Goal: Use online tool/utility: Utilize a website feature to perform a specific function

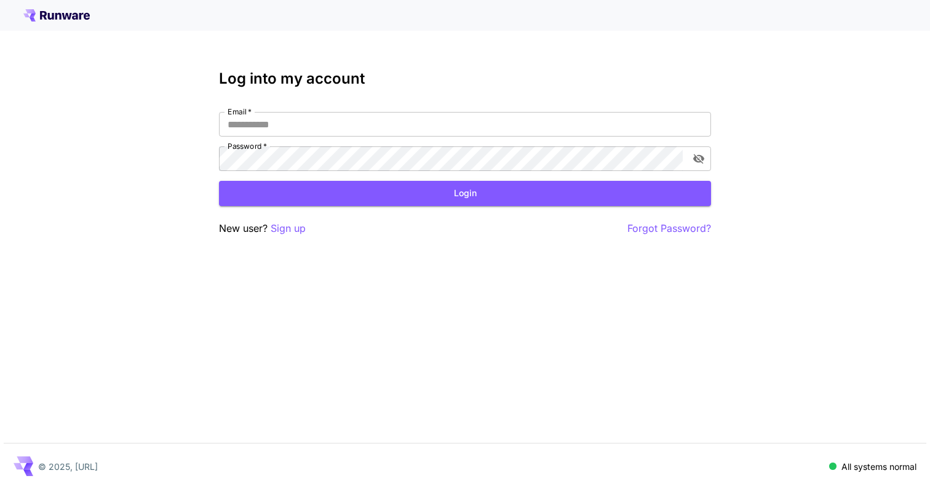
click at [315, 110] on div "Log into my account Email   * Email   * Password   * Password   * Login New use…" at bounding box center [465, 153] width 492 height 166
click at [315, 130] on input "Email   *" at bounding box center [465, 124] width 492 height 25
type input "**********"
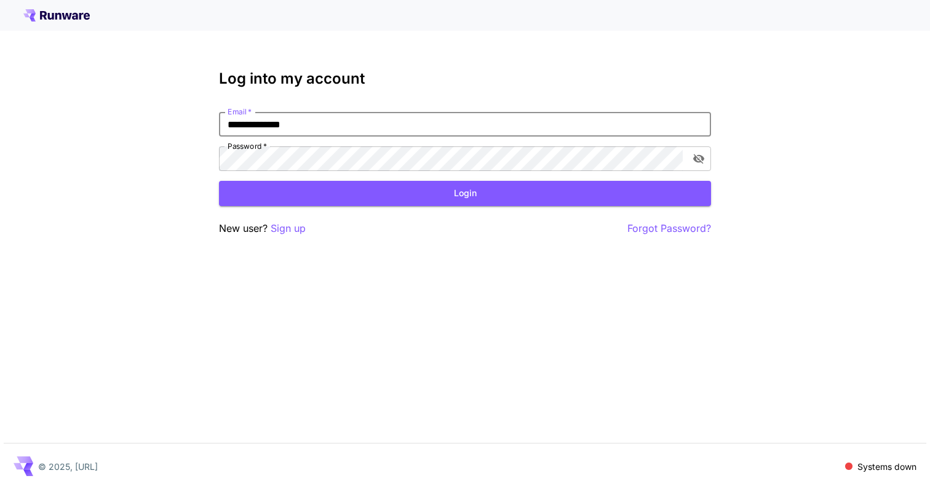
click button "Login" at bounding box center [465, 193] width 492 height 25
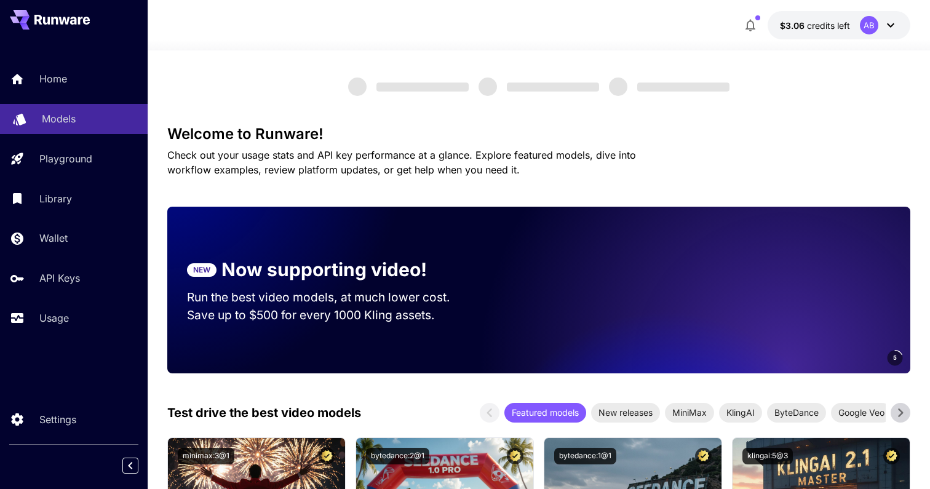
click at [76, 116] on div "Models" at bounding box center [90, 118] width 96 height 15
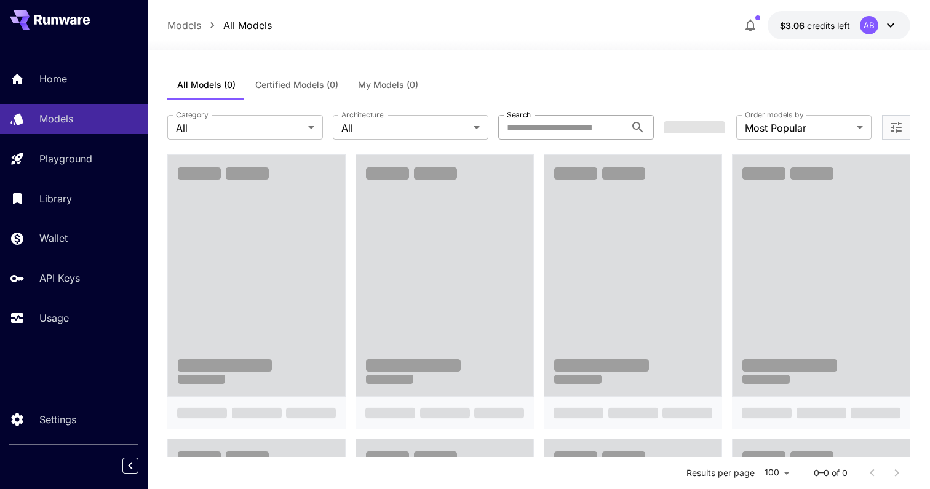
click at [626, 124] on div "Search" at bounding box center [576, 127] width 156 height 25
type input "*"
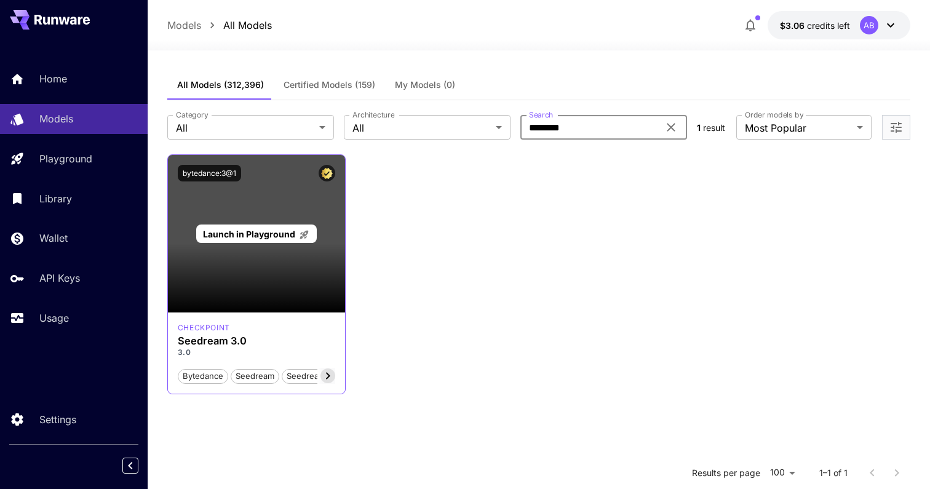
type input "********"
click at [261, 222] on div "Launch in Playground" at bounding box center [256, 233] width 177 height 157
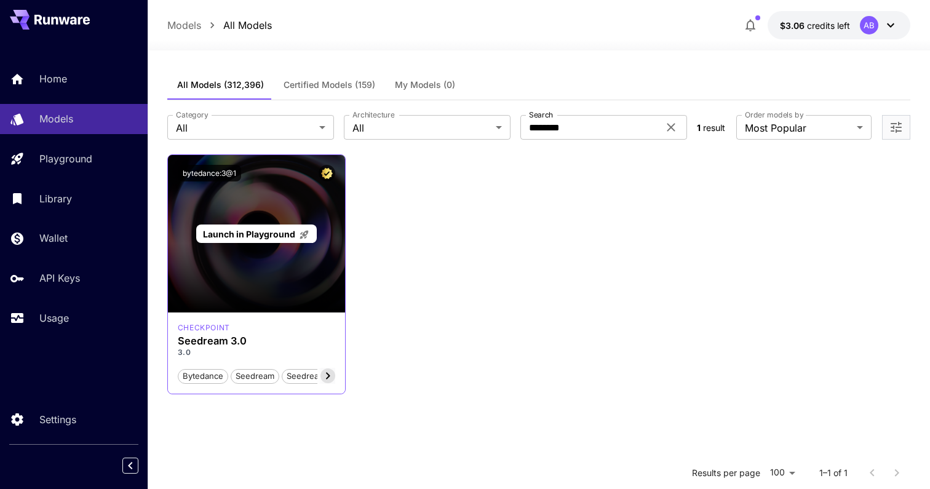
click at [268, 235] on span "Launch in Playground" at bounding box center [249, 234] width 92 height 10
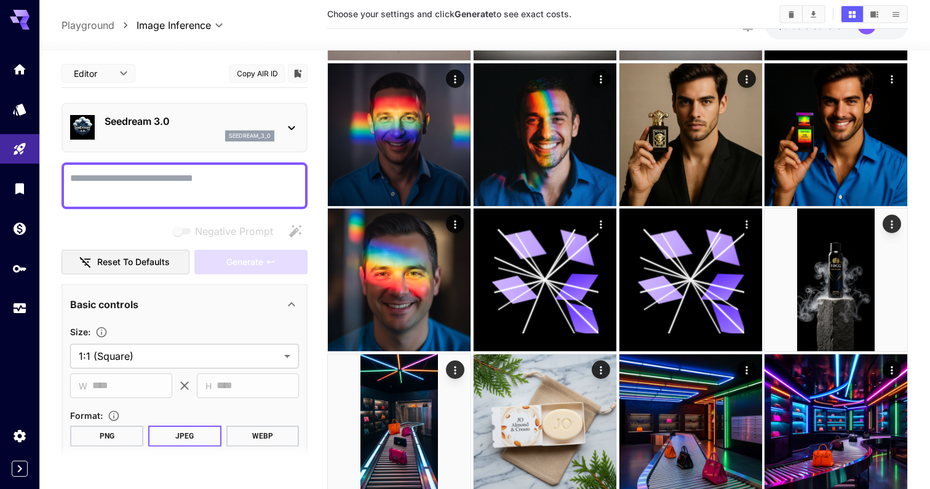
scroll to position [137, 0]
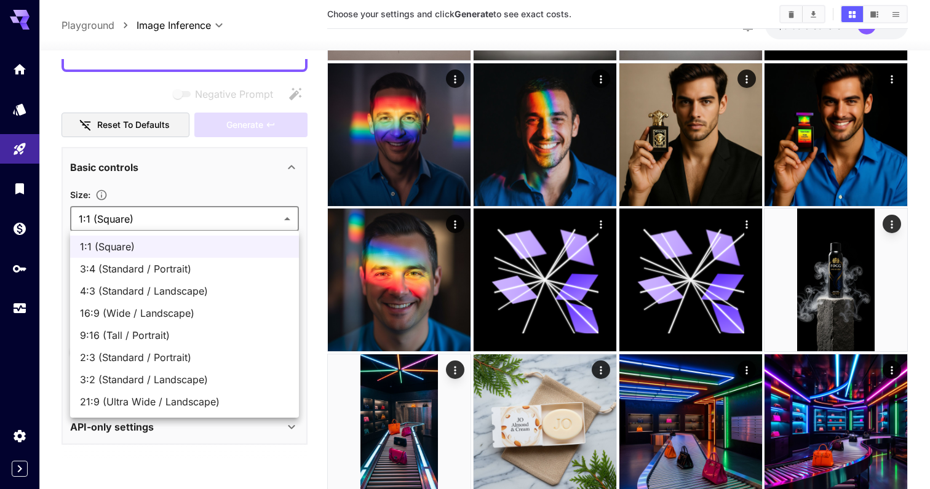
click at [224, 154] on div at bounding box center [465, 244] width 930 height 489
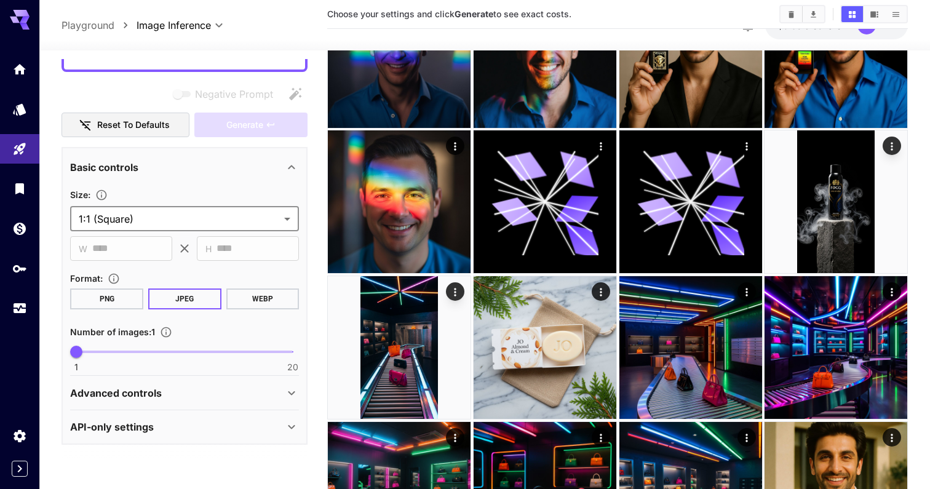
scroll to position [272, 0]
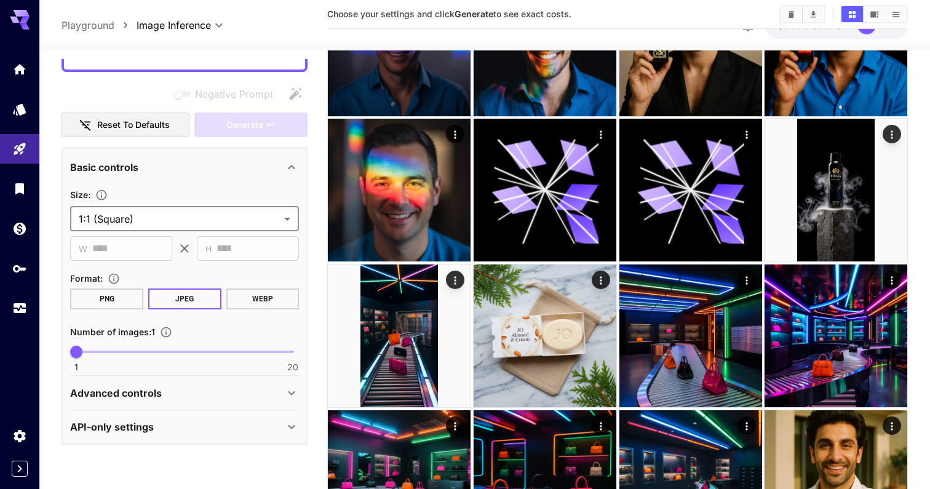
click at [189, 406] on div "Advanced controls" at bounding box center [184, 393] width 229 height 30
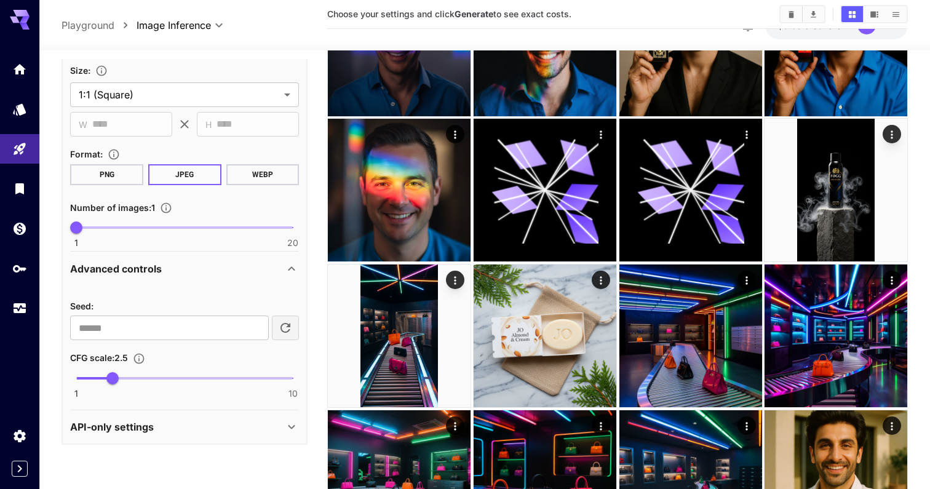
click at [187, 427] on div "API-only settings" at bounding box center [177, 427] width 214 height 15
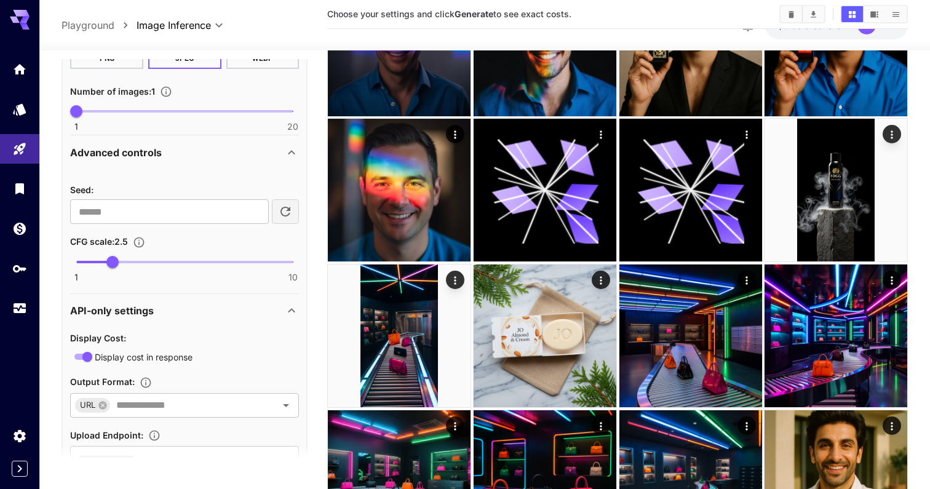
scroll to position [427, 0]
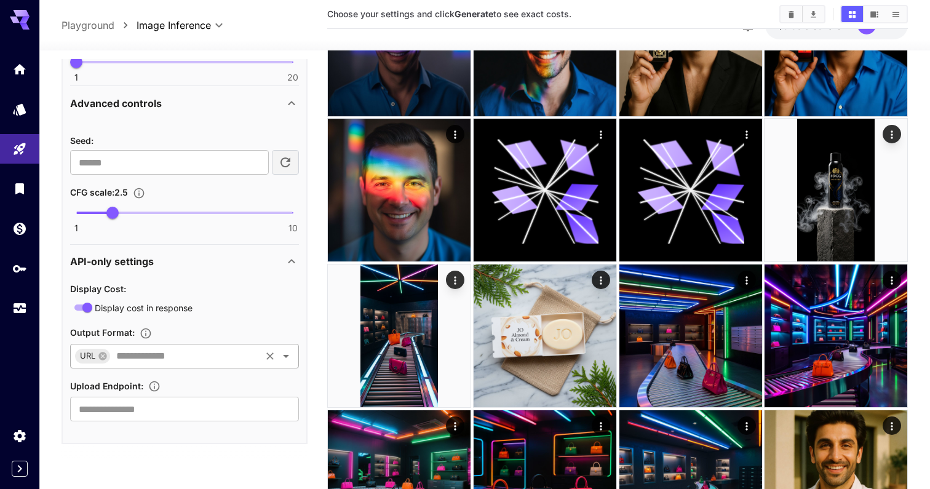
click at [232, 360] on input "text" at bounding box center [185, 356] width 148 height 17
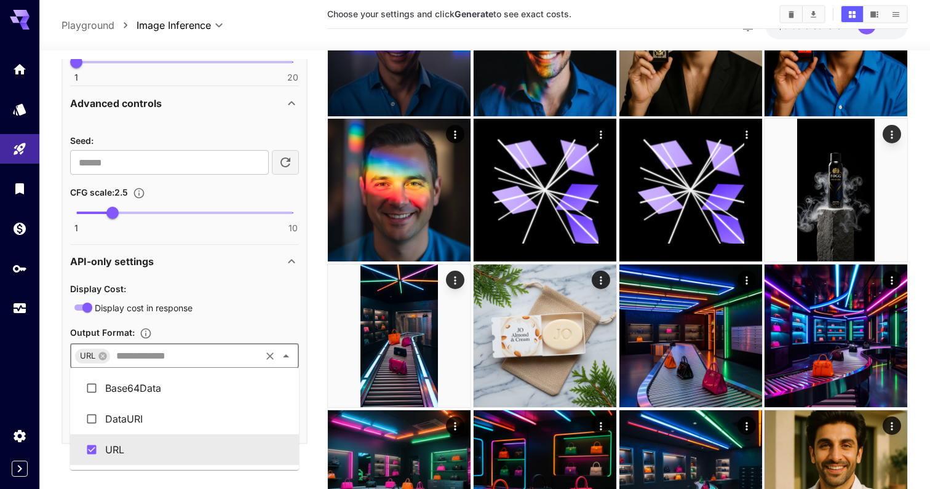
click at [227, 329] on div "Output Format :" at bounding box center [184, 332] width 229 height 15
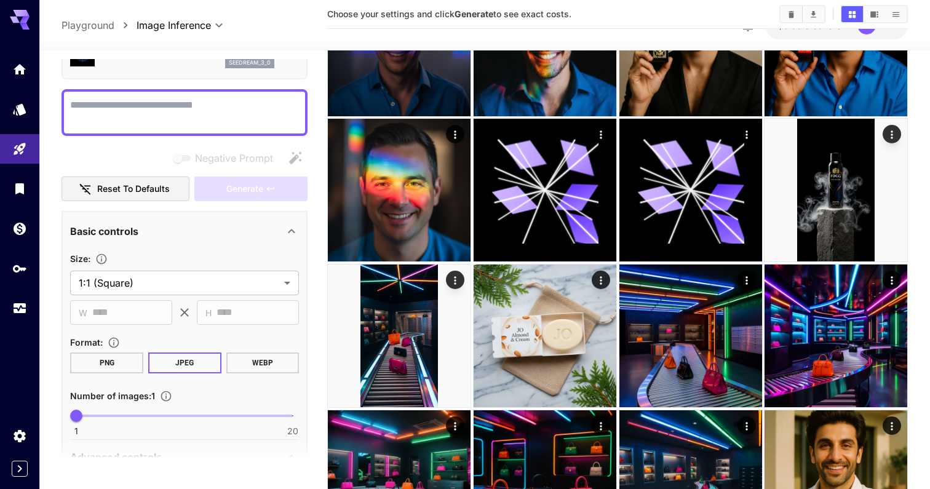
scroll to position [49, 0]
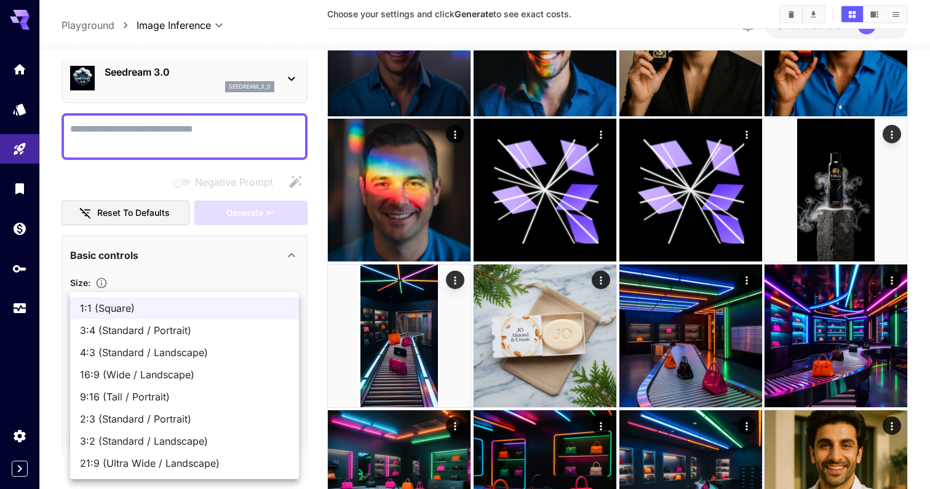
click at [206, 298] on body "**********" at bounding box center [465, 450] width 930 height 1444
click at [213, 373] on span "16:9 (Wide / Landscape)" at bounding box center [184, 374] width 209 height 15
type input "**********"
type input "****"
type input "***"
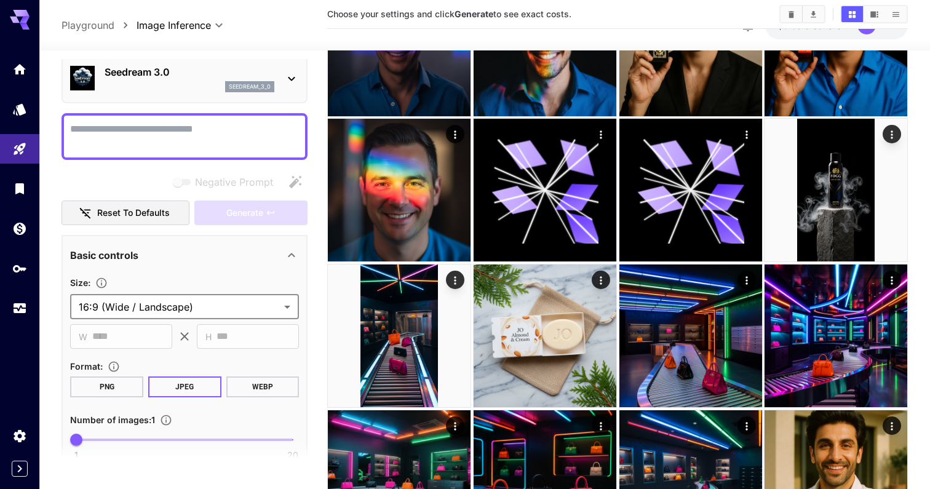
scroll to position [0, 0]
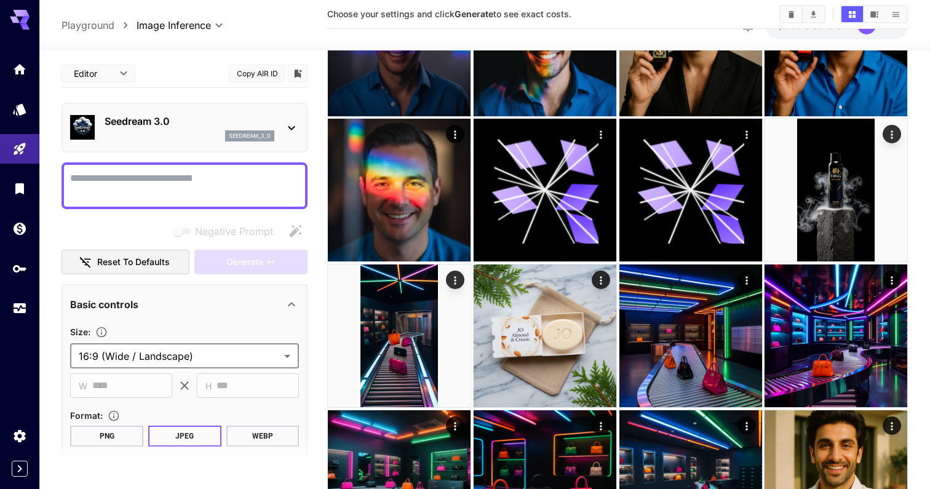
click at [199, 194] on textarea "Negative Prompt" at bounding box center [184, 186] width 229 height 30
paste textarea "**********"
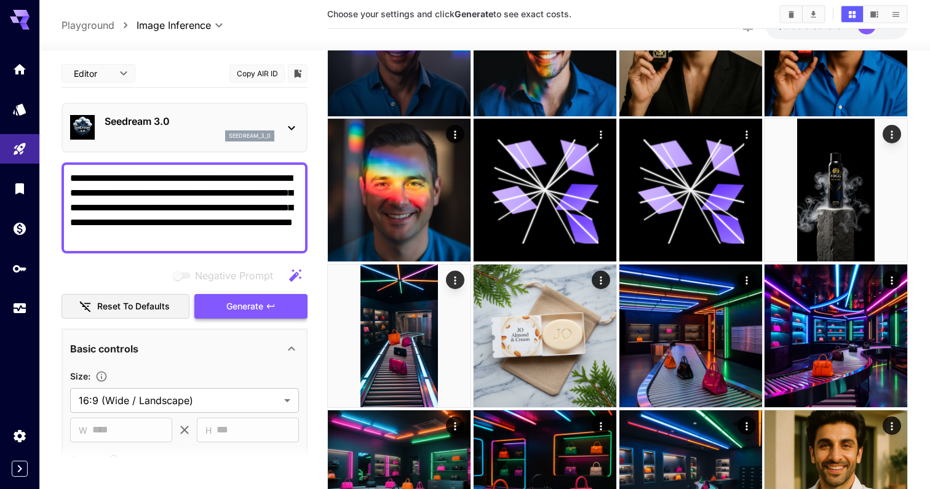
type textarea "**********"
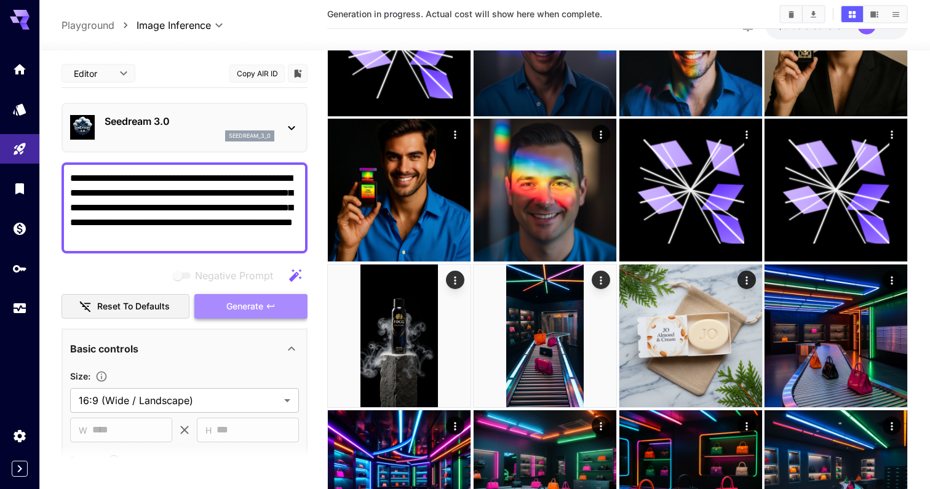
click at [262, 303] on span "Generate" at bounding box center [244, 306] width 37 height 15
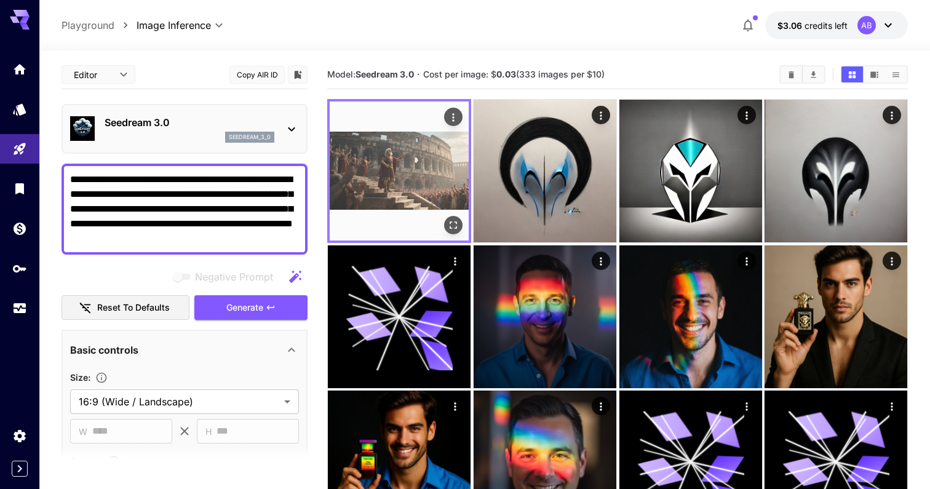
click at [403, 152] on img at bounding box center [399, 171] width 139 height 139
click at [449, 224] on icon "Open in fullscreen" at bounding box center [453, 225] width 12 height 12
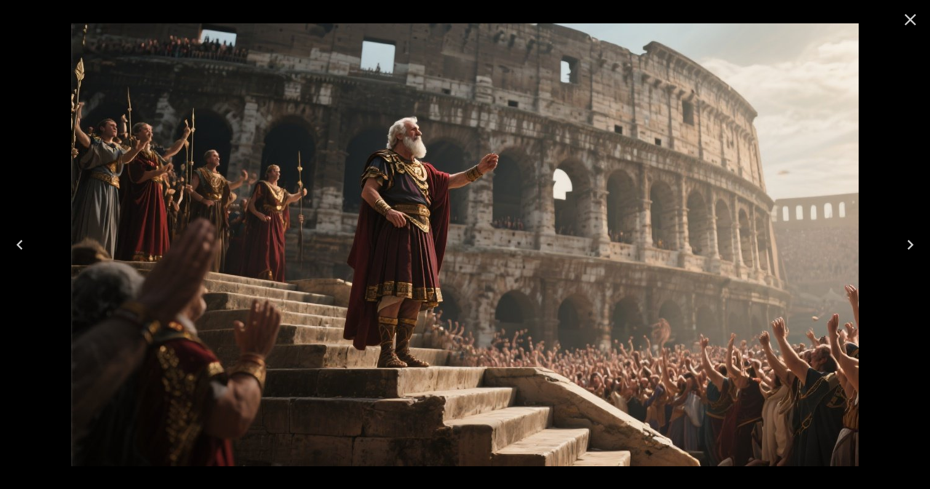
click at [908, 14] on icon "Close" at bounding box center [911, 20] width 20 height 20
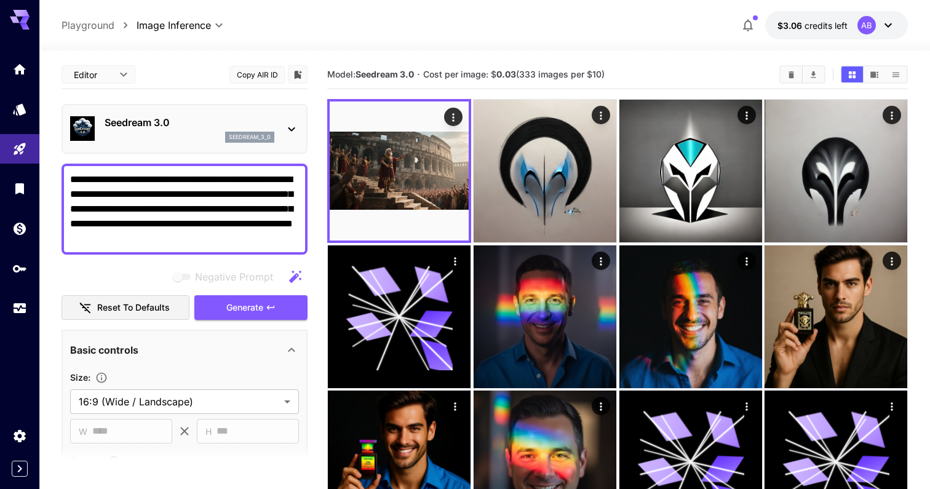
click at [173, 114] on div "Seedream 3.0 seedream_3_0" at bounding box center [184, 129] width 229 height 38
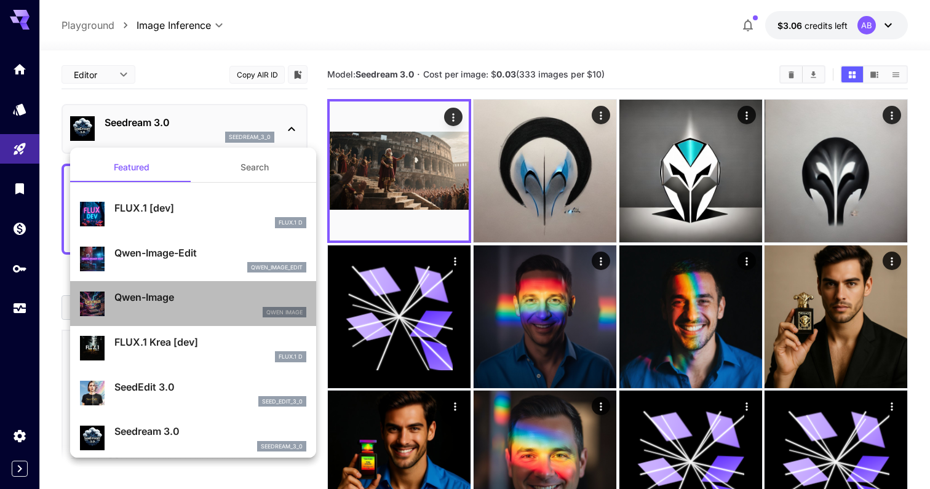
click at [243, 315] on div "Qwen Image" at bounding box center [210, 312] width 192 height 11
type input "**********"
type input "****"
type input "***"
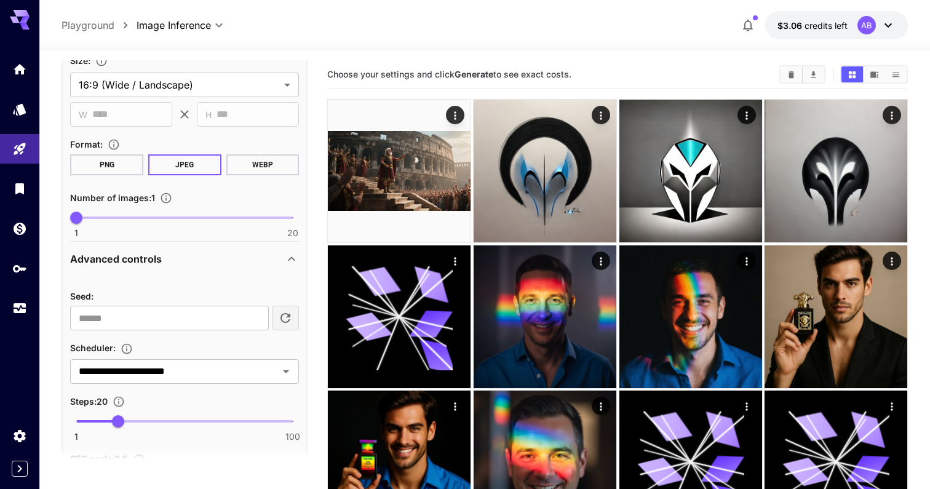
scroll to position [456, 0]
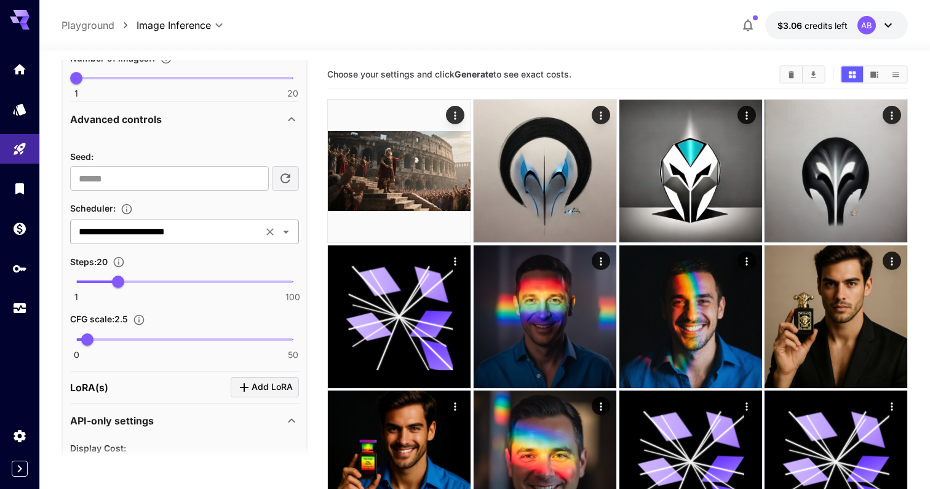
click at [253, 227] on input "**********" at bounding box center [166, 231] width 185 height 17
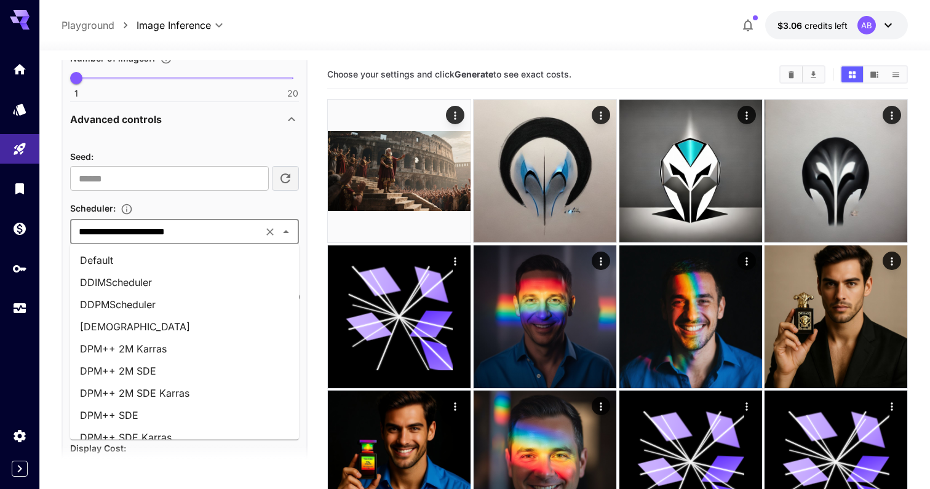
scroll to position [474, 0]
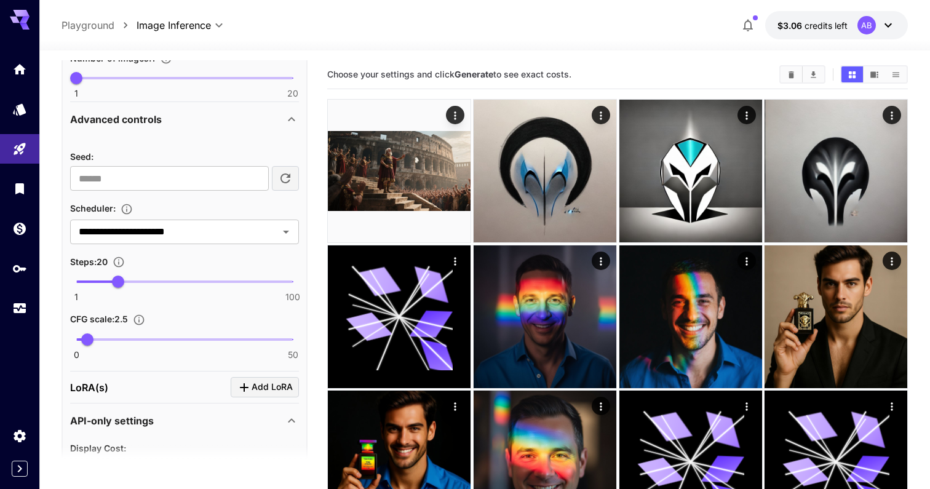
click at [251, 197] on div "**********" at bounding box center [184, 254] width 229 height 210
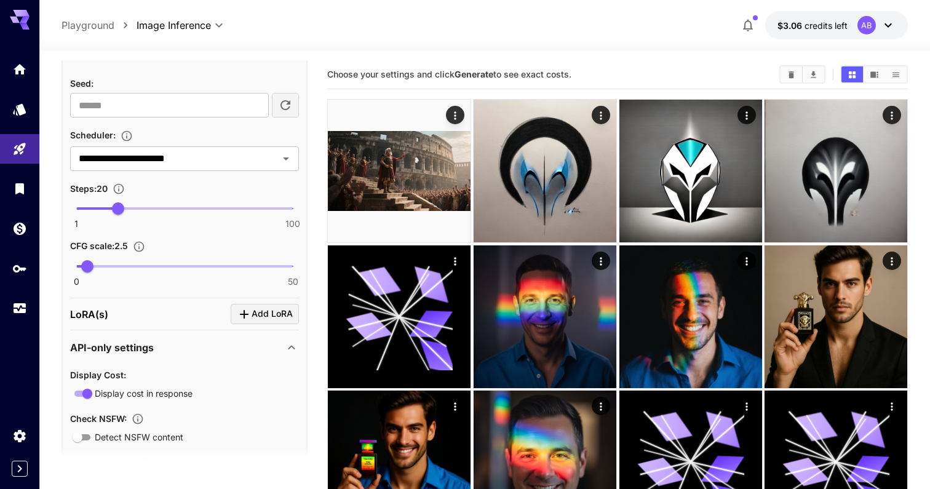
scroll to position [535, 0]
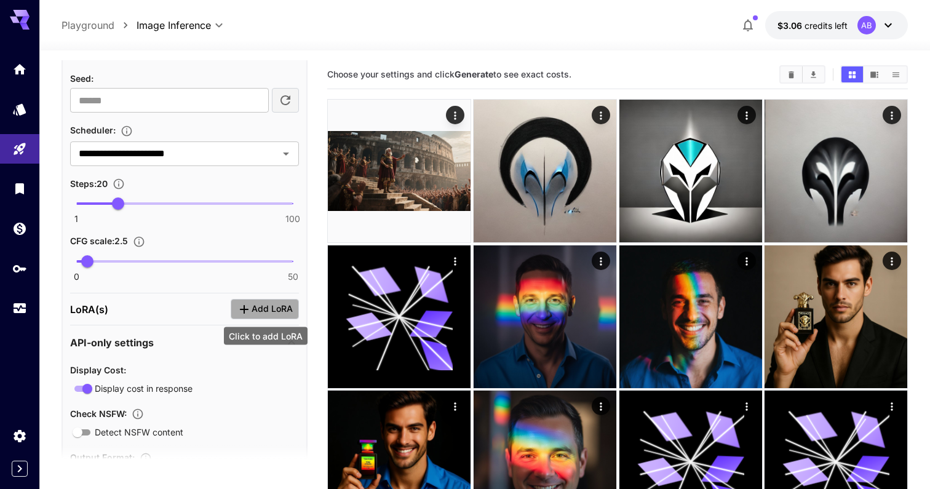
click at [249, 302] on icon "Click to add LoRA" at bounding box center [244, 309] width 15 height 15
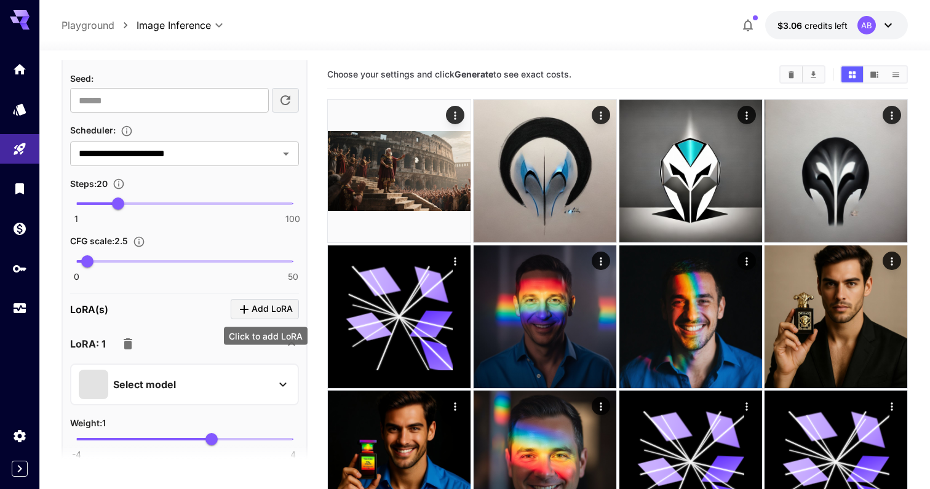
scroll to position [727, 0]
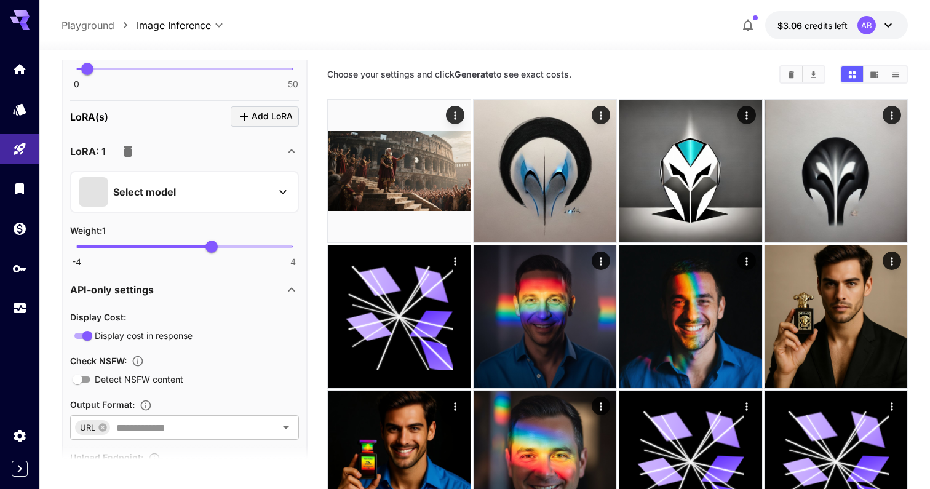
click at [224, 201] on div "Select model" at bounding box center [175, 192] width 192 height 30
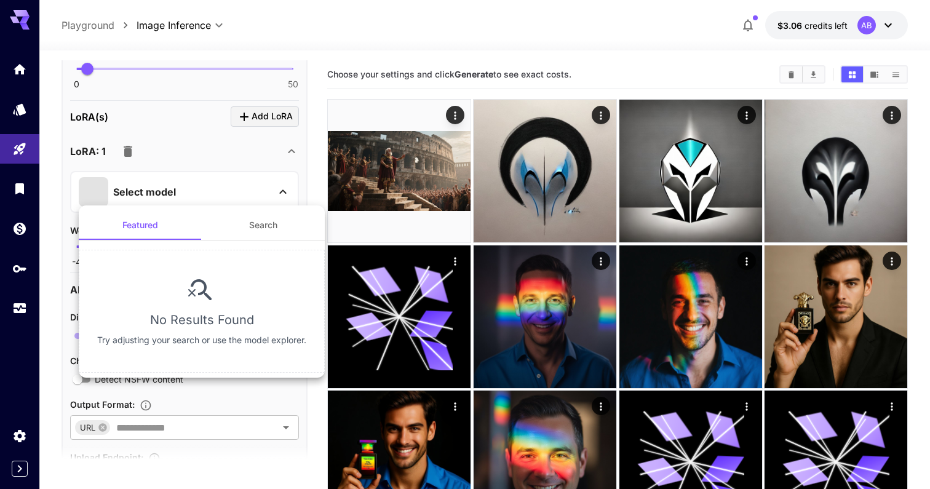
click at [274, 233] on button "Search" at bounding box center [263, 225] width 123 height 30
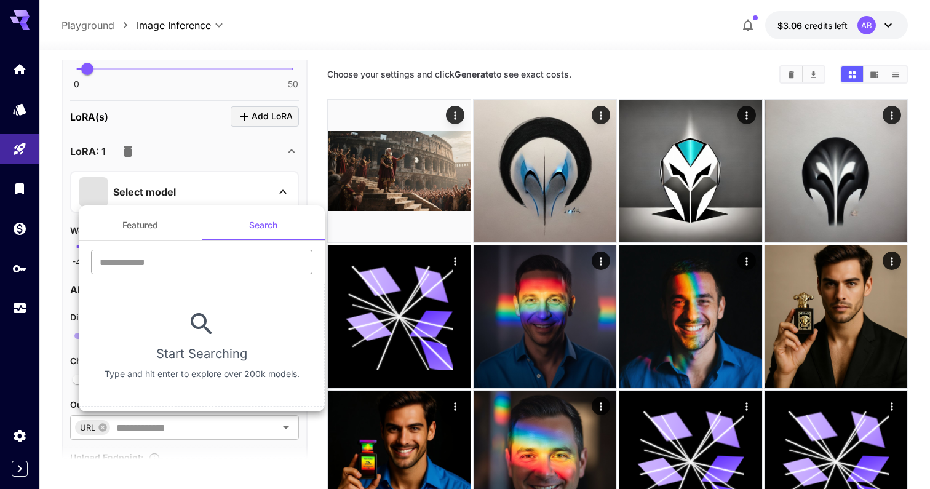
click at [212, 259] on input "text" at bounding box center [201, 262] width 221 height 25
type input "********"
click at [158, 228] on button "Featured" at bounding box center [140, 225] width 123 height 30
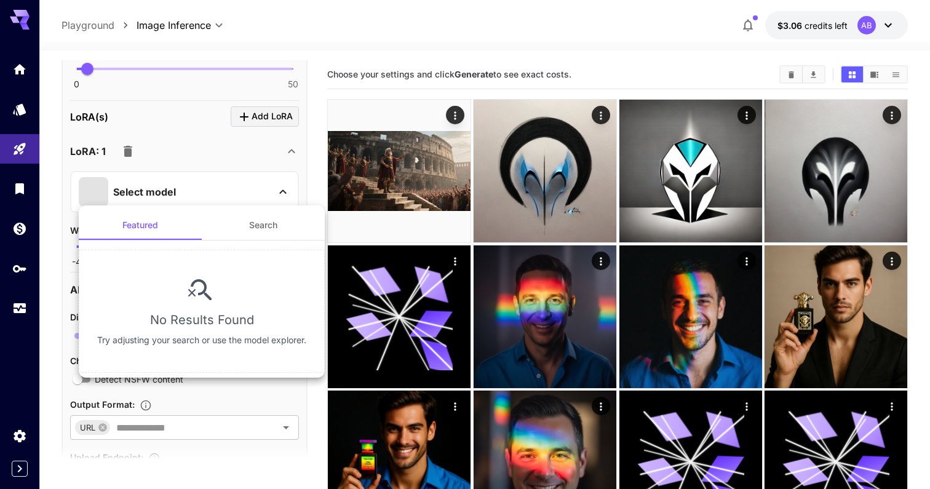
click at [273, 202] on div at bounding box center [465, 244] width 930 height 489
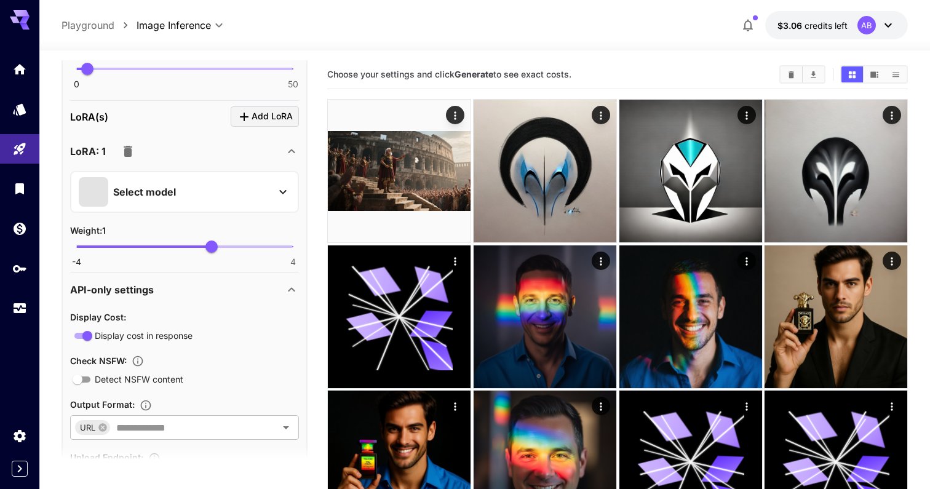
click at [275, 190] on button "Select model" at bounding box center [185, 192] width 212 height 30
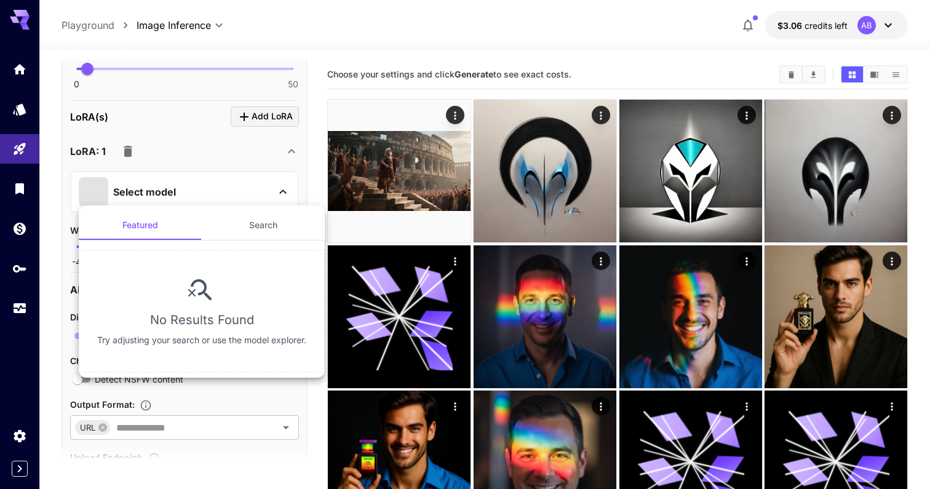
click at [275, 190] on div at bounding box center [465, 244] width 930 height 489
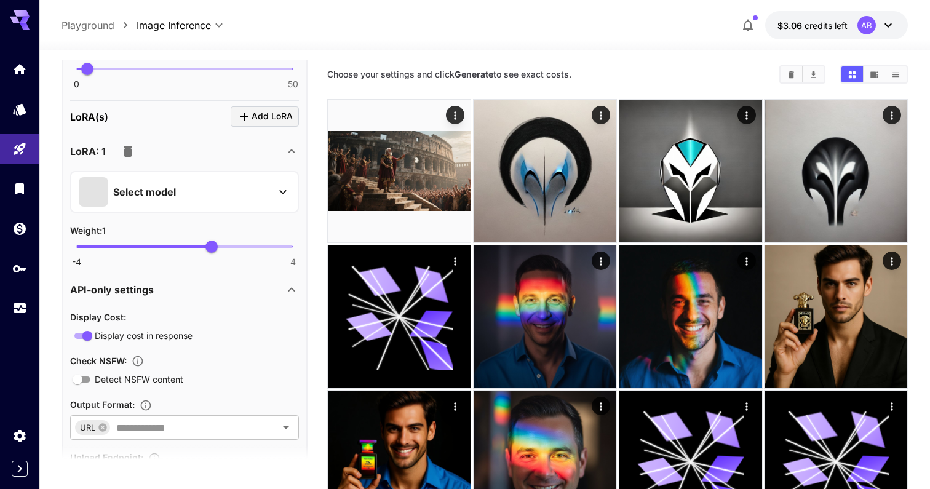
click at [277, 139] on div "LoRA: 1" at bounding box center [177, 151] width 214 height 25
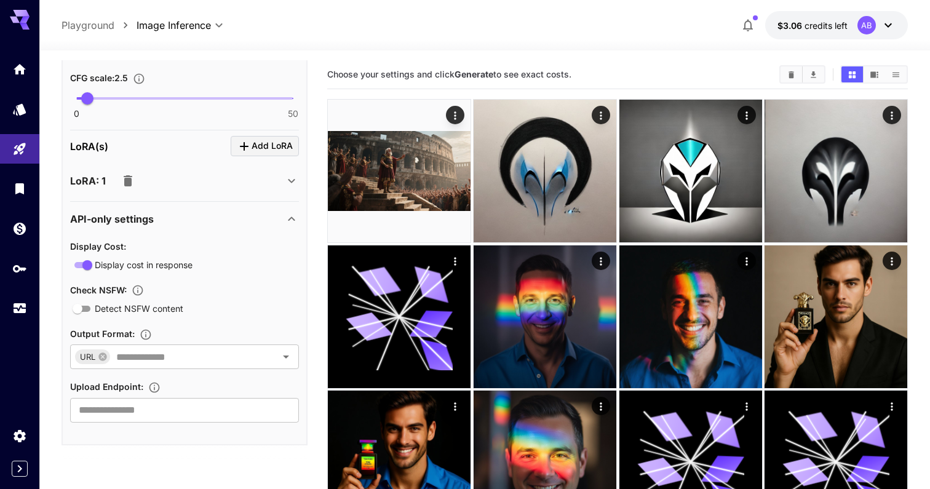
scroll to position [697, 0]
click at [208, 191] on div "LoRA: 1" at bounding box center [177, 181] width 214 height 25
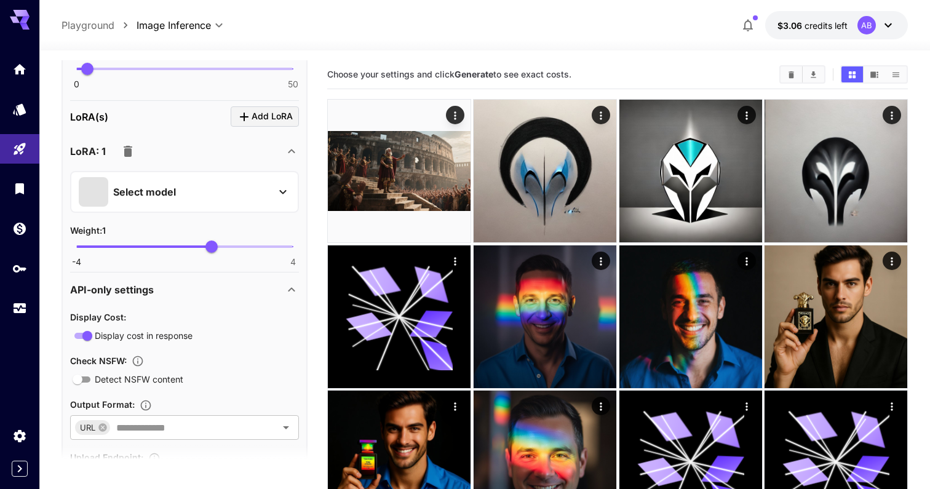
click at [149, 182] on div "Select model" at bounding box center [175, 192] width 192 height 30
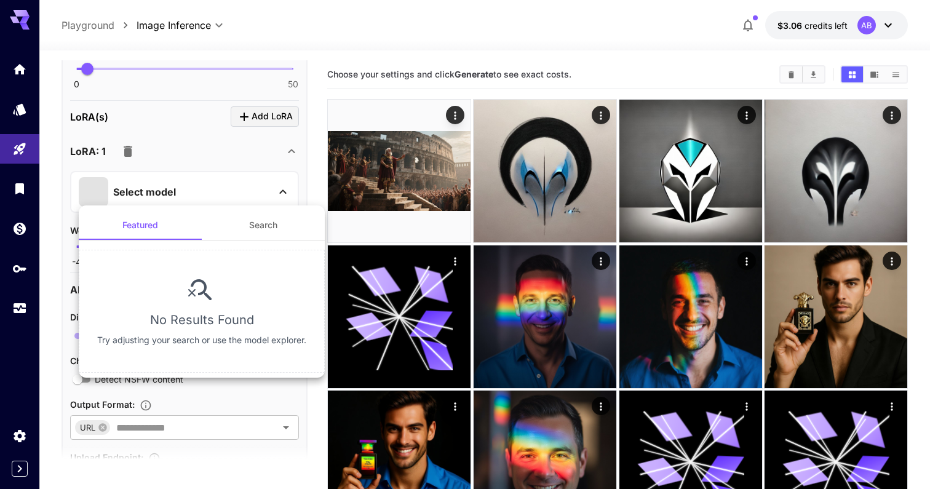
click at [271, 181] on div at bounding box center [465, 244] width 930 height 489
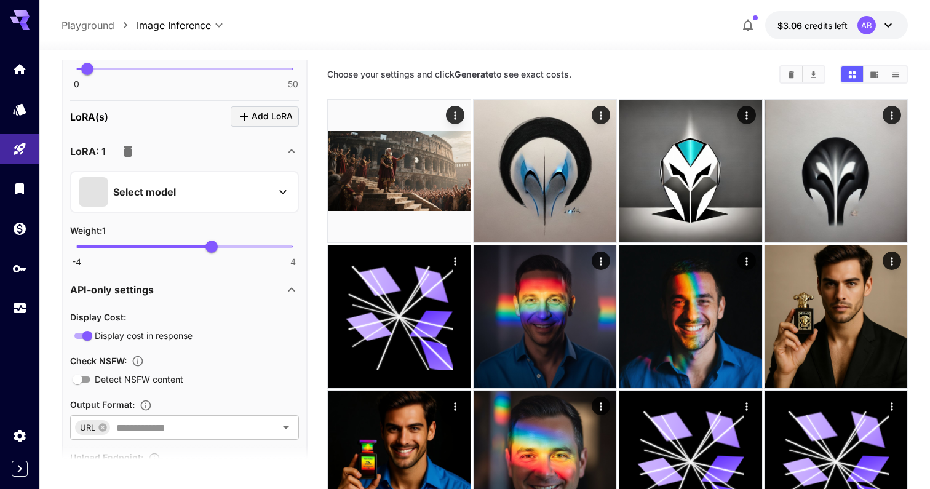
click at [130, 150] on icon "button" at bounding box center [128, 151] width 9 height 11
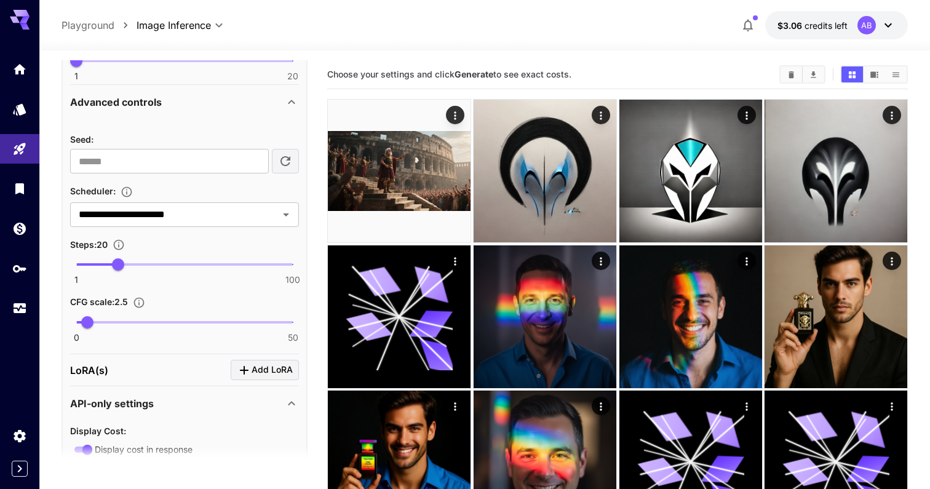
scroll to position [439, 0]
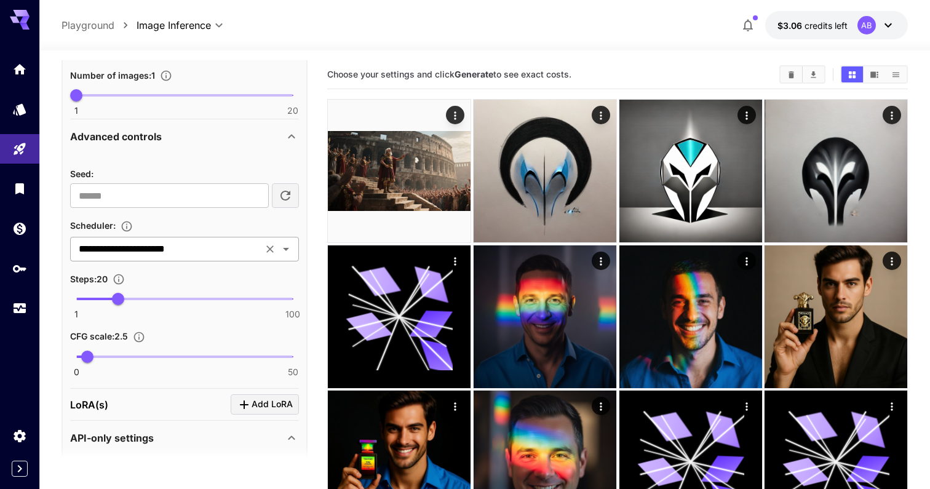
click at [201, 252] on input "**********" at bounding box center [166, 249] width 185 height 17
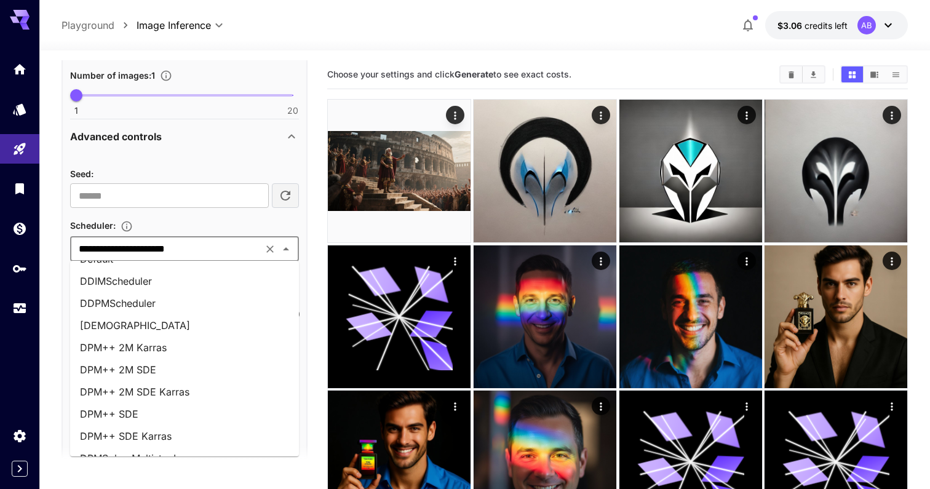
scroll to position [0, 0]
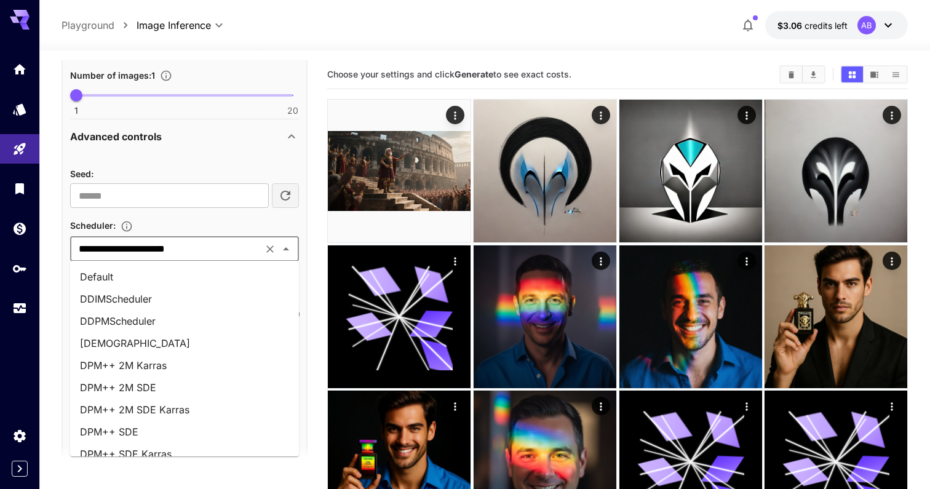
click at [202, 215] on div "**********" at bounding box center [184, 271] width 229 height 210
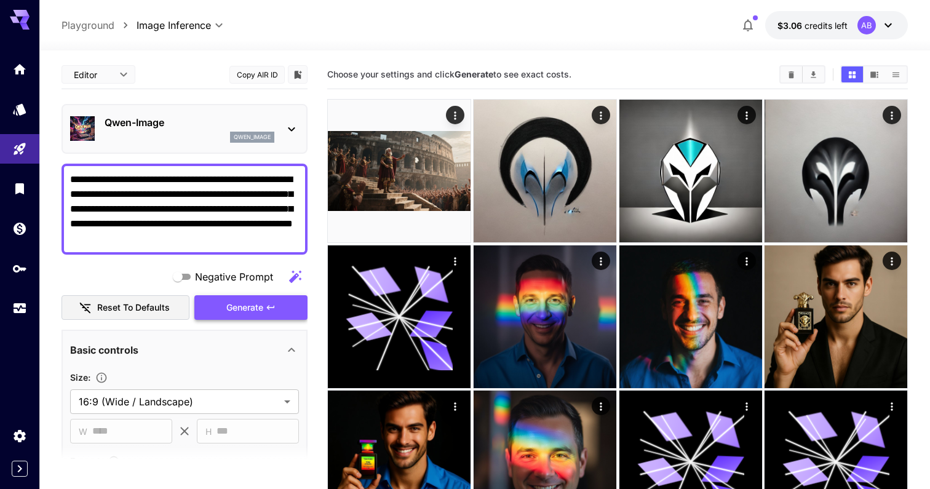
click at [249, 310] on span "Generate" at bounding box center [244, 307] width 37 height 15
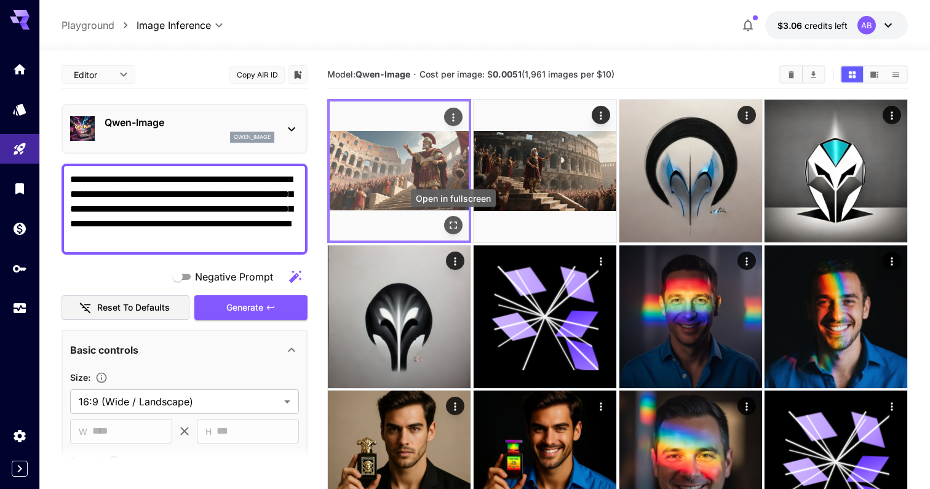
click at [454, 225] on icon "Open in fullscreen" at bounding box center [453, 225] width 12 height 12
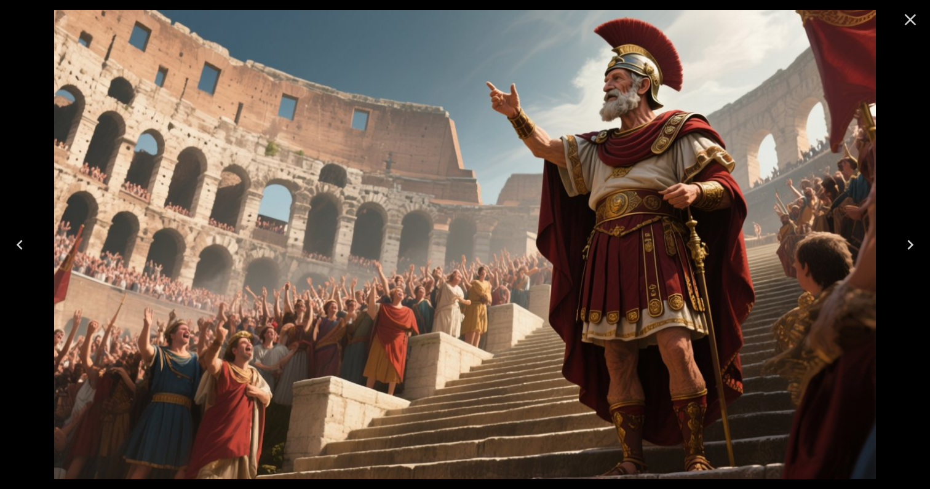
click at [194, 383] on img at bounding box center [464, 244] width 821 height 469
click at [913, 17] on icon "Close" at bounding box center [911, 20] width 12 height 12
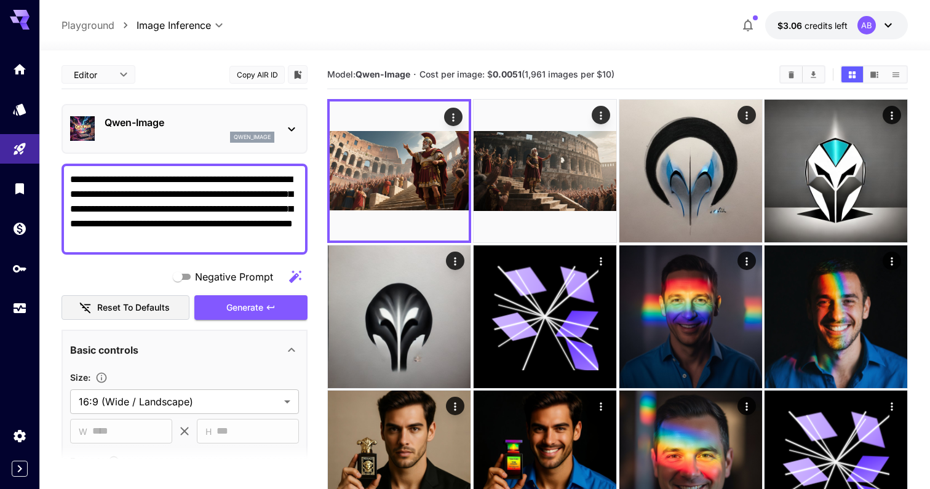
click at [183, 130] on div "Qwen-Image qwen_image" at bounding box center [190, 129] width 170 height 28
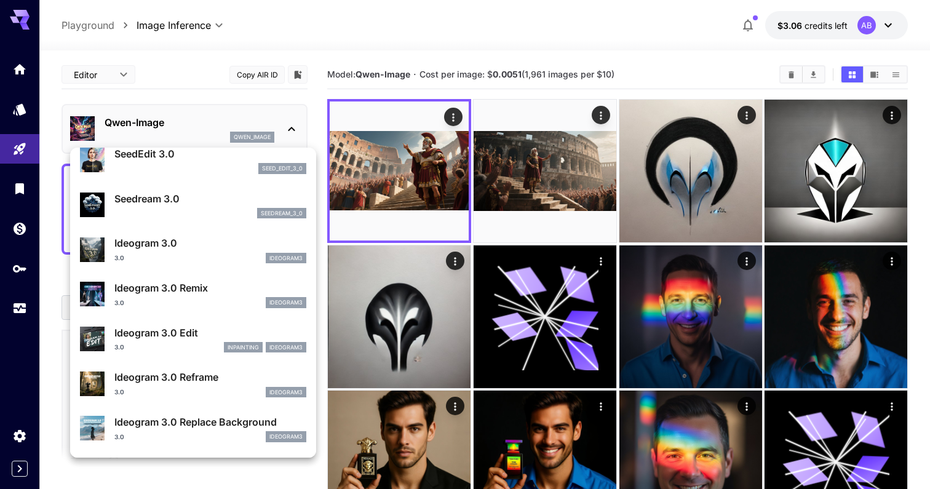
scroll to position [346, 0]
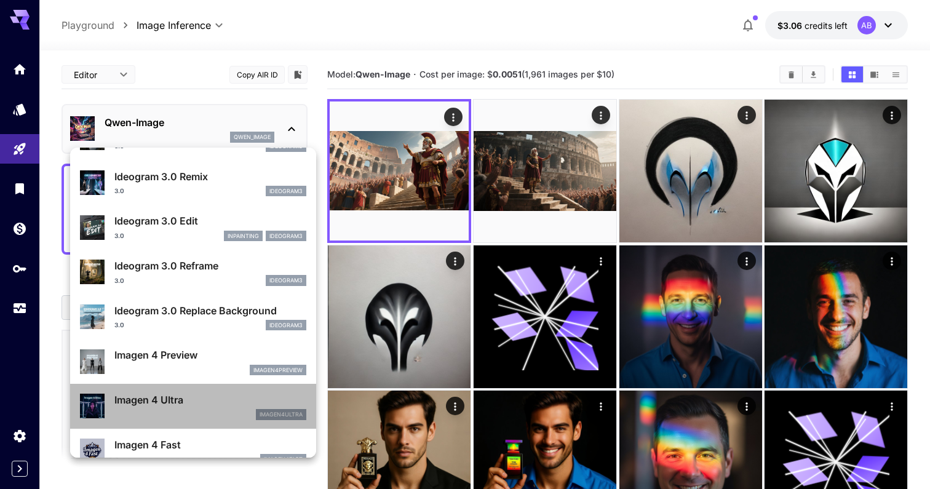
click at [205, 415] on div "imagen4ultra" at bounding box center [210, 414] width 192 height 11
type input "**********"
type input "****"
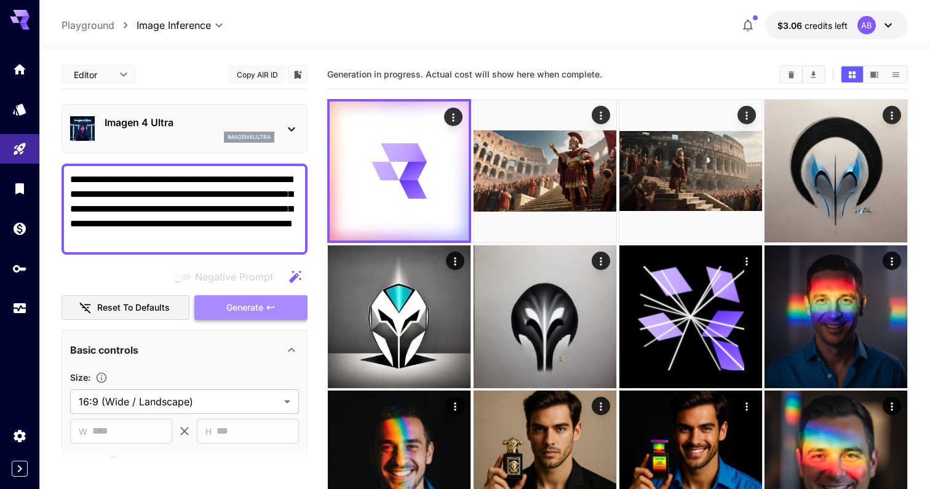
click at [255, 308] on span "Generate" at bounding box center [244, 307] width 37 height 15
click at [202, 122] on p "Imagen 4 Ultra" at bounding box center [190, 122] width 170 height 15
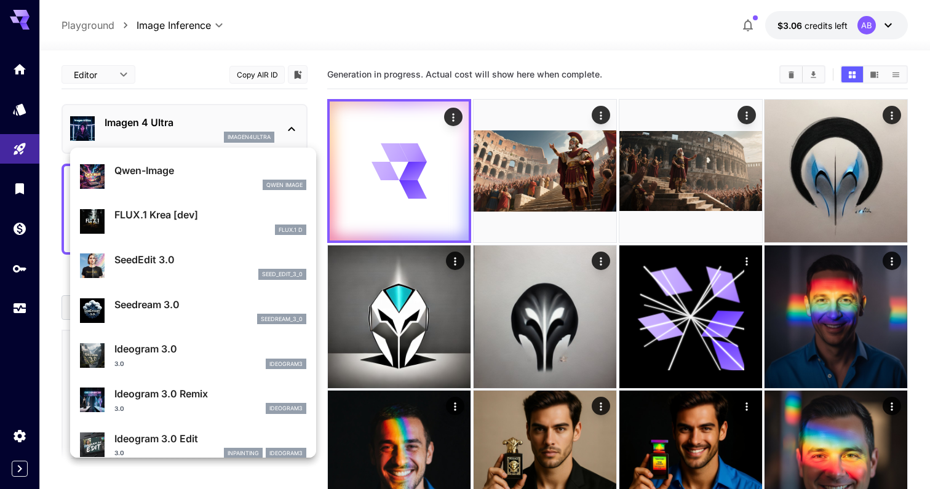
scroll to position [133, 0]
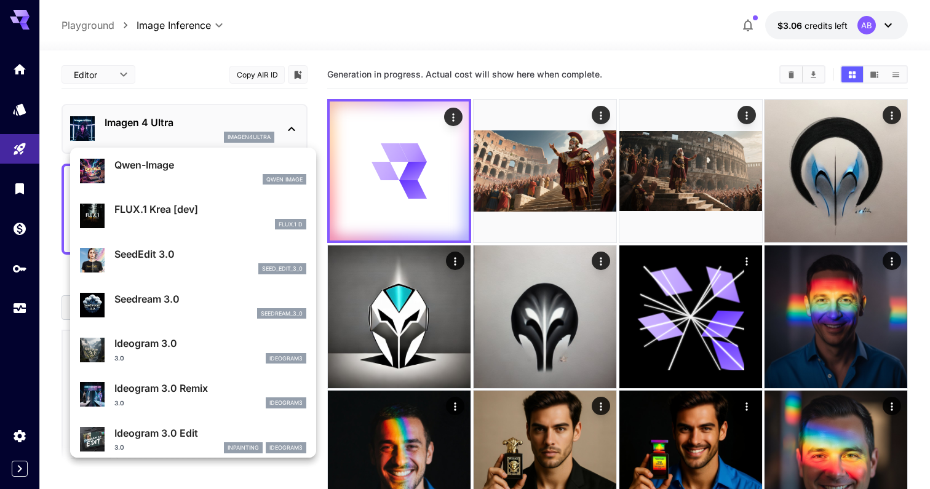
click at [183, 203] on p "FLUX.1 Krea [dev]" at bounding box center [210, 209] width 192 height 15
type input "**********"
type input "****"
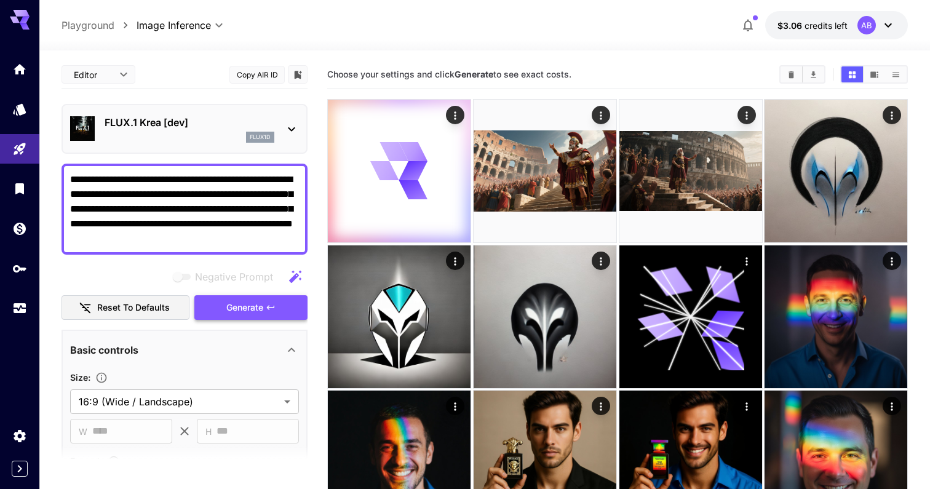
click at [254, 302] on span "Generate" at bounding box center [244, 307] width 37 height 15
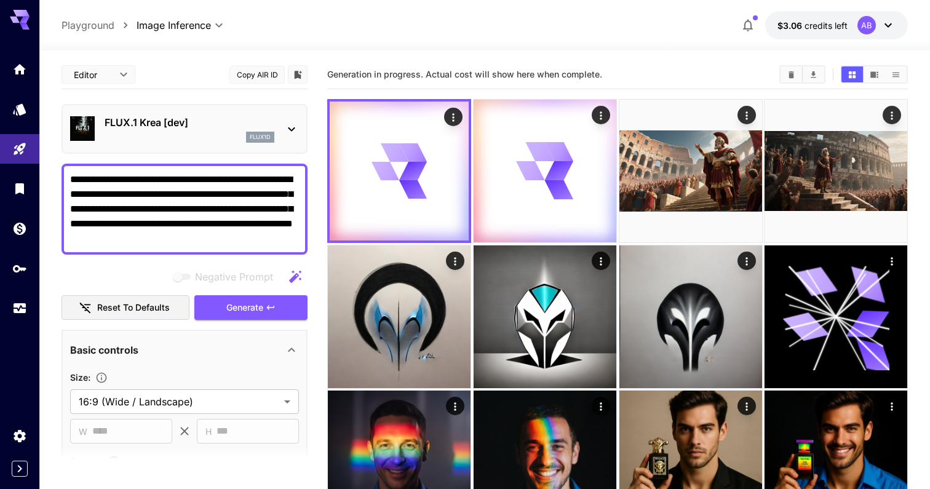
click at [212, 127] on p "FLUX.1 Krea [dev]" at bounding box center [190, 122] width 170 height 15
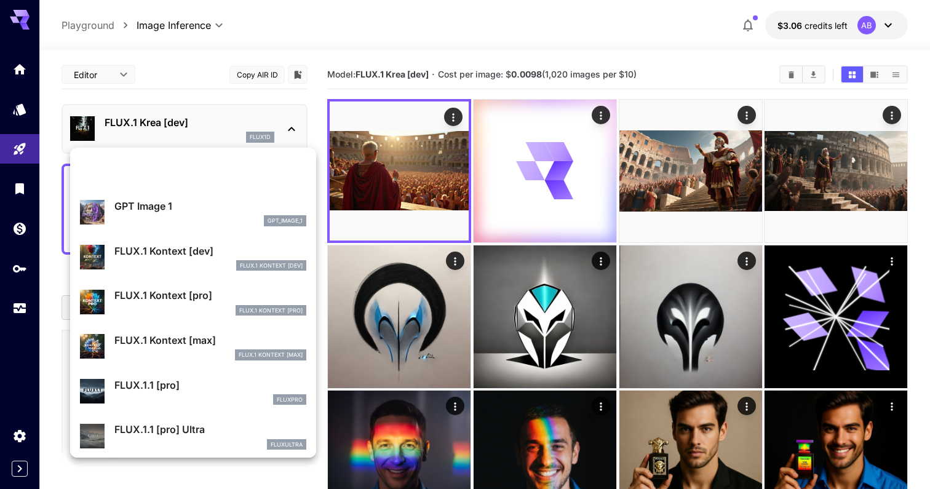
scroll to position [685, 0]
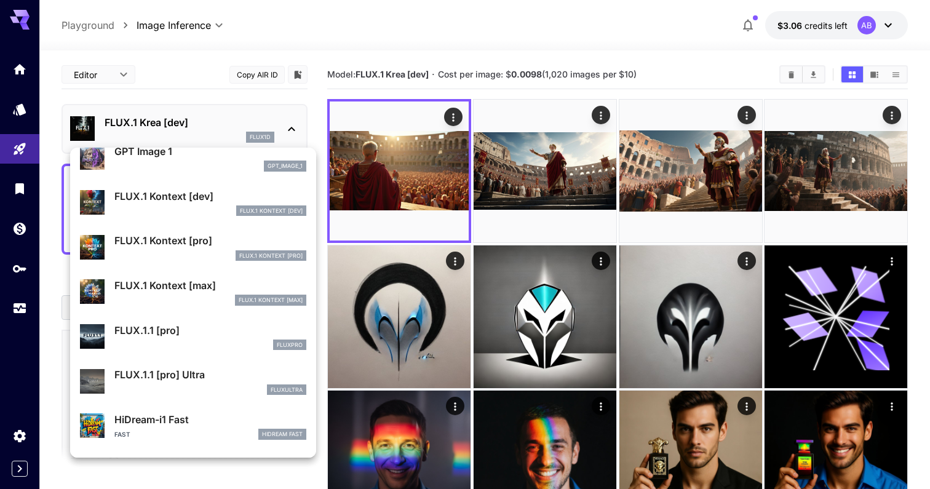
click at [544, 187] on div at bounding box center [465, 244] width 930 height 489
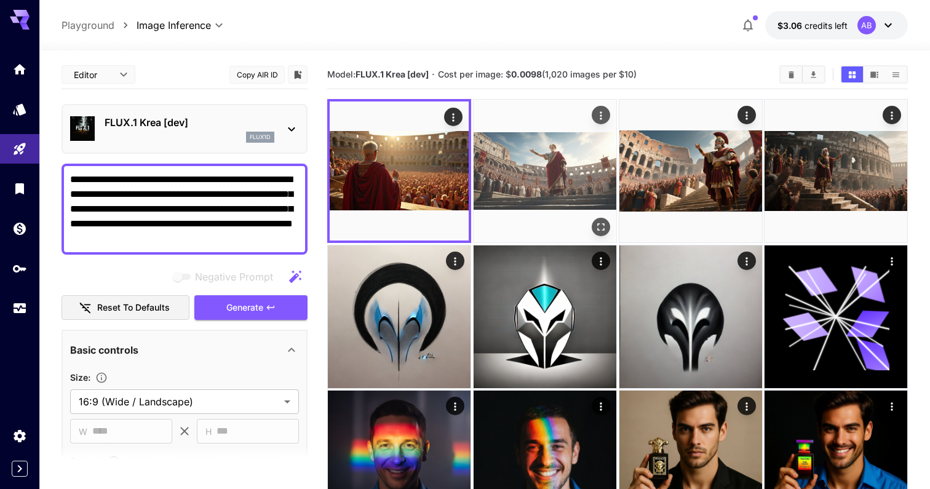
click at [599, 226] on icon "Open in fullscreen" at bounding box center [600, 227] width 12 height 12
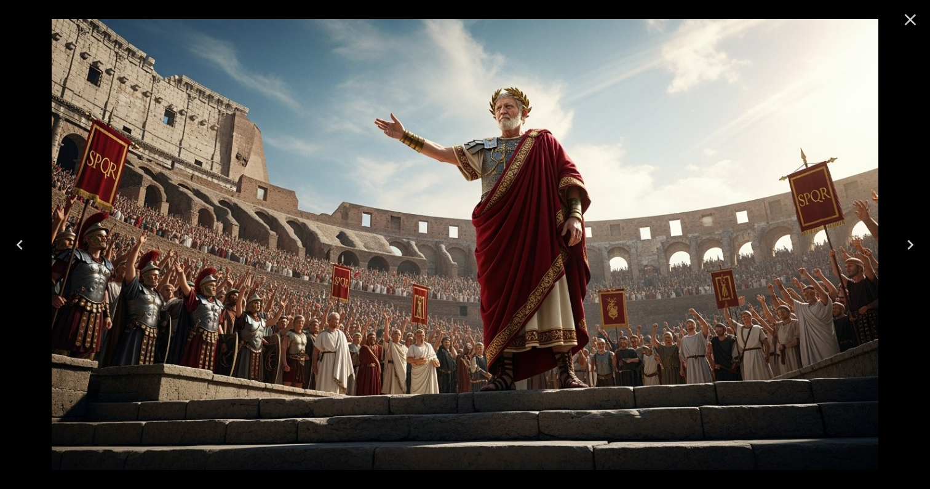
click at [912, 18] on icon "Close" at bounding box center [911, 20] width 12 height 12
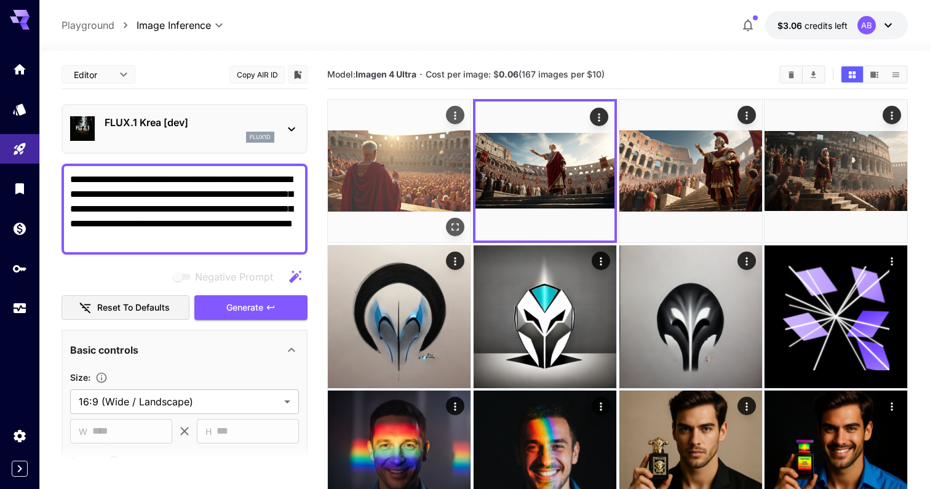
click at [450, 221] on icon "Open in fullscreen" at bounding box center [455, 227] width 12 height 12
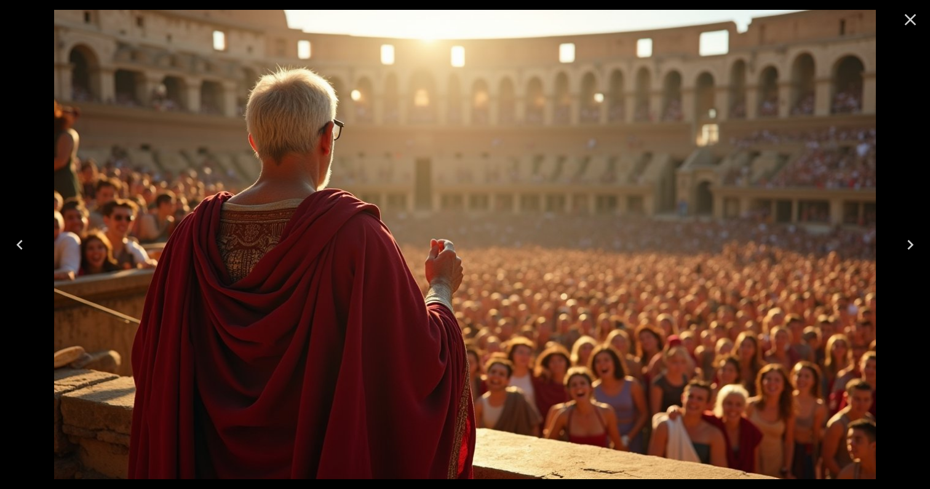
click at [910, 18] on icon "Close" at bounding box center [911, 20] width 12 height 12
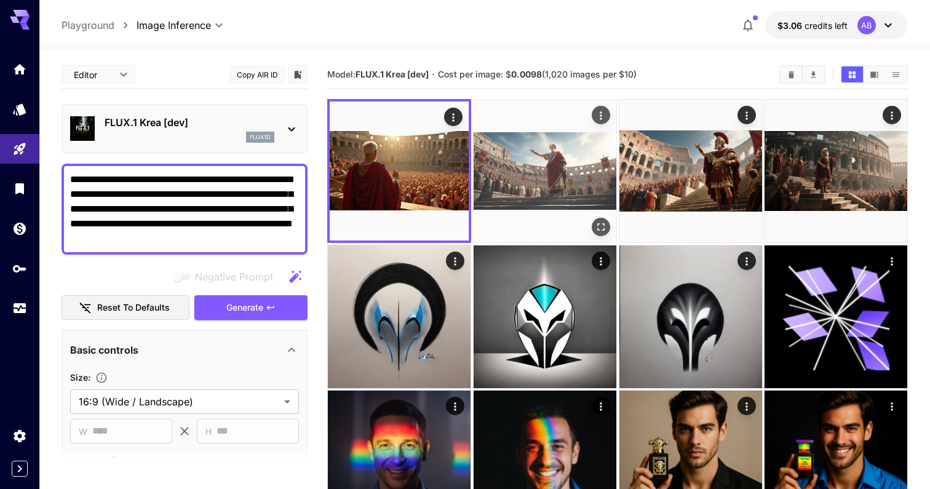
scroll to position [104, 0]
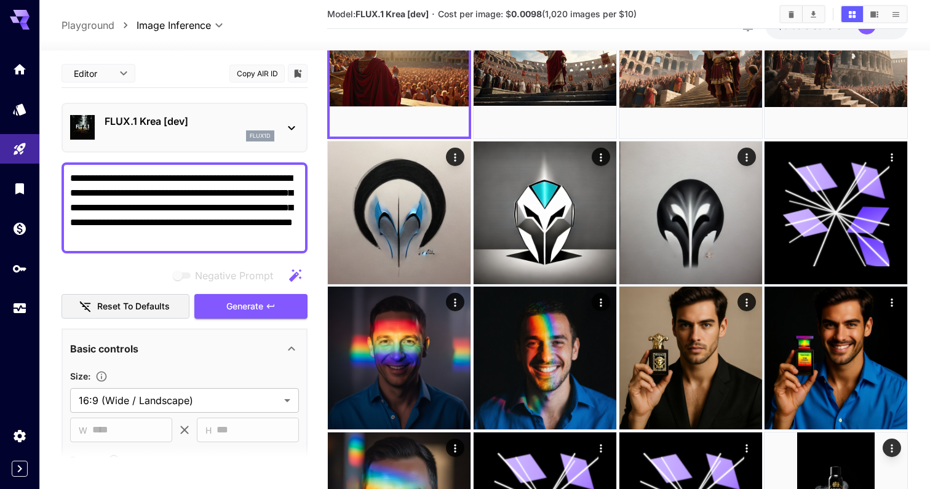
click at [176, 124] on p "FLUX.1 Krea [dev]" at bounding box center [190, 121] width 170 height 15
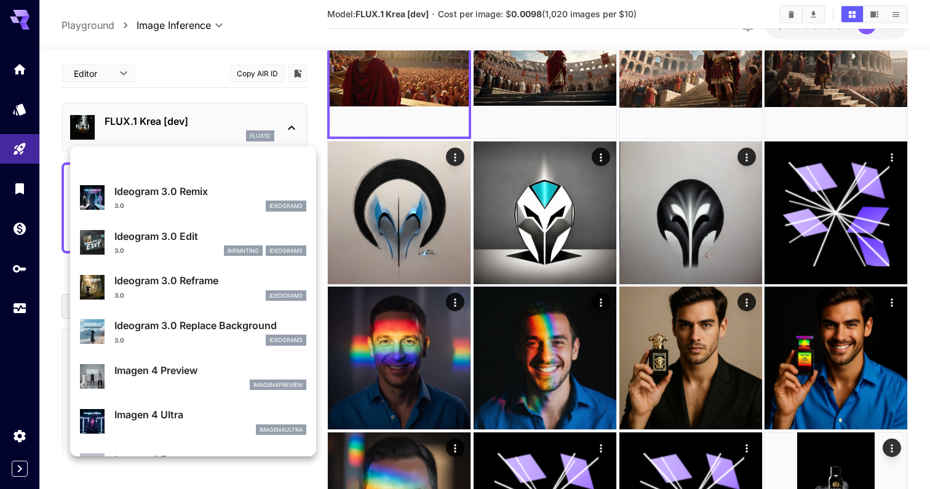
scroll to position [408, 0]
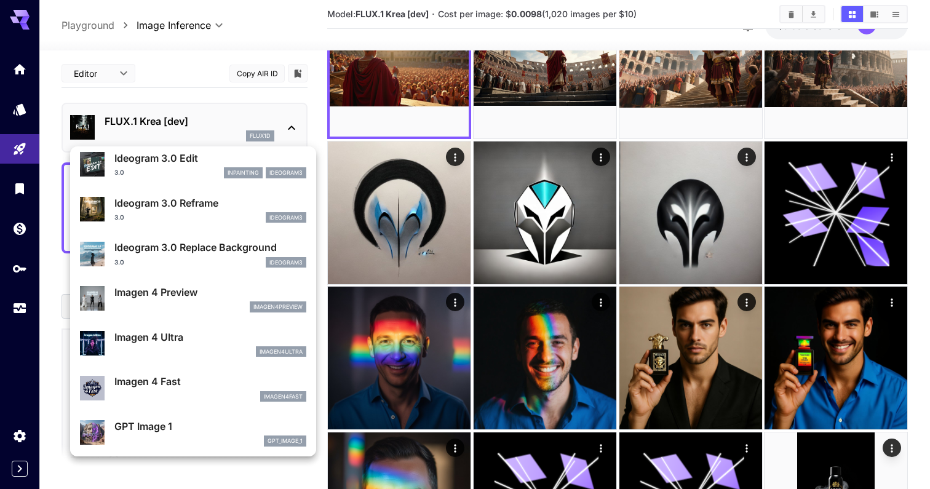
click at [194, 337] on p "Imagen 4 Ultra" at bounding box center [210, 337] width 192 height 15
type input "**********"
type input "****"
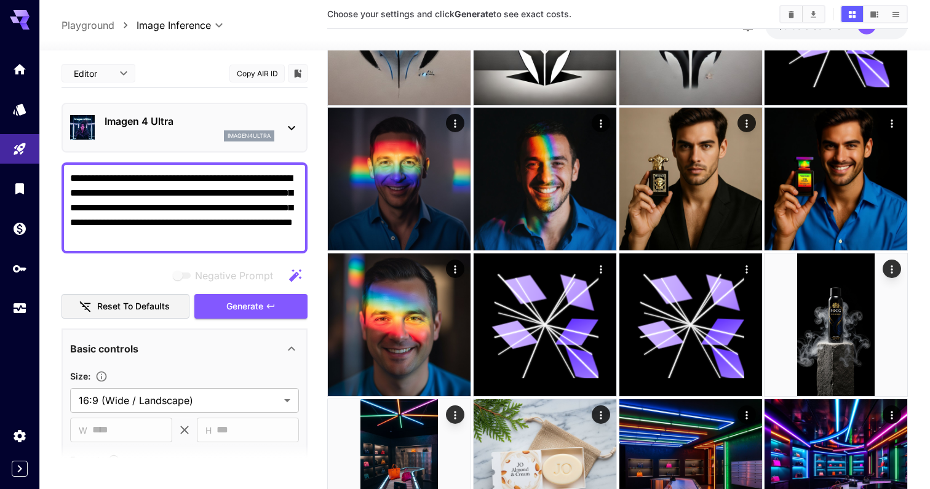
click at [273, 228] on textarea "**********" at bounding box center [184, 208] width 229 height 74
click at [263, 237] on textarea "**********" at bounding box center [184, 208] width 229 height 74
click at [113, 235] on textarea "**********" at bounding box center [184, 208] width 229 height 74
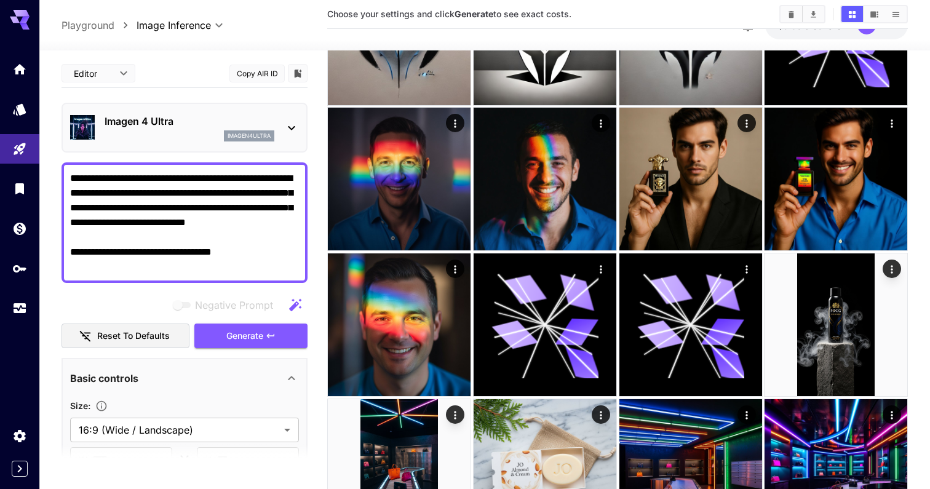
click at [245, 258] on textarea "**********" at bounding box center [184, 222] width 229 height 103
click at [239, 265] on textarea "**********" at bounding box center [184, 222] width 229 height 103
type textarea "**********"
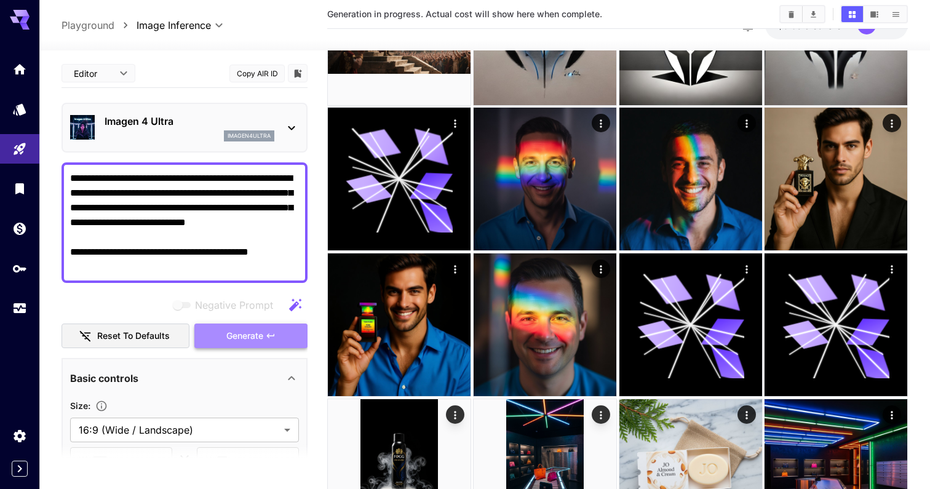
click at [247, 341] on span "Generate" at bounding box center [244, 336] width 37 height 15
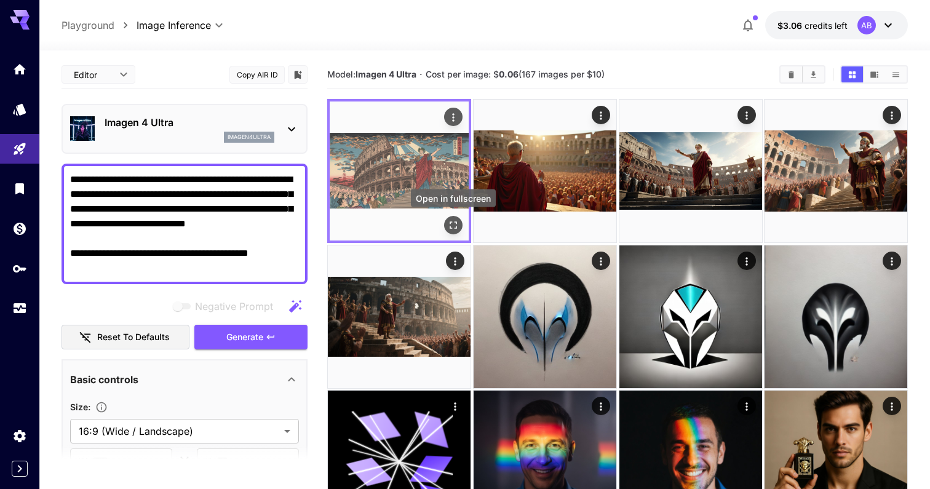
click at [453, 225] on icon "Open in fullscreen" at bounding box center [453, 225] width 12 height 12
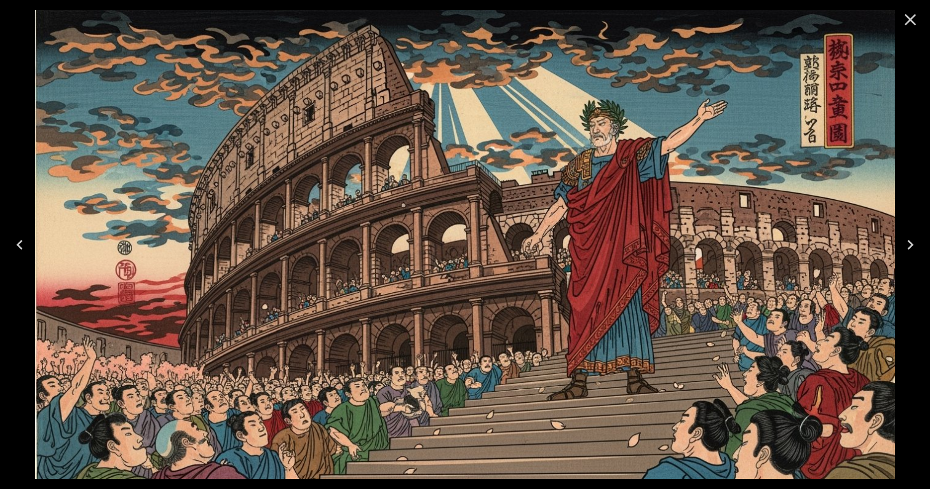
click at [912, 12] on icon "Close" at bounding box center [911, 20] width 20 height 20
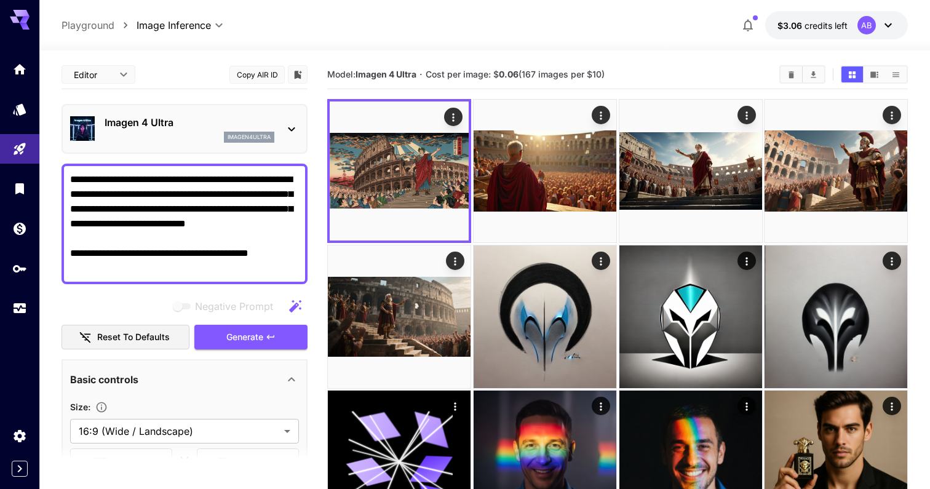
click at [249, 116] on p "Imagen 4 Ultra" at bounding box center [190, 122] width 170 height 15
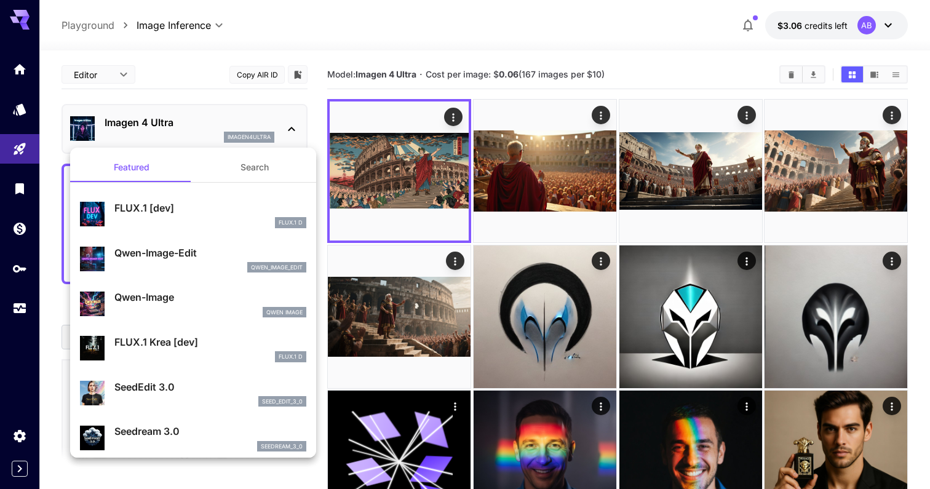
click at [220, 298] on p "Qwen-Image" at bounding box center [210, 297] width 192 height 15
type input "**********"
type input "****"
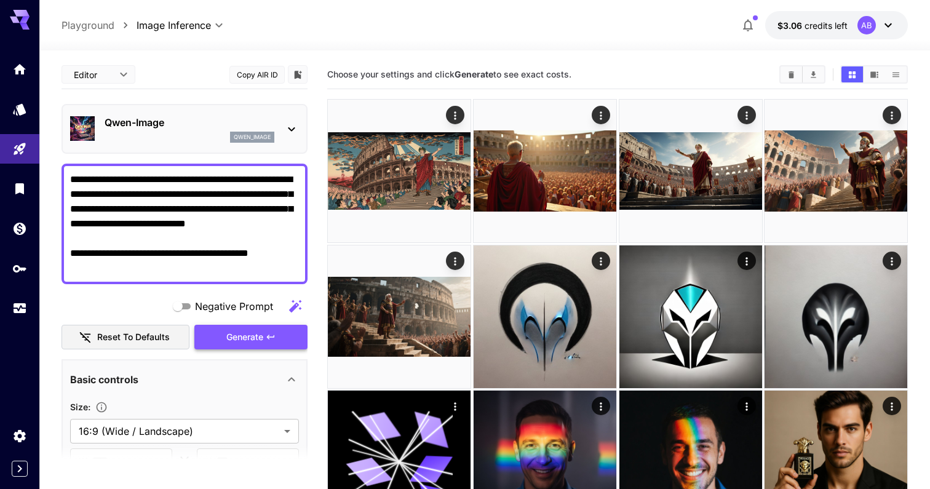
click at [257, 341] on span "Generate" at bounding box center [244, 337] width 37 height 15
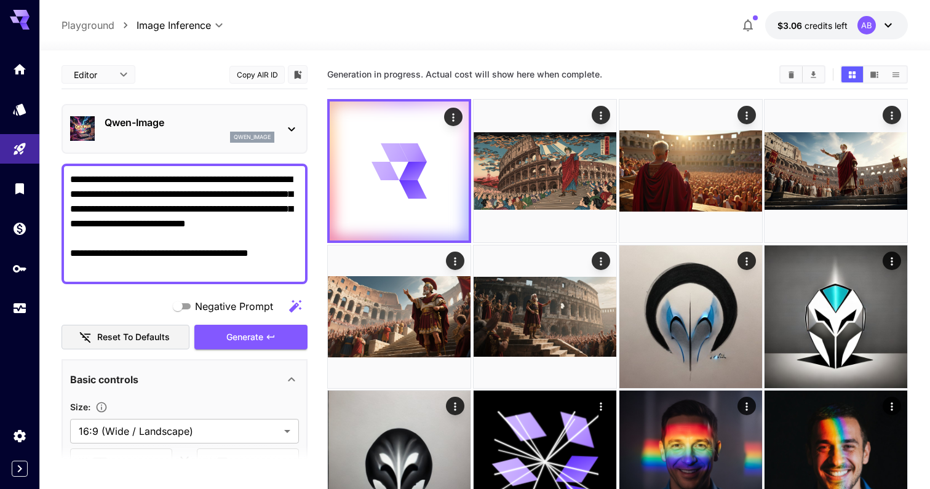
click at [229, 152] on div "Qwen-Image qwen_image" at bounding box center [185, 129] width 246 height 50
click at [231, 136] on div "qwen_image" at bounding box center [252, 137] width 44 height 11
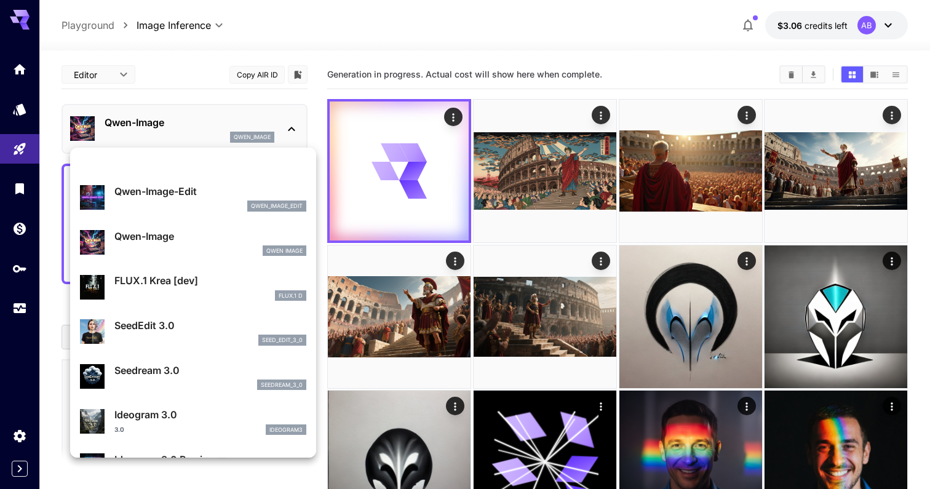
scroll to position [162, 0]
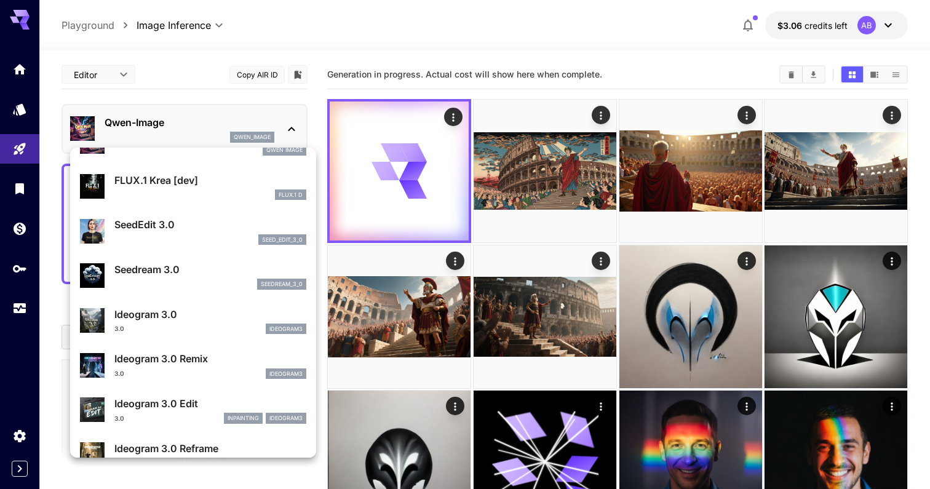
click at [564, 173] on div at bounding box center [465, 244] width 930 height 489
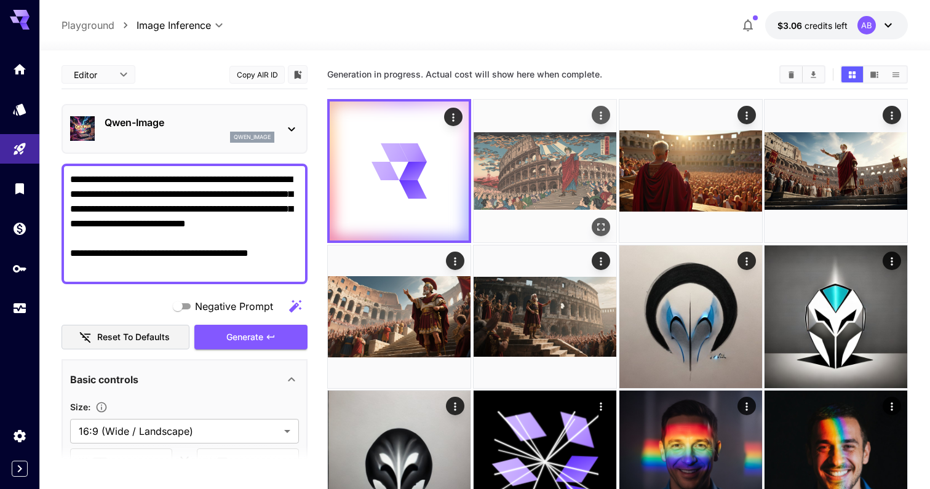
click at [508, 173] on img at bounding box center [545, 171] width 143 height 143
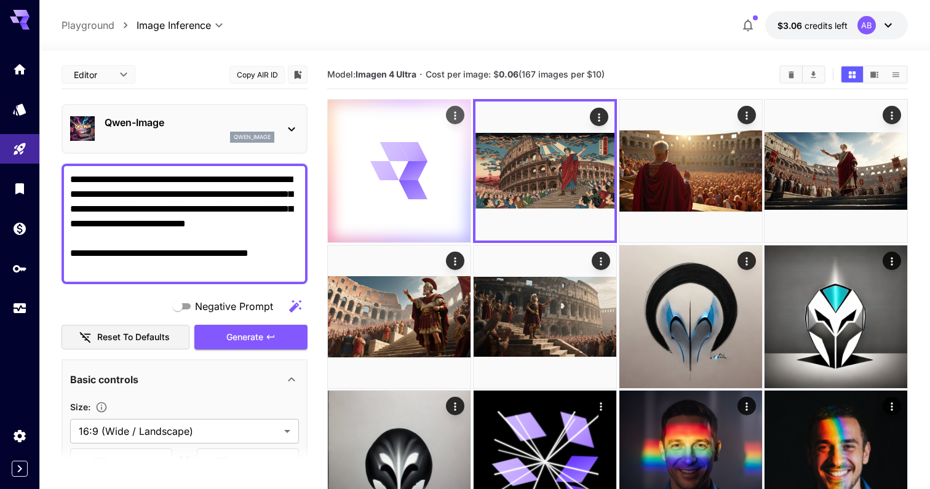
click at [423, 172] on icon at bounding box center [399, 170] width 57 height 57
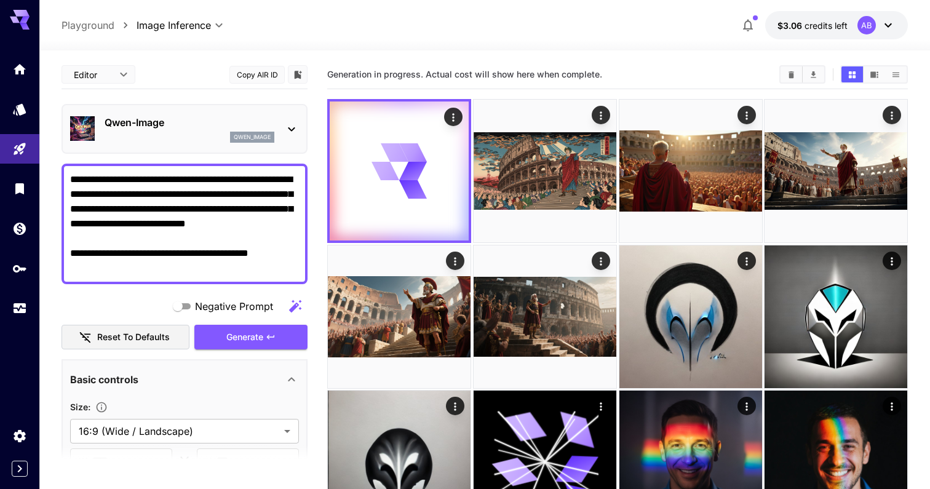
click at [218, 111] on div "Qwen-Image qwen_image" at bounding box center [184, 129] width 229 height 38
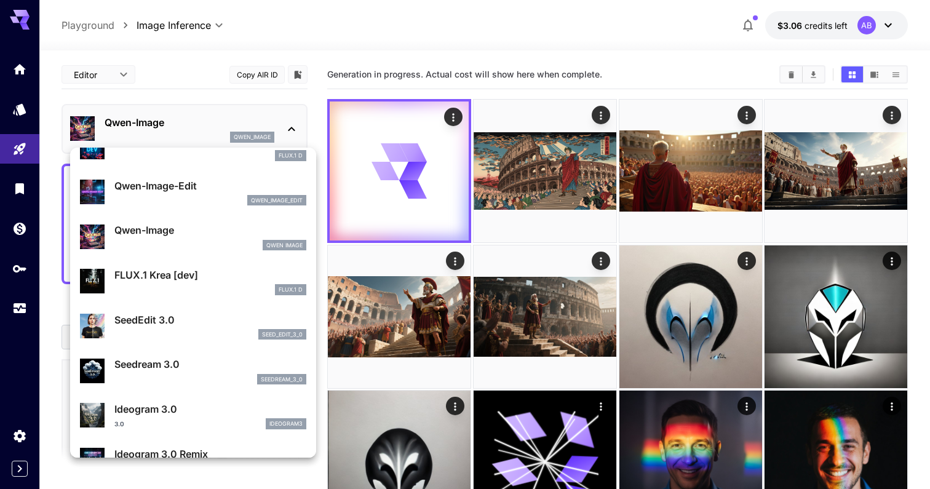
scroll to position [82, 0]
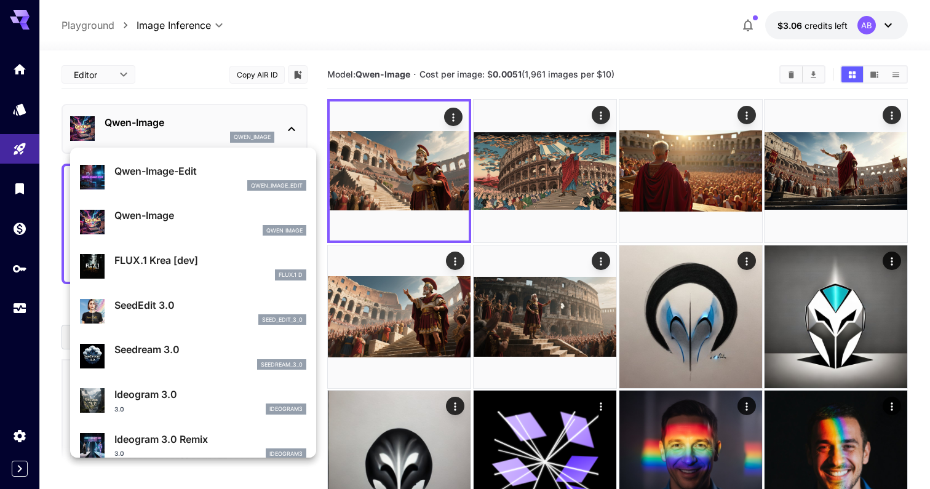
click at [221, 343] on p "Seedream 3.0" at bounding box center [210, 349] width 192 height 15
type input "**********"
type input "****"
type input "***"
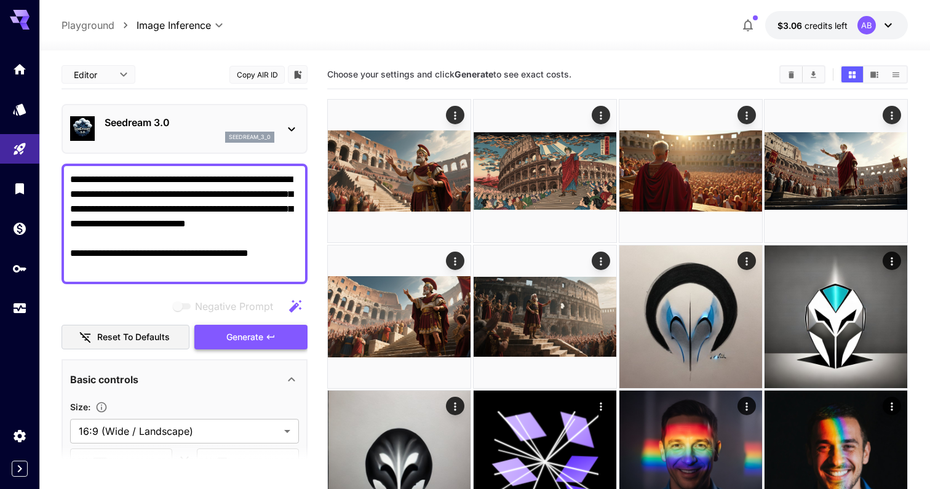
click at [255, 343] on span "Generate" at bounding box center [244, 337] width 37 height 15
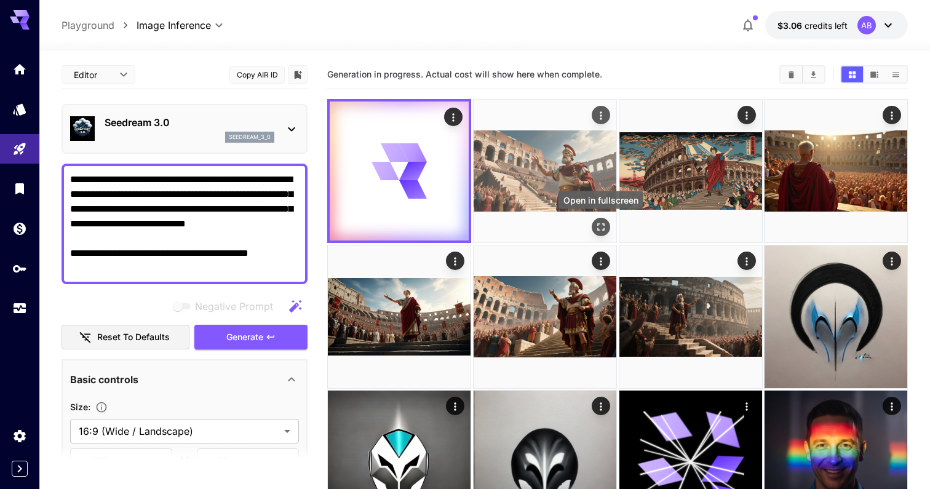
click at [599, 225] on icon "Open in fullscreen" at bounding box center [600, 227] width 12 height 12
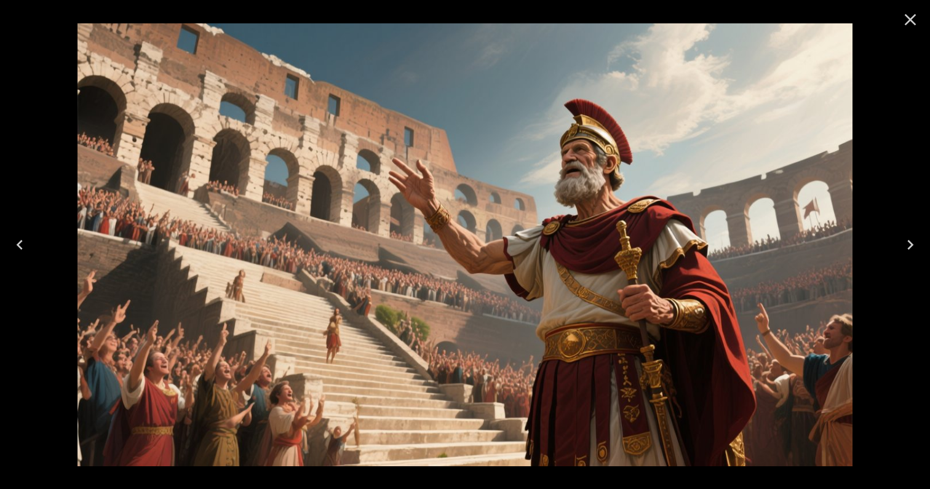
click at [914, 21] on icon "Close" at bounding box center [911, 20] width 20 height 20
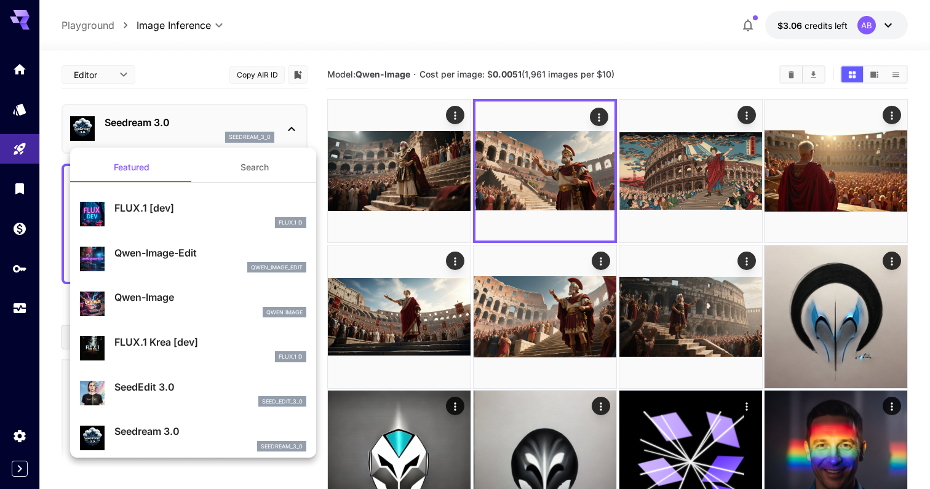
click at [397, 164] on div at bounding box center [465, 244] width 930 height 489
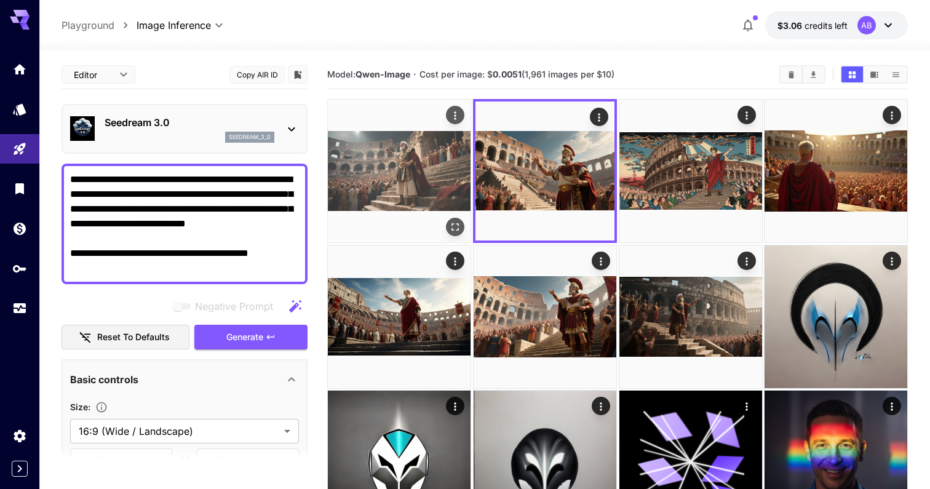
click at [420, 209] on img at bounding box center [399, 171] width 143 height 143
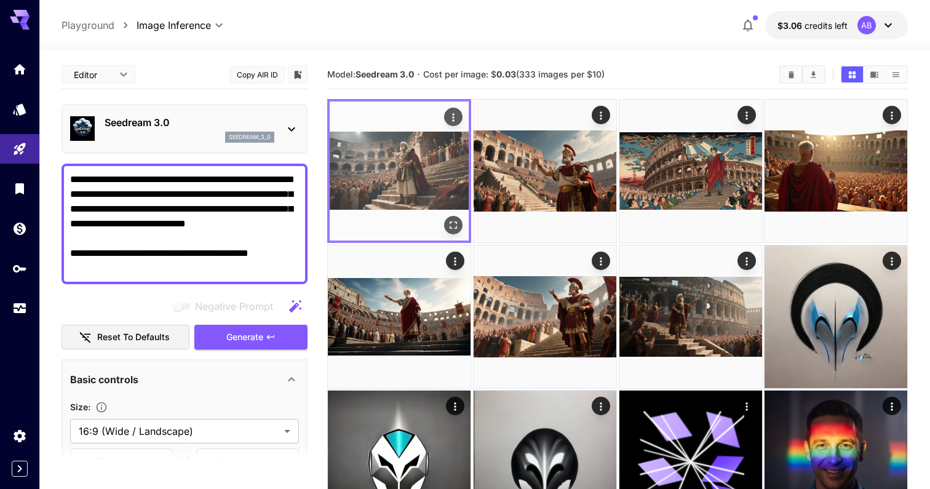
click at [453, 223] on icon "Open in fullscreen" at bounding box center [453, 225] width 12 height 12
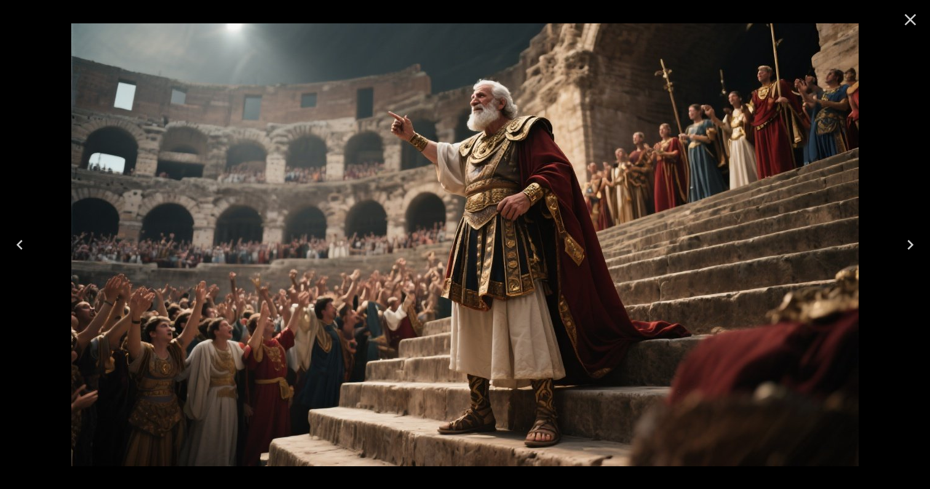
click at [911, 16] on icon "Close" at bounding box center [911, 20] width 20 height 20
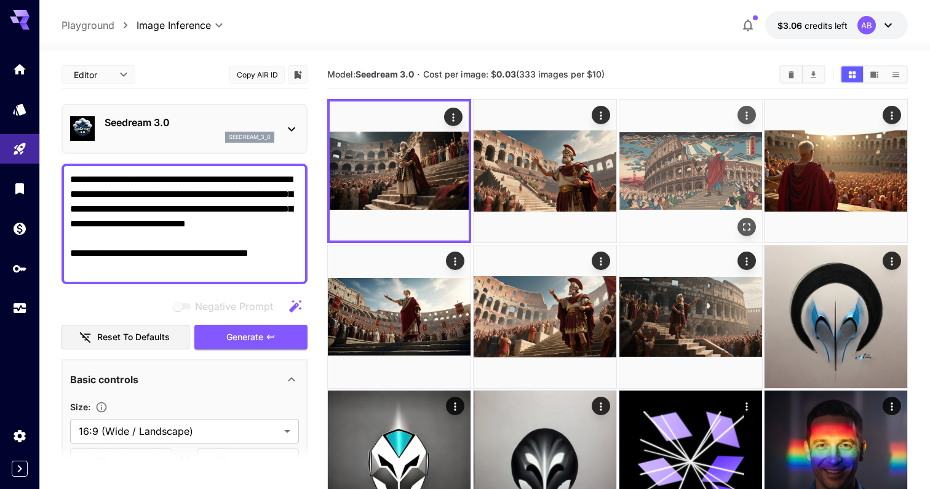
click at [750, 222] on icon "Open in fullscreen" at bounding box center [746, 227] width 12 height 12
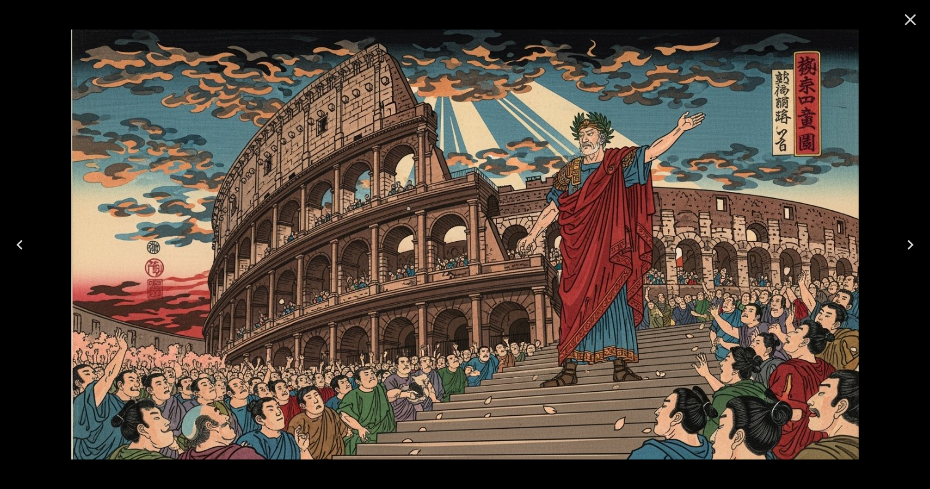
click at [912, 18] on icon "Close" at bounding box center [911, 20] width 12 height 12
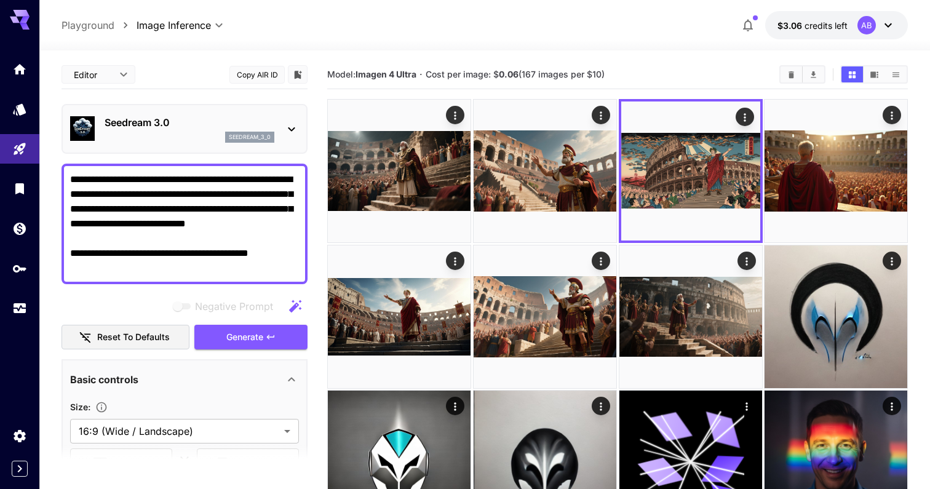
click at [162, 129] on p "Seedream 3.0" at bounding box center [190, 122] width 170 height 15
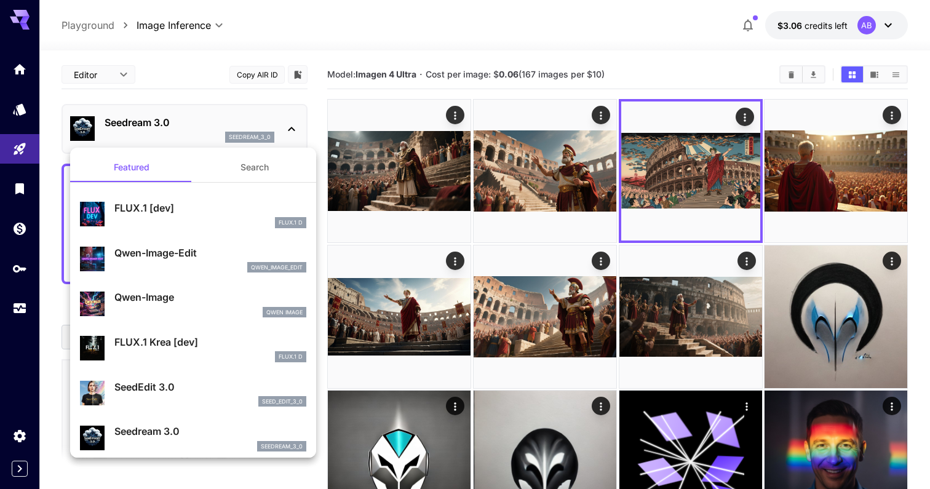
click at [231, 298] on p "Qwen-Image" at bounding box center [210, 297] width 192 height 15
type input "**********"
type input "****"
type input "***"
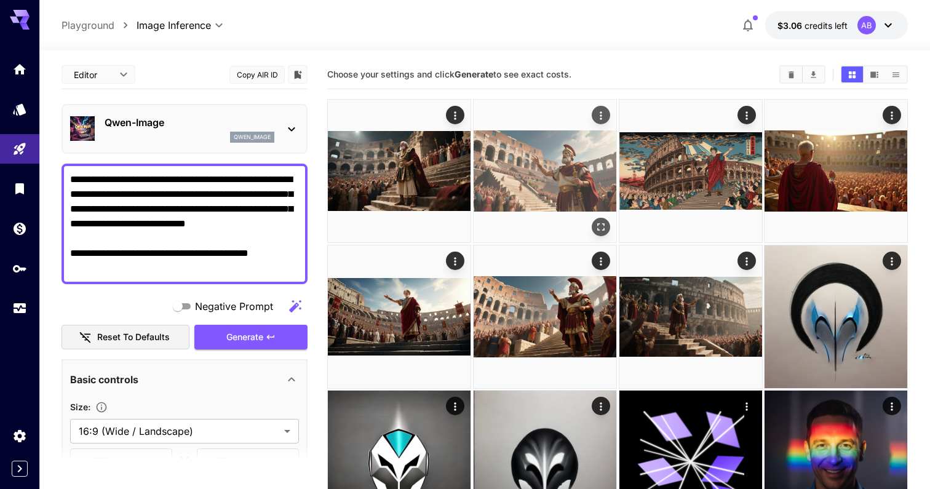
click at [506, 173] on img at bounding box center [545, 171] width 143 height 143
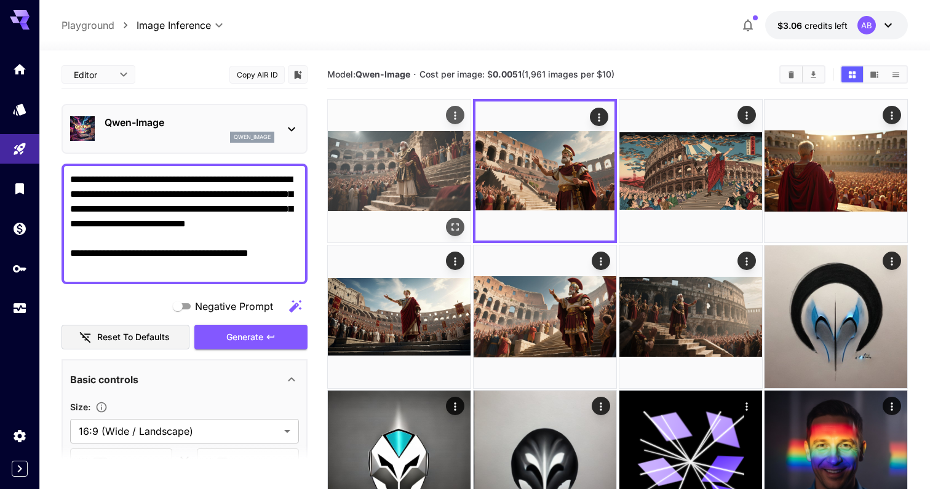
click at [418, 166] on img at bounding box center [399, 171] width 143 height 143
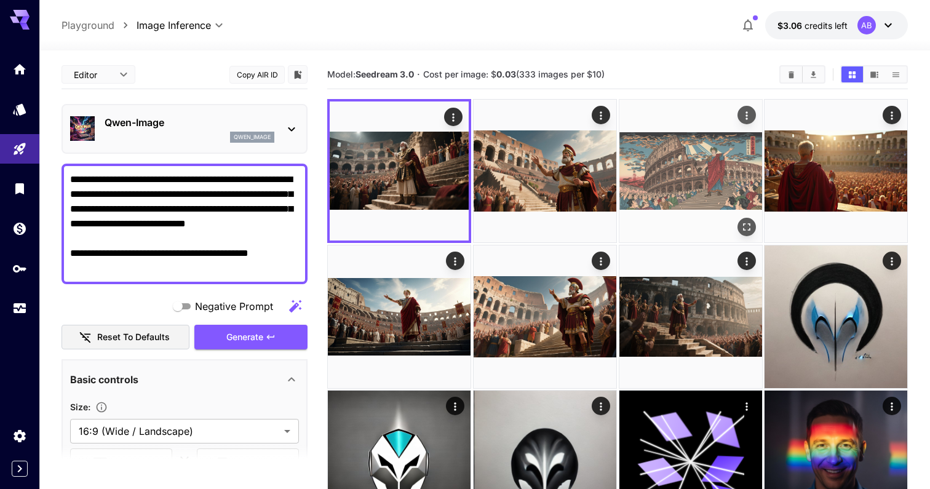
click at [667, 167] on img at bounding box center [691, 171] width 143 height 143
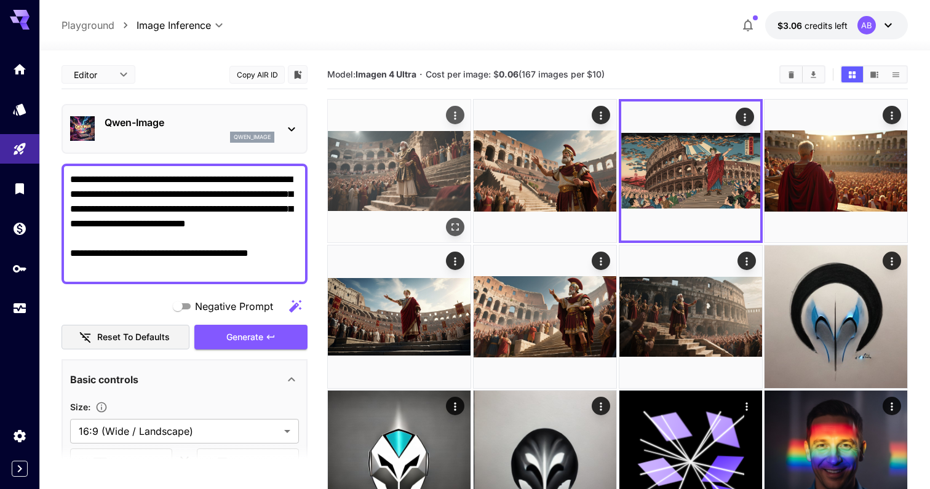
click at [419, 152] on img at bounding box center [399, 171] width 143 height 143
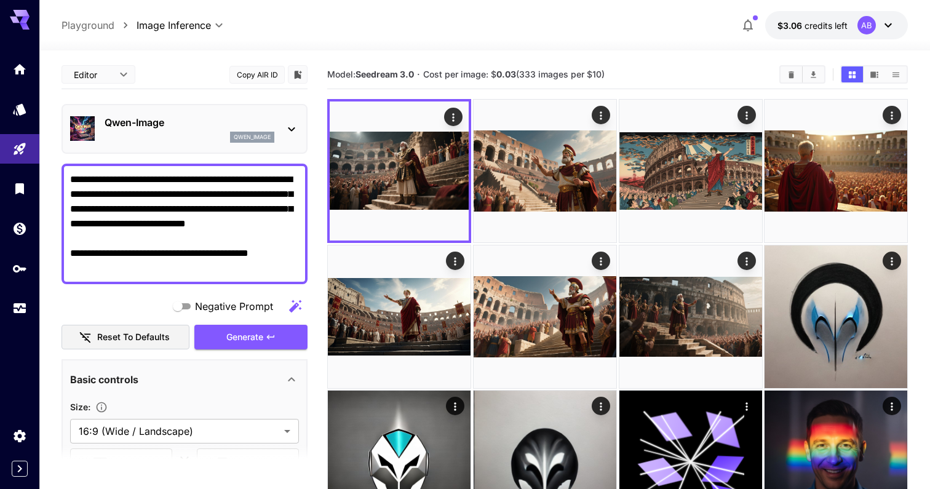
click at [234, 124] on p "Qwen-Image" at bounding box center [190, 122] width 170 height 15
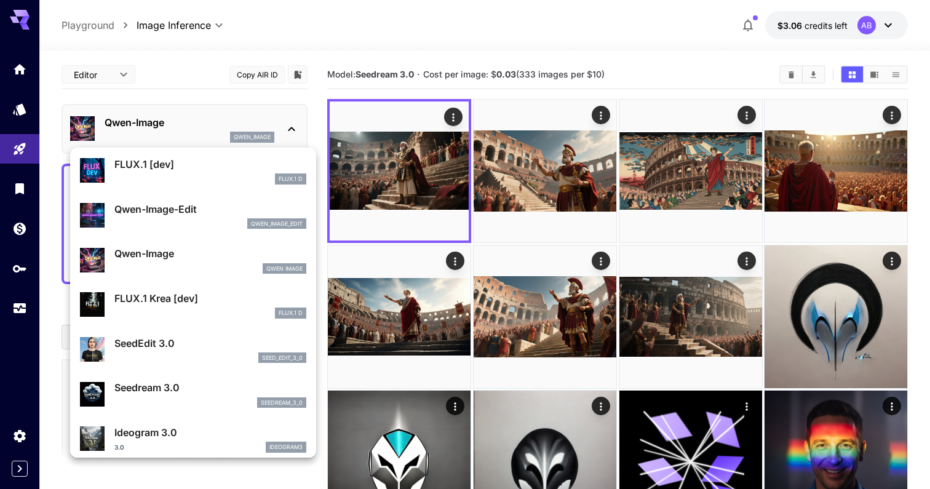
scroll to position [57, 0]
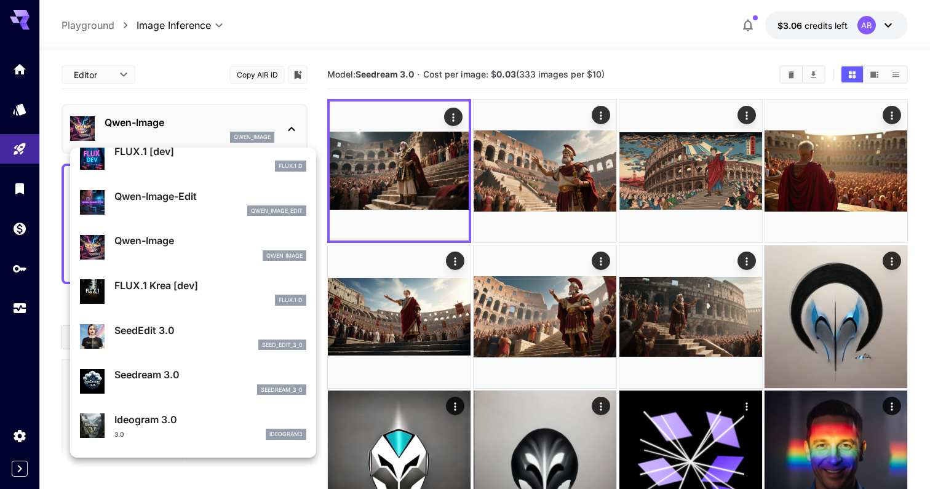
click at [222, 188] on div "Qwen-Image-Edit qwen_image_edit" at bounding box center [193, 203] width 226 height 38
type input "*"
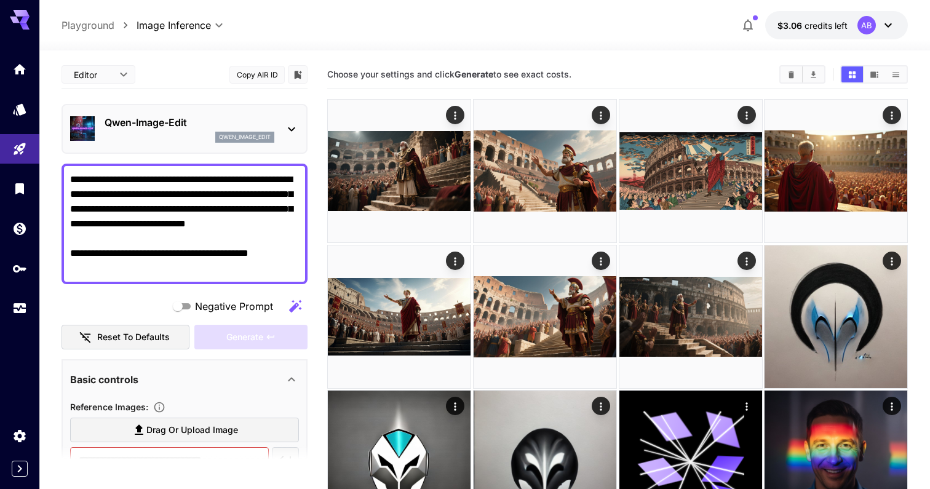
click at [220, 138] on p "qwen_image_edit" at bounding box center [245, 137] width 52 height 9
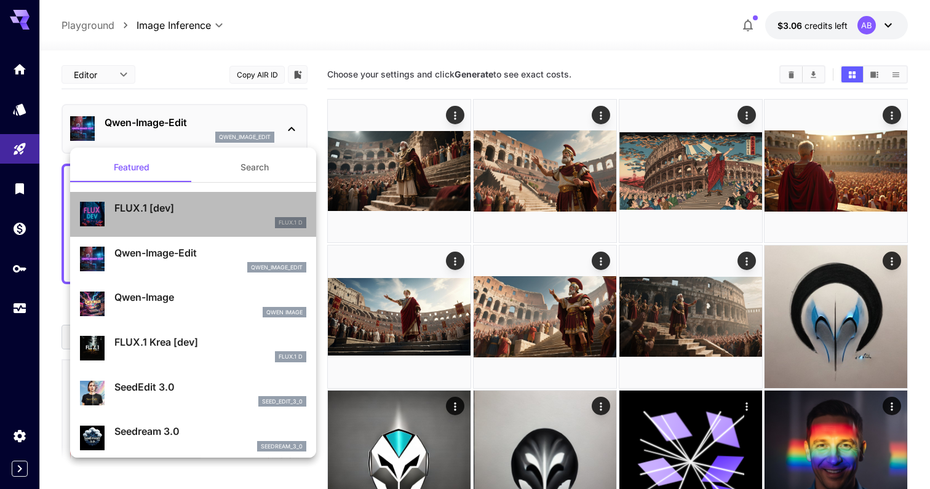
click at [215, 228] on div "FLUX.1 [dev] FLUX.1 D" at bounding box center [193, 215] width 226 height 38
type input "***"
type input "**"
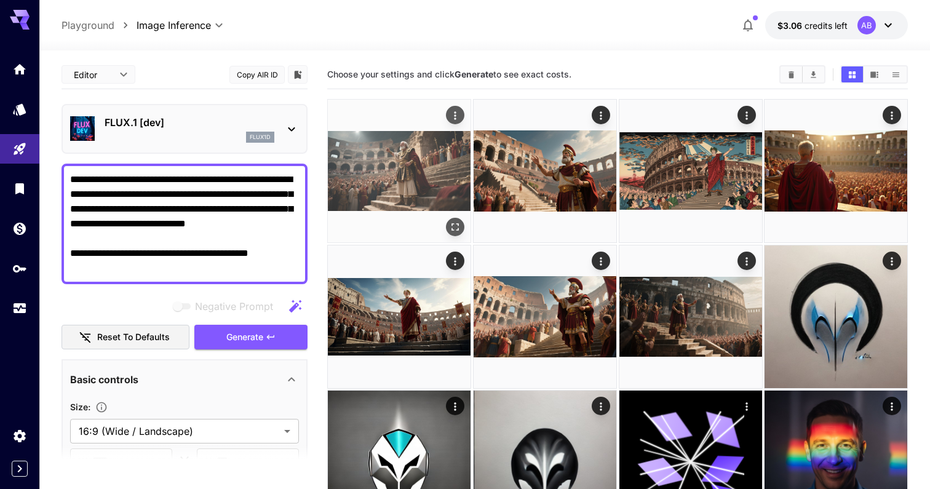
click at [427, 169] on img at bounding box center [399, 171] width 143 height 143
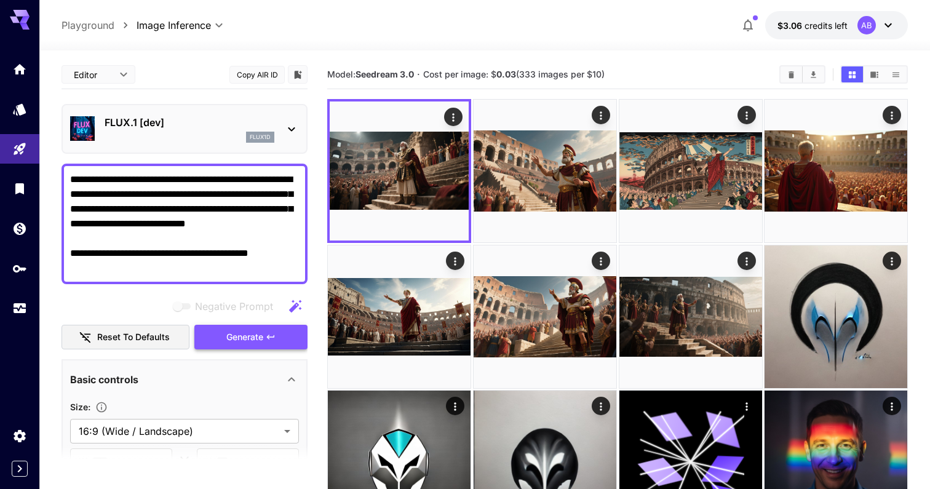
click at [272, 335] on icon "button" at bounding box center [271, 337] width 10 height 10
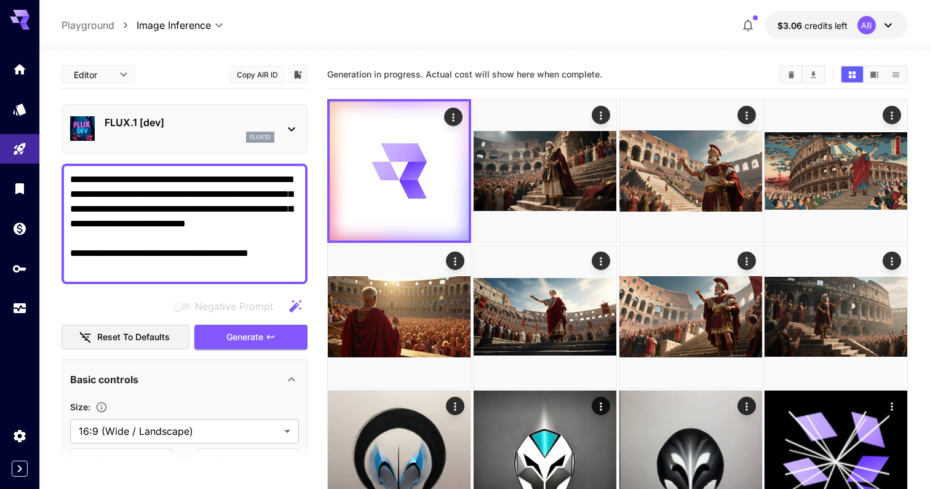
click at [248, 138] on div "flux1d" at bounding box center [260, 137] width 28 height 11
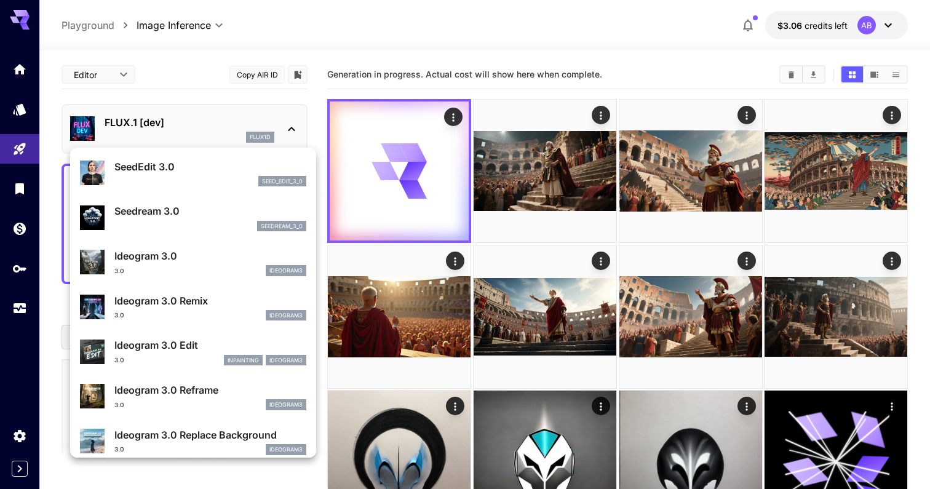
scroll to position [221, 0]
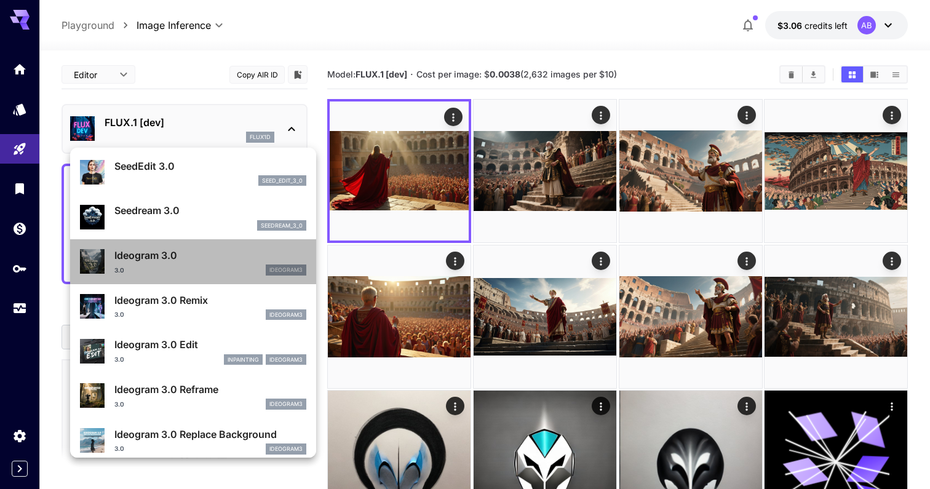
click at [233, 267] on div "3.0 ideogram3" at bounding box center [210, 270] width 192 height 11
type input "**********"
type input "****"
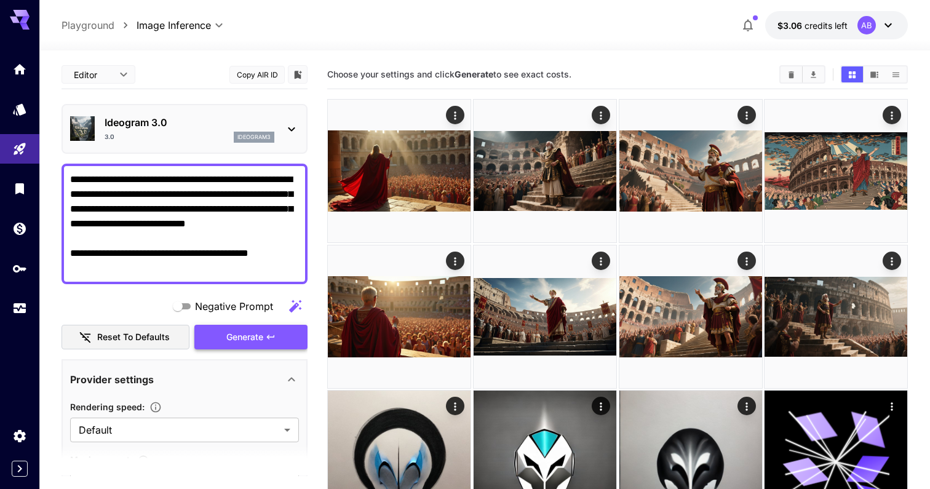
click at [255, 345] on button "Generate" at bounding box center [250, 337] width 113 height 25
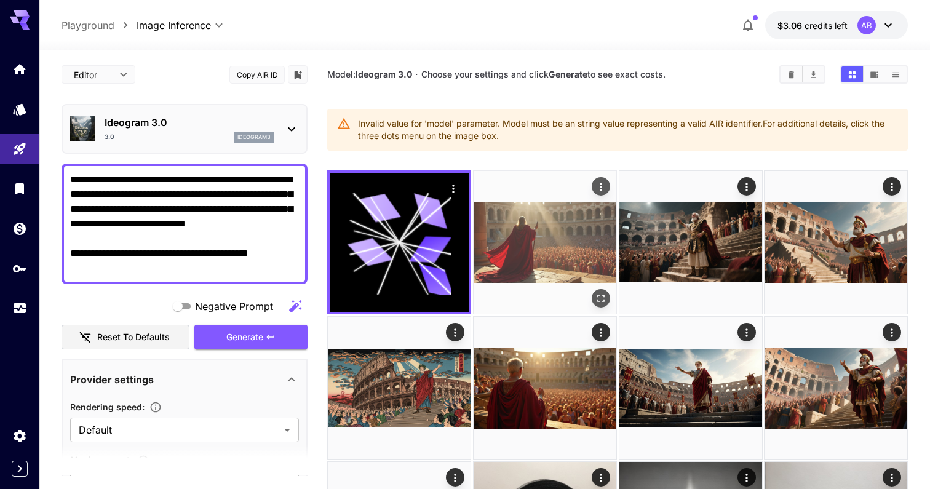
click at [551, 205] on img at bounding box center [545, 242] width 143 height 143
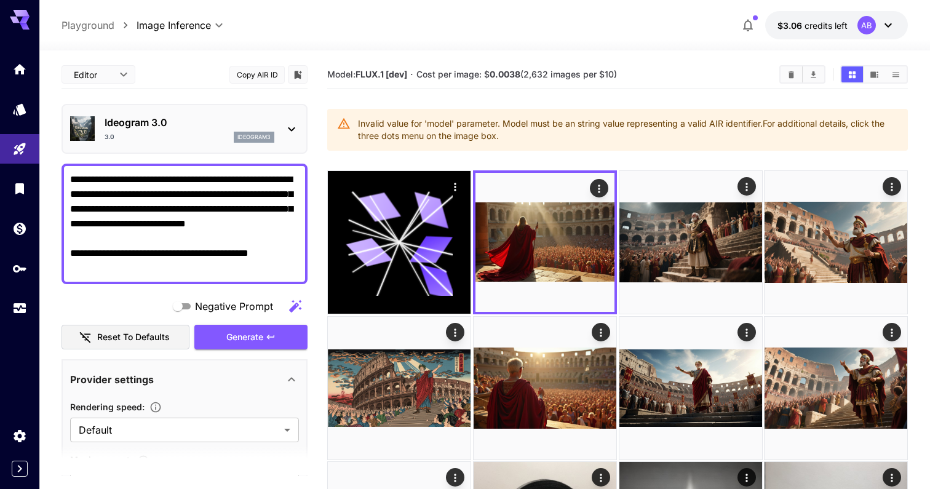
click at [242, 136] on p "ideogram3" at bounding box center [253, 137] width 33 height 9
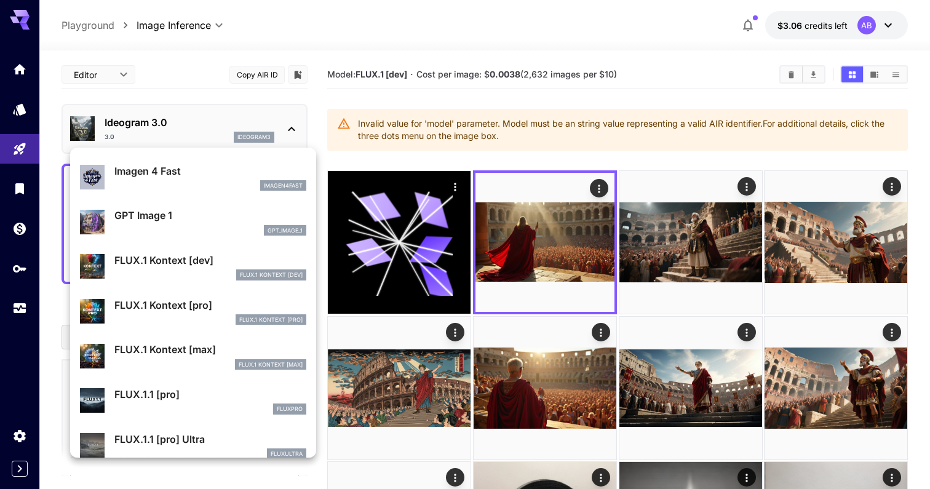
scroll to position [628, 0]
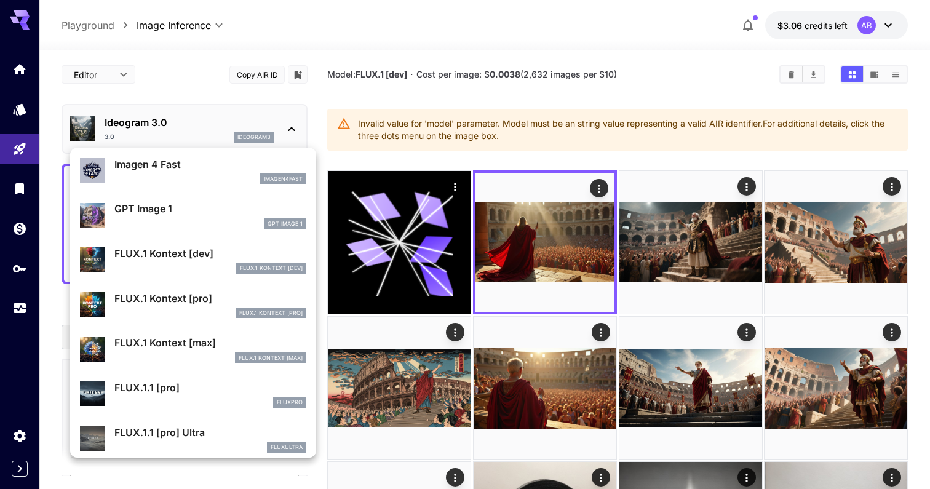
click at [193, 353] on div "FLUX.1 Kontext [max]" at bounding box center [210, 358] width 192 height 11
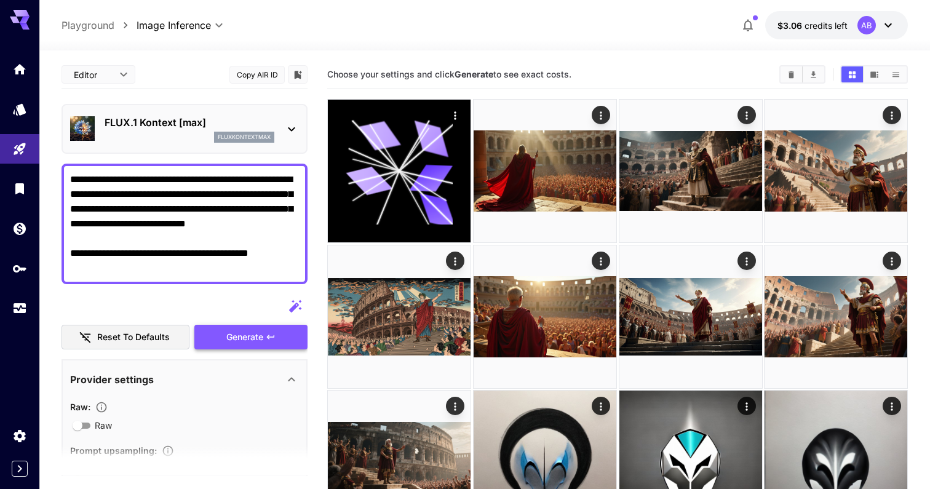
click at [254, 332] on span "Generate" at bounding box center [244, 337] width 37 height 15
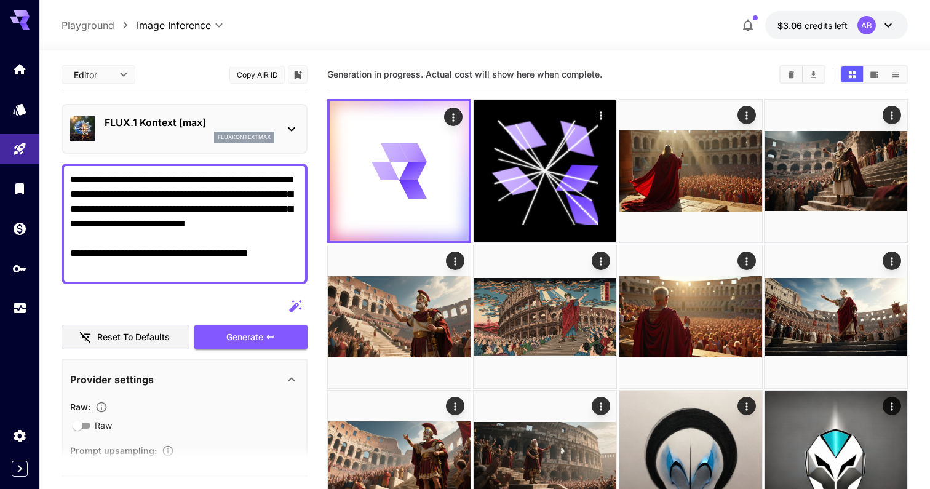
click at [197, 113] on div "FLUX.1 Kontext [max] fluxkontextmax" at bounding box center [184, 129] width 229 height 38
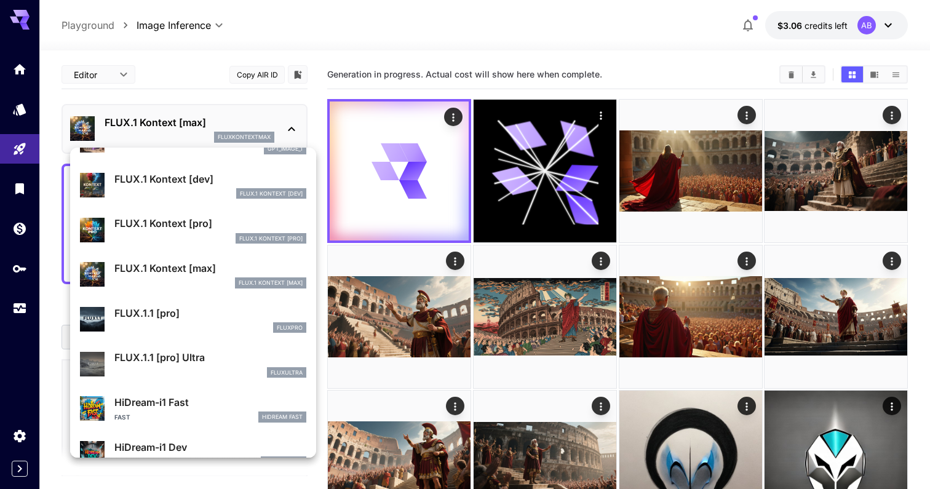
scroll to position [789, 0]
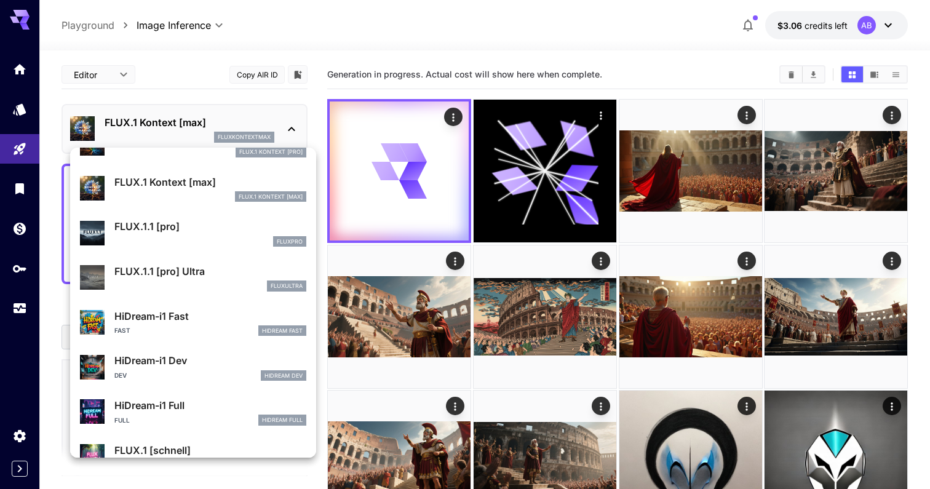
click at [250, 137] on div at bounding box center [465, 244] width 930 height 489
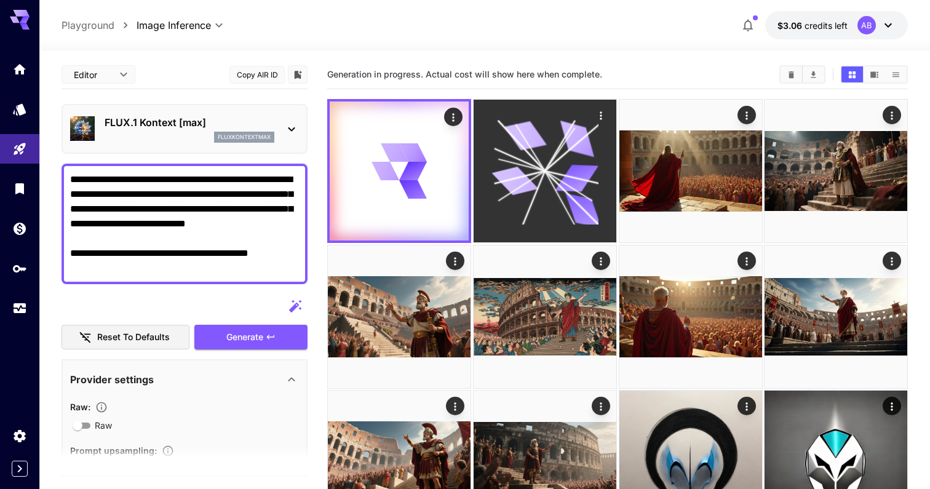
click at [549, 197] on icon at bounding box center [545, 171] width 107 height 107
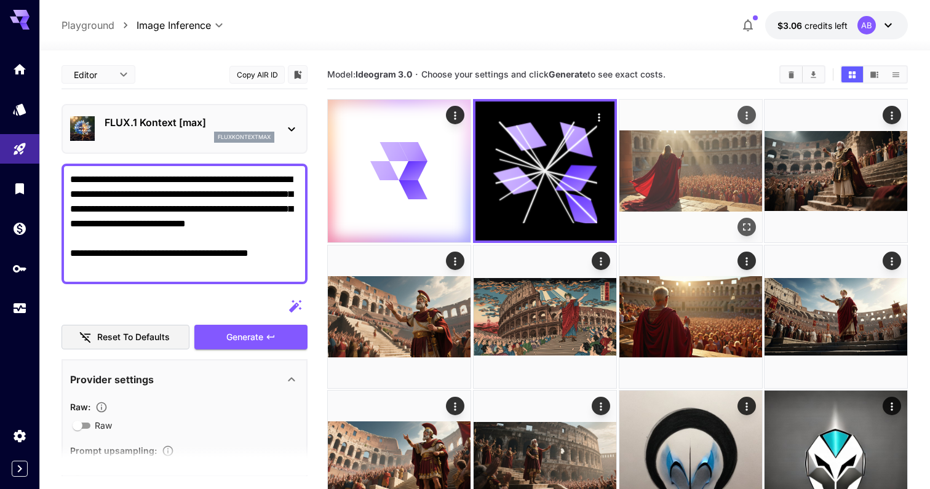
click at [679, 178] on img at bounding box center [691, 171] width 143 height 143
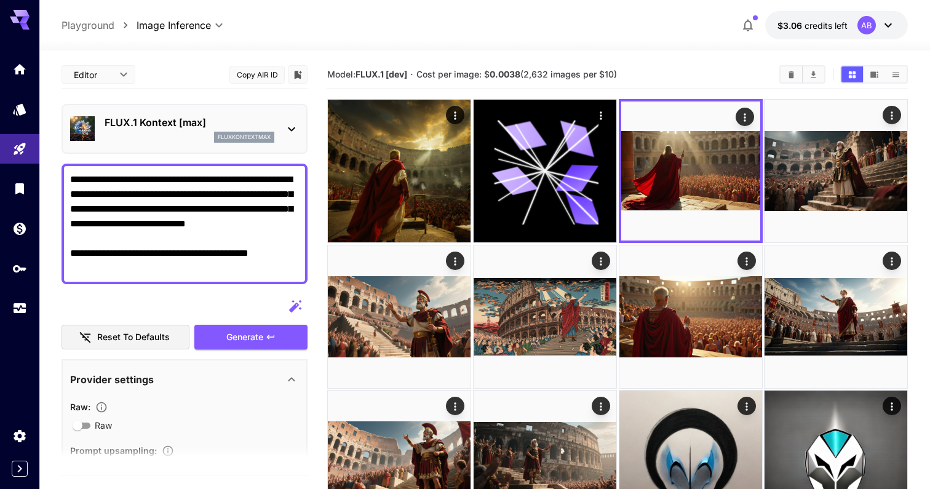
click at [388, 172] on img at bounding box center [399, 171] width 143 height 143
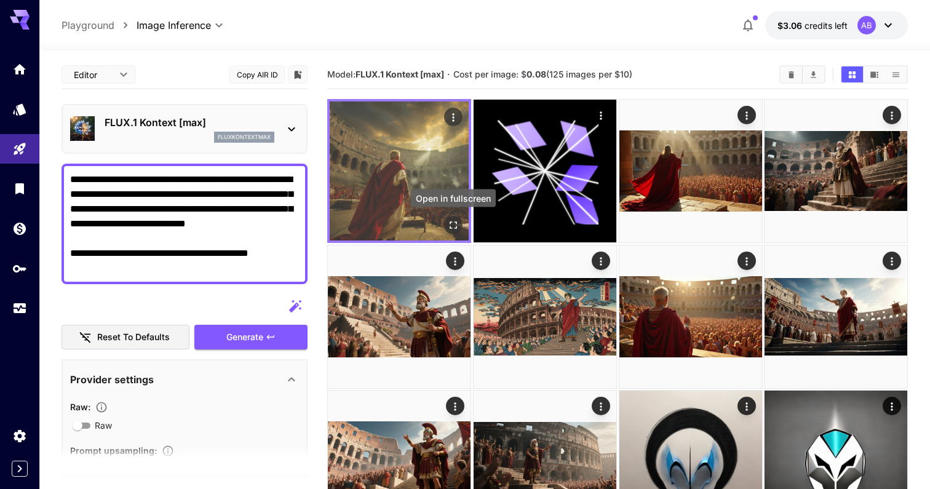
click at [460, 228] on button "Open in fullscreen" at bounding box center [453, 225] width 18 height 18
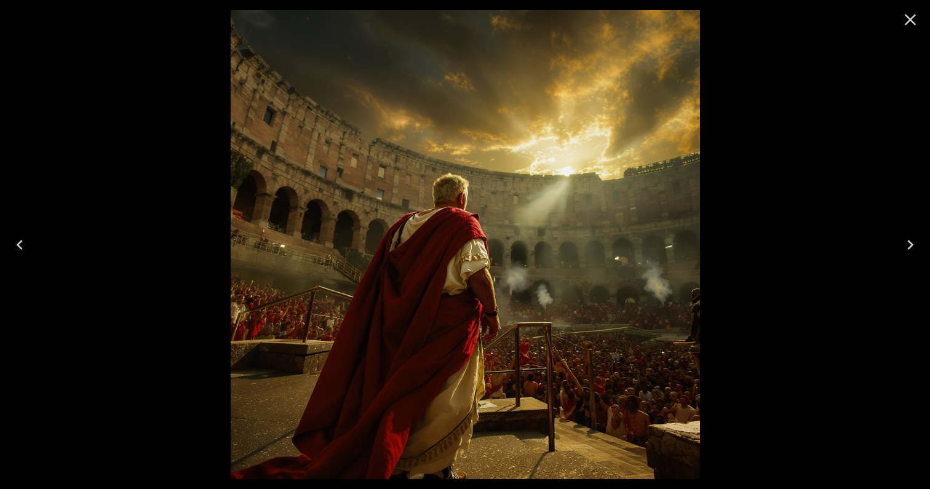
click at [616, 151] on img at bounding box center [465, 244] width 469 height 469
click at [528, 127] on img at bounding box center [465, 244] width 469 height 469
click at [917, 26] on icon "Close" at bounding box center [911, 20] width 20 height 20
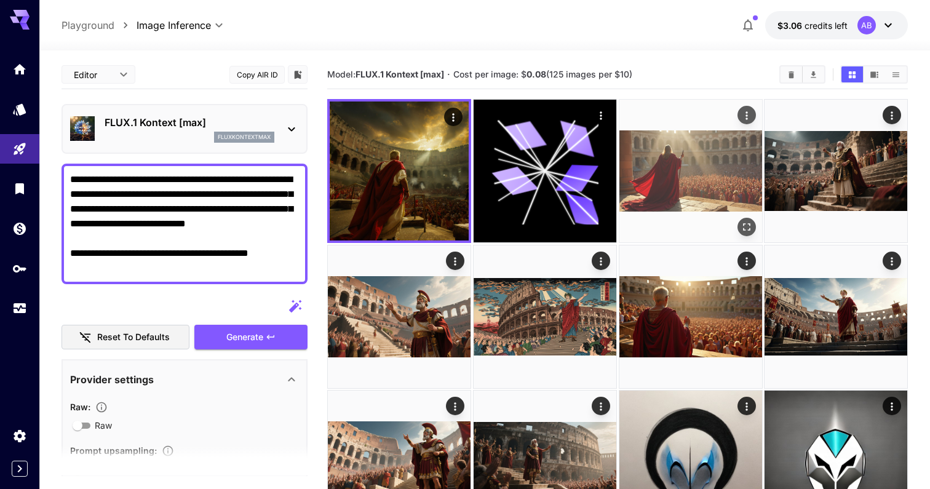
click at [638, 159] on img at bounding box center [691, 171] width 143 height 143
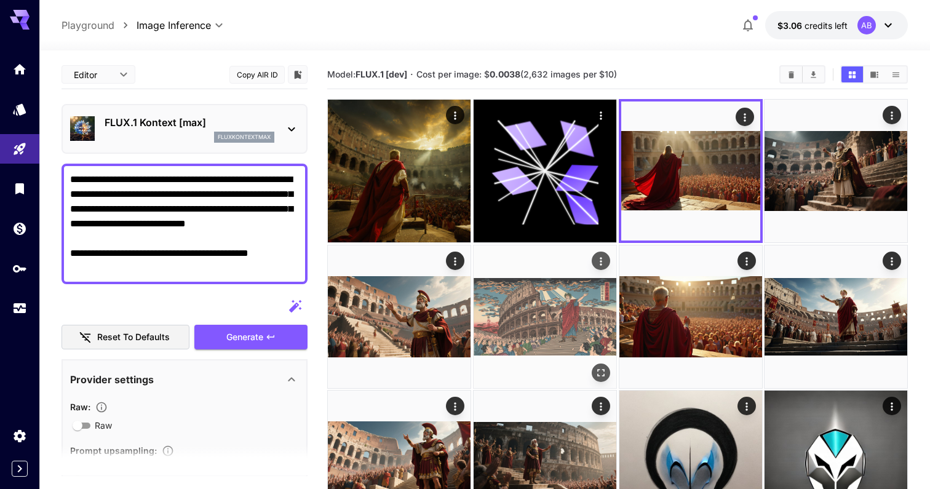
click at [514, 315] on img at bounding box center [545, 316] width 143 height 143
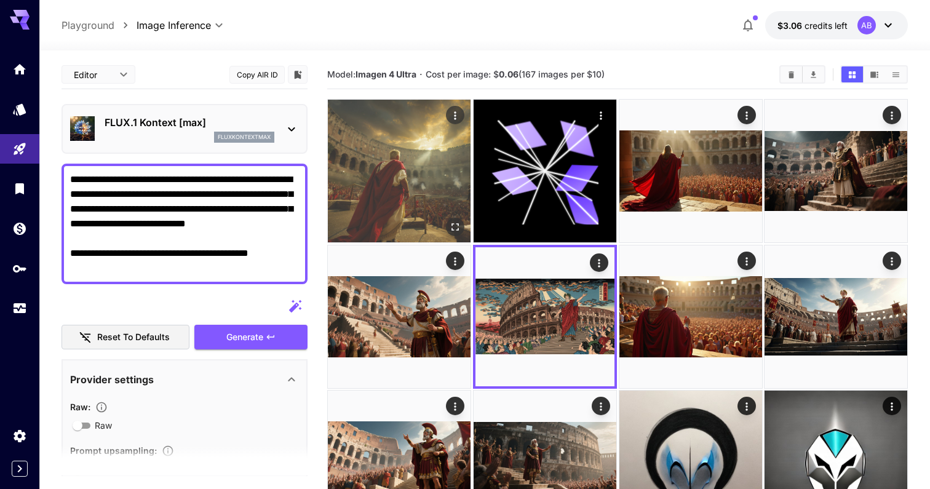
click at [347, 180] on img at bounding box center [399, 171] width 143 height 143
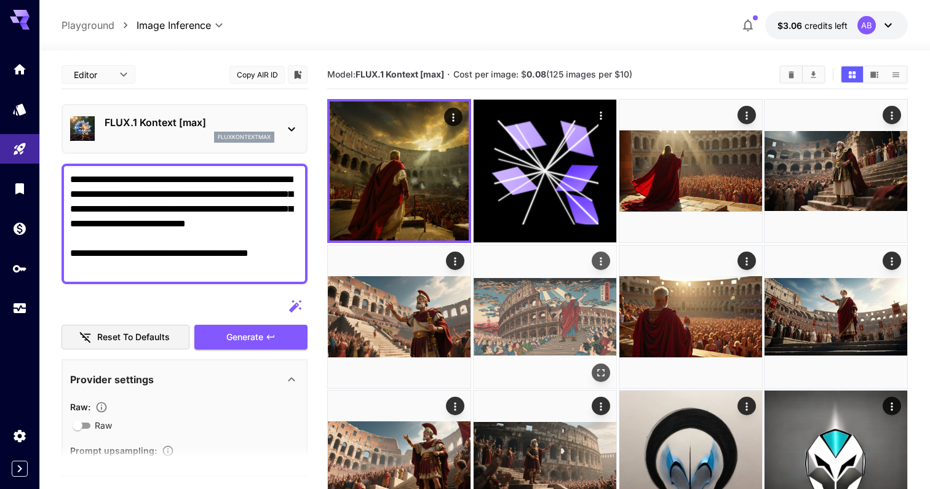
click at [524, 311] on img at bounding box center [545, 316] width 143 height 143
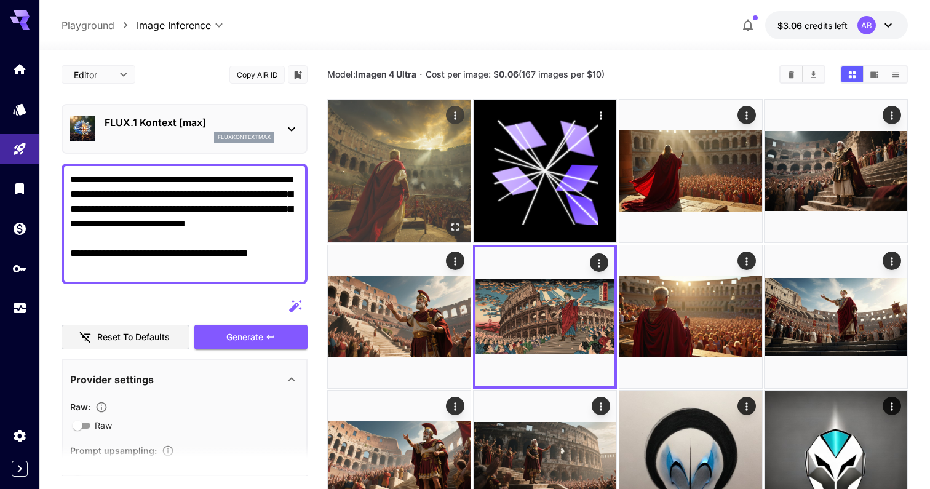
click at [388, 177] on img at bounding box center [399, 171] width 143 height 143
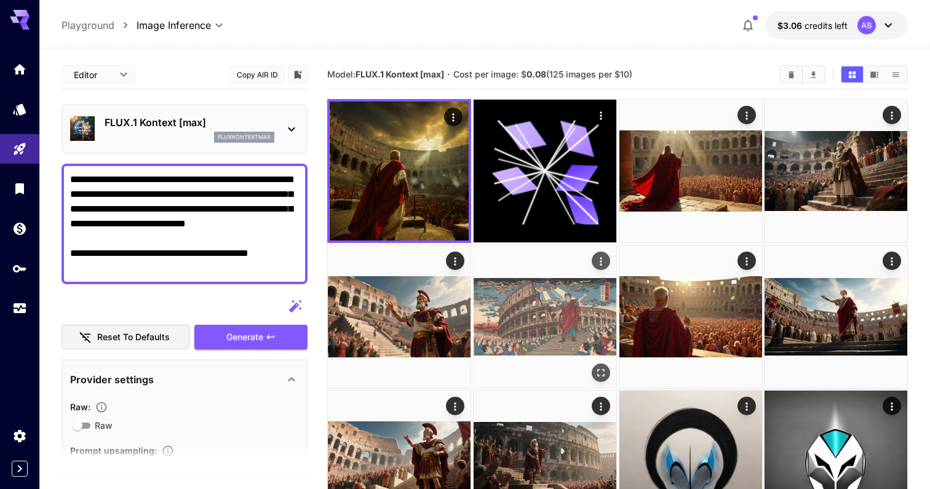
click at [520, 282] on img at bounding box center [545, 316] width 143 height 143
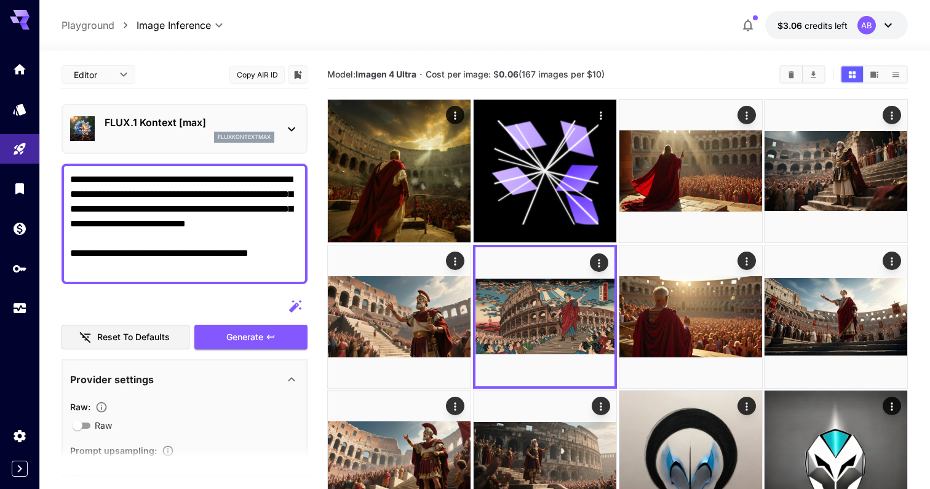
click at [196, 124] on p "FLUX.1 Kontext [max]" at bounding box center [190, 122] width 170 height 15
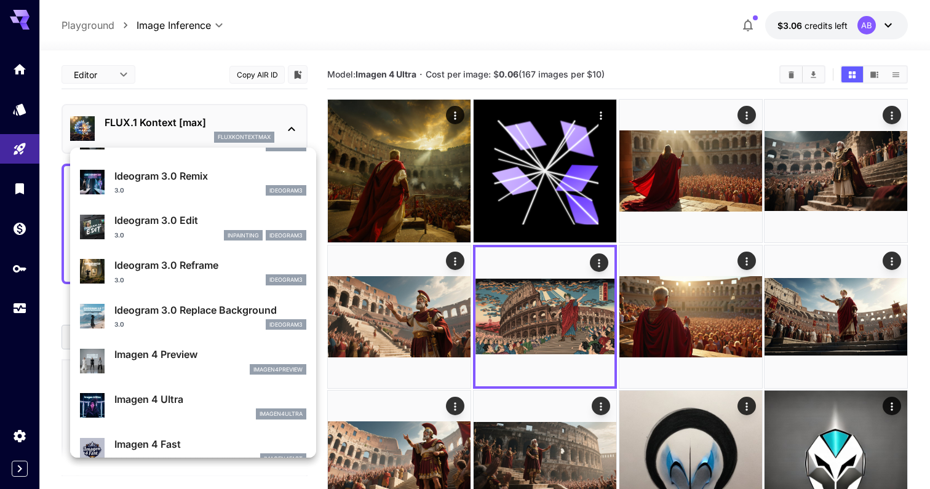
scroll to position [451, 0]
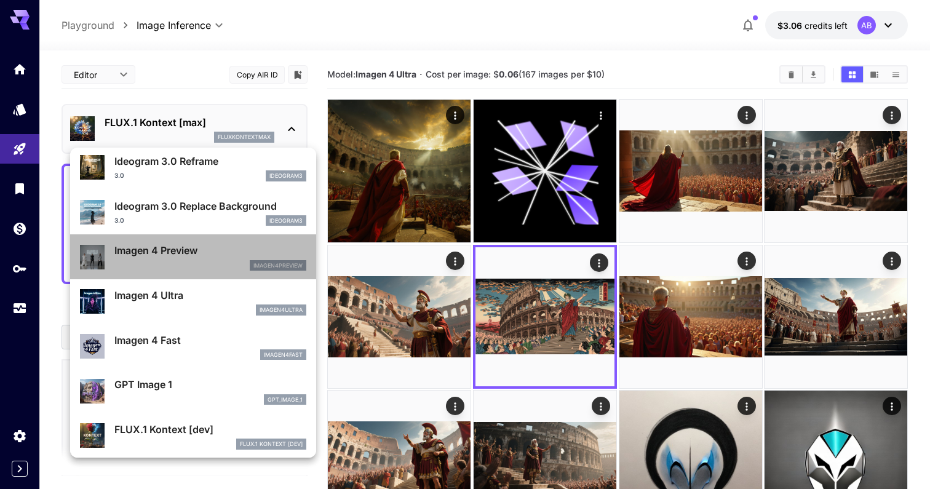
click at [240, 264] on div "imagen4preview" at bounding box center [210, 265] width 192 height 11
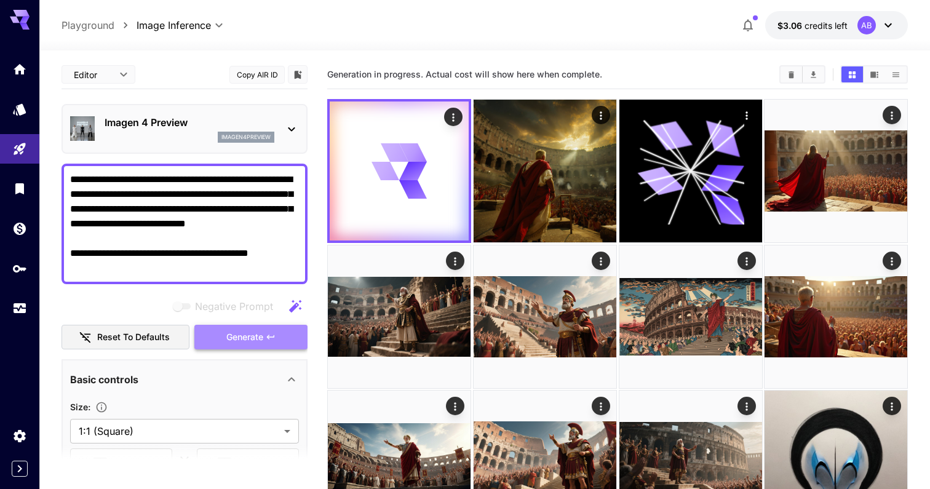
click at [258, 340] on span "Generate" at bounding box center [244, 337] width 37 height 15
click at [208, 117] on p "Imagen 4 Preview" at bounding box center [190, 122] width 170 height 15
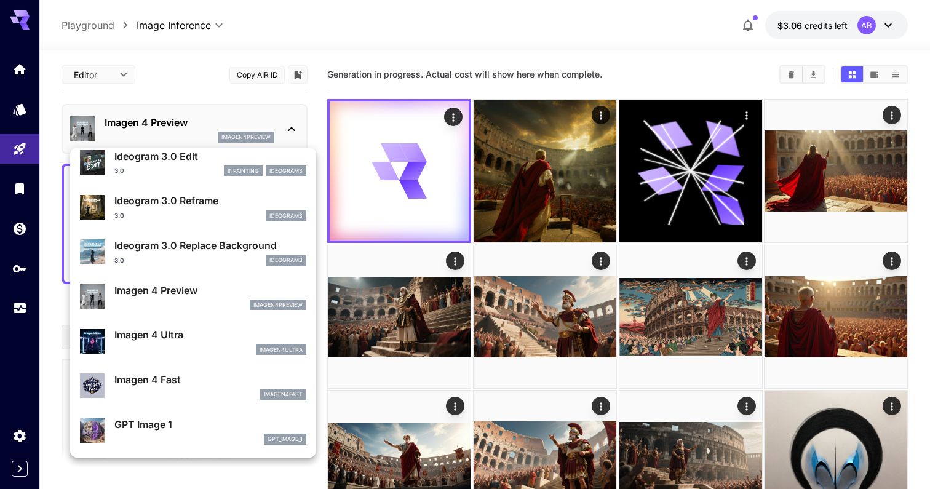
scroll to position [514, 0]
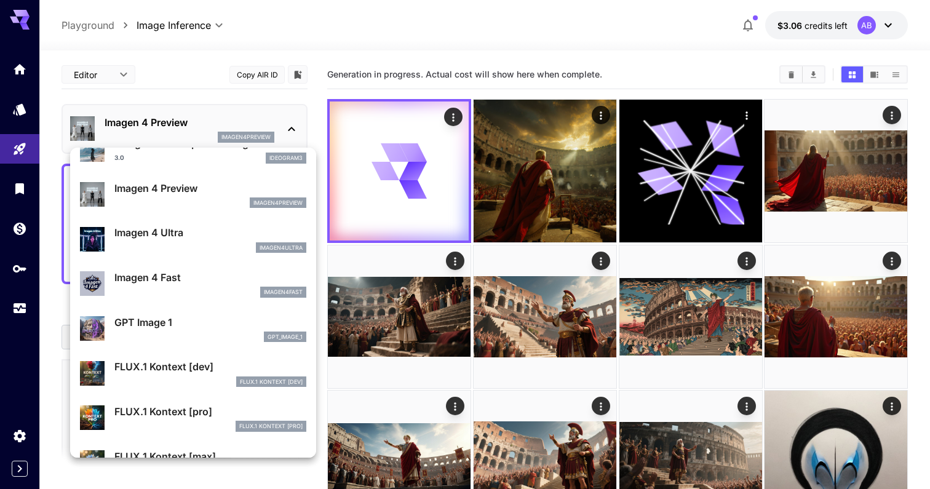
click at [208, 282] on p "Imagen 4 Fast" at bounding box center [210, 277] width 192 height 15
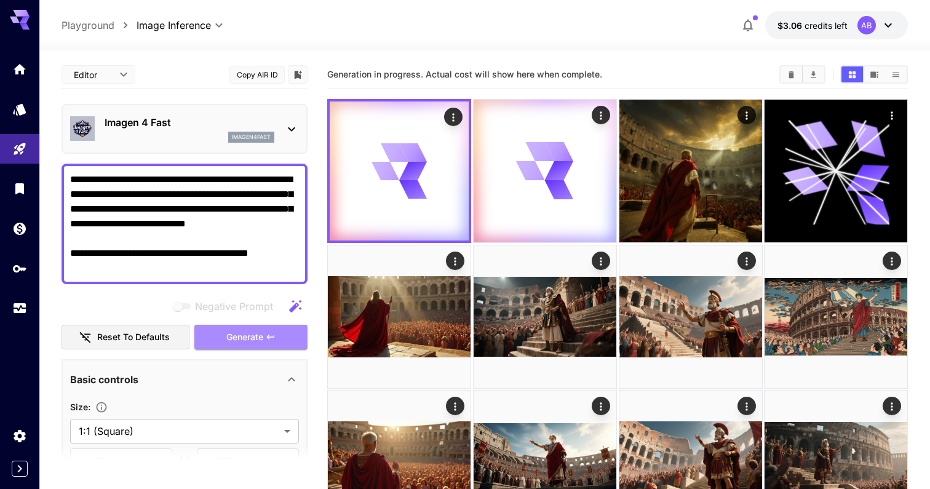
click at [228, 333] on span "Generate" at bounding box center [244, 337] width 37 height 15
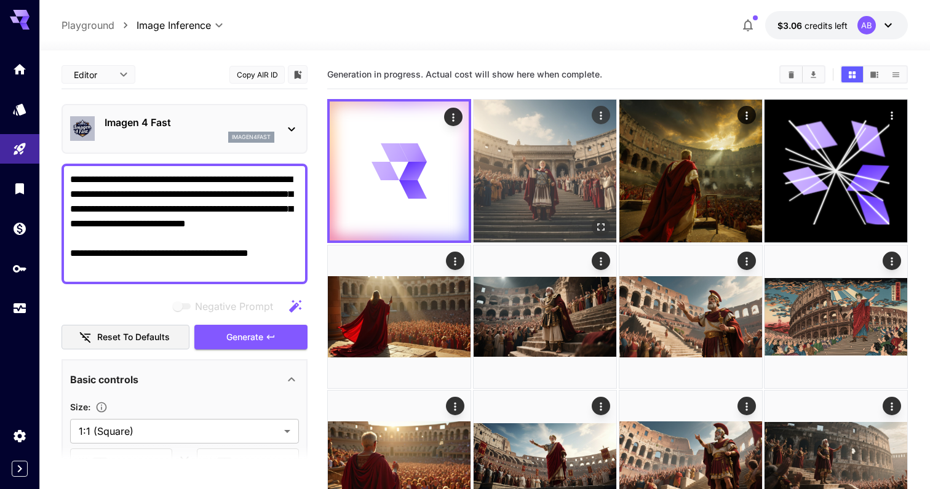
click at [542, 126] on img at bounding box center [545, 171] width 143 height 143
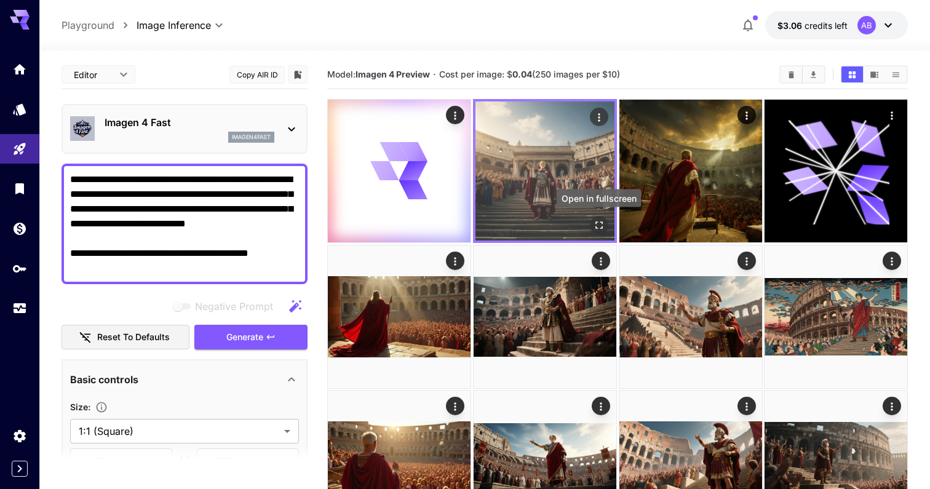
click at [597, 217] on button "Open in fullscreen" at bounding box center [598, 225] width 18 height 18
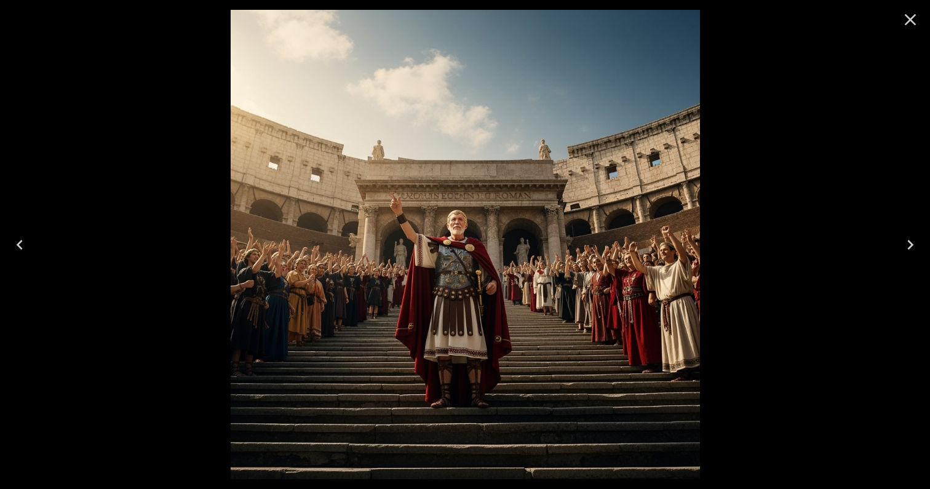
click at [910, 19] on icon "Close" at bounding box center [911, 20] width 12 height 12
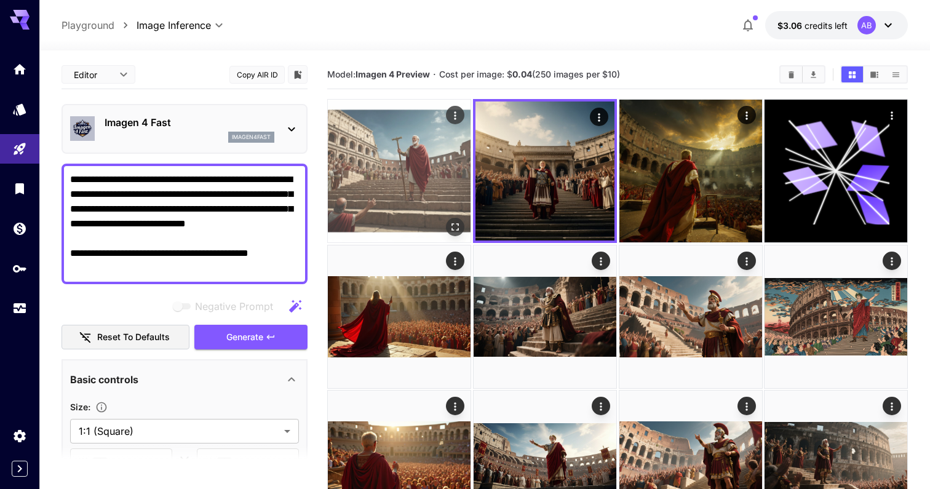
click at [451, 223] on icon "Open in fullscreen" at bounding box center [455, 227] width 12 height 12
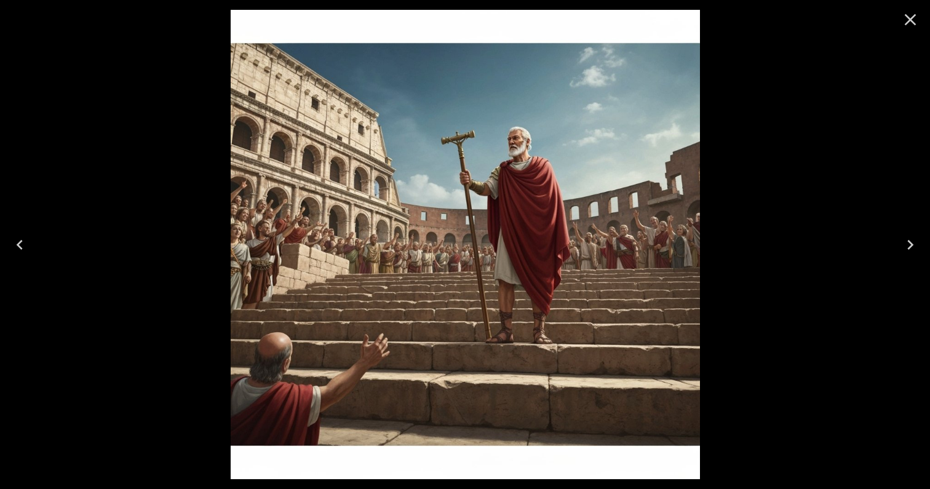
click at [902, 15] on icon "Close" at bounding box center [911, 20] width 20 height 20
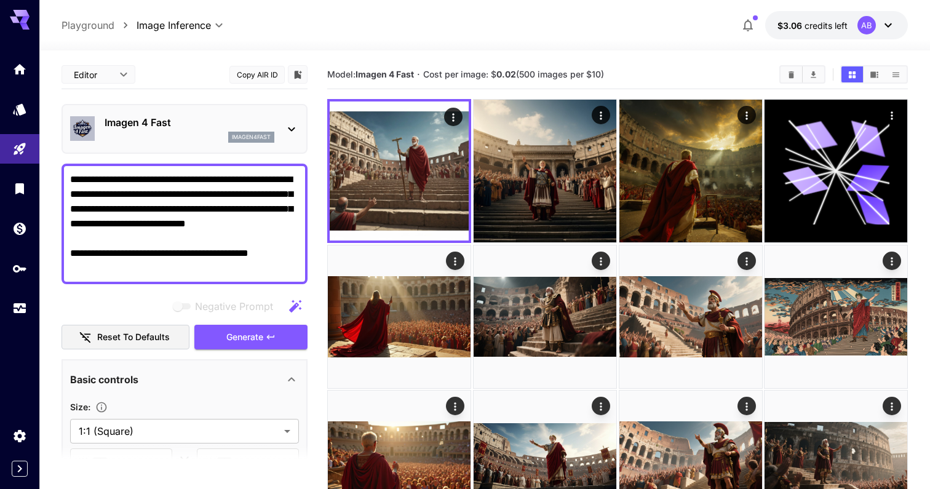
click at [215, 137] on div "imagen4fast" at bounding box center [190, 137] width 170 height 11
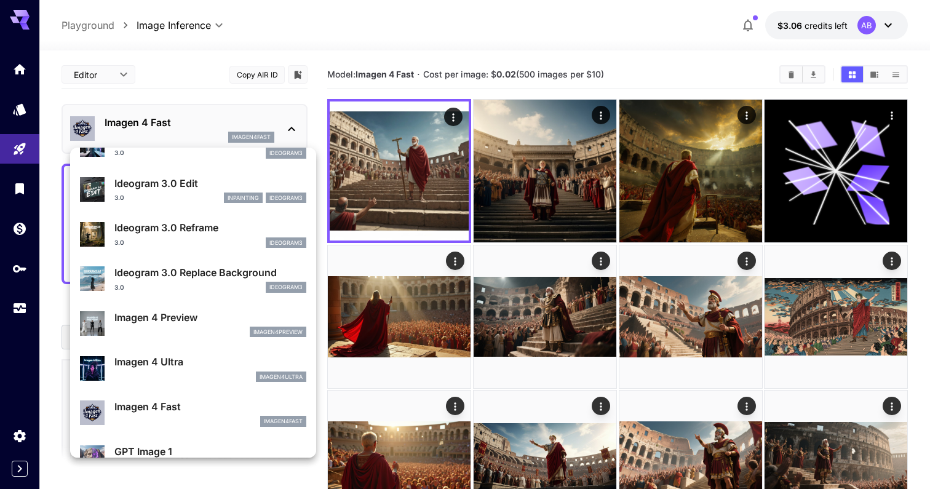
scroll to position [385, 0]
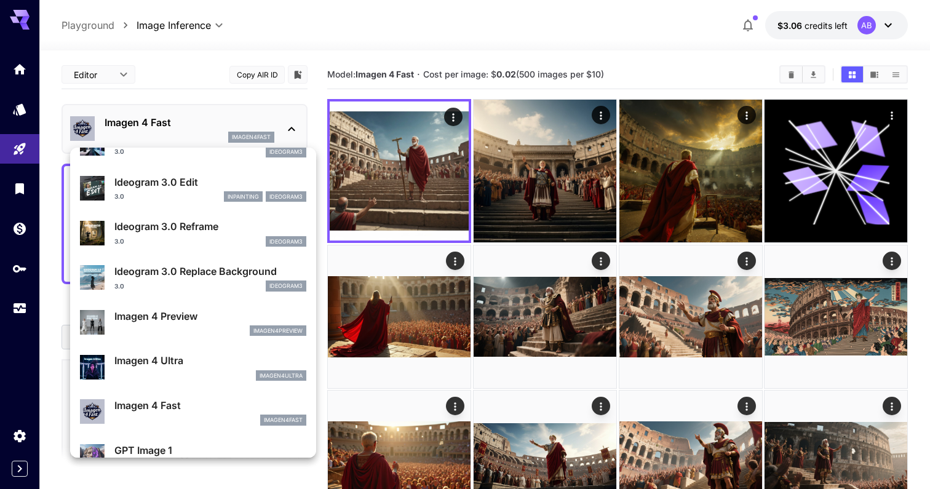
click at [211, 372] on div "imagen4ultra" at bounding box center [210, 375] width 192 height 11
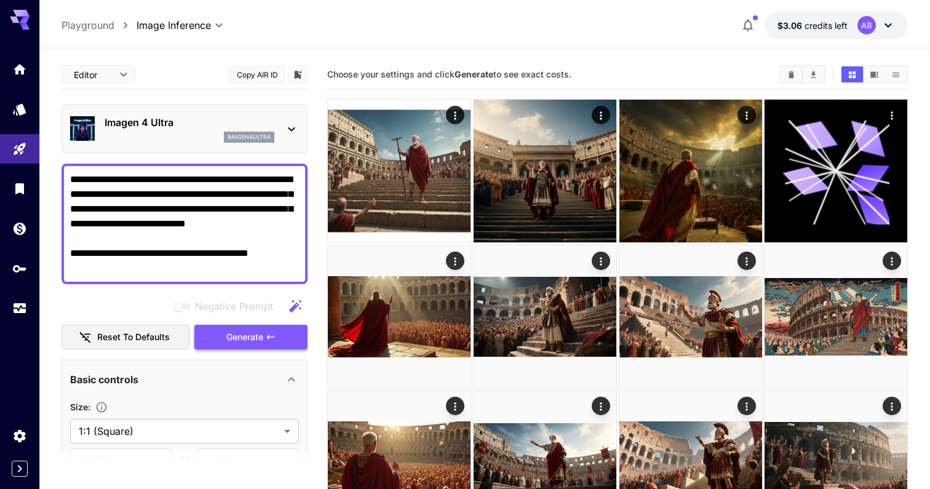
click at [273, 330] on button "Generate" at bounding box center [250, 337] width 113 height 25
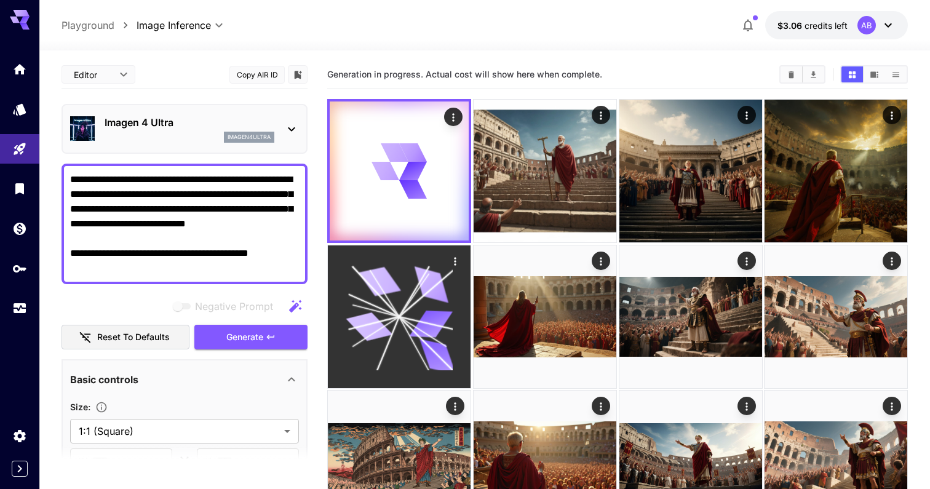
click at [461, 270] on div at bounding box center [399, 316] width 143 height 143
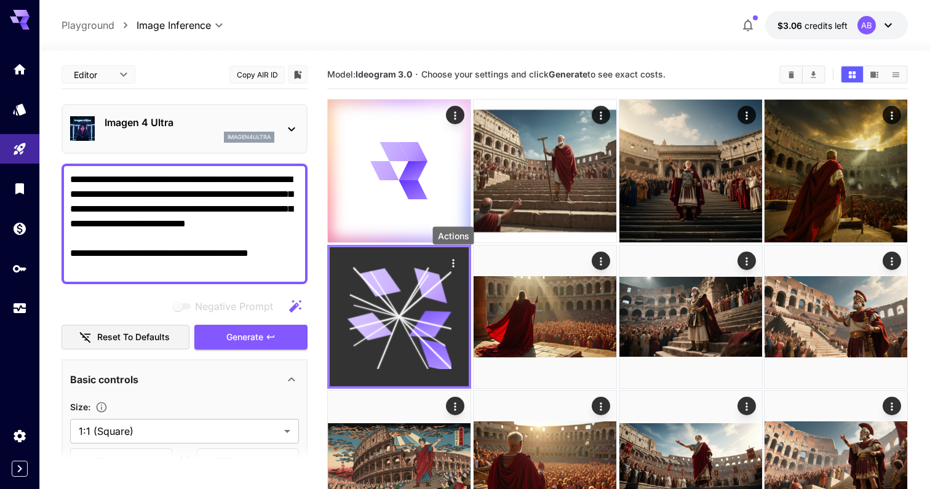
click at [458, 265] on icon "Actions" at bounding box center [453, 263] width 12 height 12
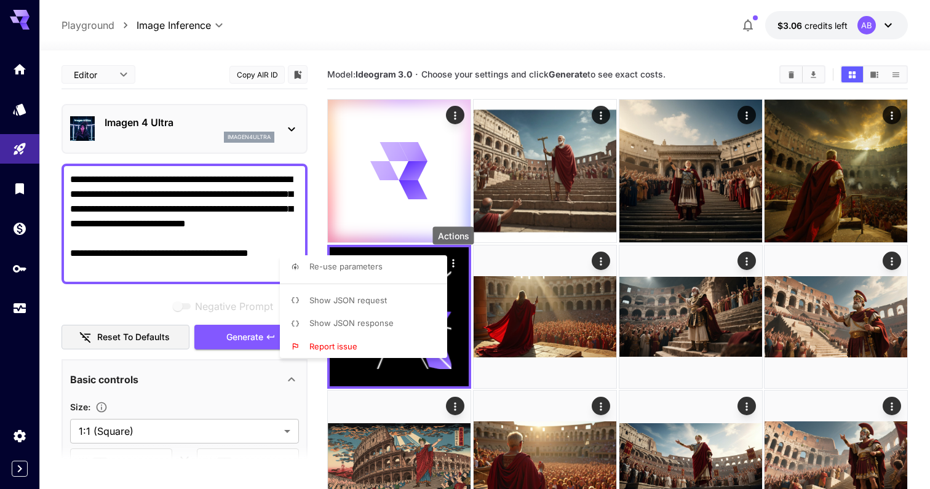
click at [432, 197] on div at bounding box center [465, 244] width 930 height 489
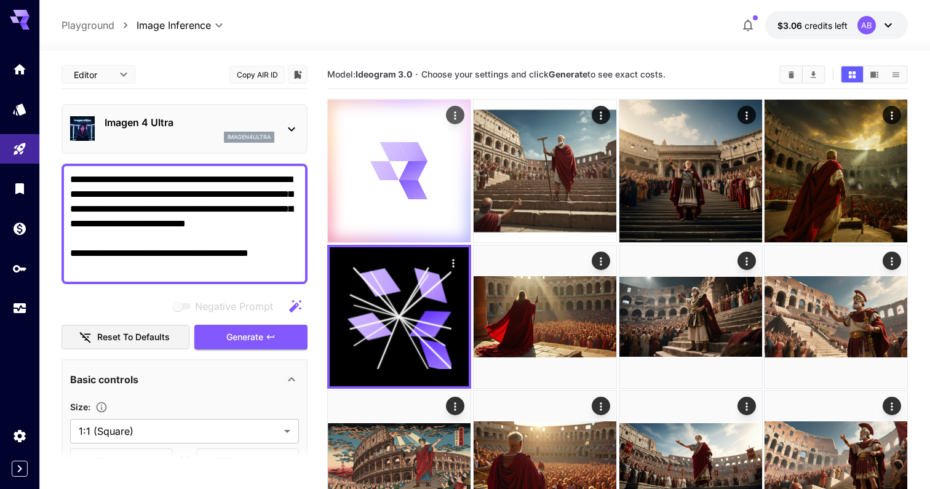
click at [429, 204] on div at bounding box center [399, 171] width 143 height 143
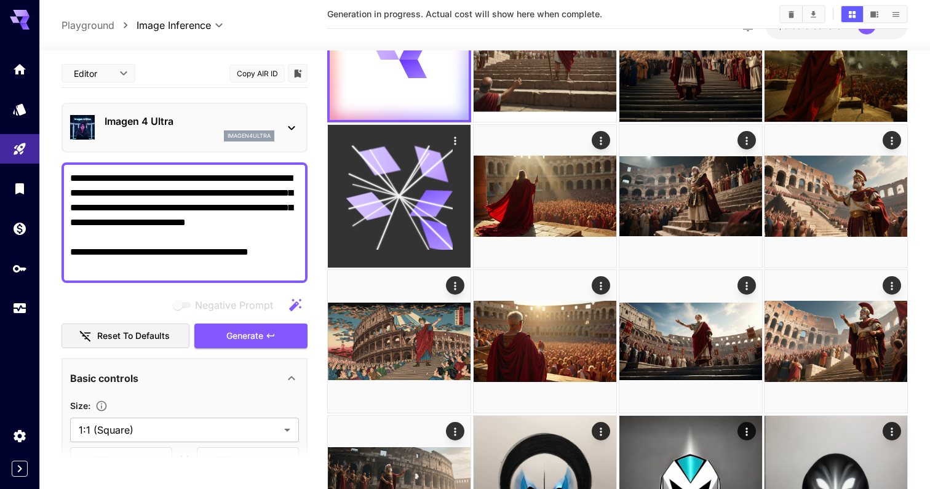
scroll to position [130, 0]
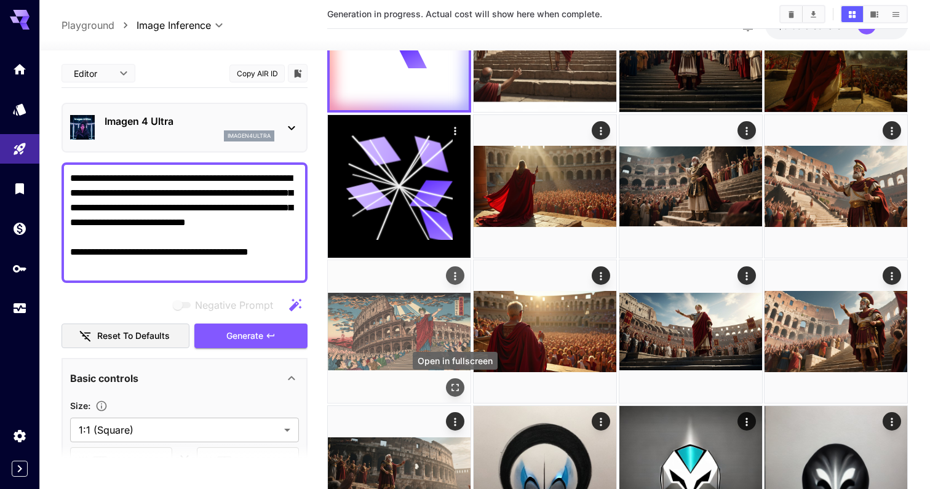
click at [456, 381] on icon "Open in fullscreen" at bounding box center [455, 387] width 12 height 12
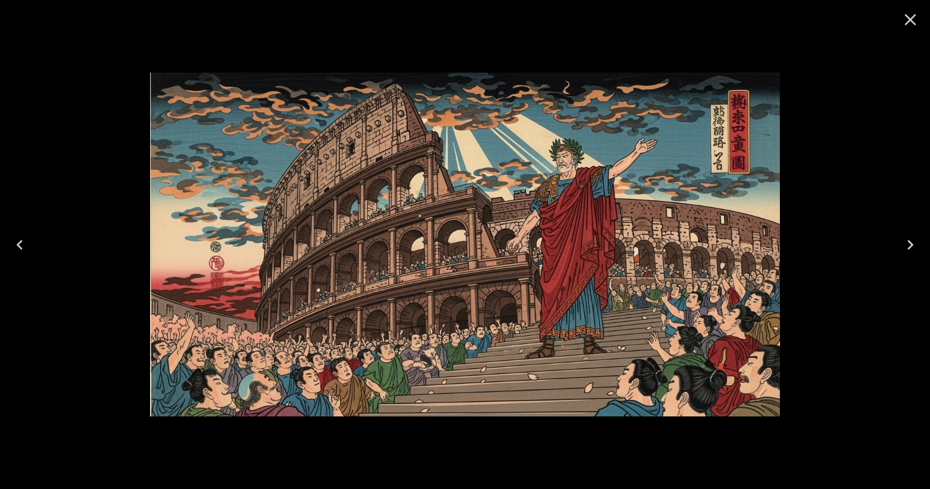
click at [910, 18] on icon "Close" at bounding box center [911, 20] width 20 height 20
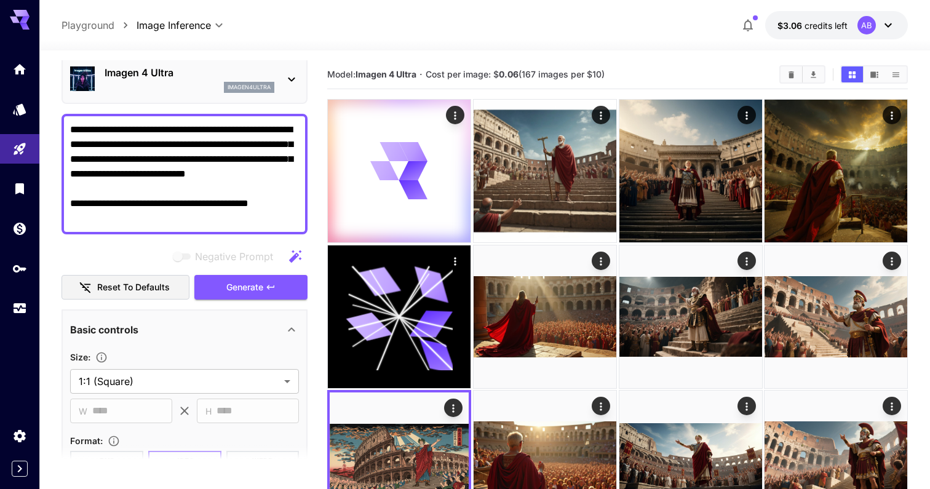
scroll to position [0, 0]
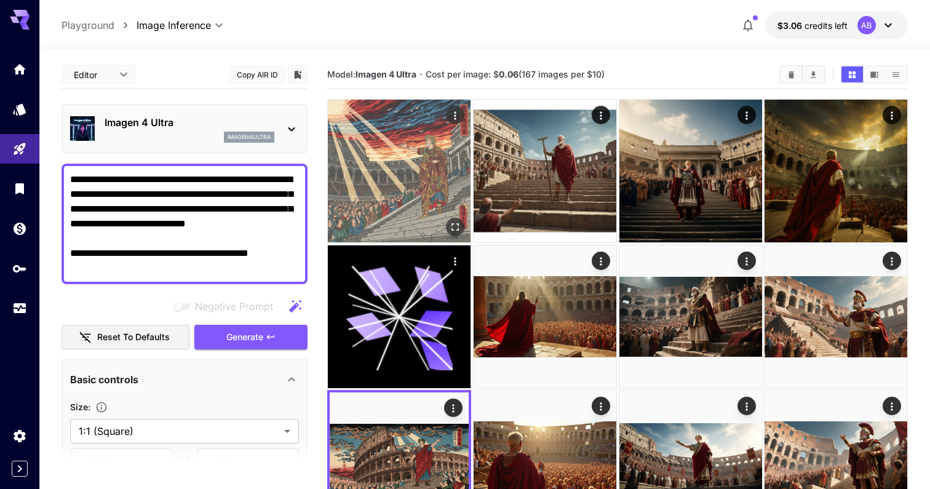
click at [455, 225] on icon "Open in fullscreen" at bounding box center [455, 227] width 12 height 12
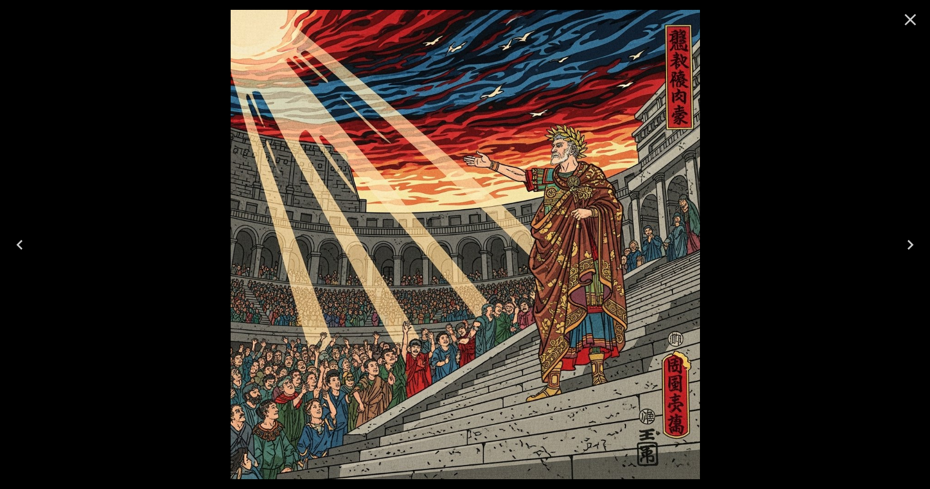
click at [906, 22] on icon "Close" at bounding box center [911, 20] width 20 height 20
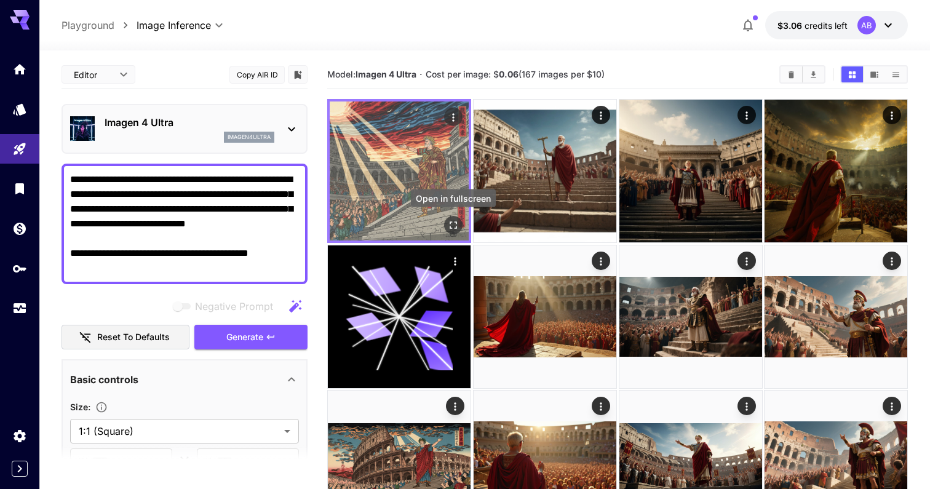
click at [452, 225] on icon "Open in fullscreen" at bounding box center [453, 225] width 12 height 12
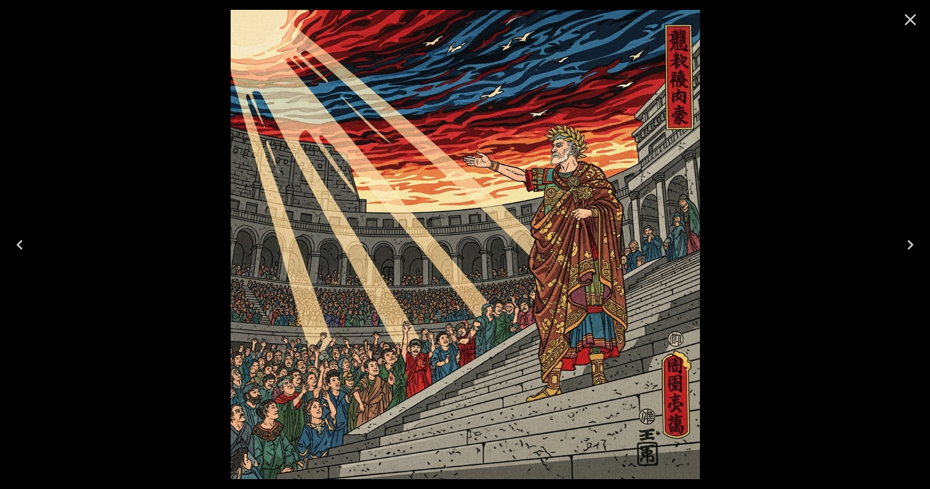
click at [912, 14] on icon "Close" at bounding box center [911, 20] width 20 height 20
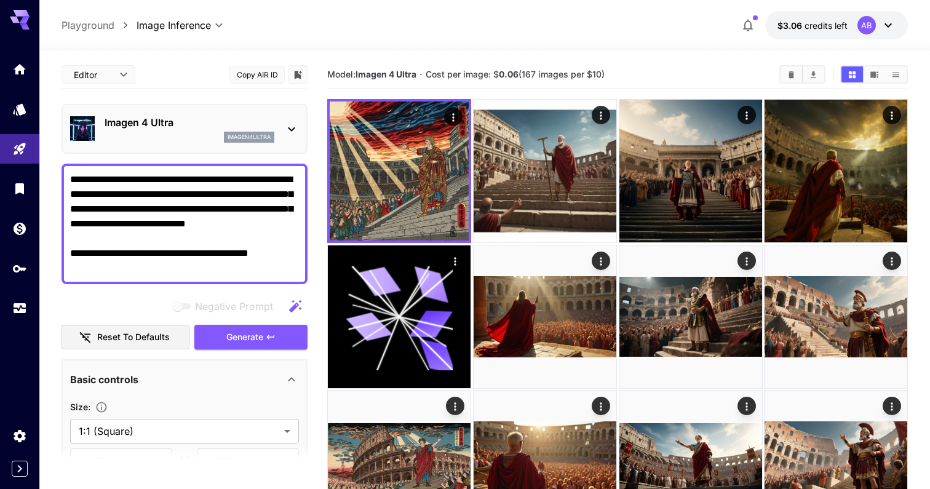
click at [191, 148] on div "Imagen 4 Ultra imagen4ultra" at bounding box center [185, 129] width 246 height 50
drag, startPoint x: 279, startPoint y: 270, endPoint x: 0, endPoint y: 93, distance: 330.2
paste textarea
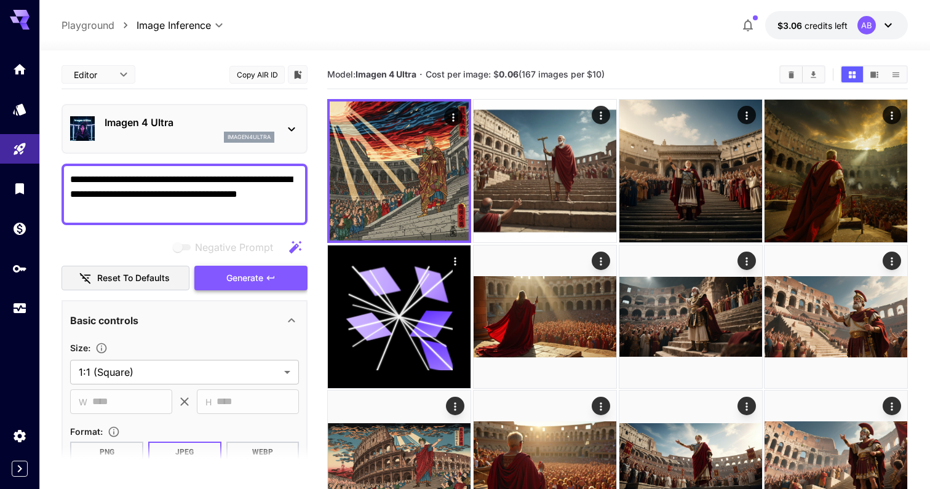
type textarea "**********"
click at [216, 277] on button "Generate" at bounding box center [250, 278] width 113 height 25
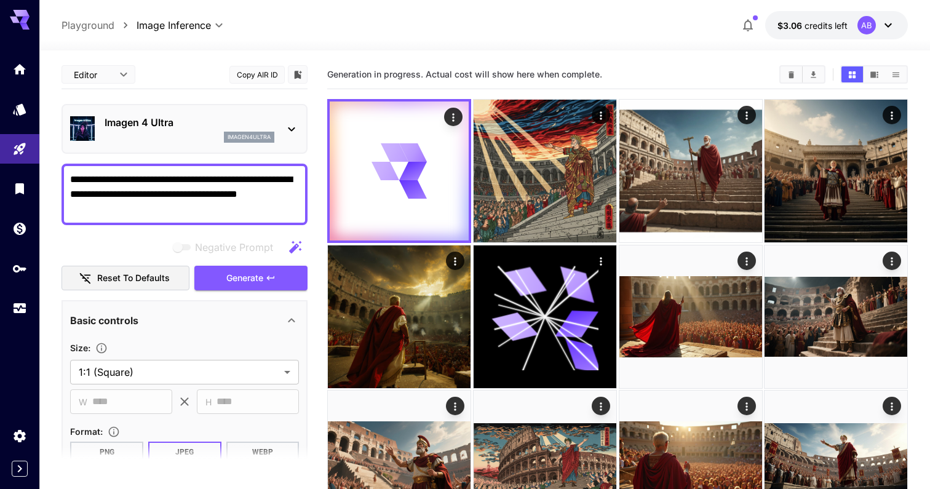
click at [192, 115] on p "Imagen 4 Ultra" at bounding box center [190, 122] width 170 height 15
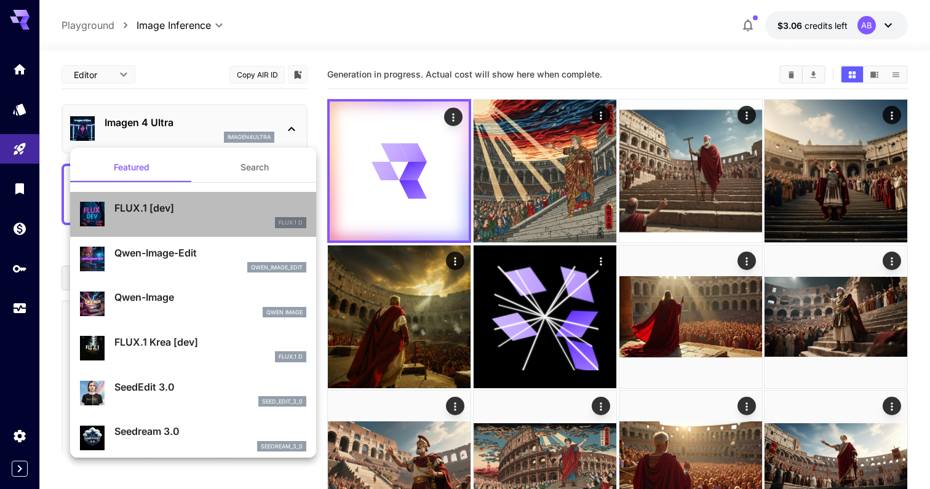
click at [212, 209] on p "FLUX.1 [dev]" at bounding box center [210, 208] width 192 height 15
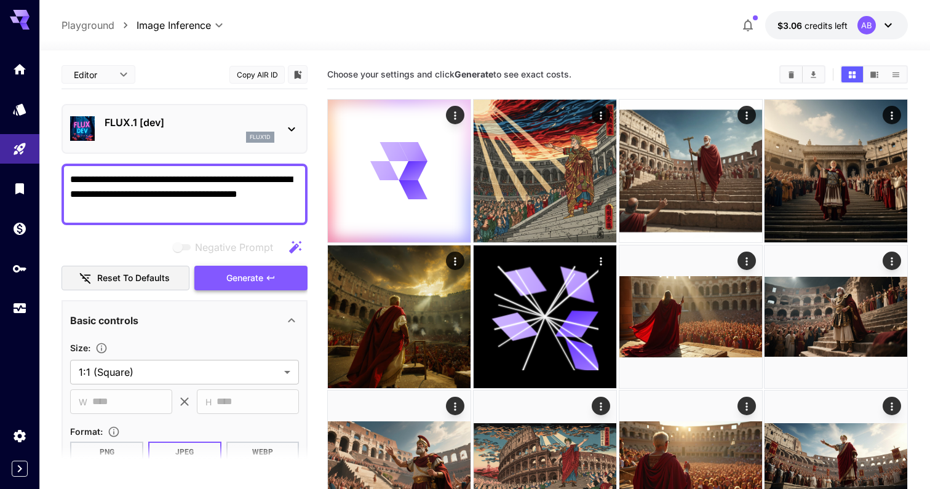
click at [253, 286] on button "Generate" at bounding box center [250, 278] width 113 height 25
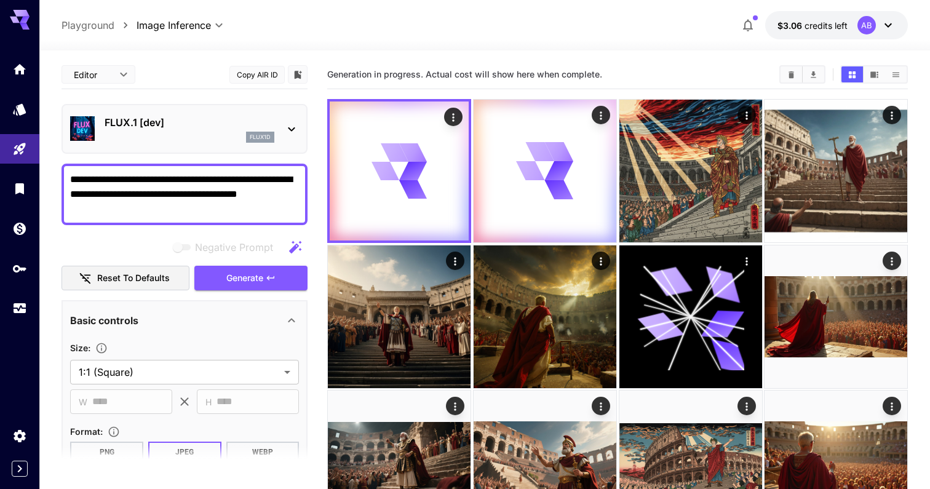
click at [226, 146] on div "FLUX.1 [dev] flux1d" at bounding box center [184, 129] width 229 height 38
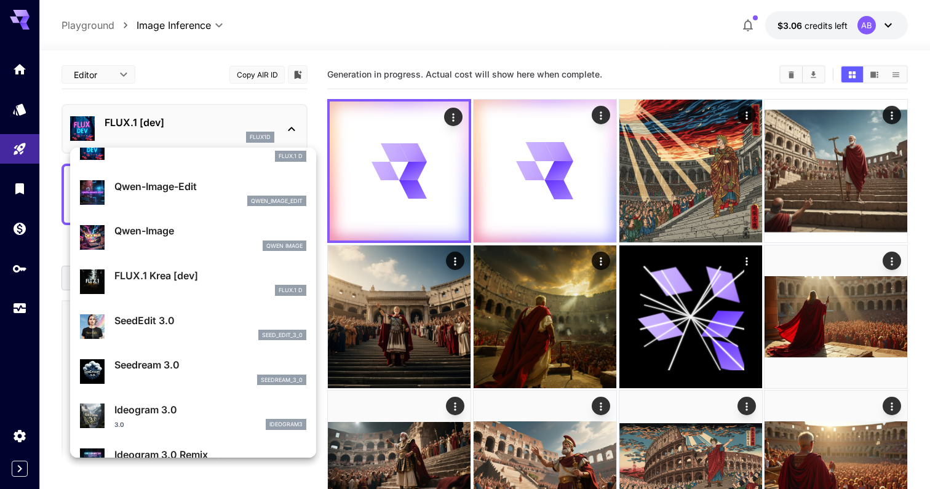
scroll to position [68, 0]
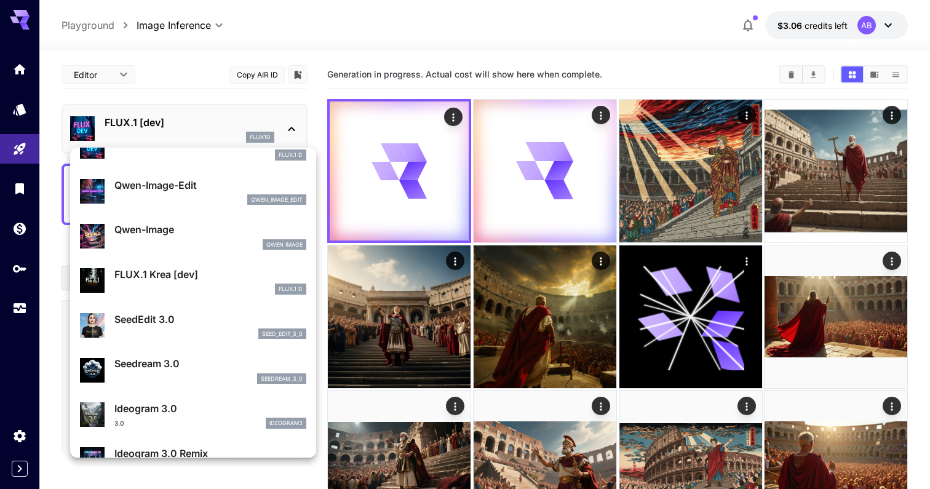
click at [236, 269] on p "FLUX.1 Krea [dev]" at bounding box center [210, 274] width 192 height 15
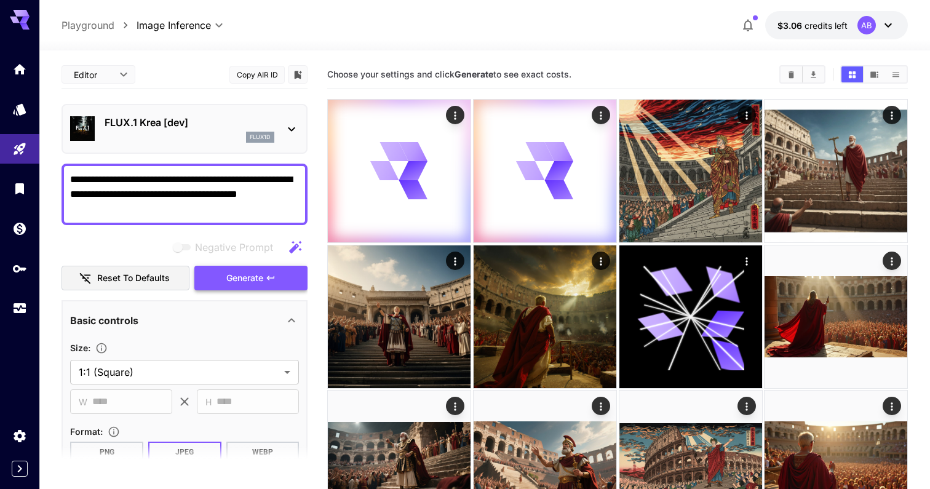
click at [239, 289] on button "Generate" at bounding box center [250, 278] width 113 height 25
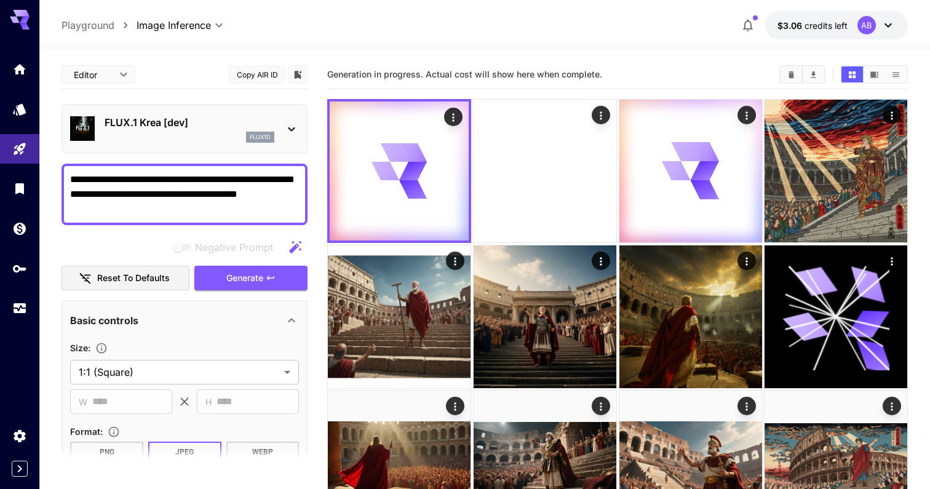
click at [223, 132] on div "flux1d" at bounding box center [190, 137] width 170 height 11
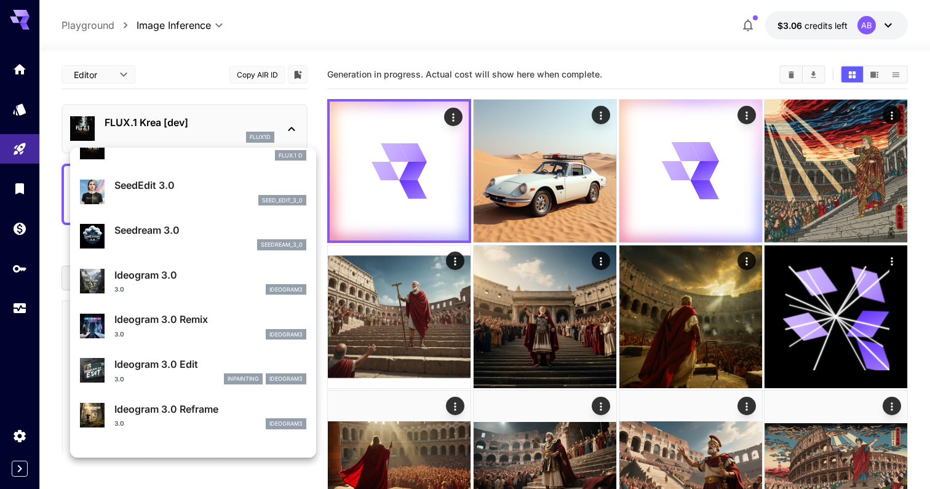
scroll to position [215, 0]
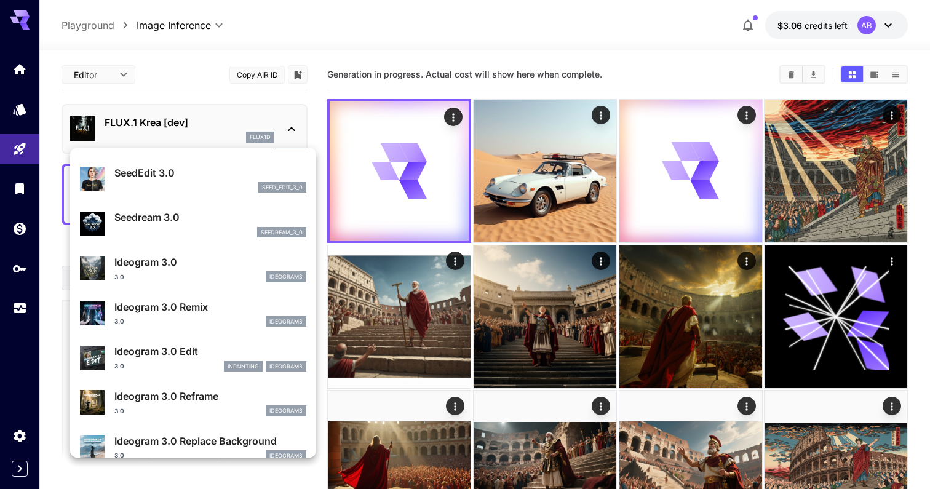
click at [217, 279] on div "3.0 ideogram3" at bounding box center [210, 276] width 192 height 11
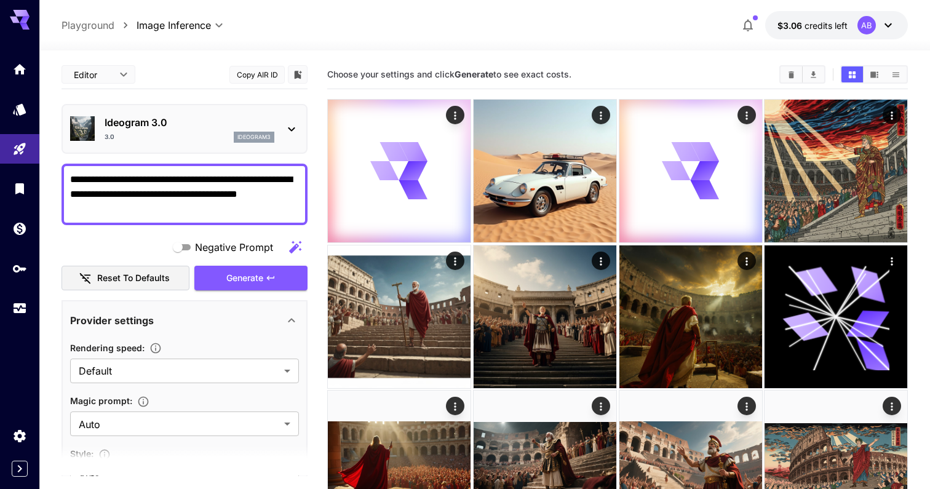
click at [247, 271] on span "Generate" at bounding box center [244, 278] width 37 height 15
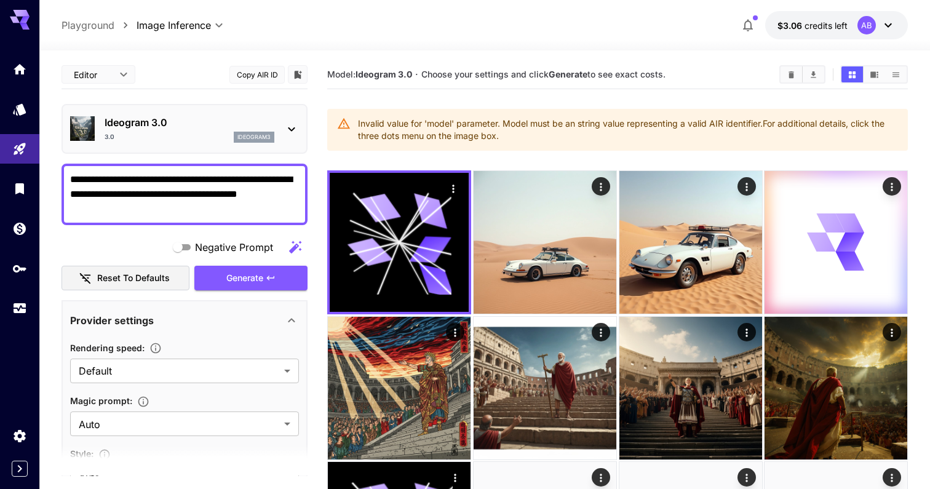
click at [213, 136] on div "3.0 ideogram3" at bounding box center [190, 137] width 170 height 11
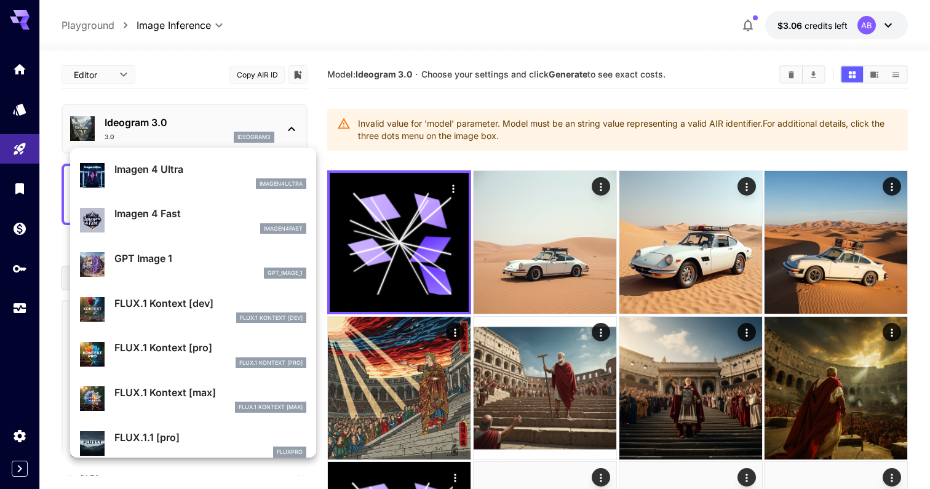
scroll to position [573, 0]
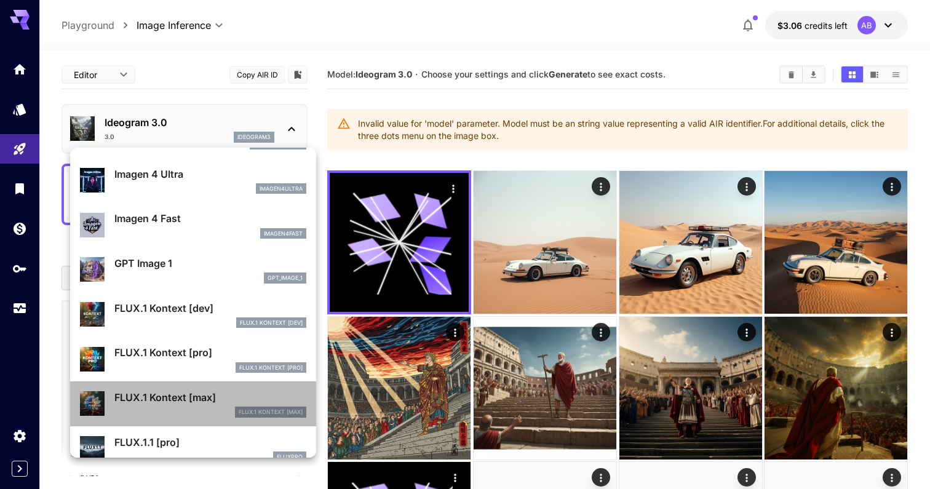
click at [236, 386] on div "FLUX.1 Kontext [max] FLUX.1 Kontext [max]" at bounding box center [193, 404] width 226 height 38
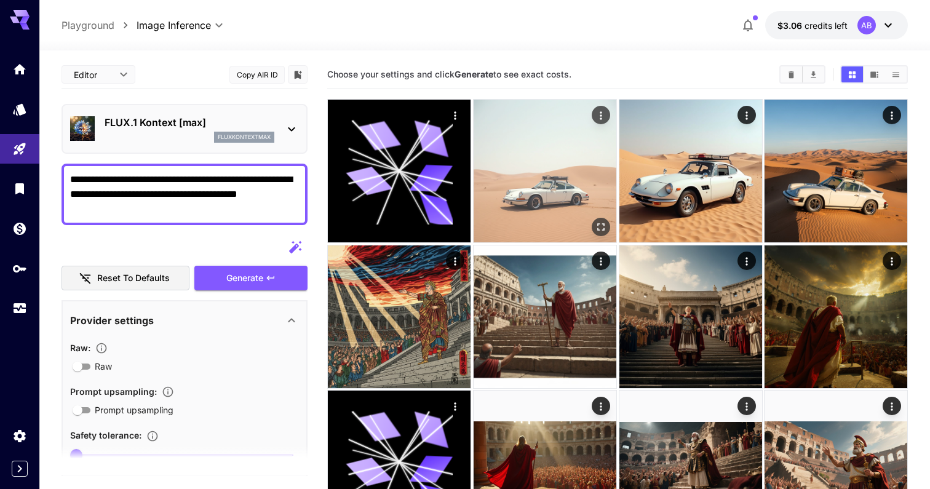
click at [487, 181] on img at bounding box center [545, 171] width 143 height 143
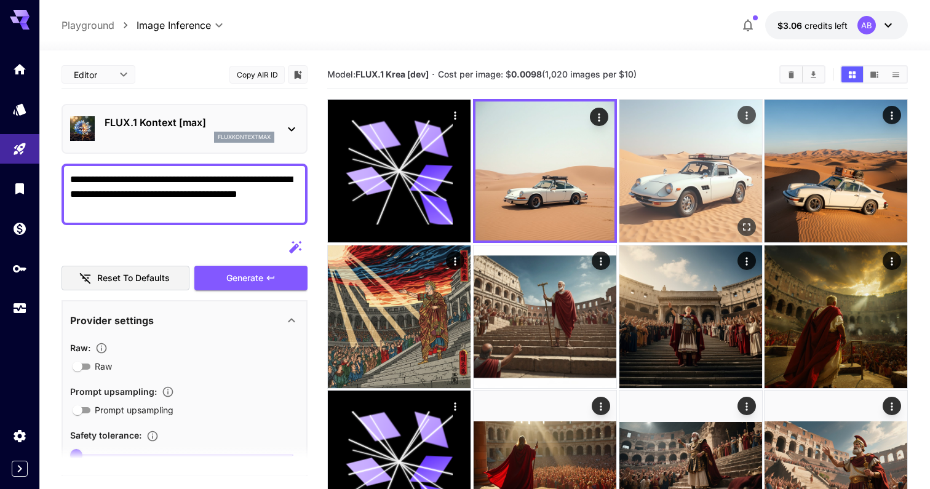
click at [647, 190] on img at bounding box center [691, 171] width 143 height 143
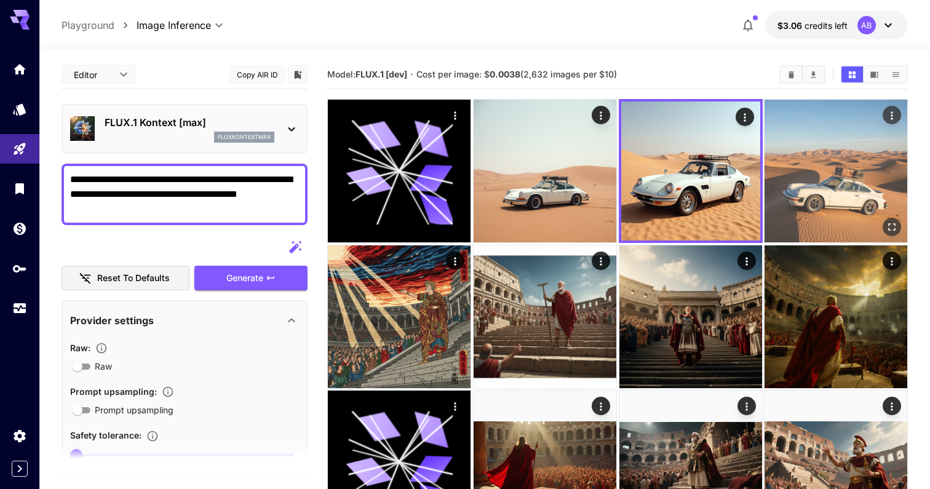
click at [775, 160] on img at bounding box center [836, 171] width 143 height 143
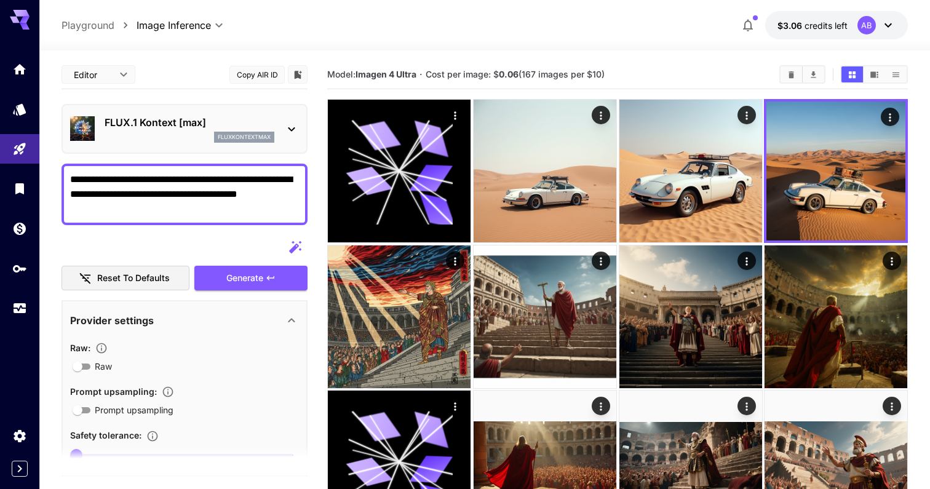
click at [178, 186] on textarea "**********" at bounding box center [184, 194] width 229 height 44
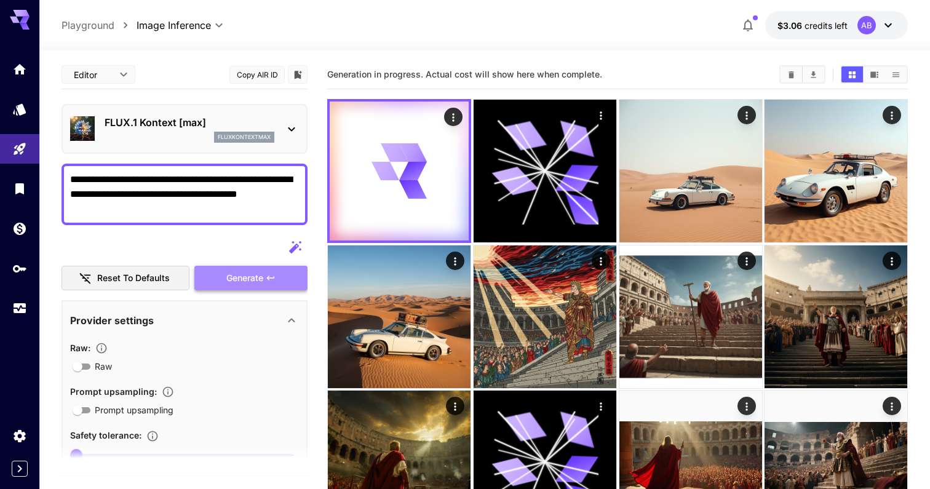
click at [239, 281] on span "Generate" at bounding box center [244, 278] width 37 height 15
click at [222, 137] on p "fluxkontextmax" at bounding box center [244, 137] width 53 height 9
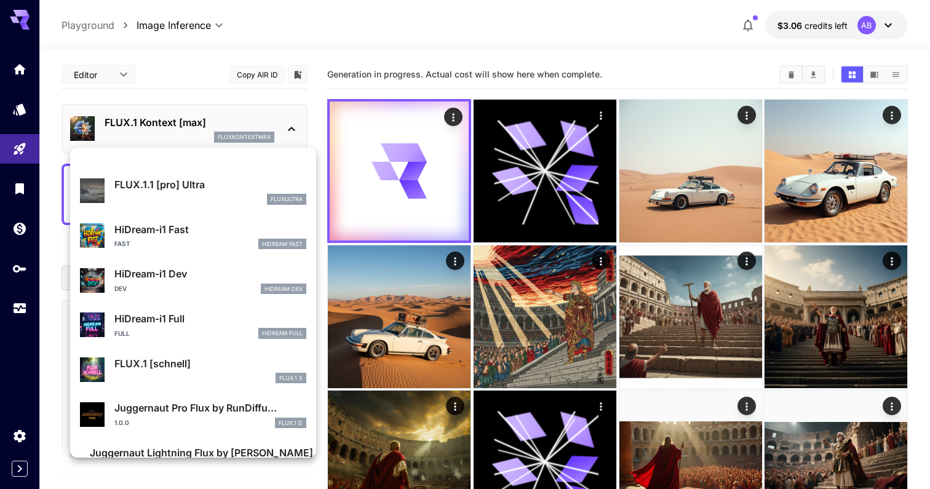
scroll to position [849, 0]
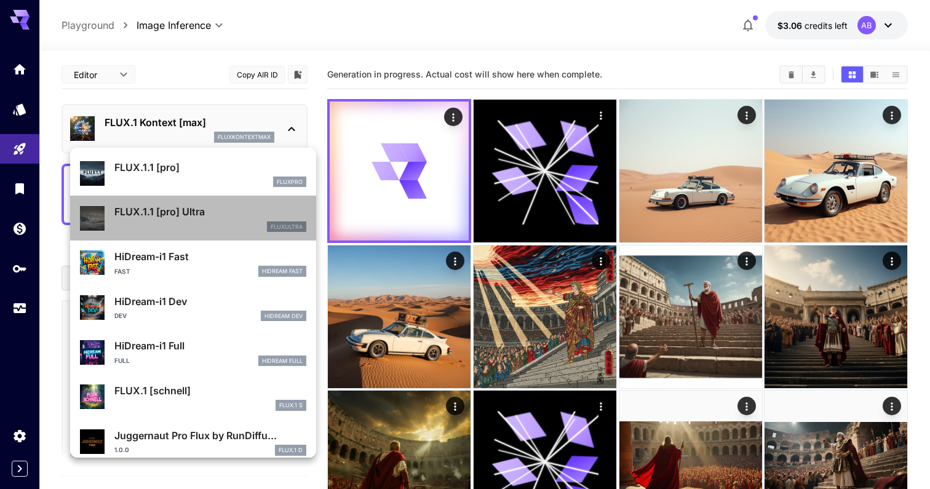
click at [219, 223] on div "fluxultra" at bounding box center [210, 226] width 192 height 11
type input "**********"
type input "****"
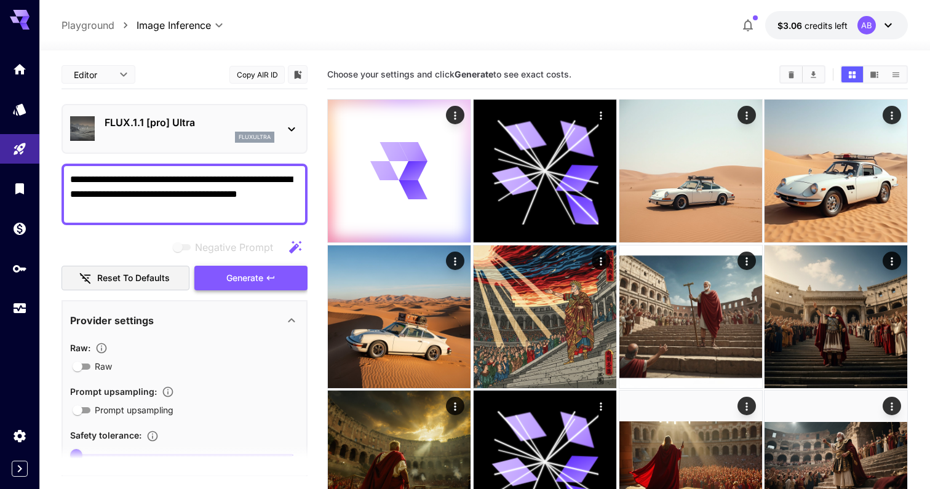
click at [244, 282] on span "Generate" at bounding box center [244, 278] width 37 height 15
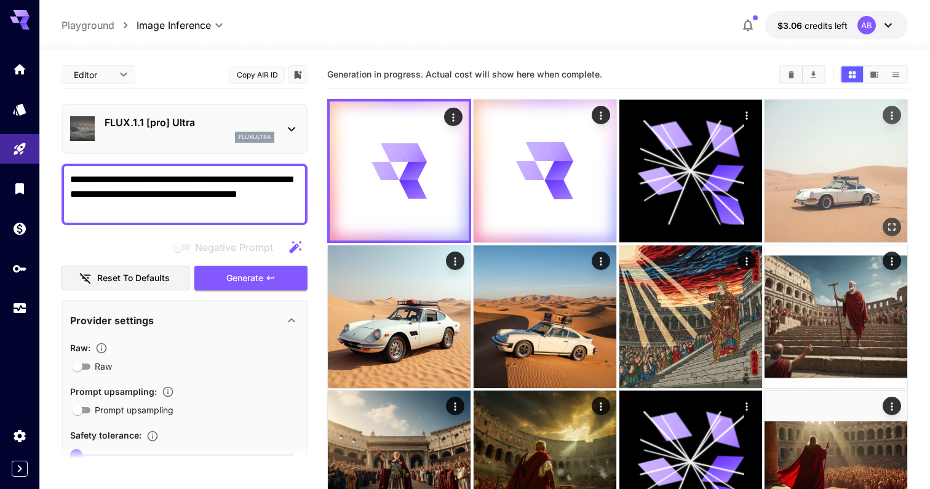
click at [768, 212] on img at bounding box center [836, 171] width 143 height 143
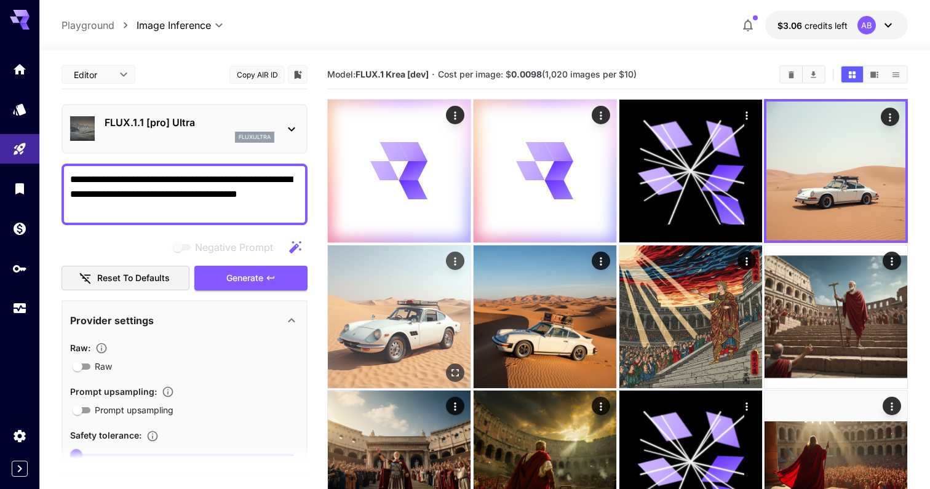
click at [464, 321] on img at bounding box center [399, 316] width 143 height 143
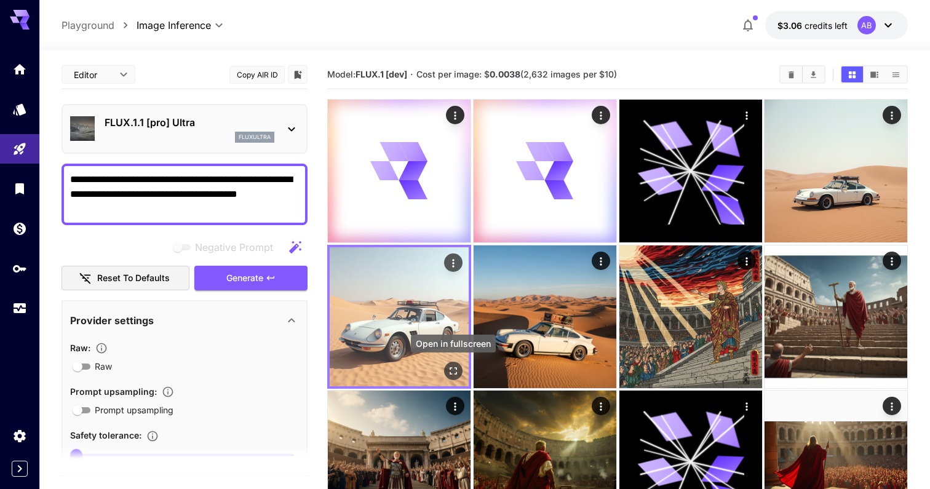
click at [458, 372] on icon "Open in fullscreen" at bounding box center [453, 370] width 12 height 12
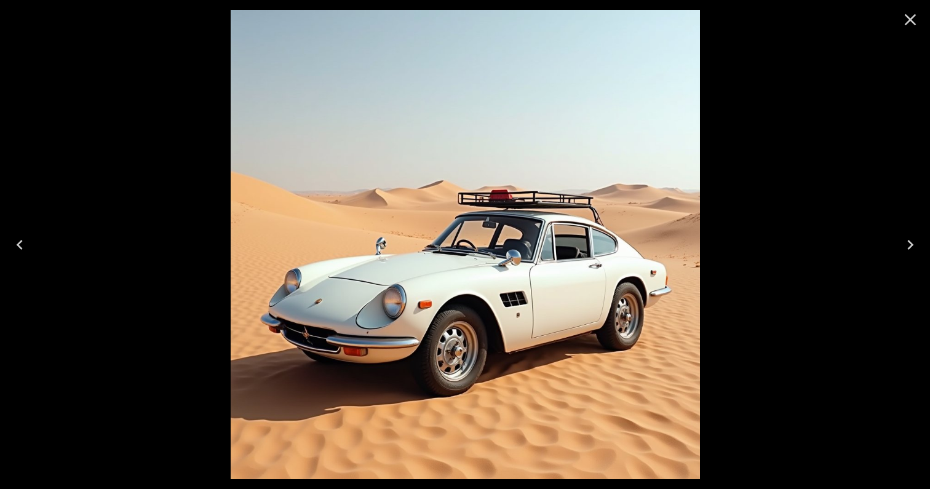
click at [763, 169] on div at bounding box center [465, 244] width 930 height 489
click at [909, 17] on icon "Close" at bounding box center [911, 20] width 20 height 20
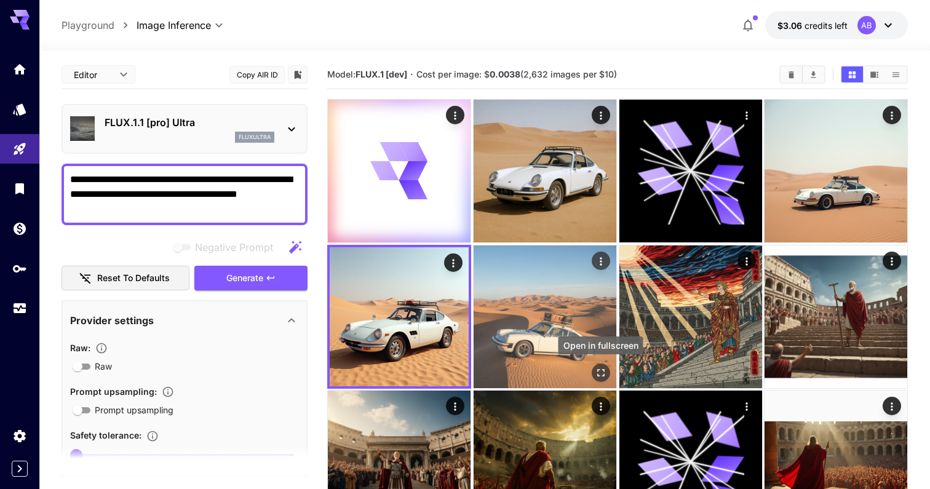
click at [597, 370] on icon "Open in fullscreen" at bounding box center [600, 372] width 7 height 7
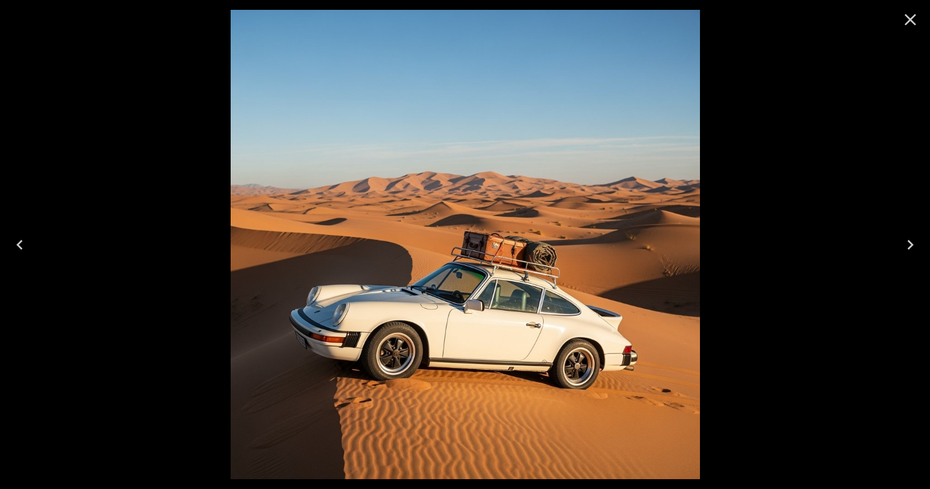
click at [916, 22] on icon "Close" at bounding box center [911, 20] width 20 height 20
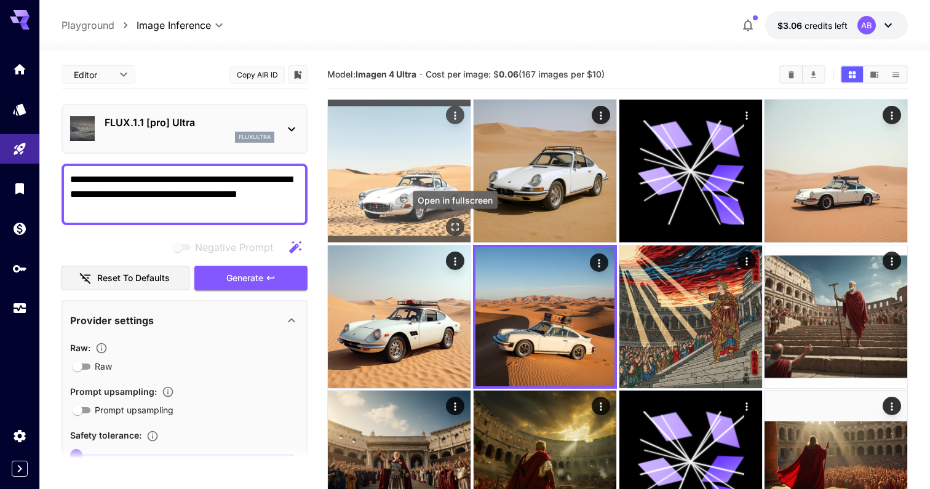
click at [449, 225] on icon "Open in fullscreen" at bounding box center [455, 227] width 12 height 12
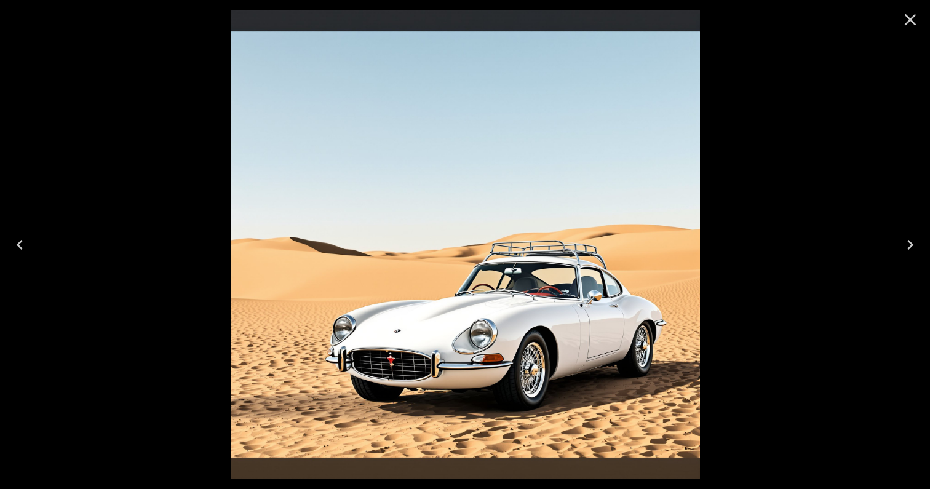
click at [918, 22] on icon "Close" at bounding box center [911, 20] width 20 height 20
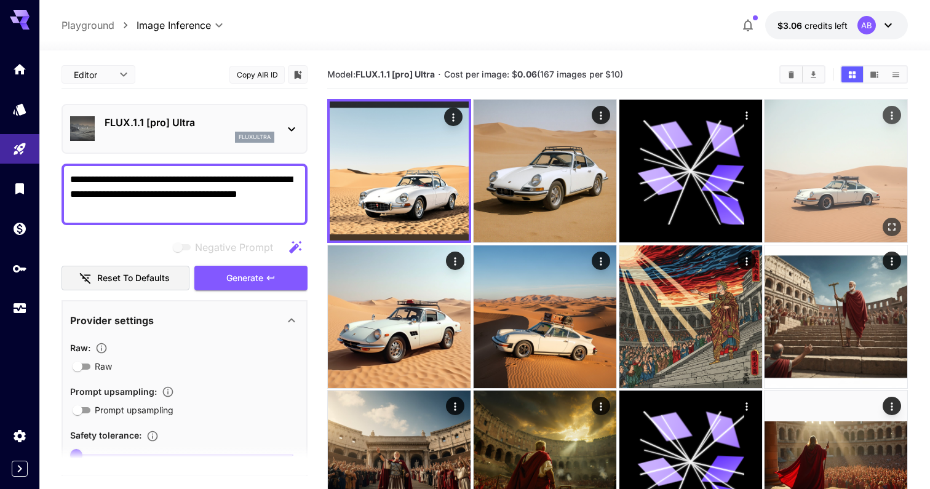
click at [862, 192] on img at bounding box center [836, 171] width 143 height 143
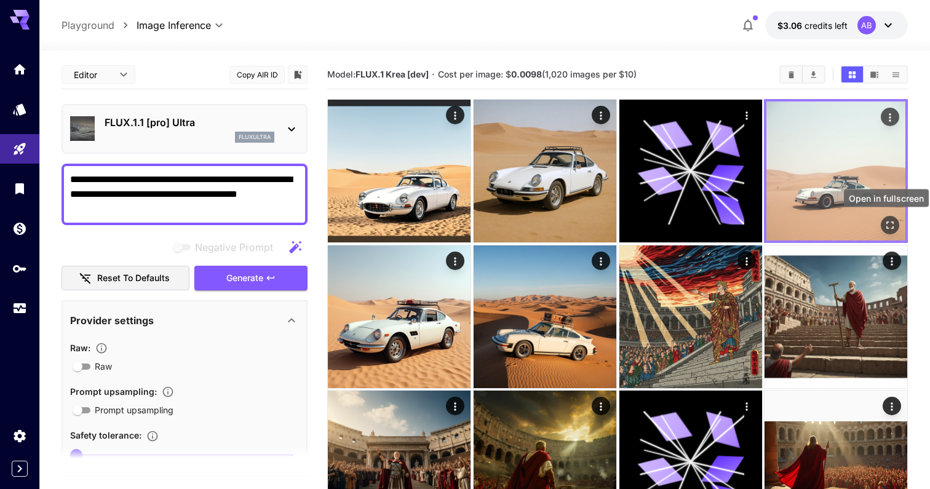
click at [891, 223] on icon "Open in fullscreen" at bounding box center [890, 225] width 12 height 12
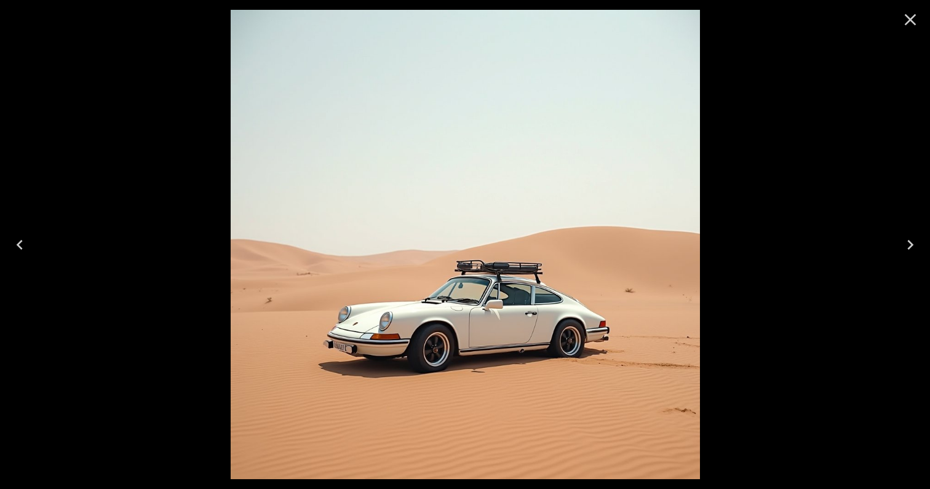
click at [908, 19] on icon "Close" at bounding box center [911, 20] width 20 height 20
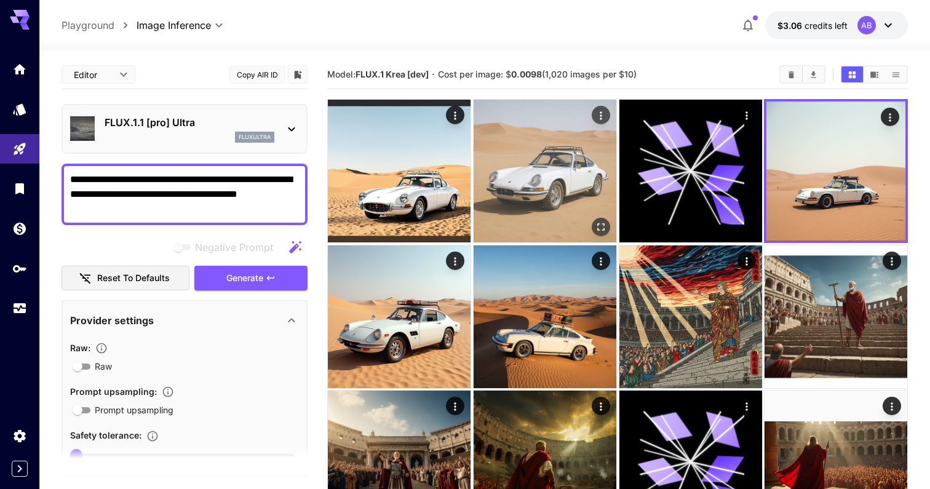
click at [574, 169] on img at bounding box center [545, 171] width 143 height 143
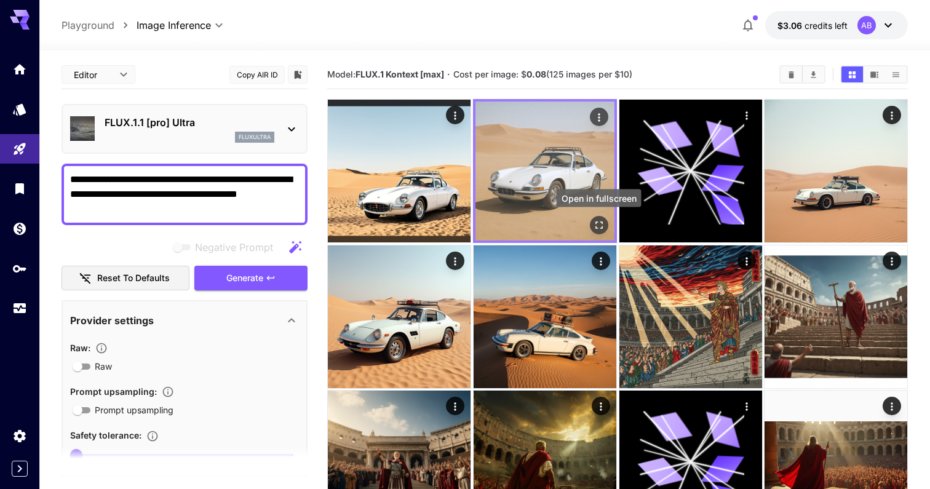
click at [599, 222] on icon "Open in fullscreen" at bounding box center [598, 225] width 12 height 12
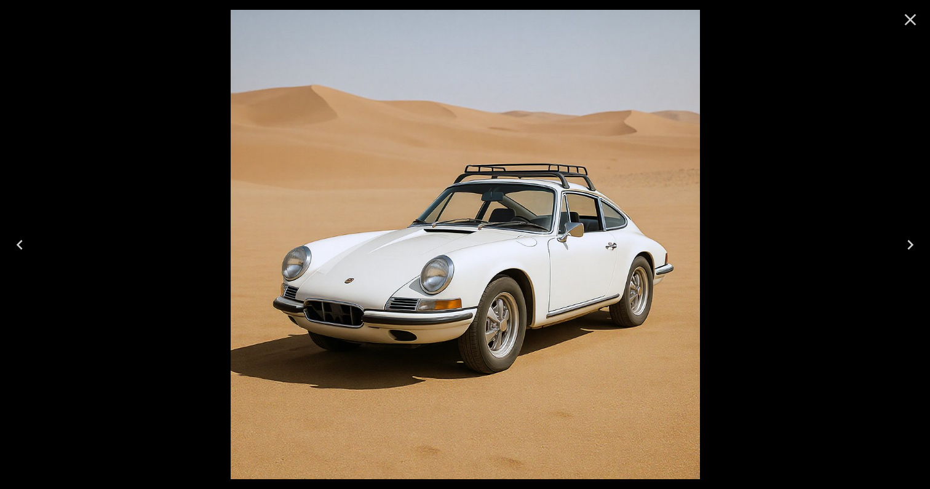
click at [914, 17] on icon "Close" at bounding box center [911, 20] width 12 height 12
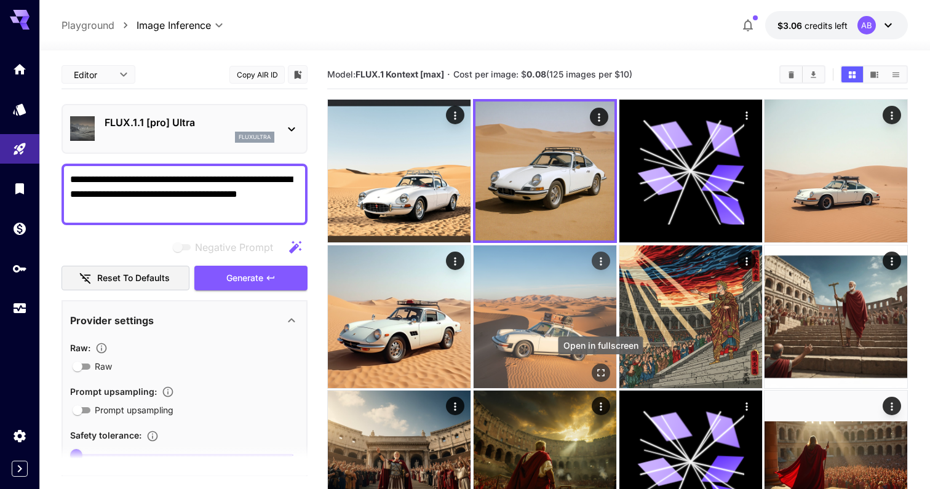
click at [603, 372] on icon "Open in fullscreen" at bounding box center [600, 372] width 12 height 12
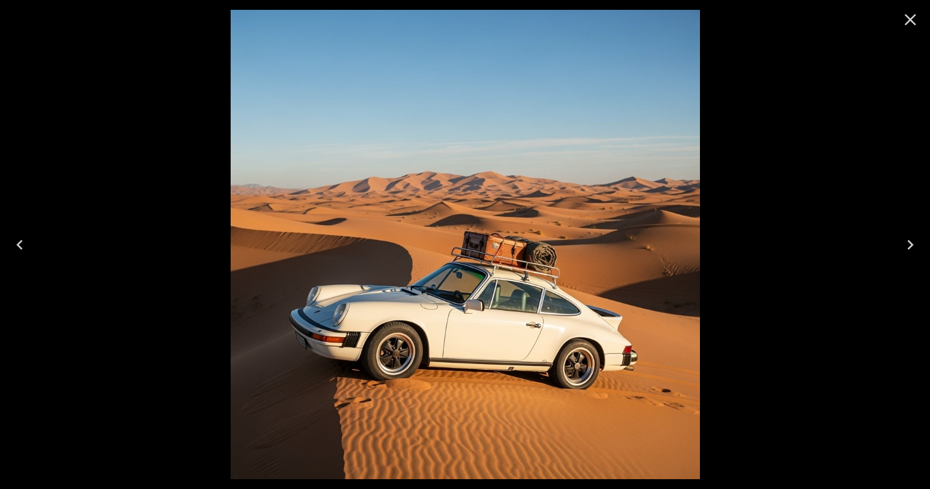
click at [908, 13] on icon "Close" at bounding box center [911, 20] width 20 height 20
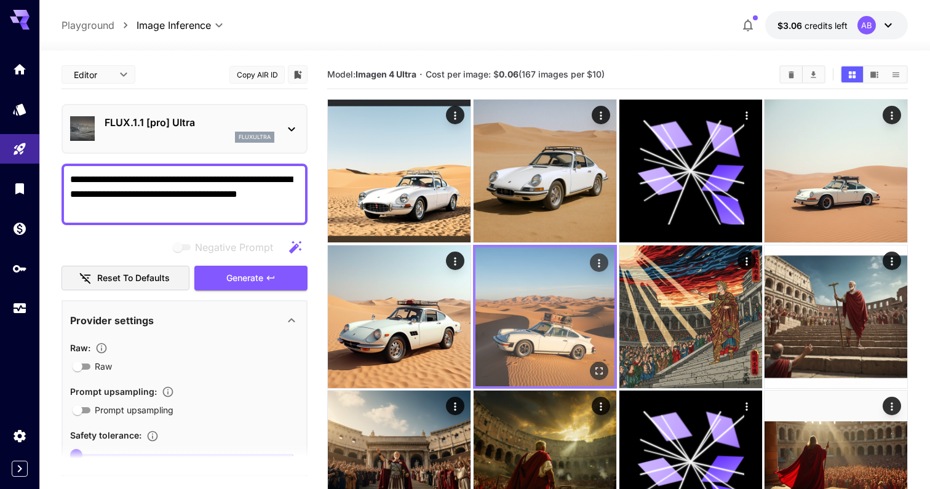
click at [527, 305] on img at bounding box center [545, 316] width 139 height 139
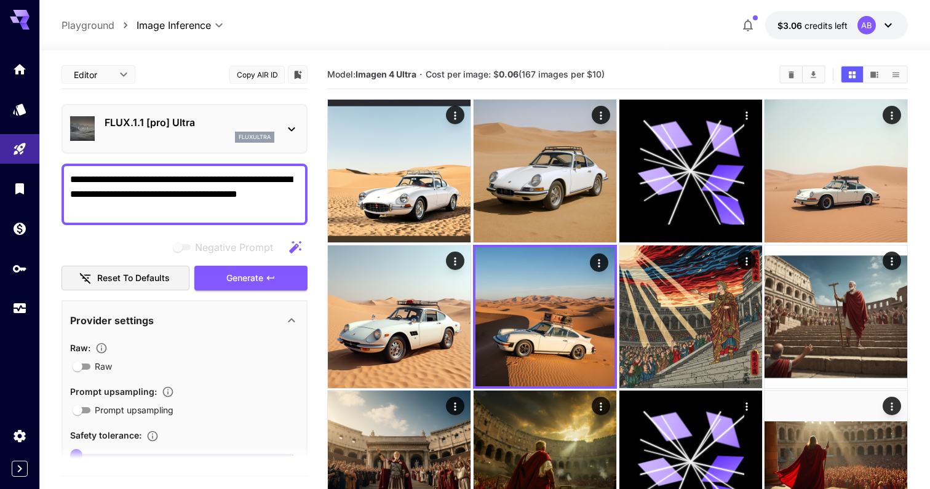
click at [212, 175] on textarea "**********" at bounding box center [184, 194] width 229 height 44
paste textarea "**********"
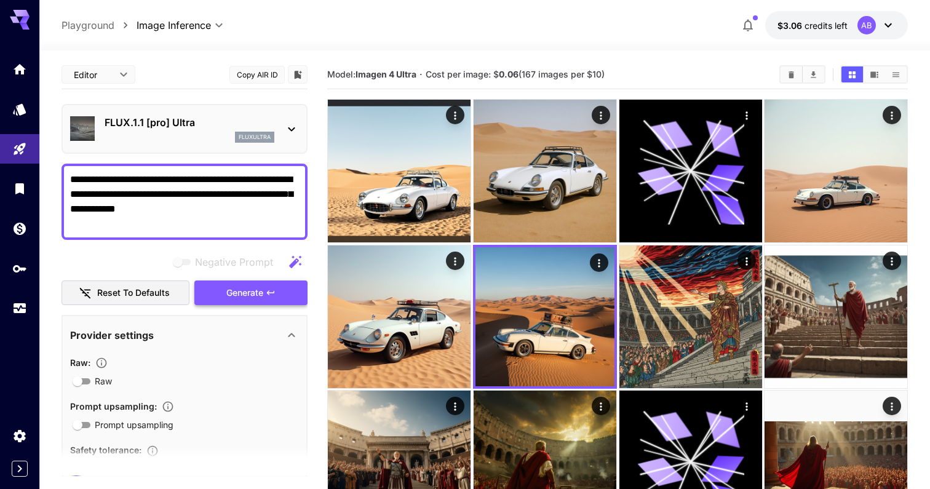
type textarea "**********"
click at [249, 290] on span "Generate" at bounding box center [244, 292] width 37 height 15
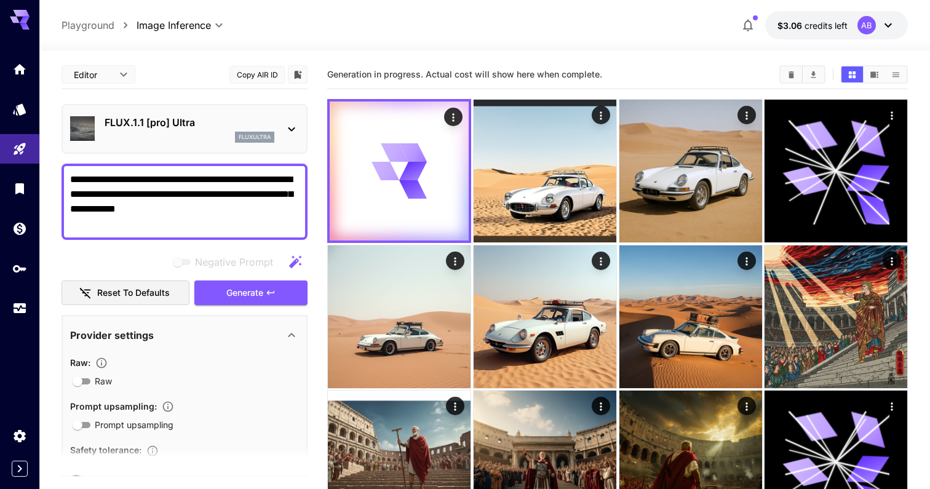
click at [228, 124] on p "FLUX.1.1 [pro] Ultra" at bounding box center [190, 122] width 170 height 15
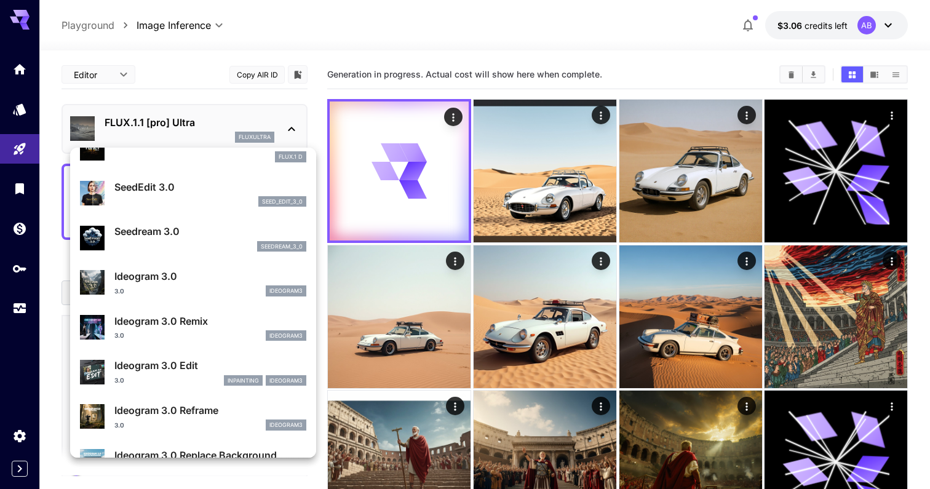
scroll to position [397, 0]
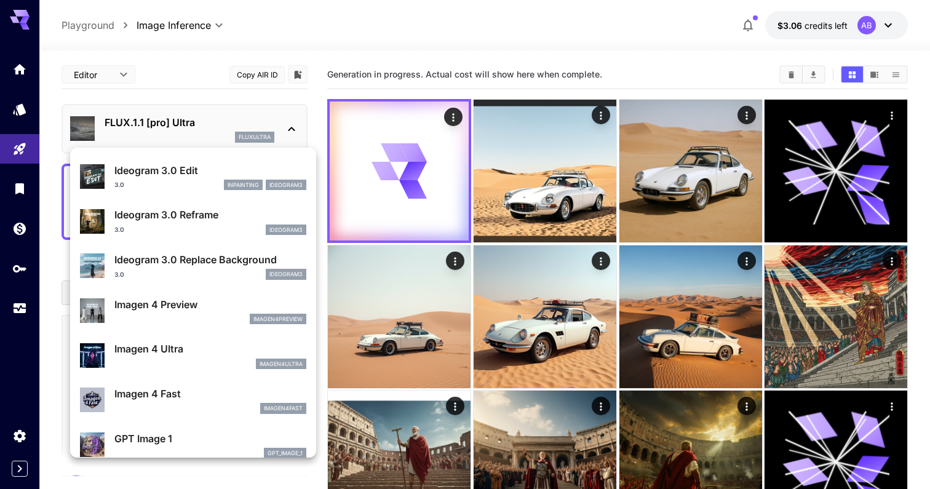
click at [226, 349] on p "Imagen 4 Ultra" at bounding box center [210, 348] width 192 height 15
type input "**********"
type input "****"
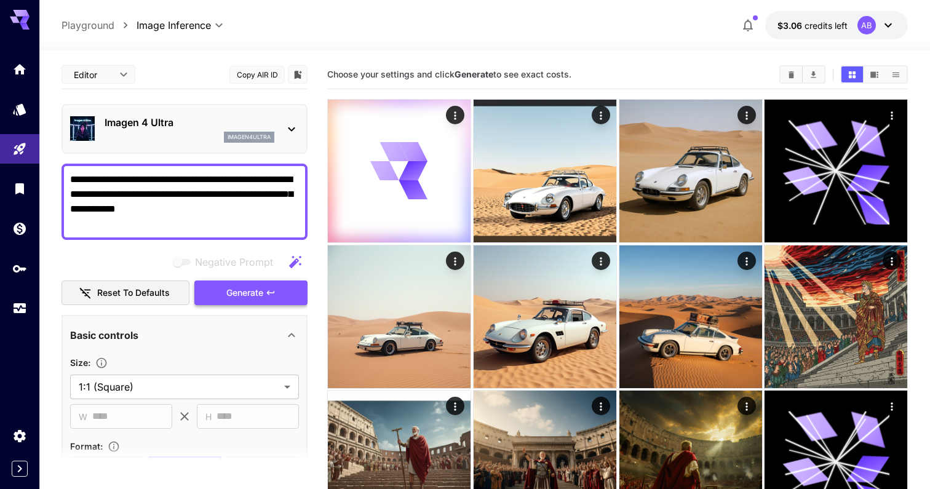
click at [232, 292] on span "Generate" at bounding box center [244, 292] width 37 height 15
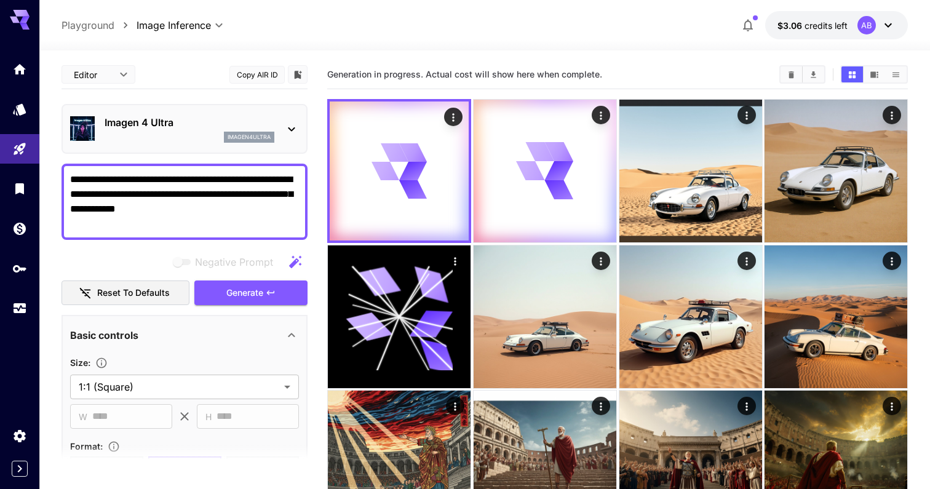
click at [193, 107] on div "Imagen 4 Ultra imagen4ultra" at bounding box center [185, 129] width 246 height 50
click at [196, 121] on p "Imagen 4 Ultra" at bounding box center [190, 122] width 170 height 15
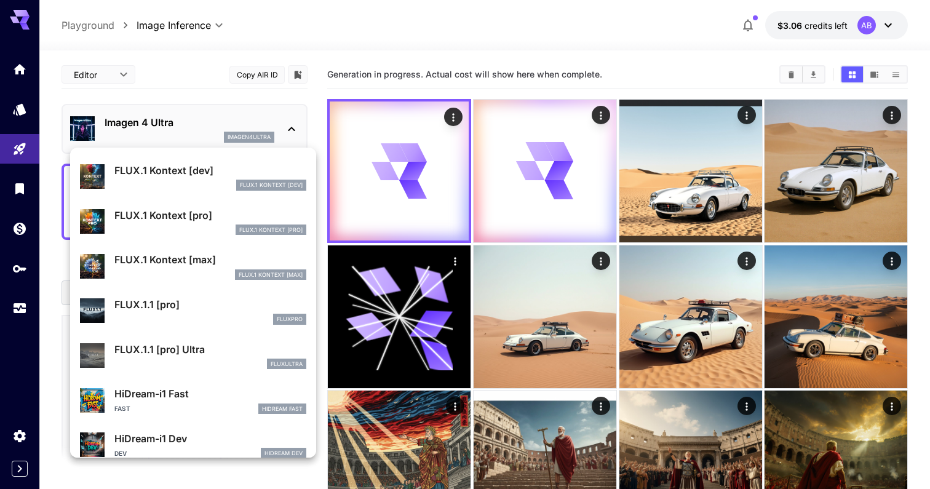
scroll to position [906, 0]
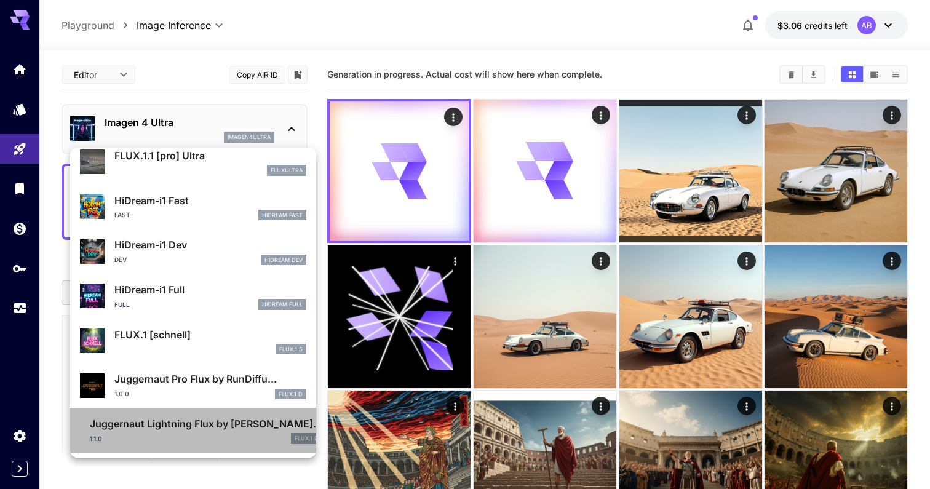
click at [245, 431] on p "Juggernaut Lightning Flux by [PERSON_NAME]..." at bounding box center [206, 423] width 233 height 15
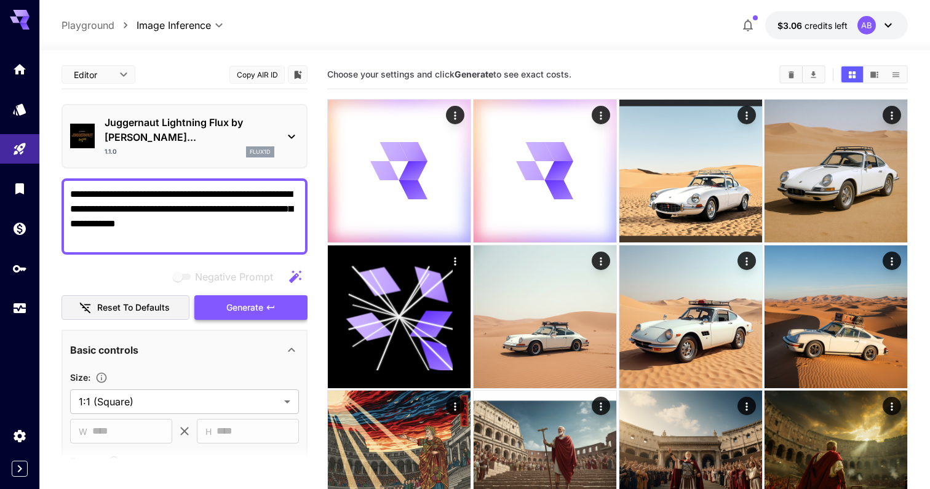
click at [245, 295] on button "Generate" at bounding box center [250, 307] width 113 height 25
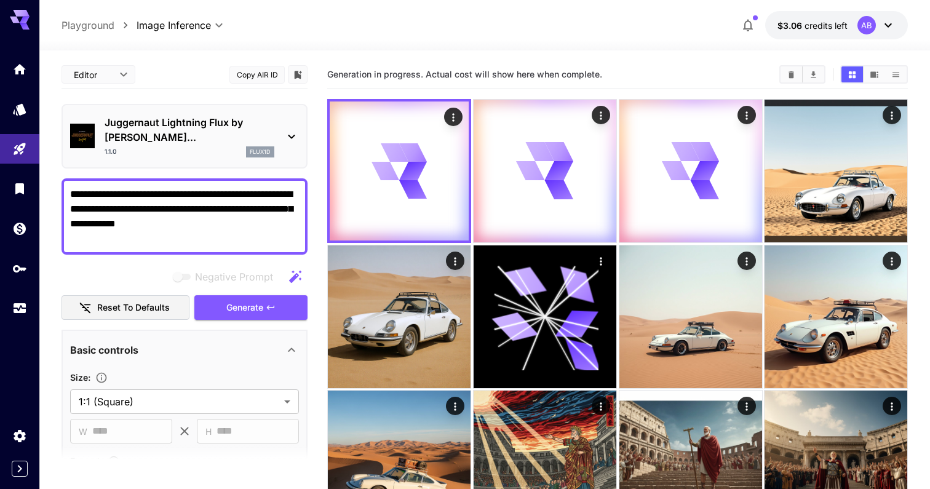
click at [229, 146] on div "1.1.0 flux1d" at bounding box center [190, 151] width 170 height 11
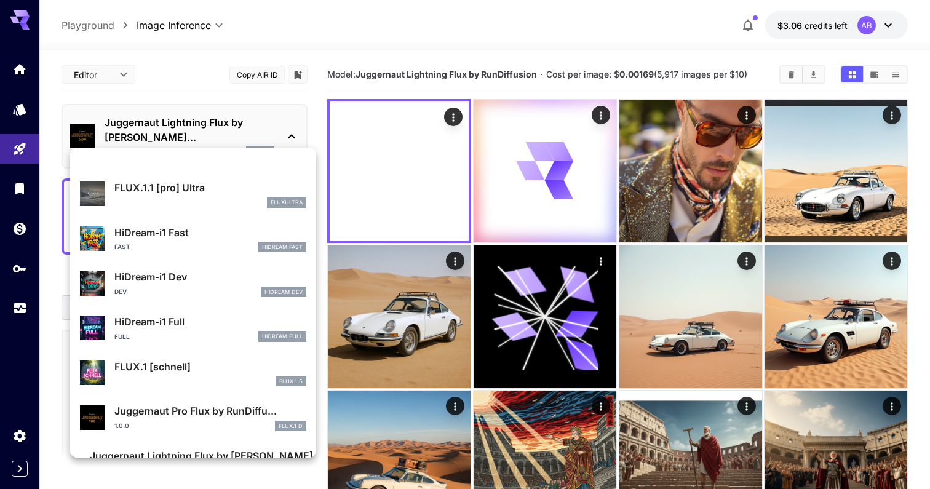
scroll to position [906, 0]
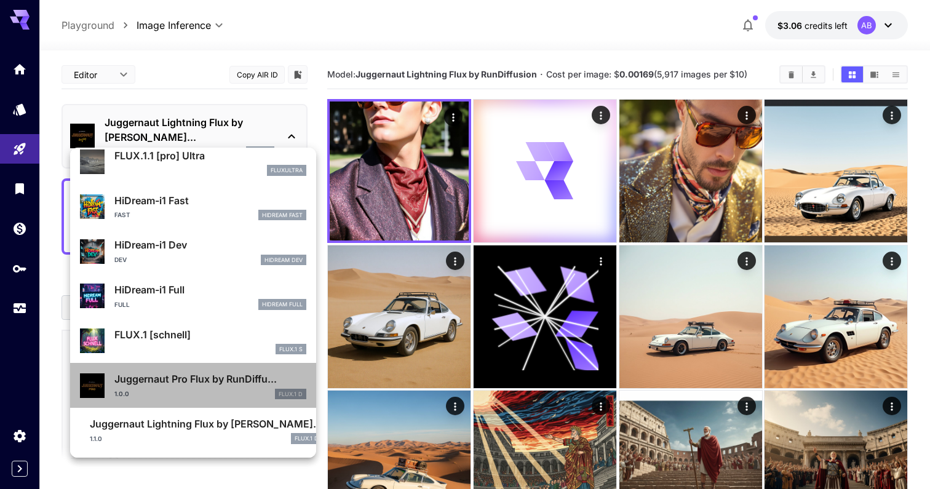
click at [220, 395] on div "1.0.0 FLUX.1 D" at bounding box center [210, 394] width 192 height 11
type input "**"
type input "*"
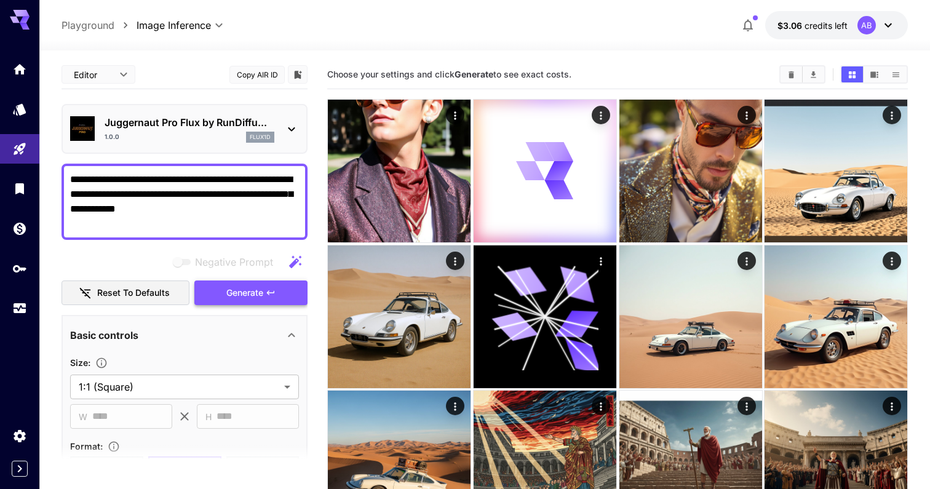
click at [271, 295] on icon "button" at bounding box center [271, 293] width 10 height 10
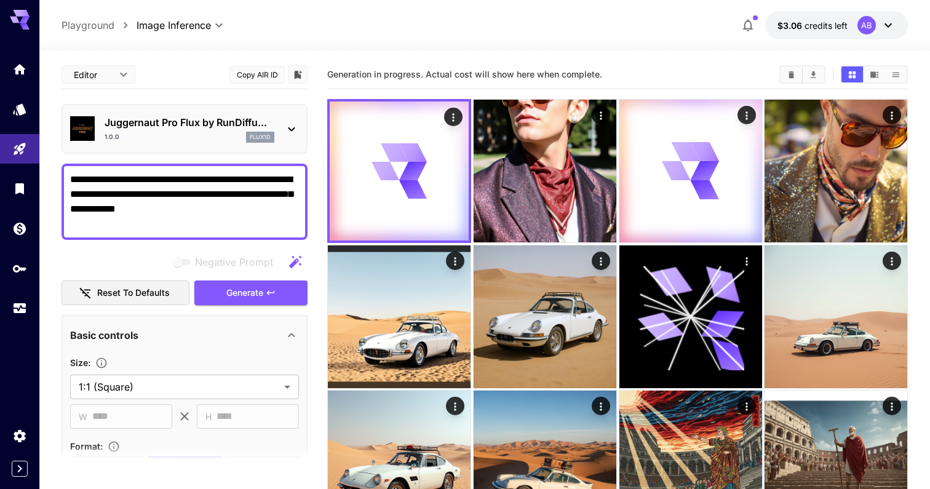
click at [216, 138] on div "1.0.0 flux1d" at bounding box center [190, 137] width 170 height 11
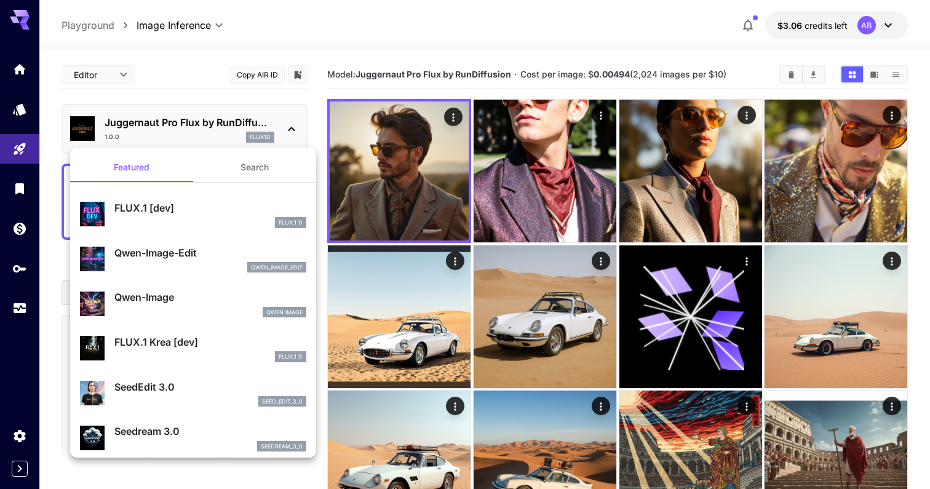
click at [677, 155] on div at bounding box center [465, 244] width 930 height 489
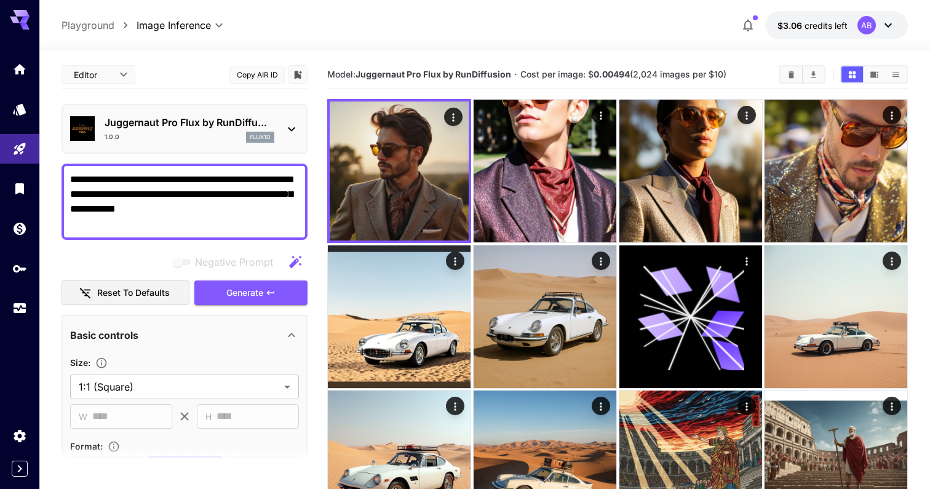
click at [677, 155] on img at bounding box center [691, 171] width 143 height 143
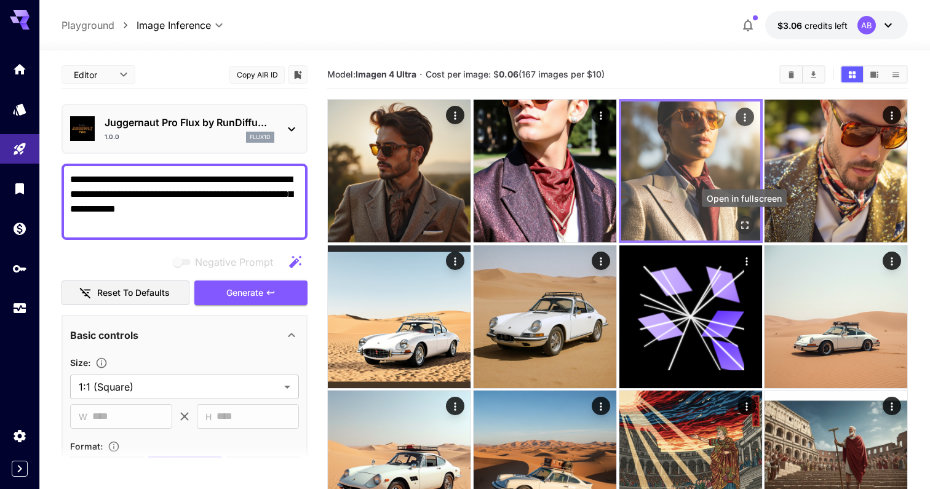
click at [739, 223] on icon "Open in fullscreen" at bounding box center [744, 225] width 12 height 12
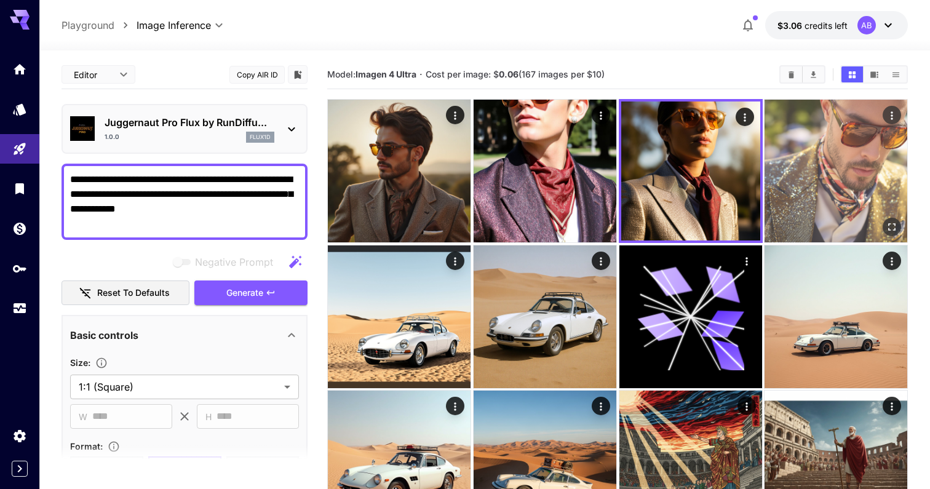
click at [857, 199] on img at bounding box center [836, 171] width 143 height 143
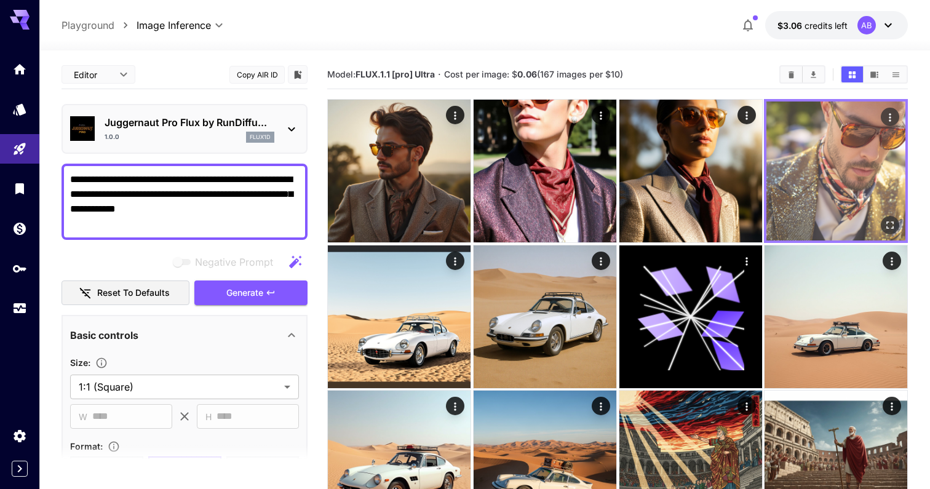
click at [893, 222] on icon "Open in fullscreen" at bounding box center [889, 224] width 7 height 7
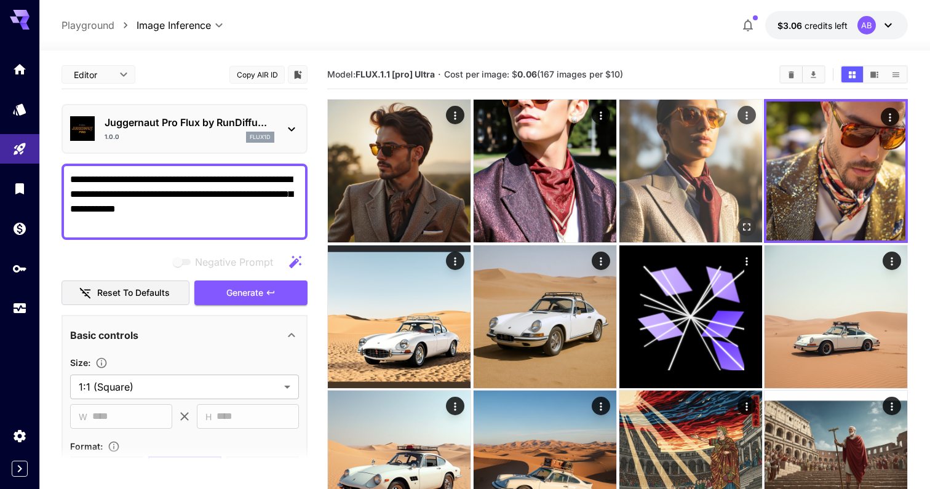
click at [709, 178] on img at bounding box center [691, 171] width 143 height 143
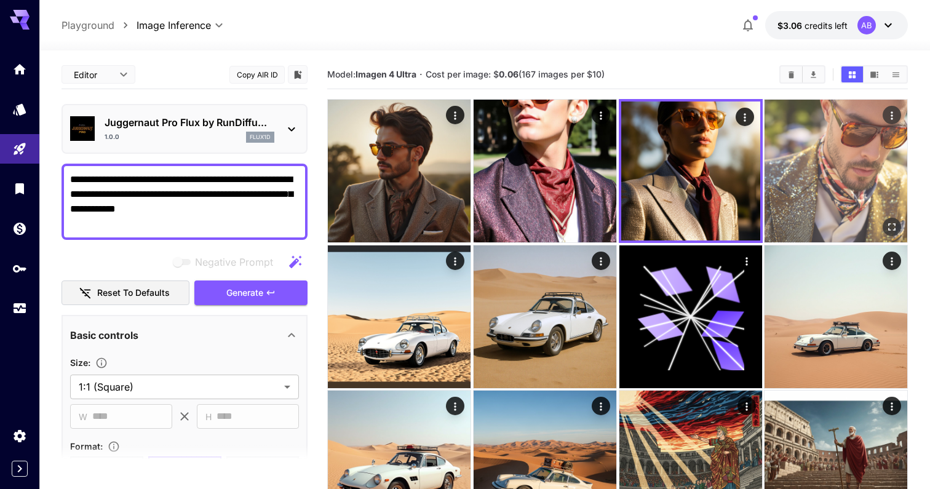
click at [808, 161] on img at bounding box center [836, 171] width 143 height 143
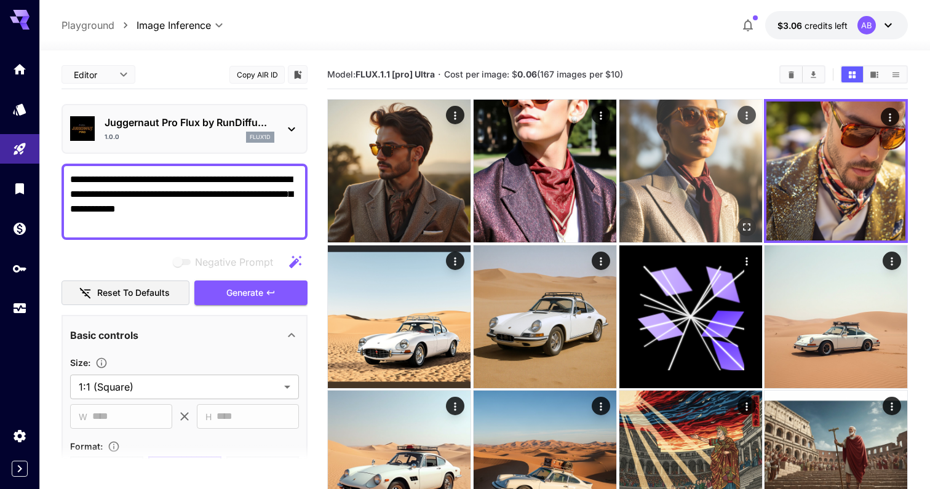
click at [723, 167] on img at bounding box center [691, 171] width 143 height 143
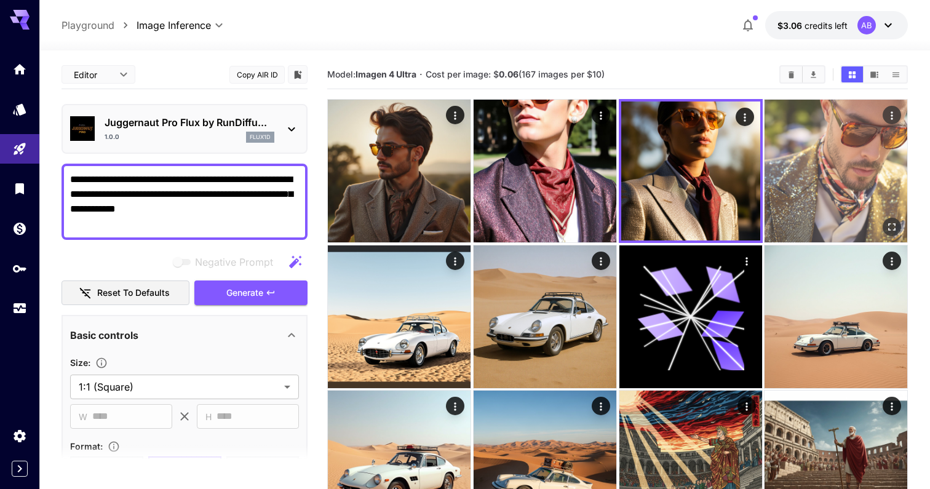
click at [814, 167] on img at bounding box center [836, 171] width 143 height 143
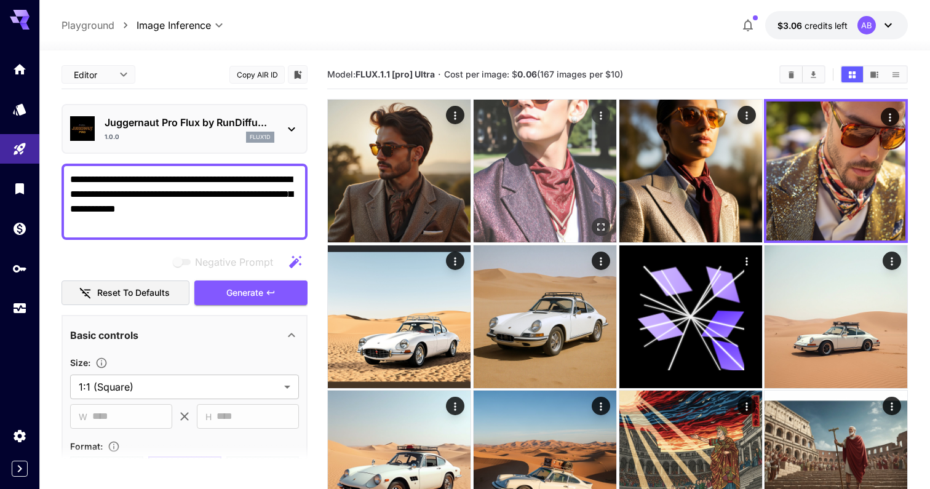
click at [534, 172] on img at bounding box center [545, 171] width 143 height 143
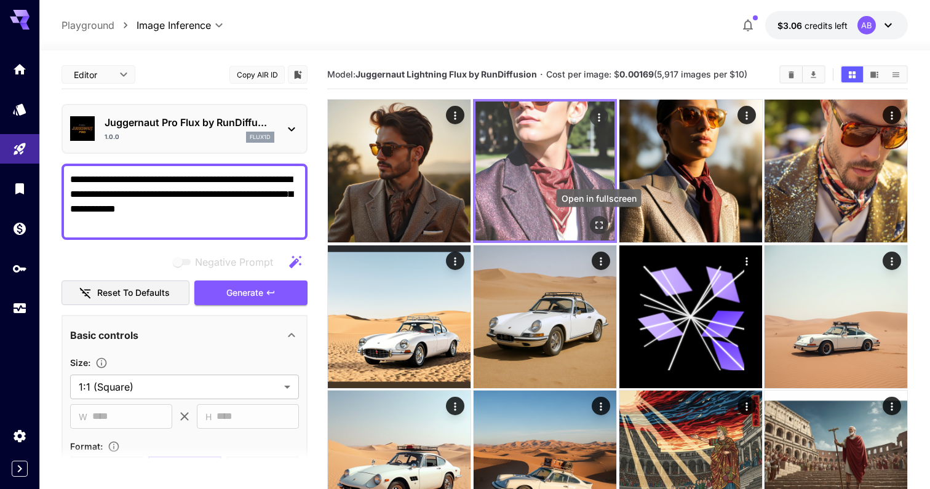
click at [598, 226] on icon "Open in fullscreen" at bounding box center [598, 225] width 12 height 12
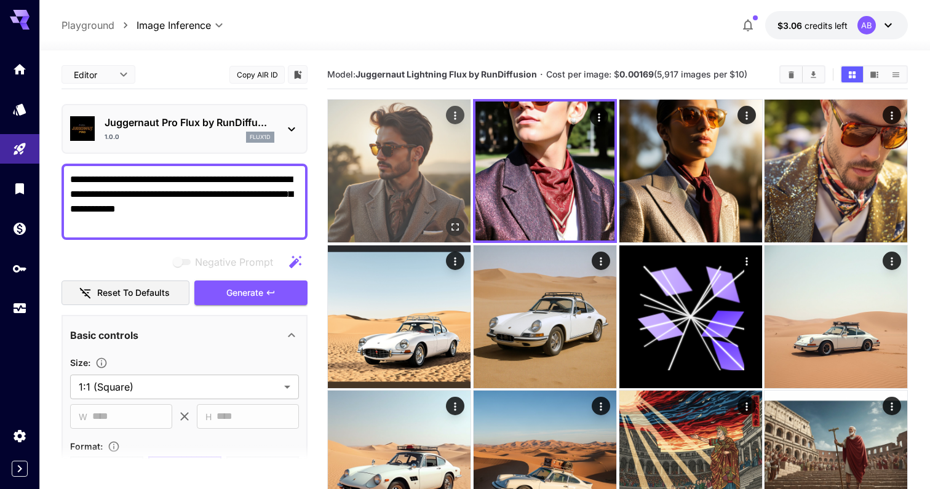
click at [382, 181] on img at bounding box center [399, 171] width 143 height 143
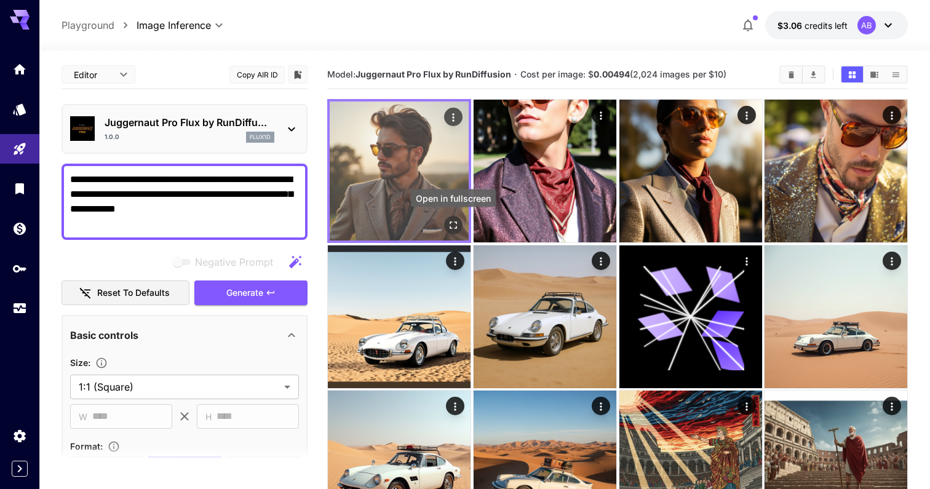
click at [455, 223] on icon "Open in fullscreen" at bounding box center [453, 225] width 12 height 12
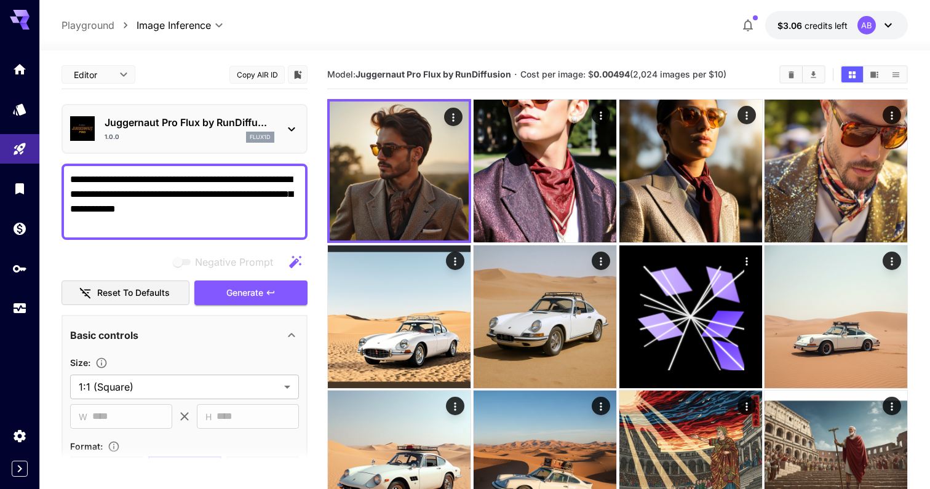
click at [234, 128] on p "Juggernaut Pro Flux by RunDiffu..." at bounding box center [190, 122] width 170 height 15
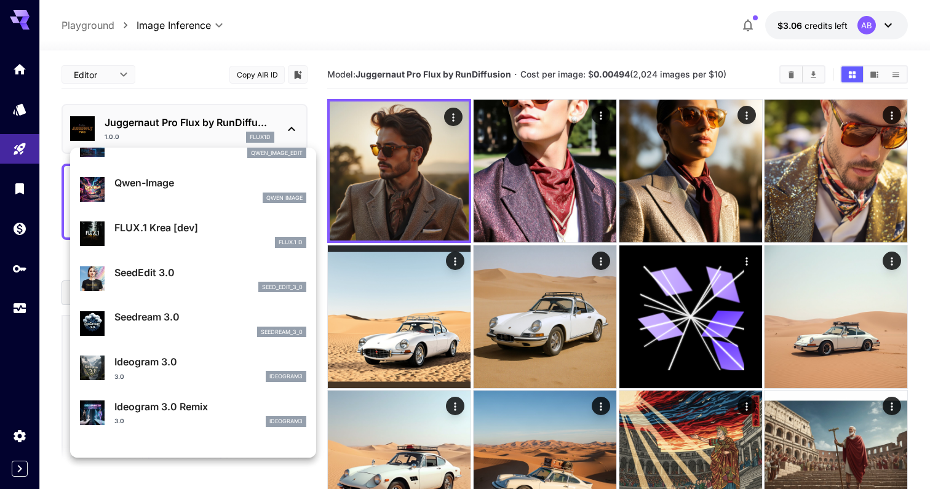
scroll to position [130, 0]
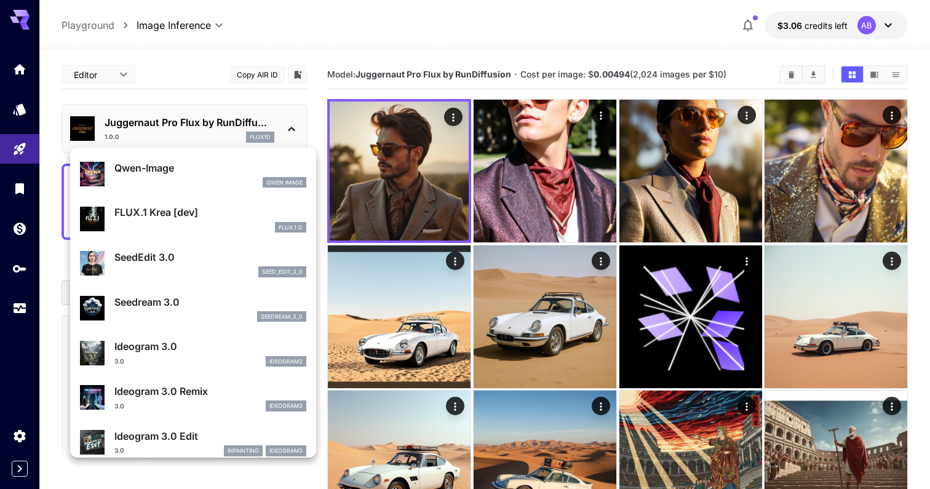
click at [265, 207] on p "FLUX.1 Krea [dev]" at bounding box center [210, 212] width 192 height 15
type input "**"
type input "***"
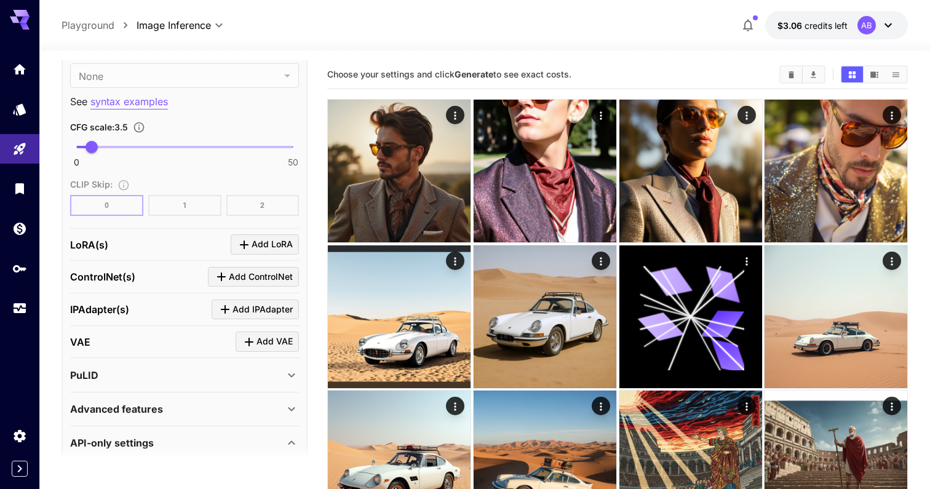
scroll to position [961, 0]
click at [250, 272] on div "Click to add LoRA" at bounding box center [266, 270] width 84 height 18
click at [266, 242] on span "Add LoRA" at bounding box center [272, 243] width 41 height 15
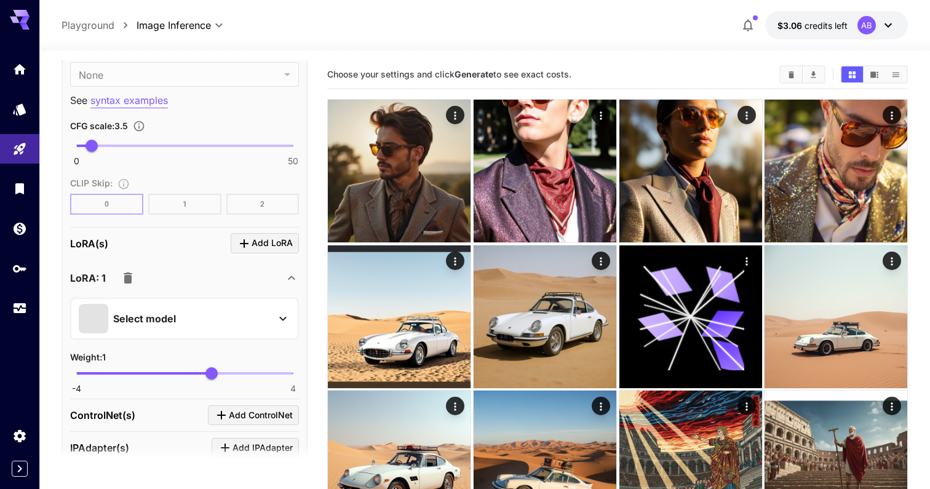
click at [294, 299] on div "Select model" at bounding box center [184, 319] width 229 height 42
click at [261, 309] on div "Select model" at bounding box center [175, 319] width 192 height 30
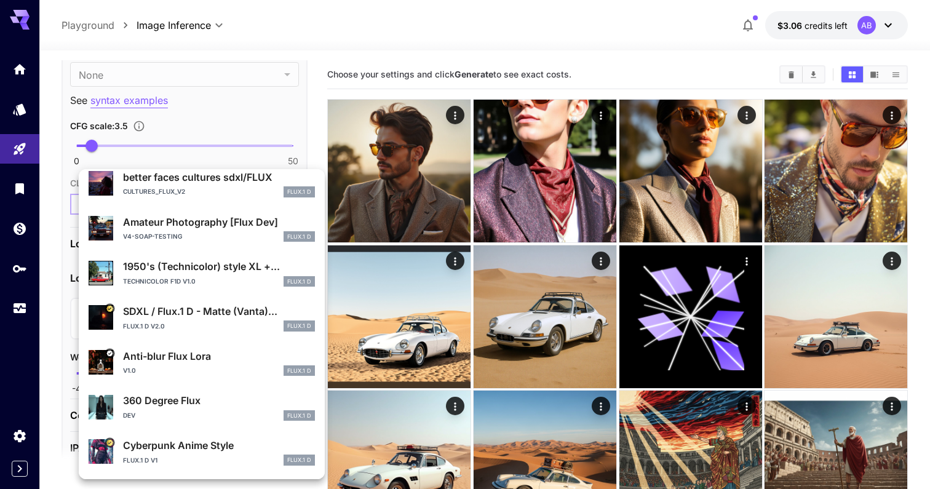
scroll to position [0, 0]
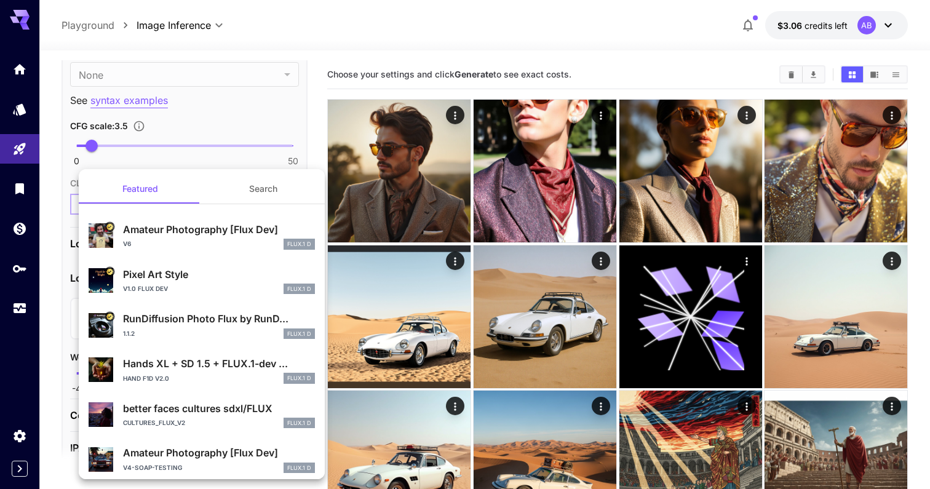
click at [242, 232] on p "Amateur Photography [Flux Dev]" at bounding box center [219, 229] width 192 height 15
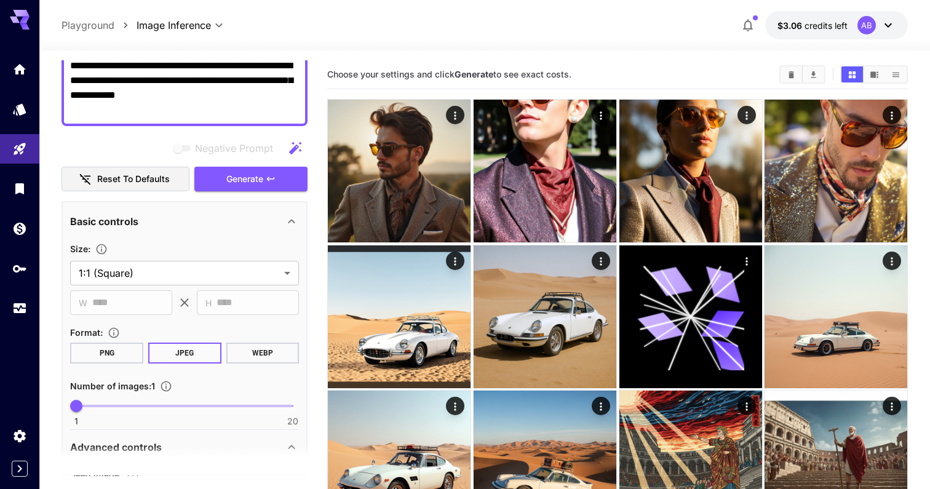
scroll to position [99, 0]
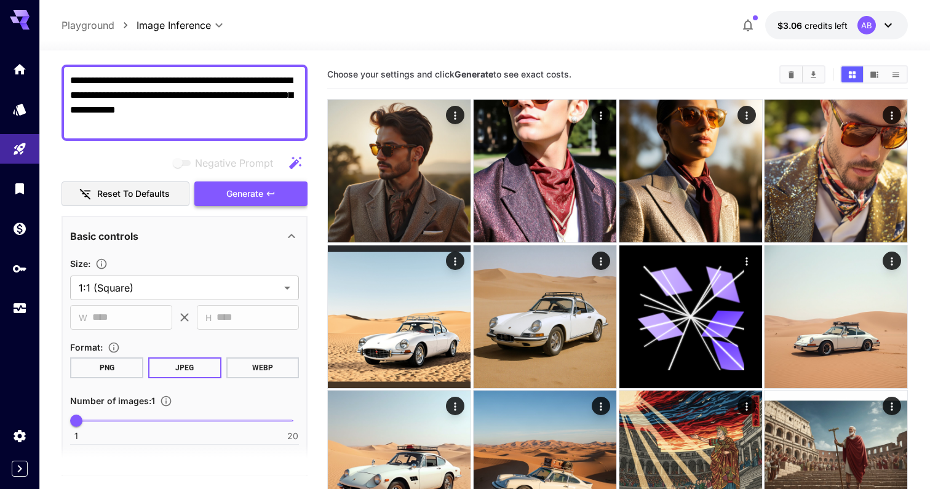
click at [241, 203] on button "Generate" at bounding box center [250, 193] width 113 height 25
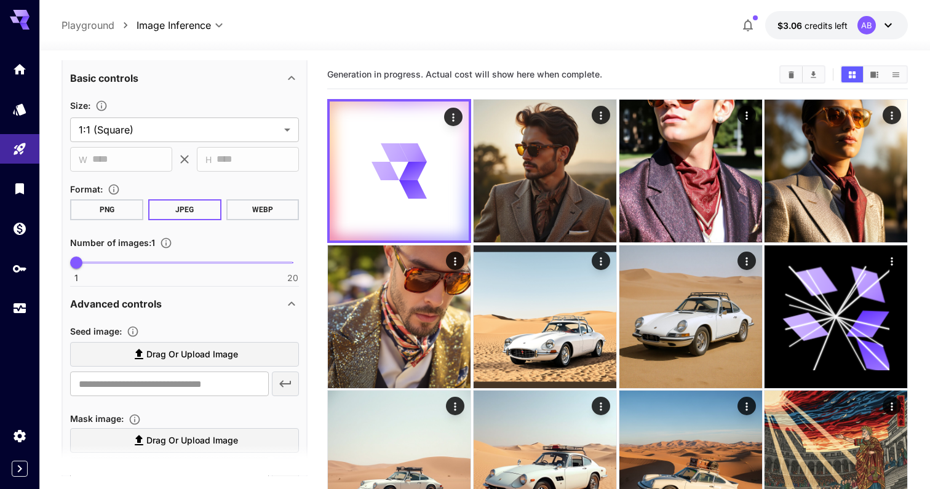
scroll to position [0, 0]
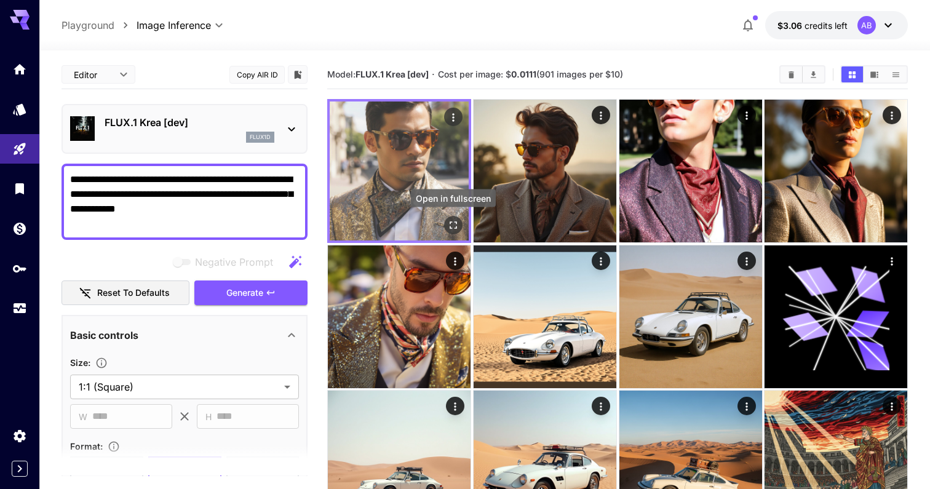
click at [454, 224] on icon "Open in fullscreen" at bounding box center [453, 225] width 12 height 12
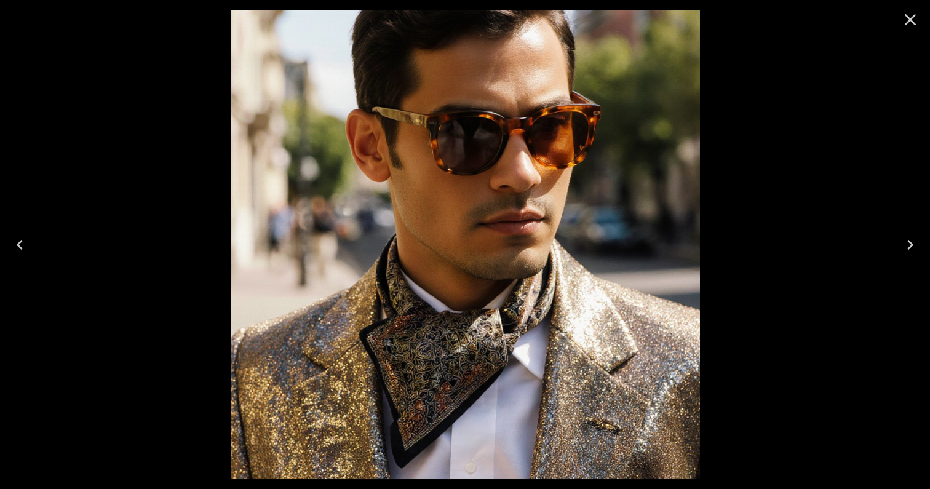
click at [914, 22] on icon "Close" at bounding box center [911, 20] width 20 height 20
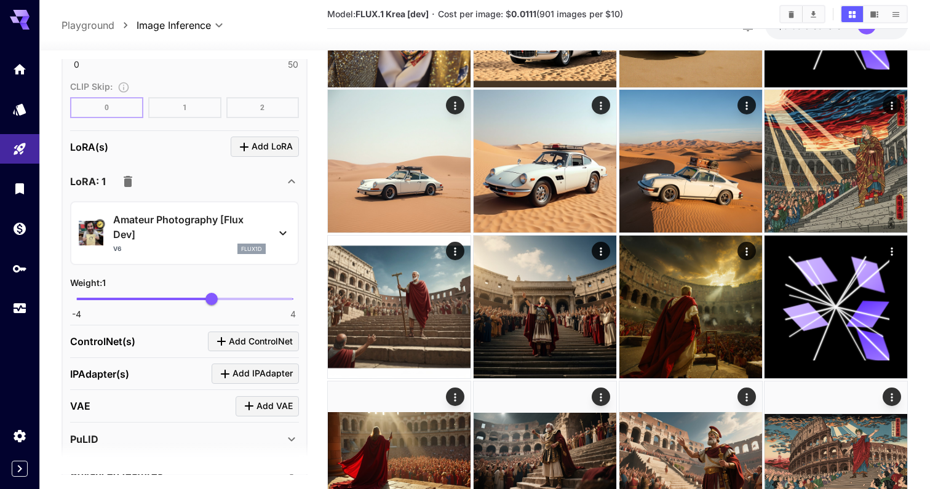
scroll to position [1054, 0]
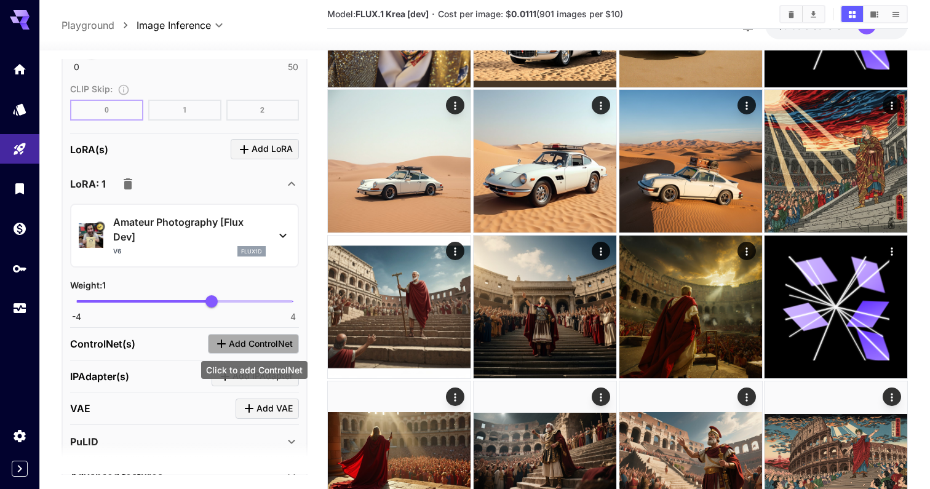
click at [265, 340] on span "Add ControlNet" at bounding box center [261, 344] width 64 height 15
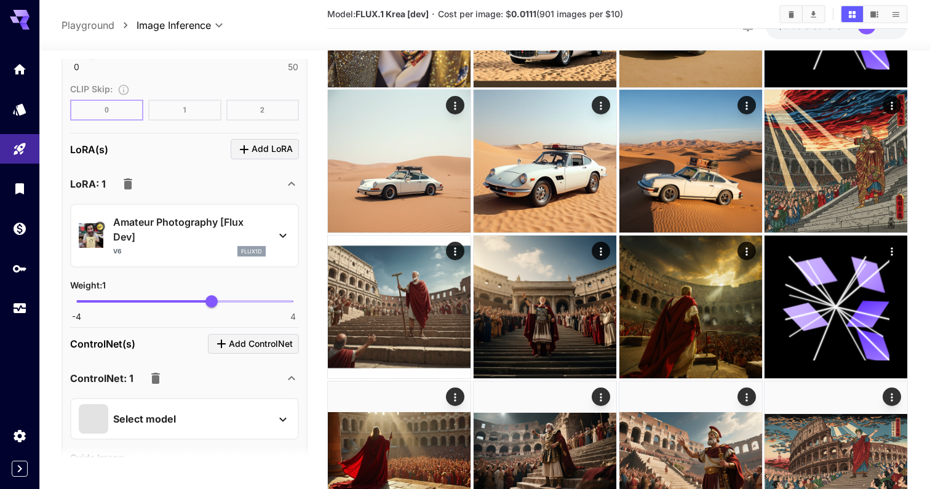
click at [233, 413] on div "Select model" at bounding box center [175, 419] width 192 height 30
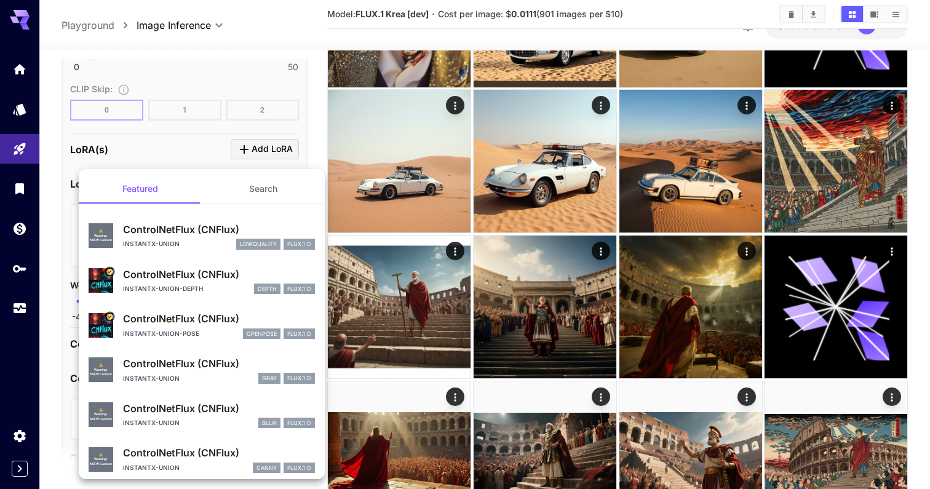
click at [291, 296] on div "ControlNetFlux (CNFlux) instantx-union-depth depth FLUX.1 D" at bounding box center [202, 281] width 226 height 38
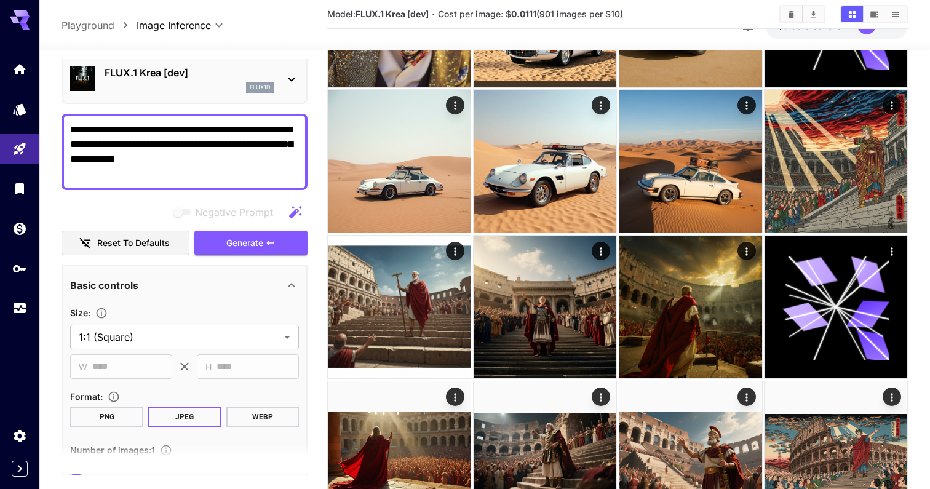
scroll to position [0, 0]
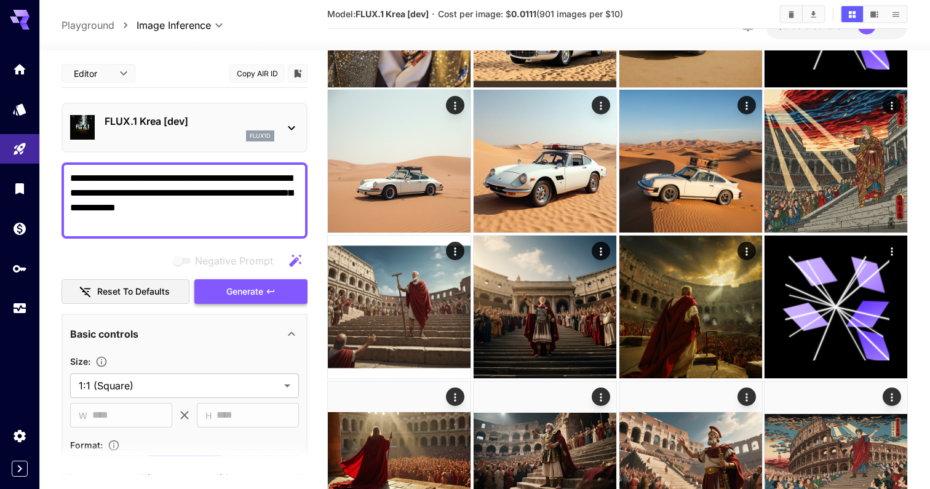
click at [275, 284] on button "Generate" at bounding box center [250, 291] width 113 height 25
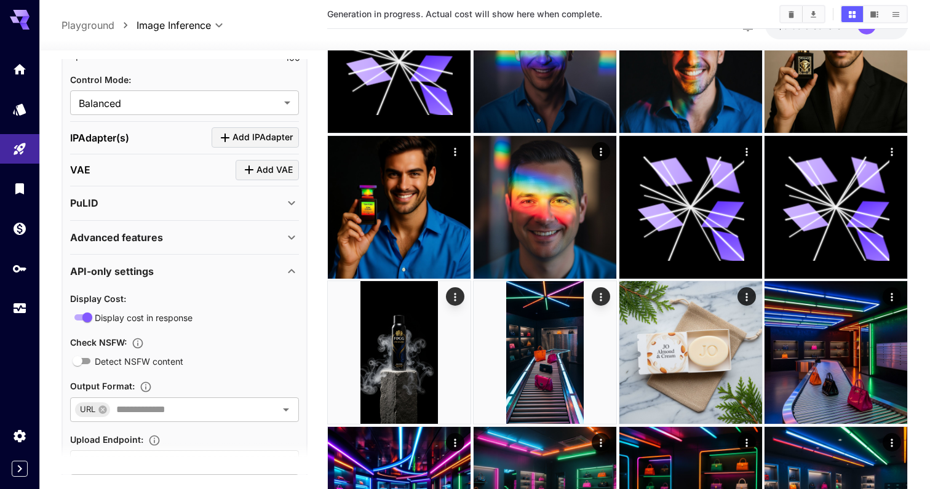
scroll to position [1756, 0]
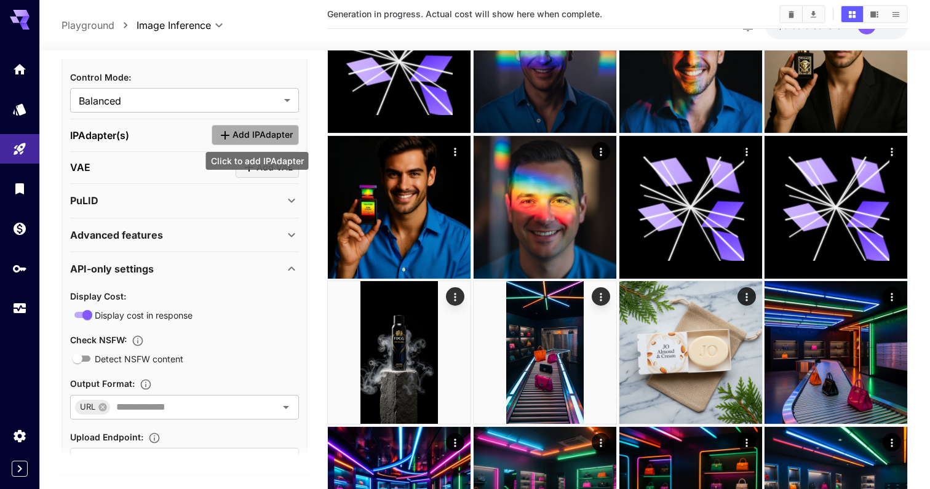
click at [236, 133] on span "Add IPAdapter" at bounding box center [263, 134] width 60 height 15
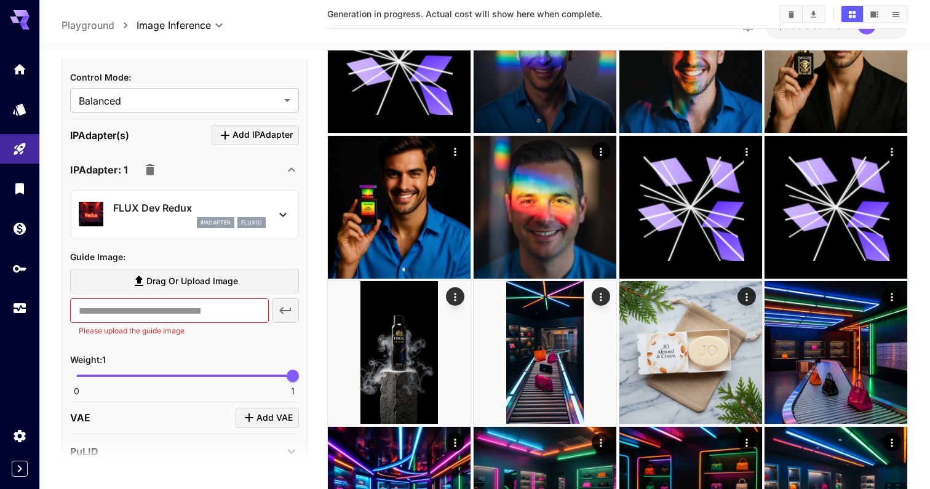
click at [219, 204] on p "FLUX Dev Redux" at bounding box center [189, 208] width 153 height 15
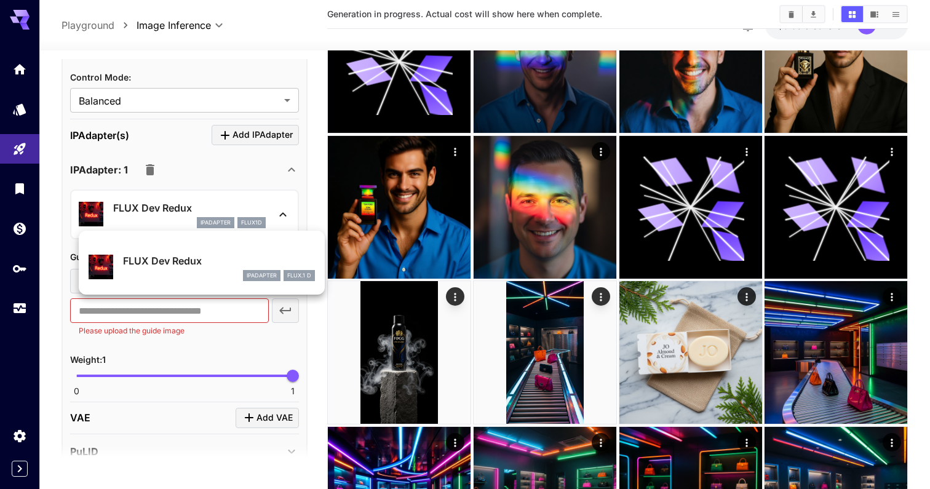
click at [285, 255] on p "FLUX Dev Redux" at bounding box center [219, 260] width 192 height 15
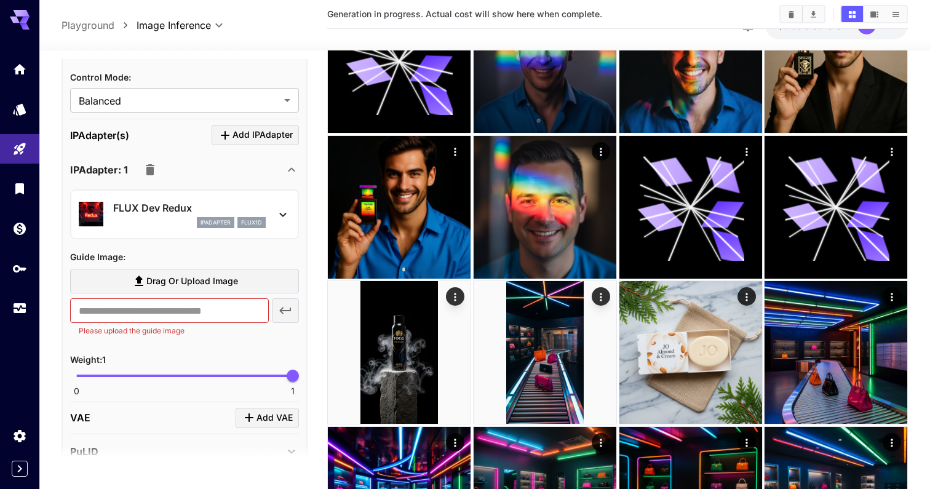
click at [156, 170] on icon "button" at bounding box center [150, 169] width 15 height 15
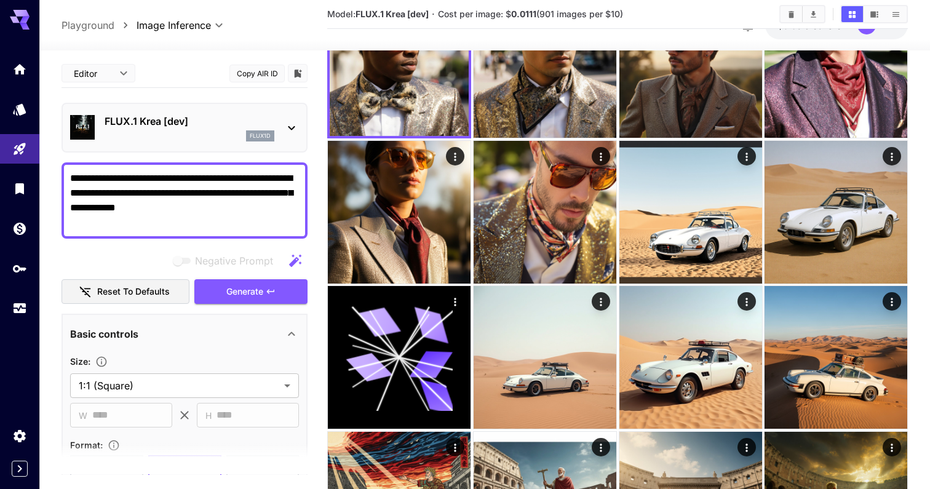
scroll to position [0, 0]
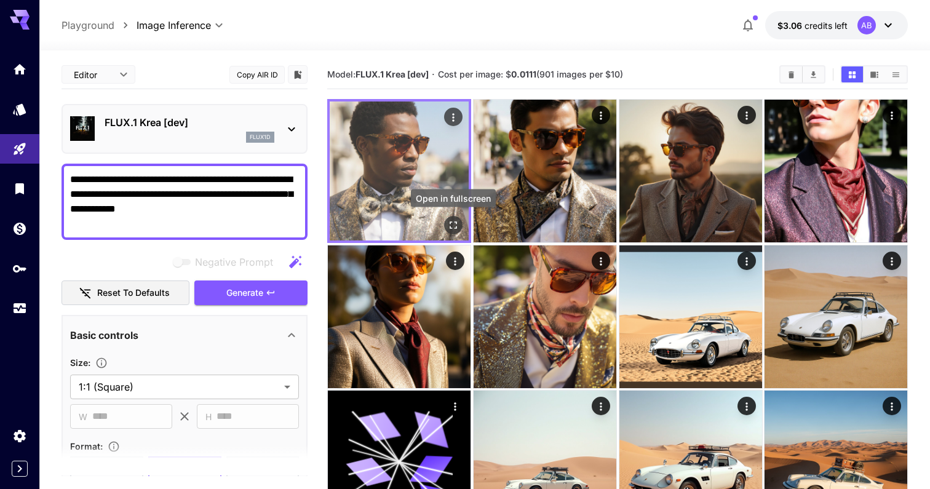
click at [460, 228] on button "Open in fullscreen" at bounding box center [453, 225] width 18 height 18
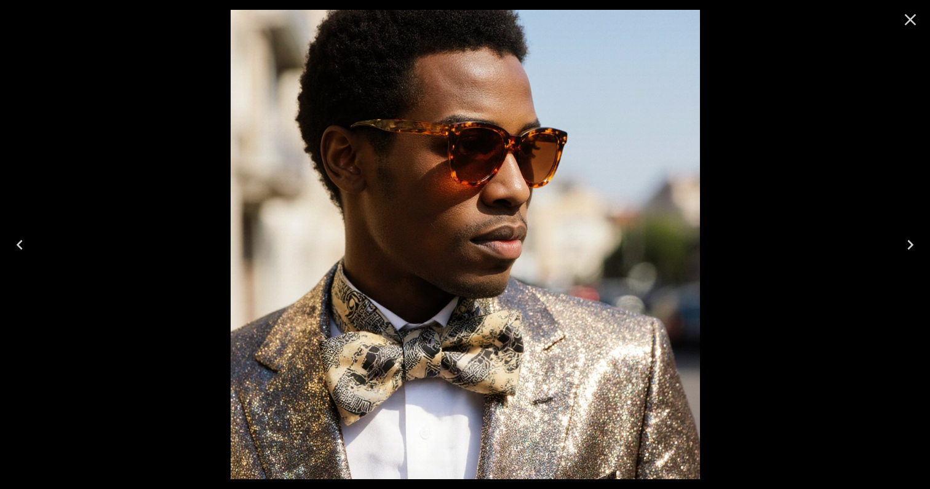
click at [907, 11] on icon "Close" at bounding box center [911, 20] width 20 height 20
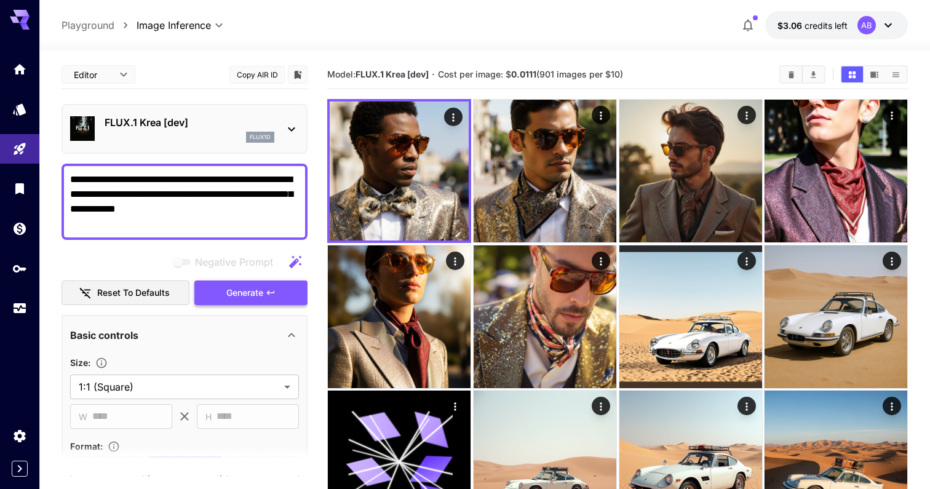
click at [226, 305] on button "Generate" at bounding box center [250, 293] width 113 height 25
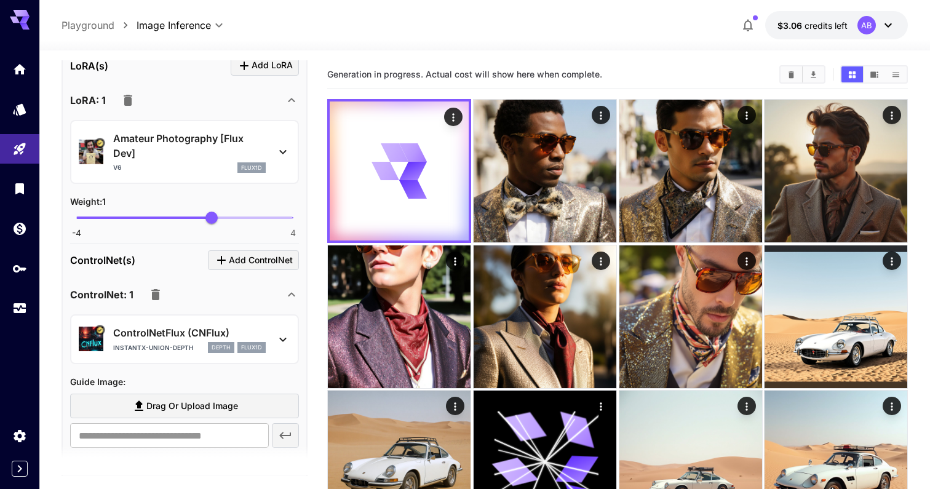
scroll to position [1152, 0]
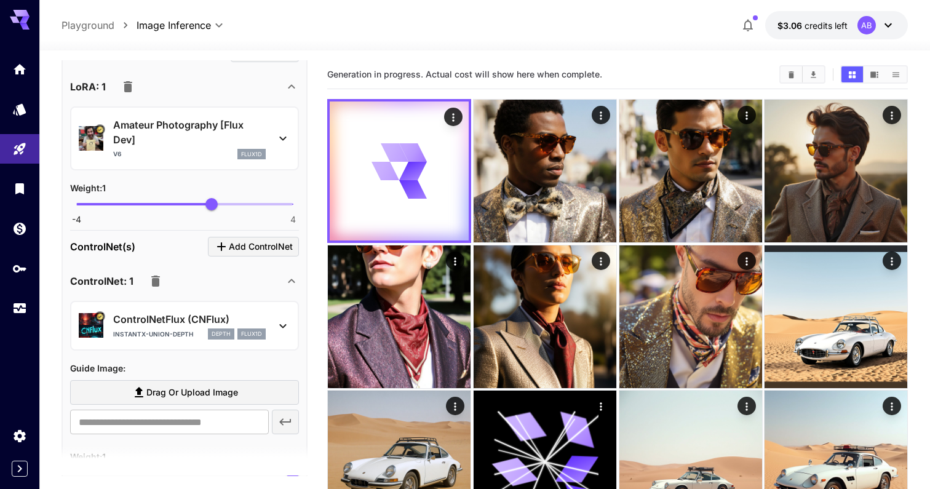
click at [233, 143] on p "Amateur Photography [Flux Dev]" at bounding box center [189, 133] width 153 height 30
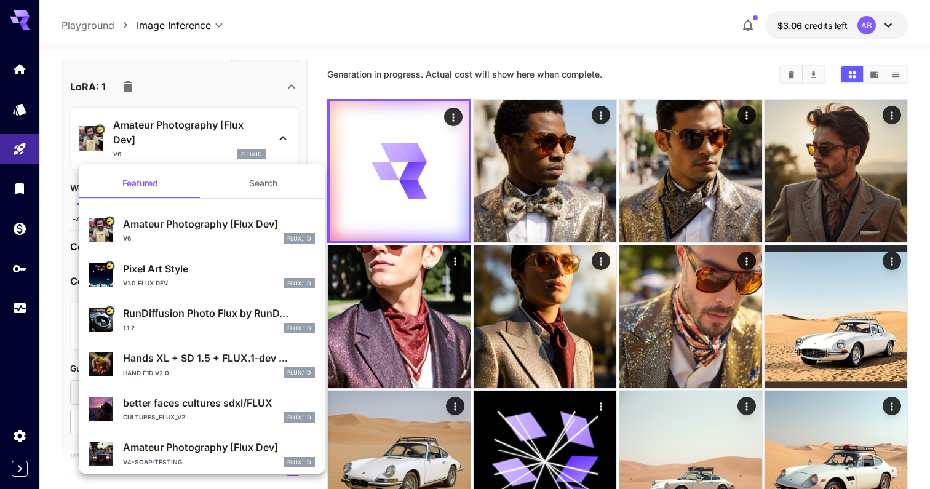
scroll to position [232, 0]
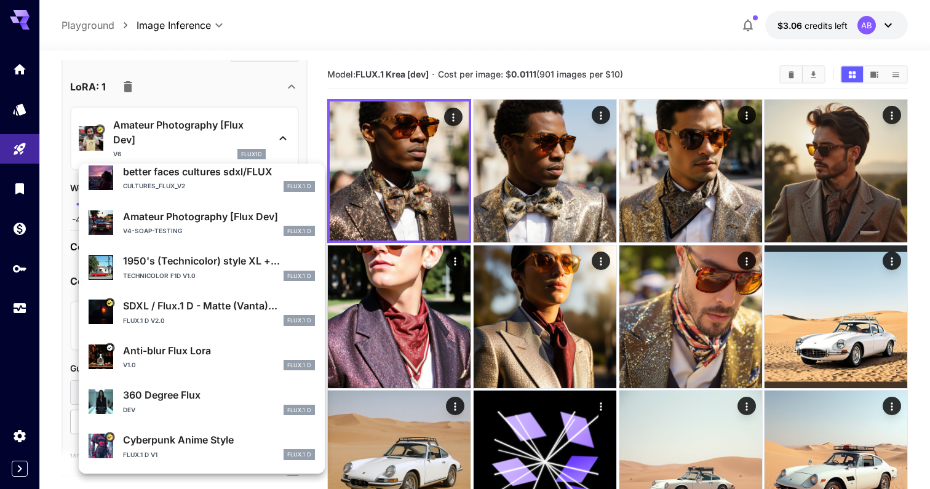
click at [245, 127] on div at bounding box center [465, 244] width 930 height 489
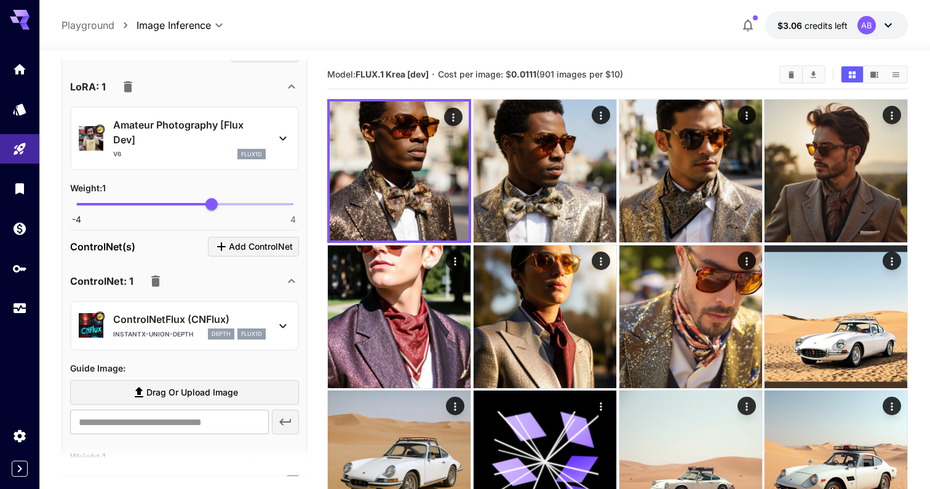
click at [234, 323] on p "ControlNetFlux (CNFlux)" at bounding box center [189, 319] width 153 height 15
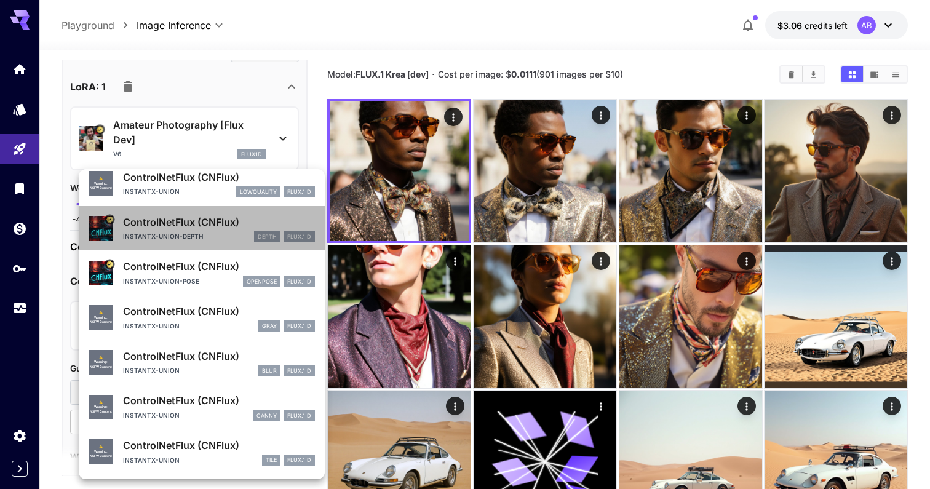
click at [245, 241] on div "instantx-union-depth depth FLUX.1 D" at bounding box center [219, 236] width 192 height 11
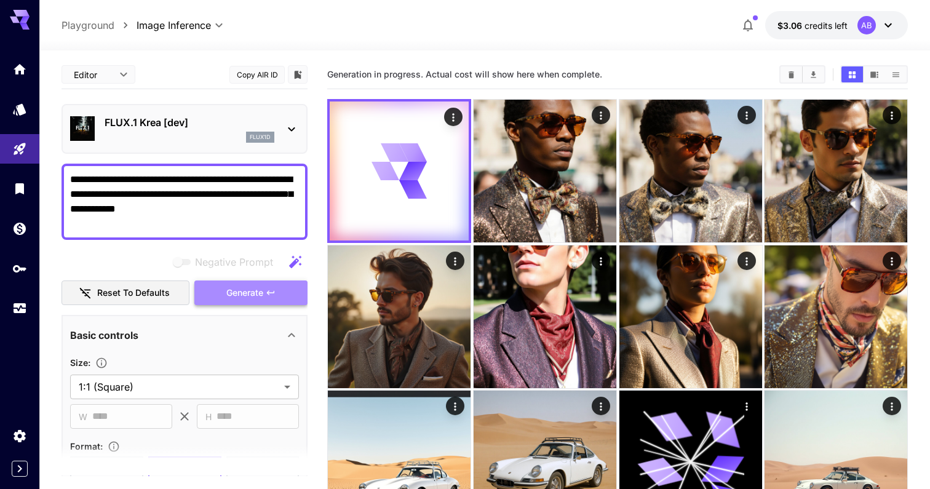
click at [257, 284] on button "Generate" at bounding box center [250, 293] width 113 height 25
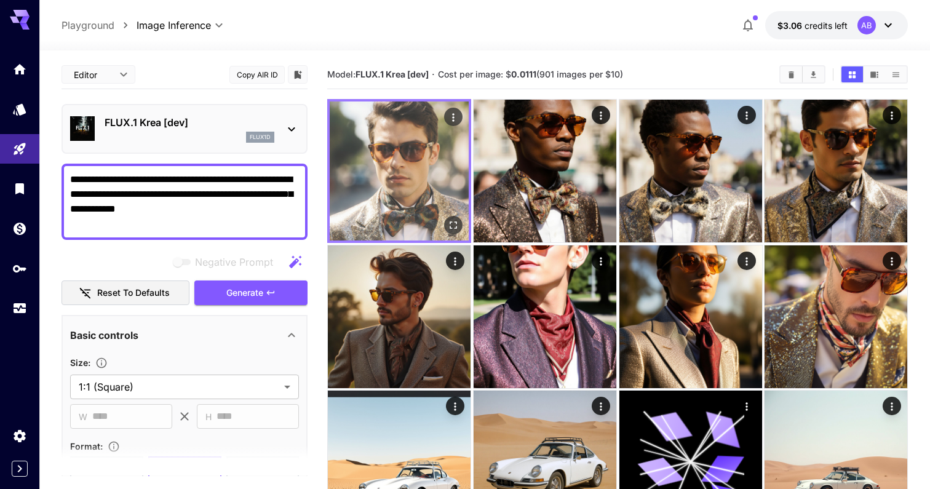
click at [453, 220] on icon "Open in fullscreen" at bounding box center [453, 225] width 12 height 12
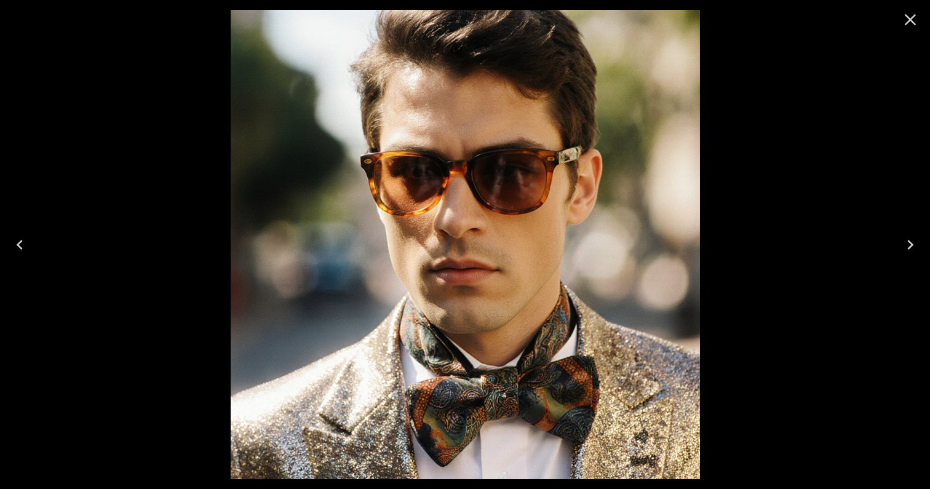
click at [911, 17] on icon "Close" at bounding box center [911, 20] width 20 height 20
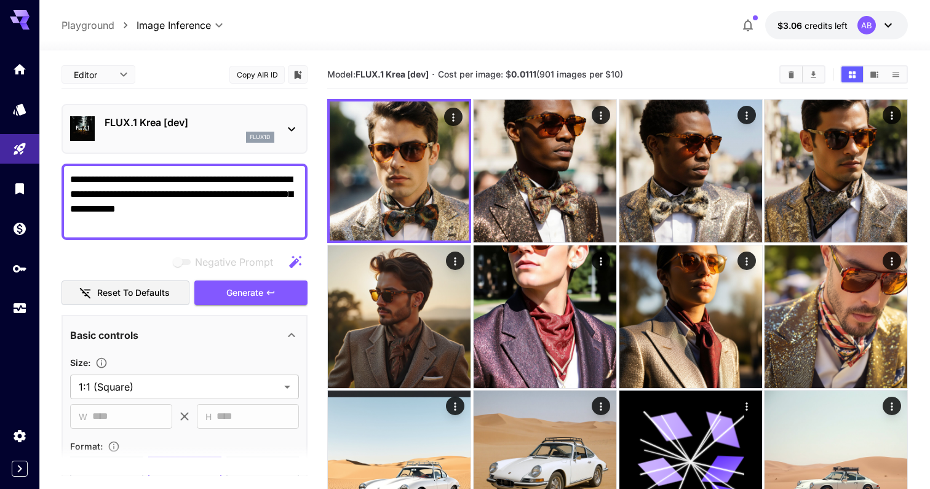
click at [217, 199] on textarea "**********" at bounding box center [184, 201] width 229 height 59
paste textarea
type textarea "**********"
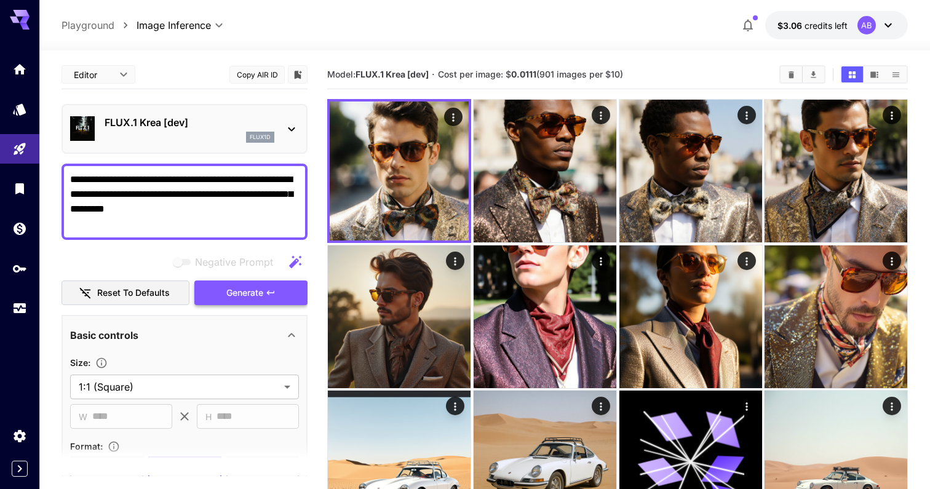
click at [236, 300] on span "Generate" at bounding box center [244, 292] width 37 height 15
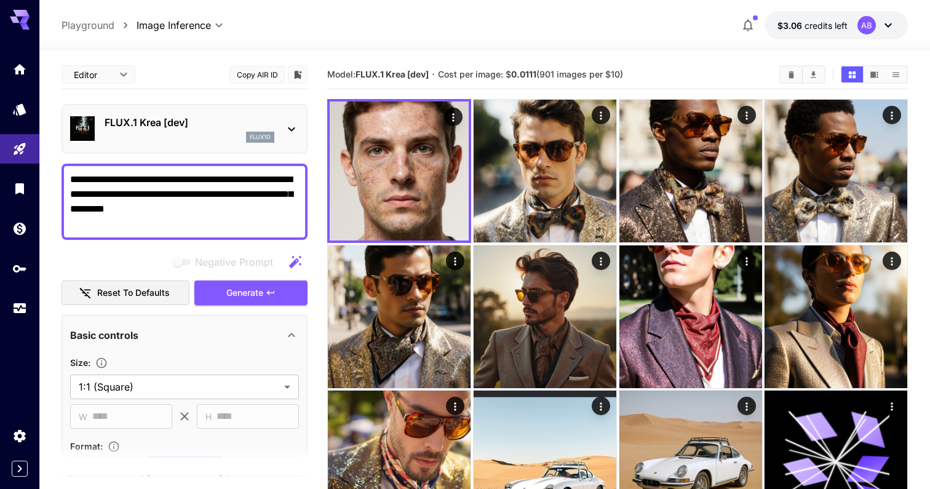
click at [236, 199] on textarea "**********" at bounding box center [184, 201] width 229 height 59
click at [229, 126] on p "FLUX.1 Krea [dev]" at bounding box center [190, 122] width 170 height 15
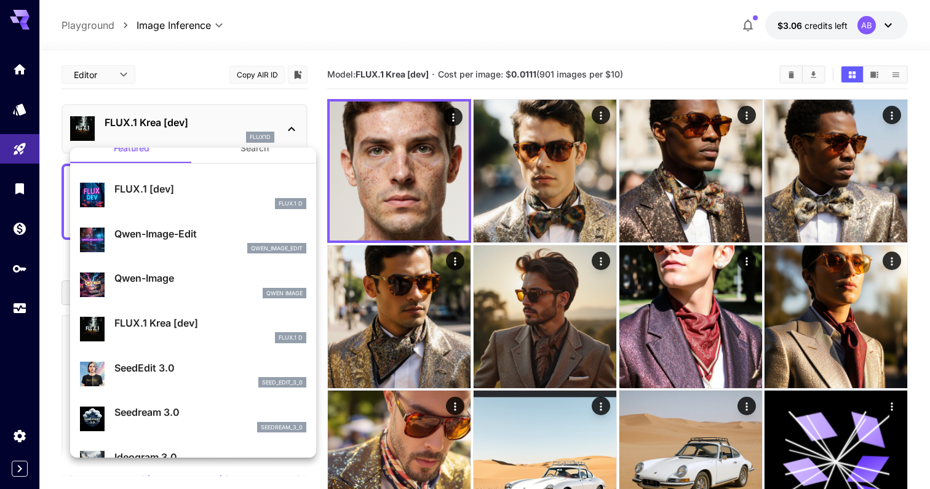
scroll to position [20, 0]
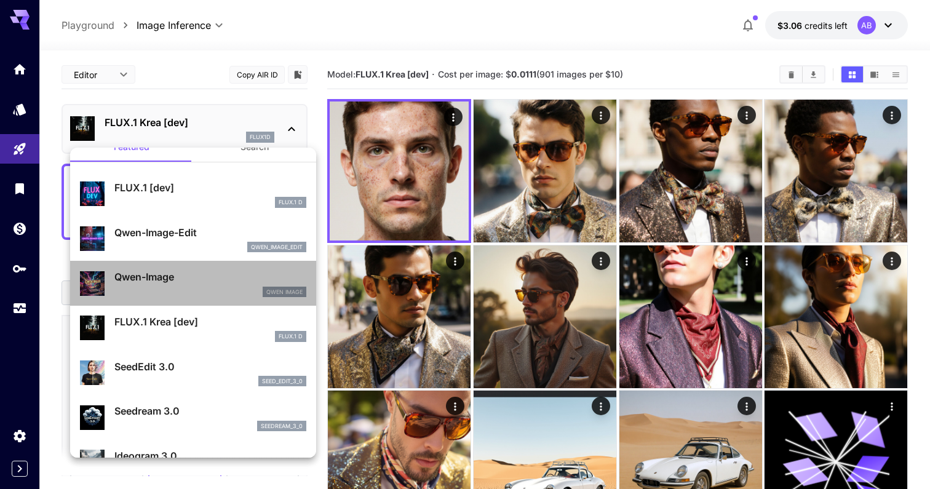
click at [252, 276] on p "Qwen-Image" at bounding box center [210, 276] width 192 height 15
type input "**"
type input "***"
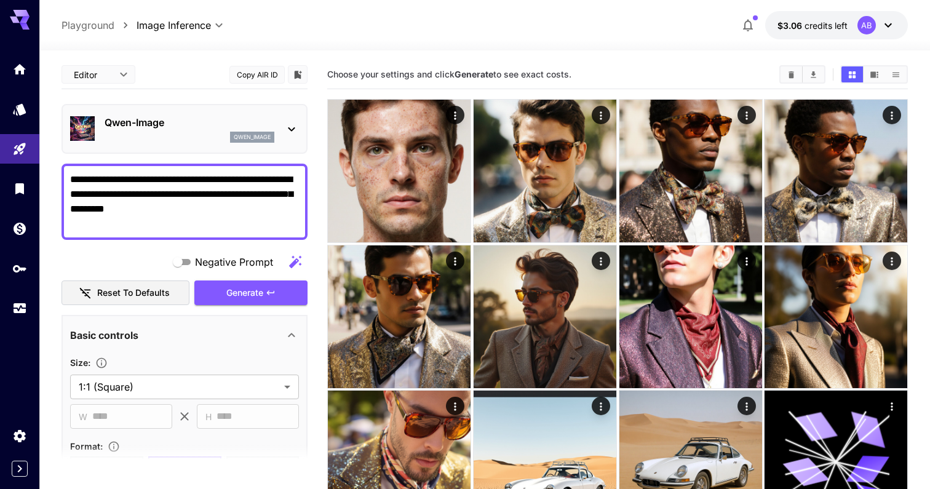
click at [226, 123] on p "Qwen-Image" at bounding box center [190, 122] width 170 height 15
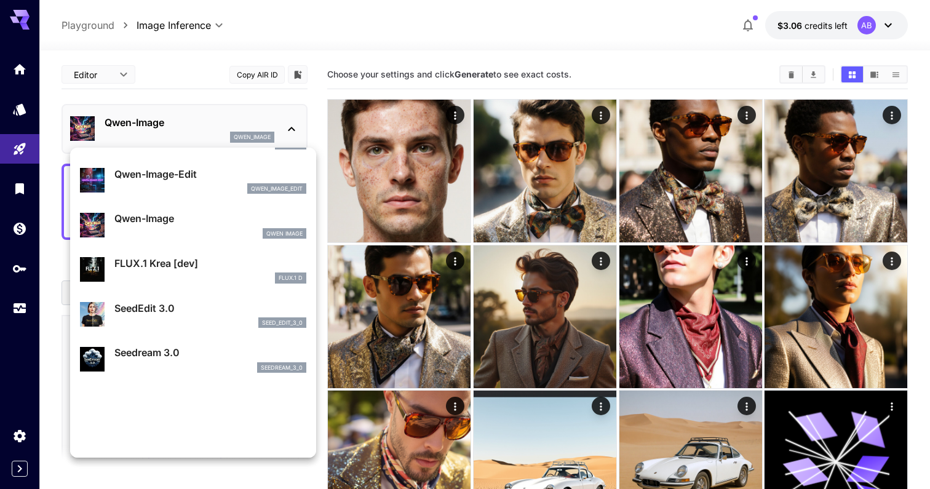
scroll to position [82, 0]
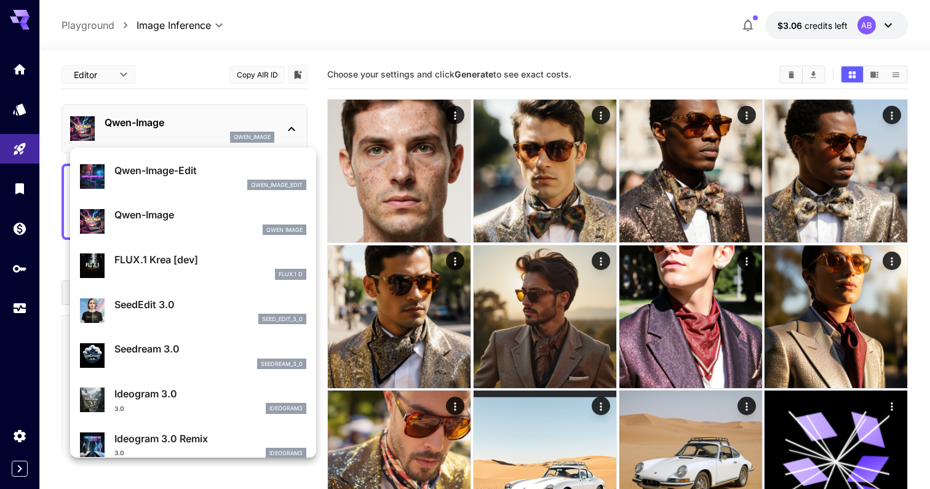
click at [242, 343] on p "Seedream 3.0" at bounding box center [210, 348] width 192 height 15
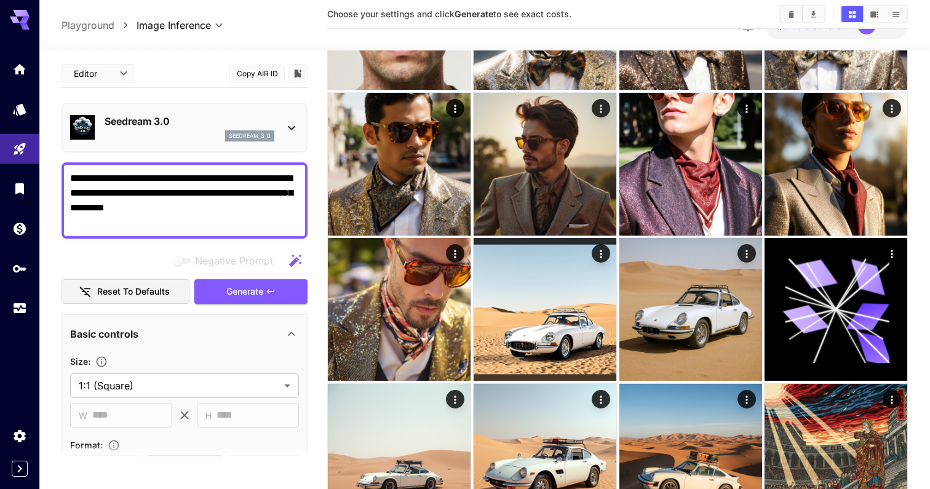
click at [199, 126] on p "Seedream 3.0" at bounding box center [190, 121] width 170 height 15
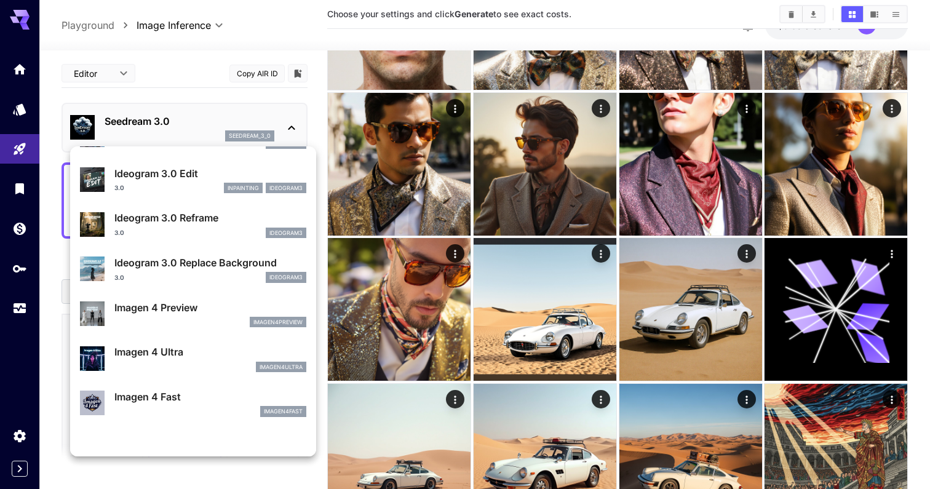
scroll to position [394, 0]
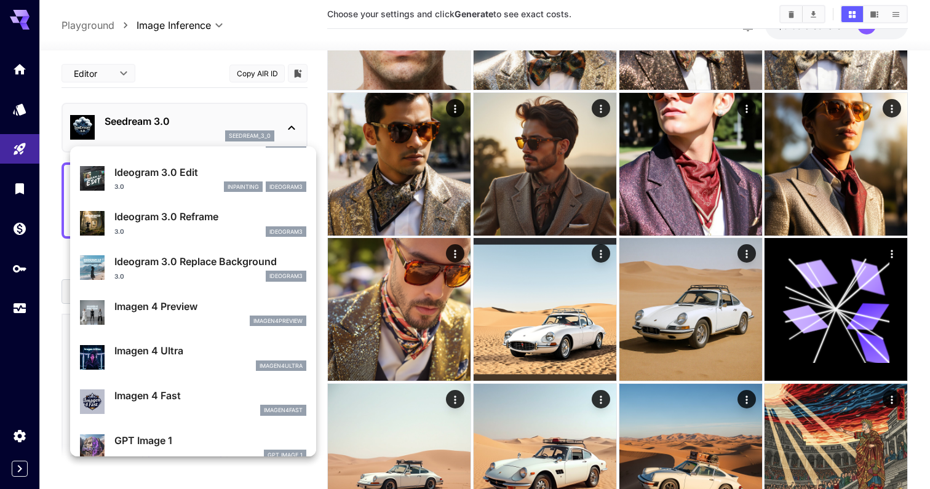
click at [197, 356] on p "Imagen 4 Ultra" at bounding box center [210, 350] width 192 height 15
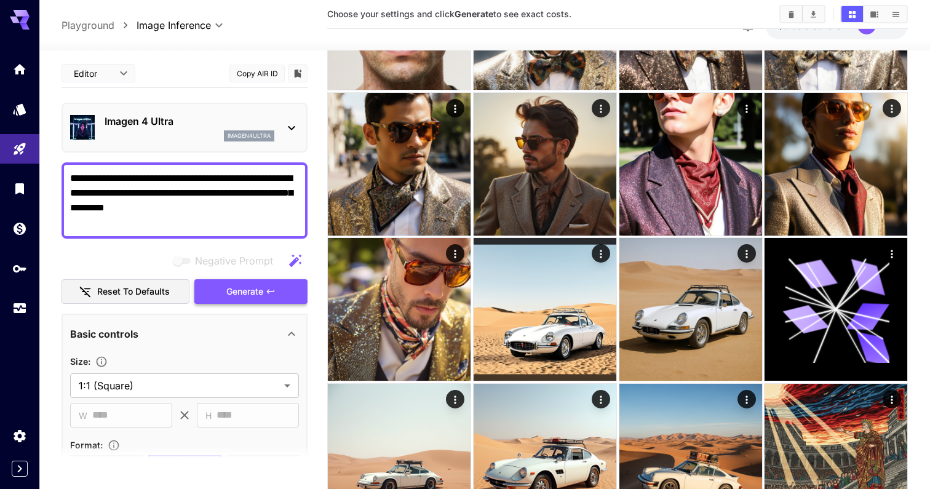
click at [239, 287] on span "Generate" at bounding box center [244, 291] width 37 height 15
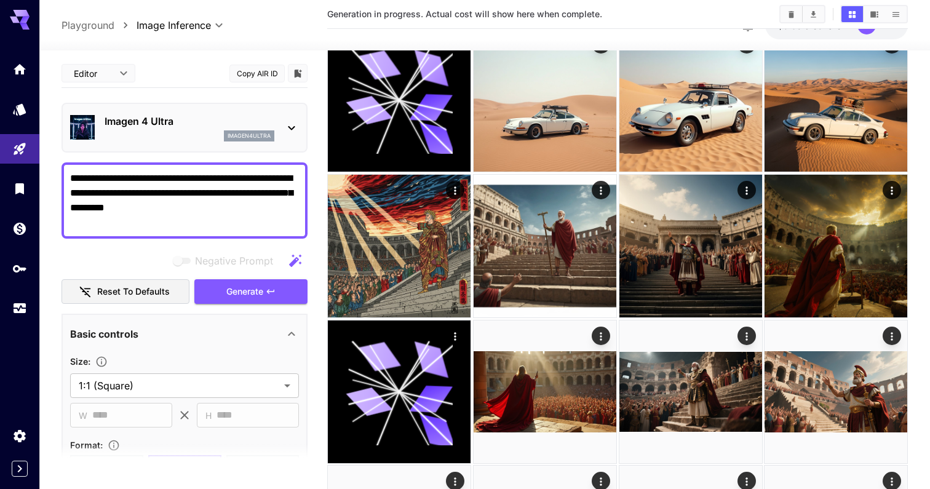
click at [213, 122] on p "Imagen 4 Ultra" at bounding box center [190, 121] width 170 height 15
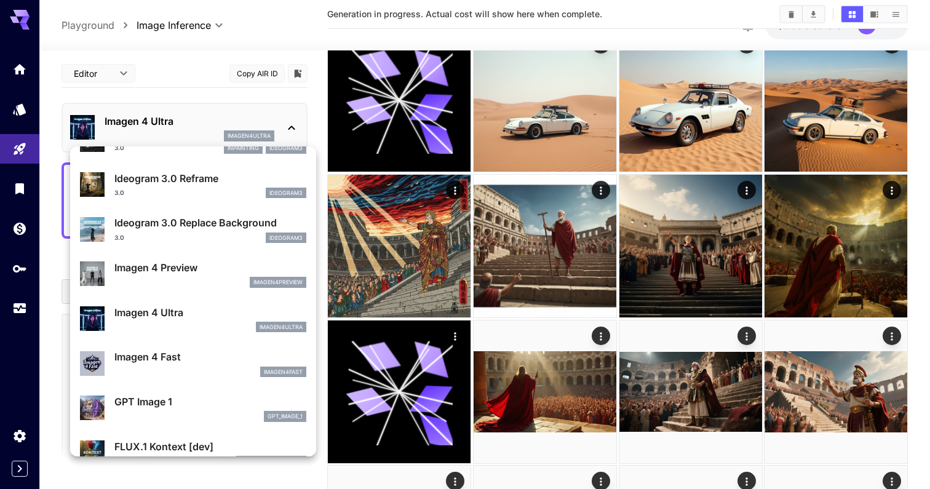
scroll to position [634, 0]
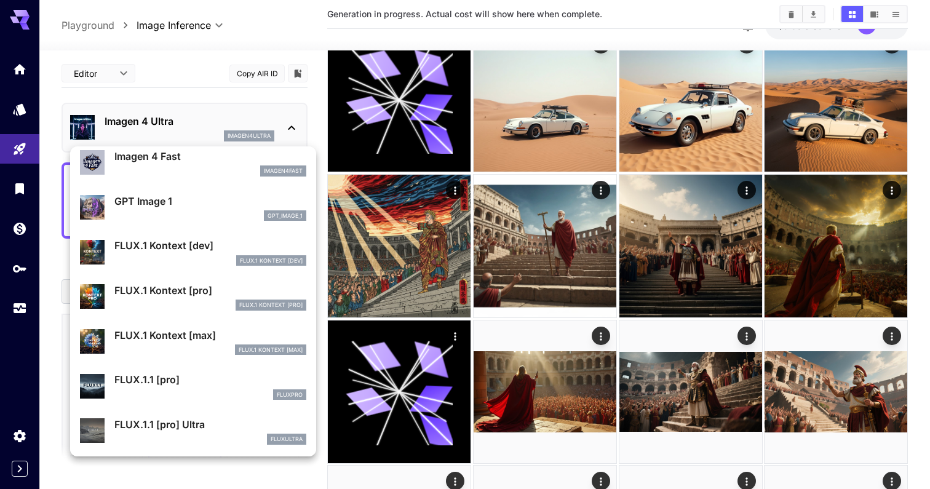
click at [210, 419] on p "FLUX.1.1 [pro] Ultra" at bounding box center [210, 424] width 192 height 15
type input "**********"
type input "****"
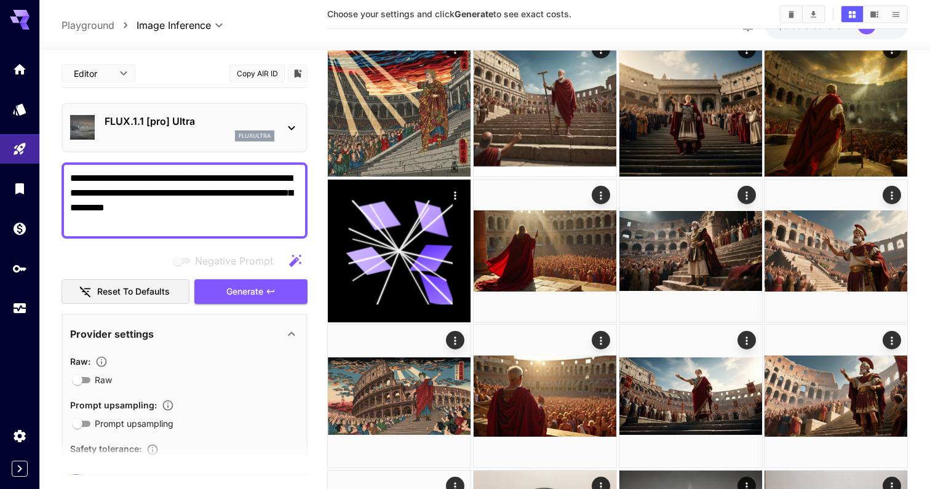
click at [207, 116] on p "FLUX.1.1 [pro] Ultra" at bounding box center [190, 121] width 170 height 15
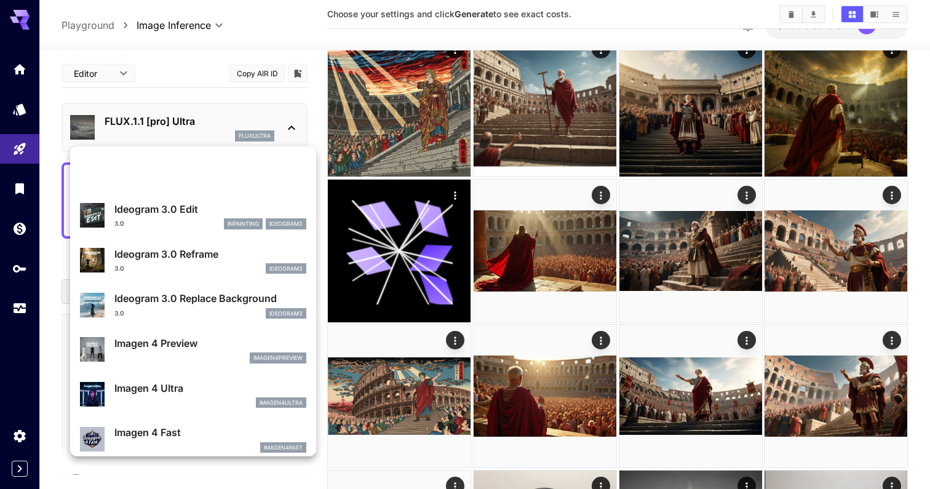
scroll to position [587, 0]
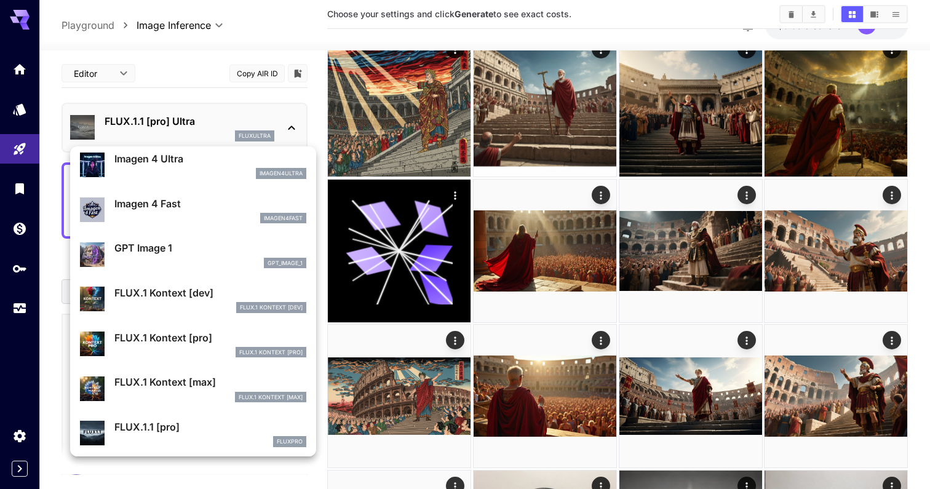
click at [215, 384] on p "FLUX.1 Kontext [max]" at bounding box center [210, 382] width 192 height 15
type input "**********"
type input "****"
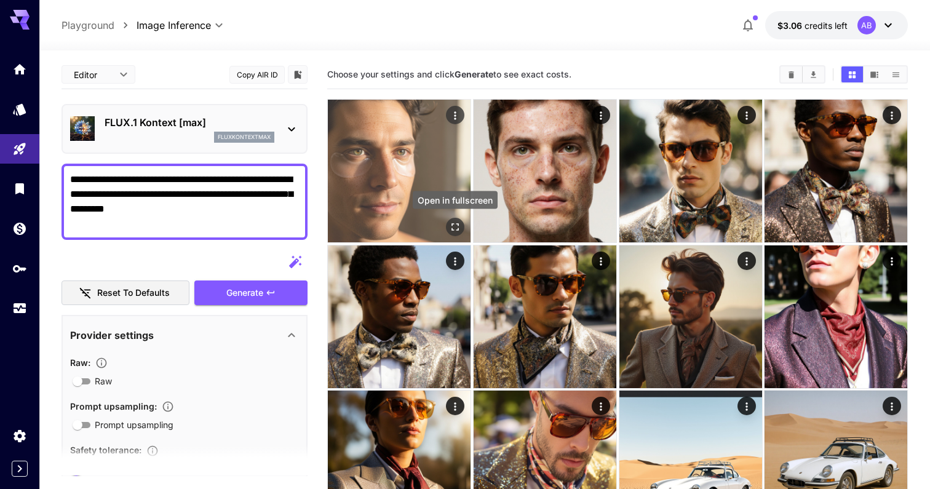
click at [453, 223] on icon "Open in fullscreen" at bounding box center [455, 226] width 7 height 7
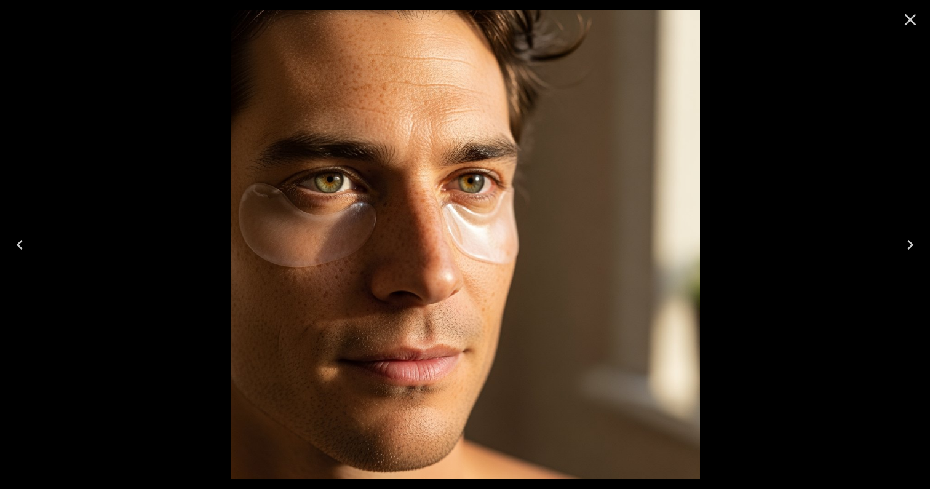
click at [912, 18] on icon "Close" at bounding box center [911, 20] width 20 height 20
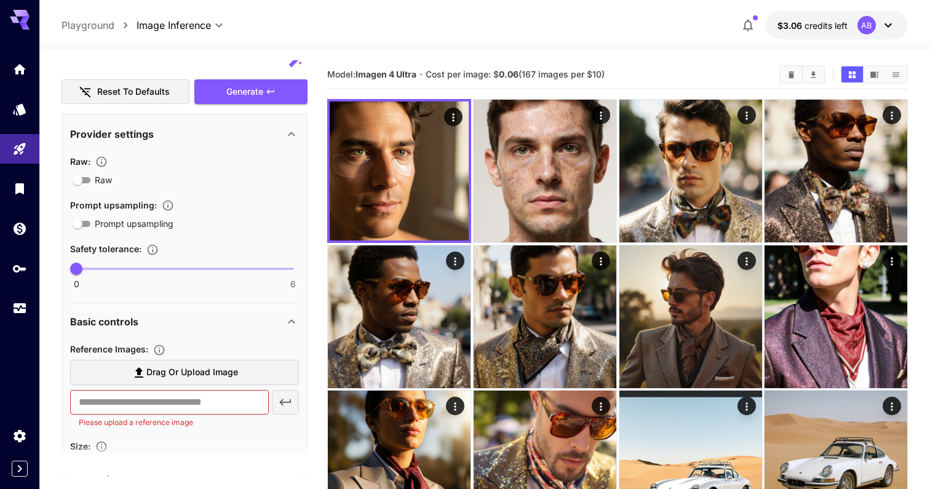
scroll to position [43, 0]
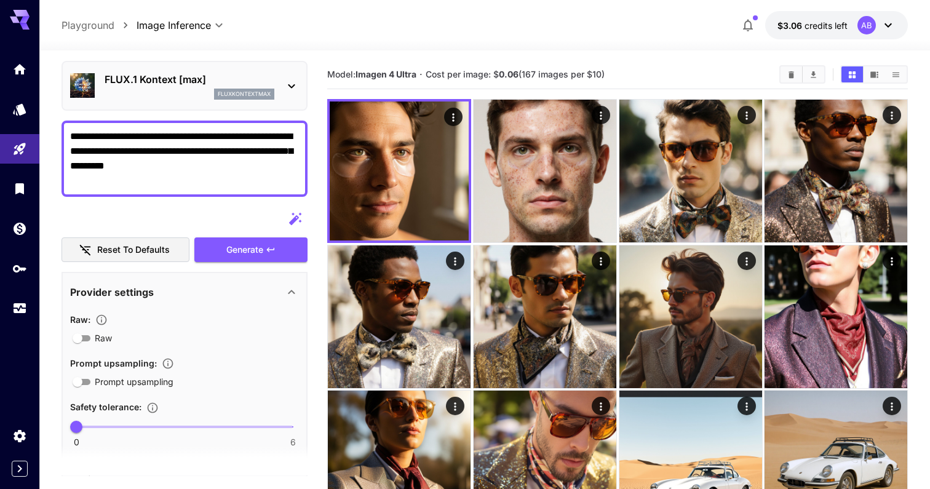
click at [219, 93] on p "fluxkontextmax" at bounding box center [244, 94] width 53 height 9
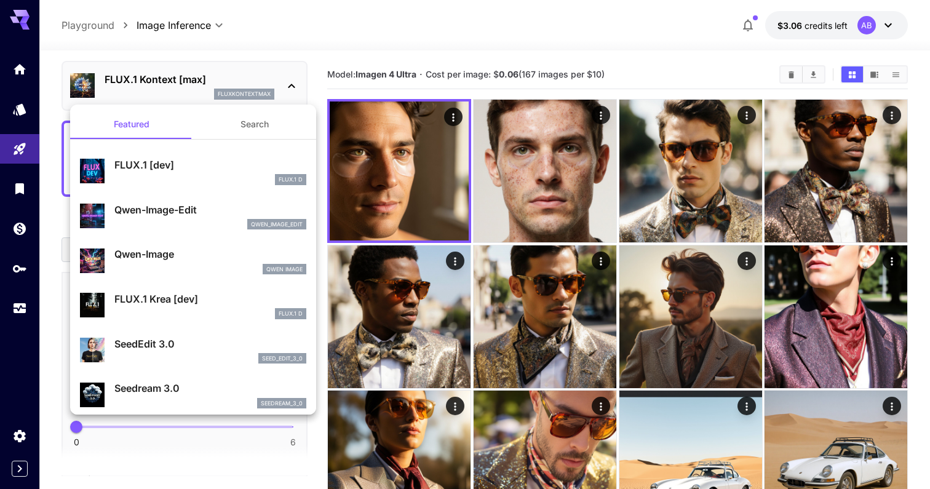
click at [242, 100] on div at bounding box center [465, 244] width 930 height 489
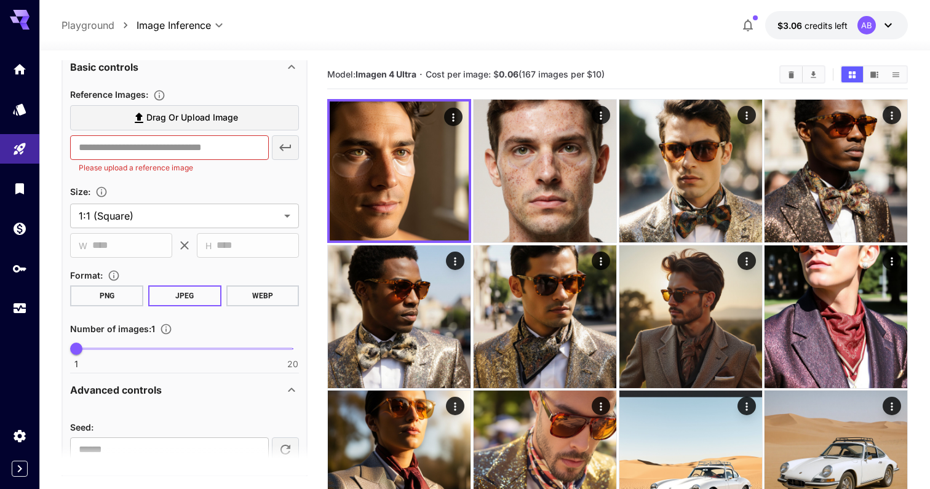
scroll to position [0, 0]
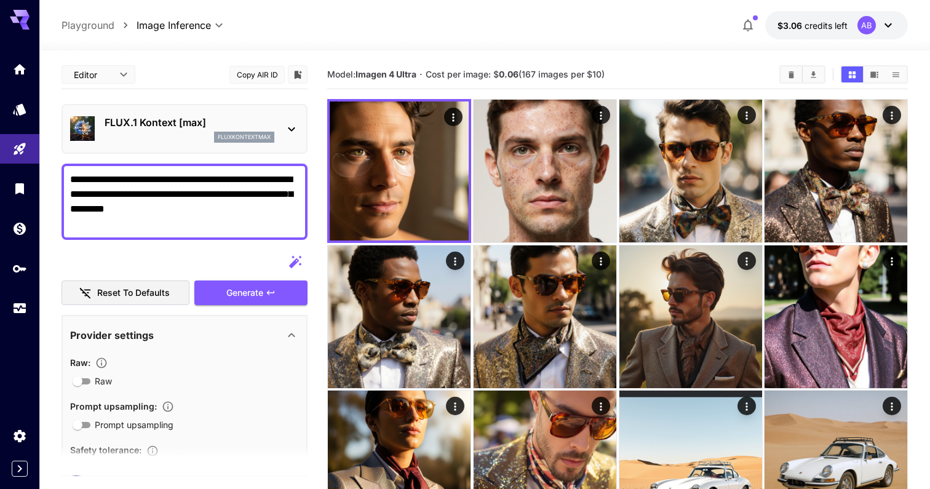
click at [191, 119] on p "FLUX.1 Kontext [max]" at bounding box center [190, 122] width 170 height 15
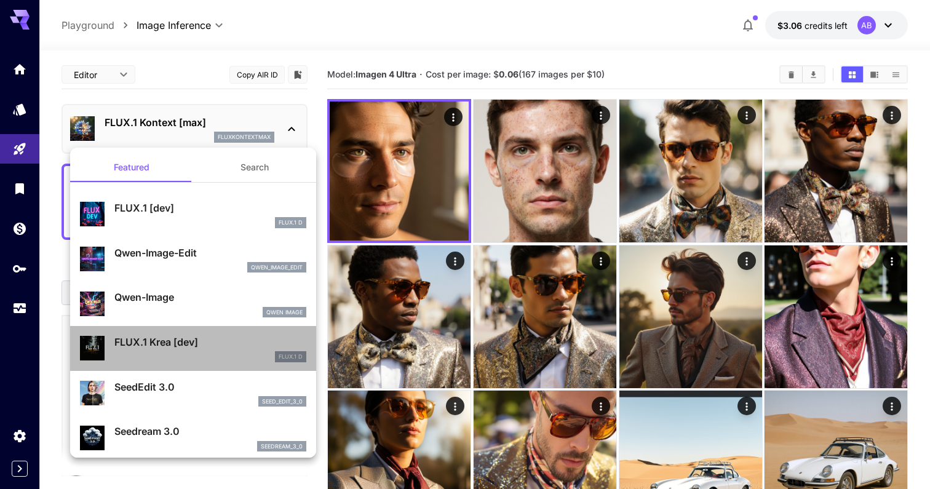
click at [241, 338] on p "FLUX.1 Krea [dev]" at bounding box center [210, 342] width 192 height 15
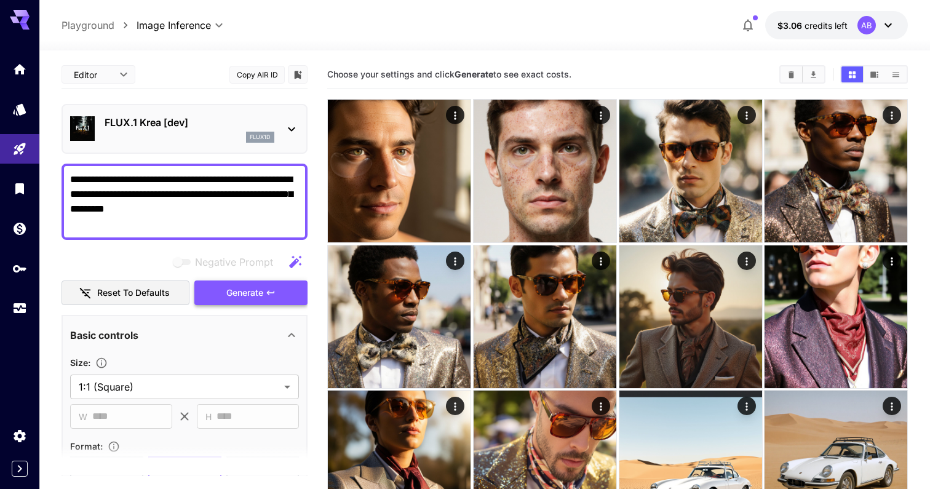
click at [245, 291] on span "Generate" at bounding box center [244, 292] width 37 height 15
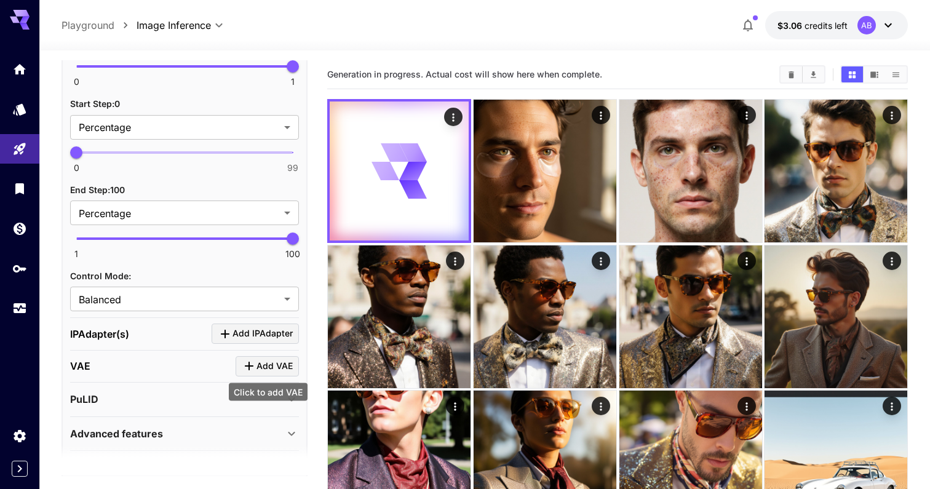
click at [276, 370] on span "Add VAE" at bounding box center [275, 366] width 36 height 15
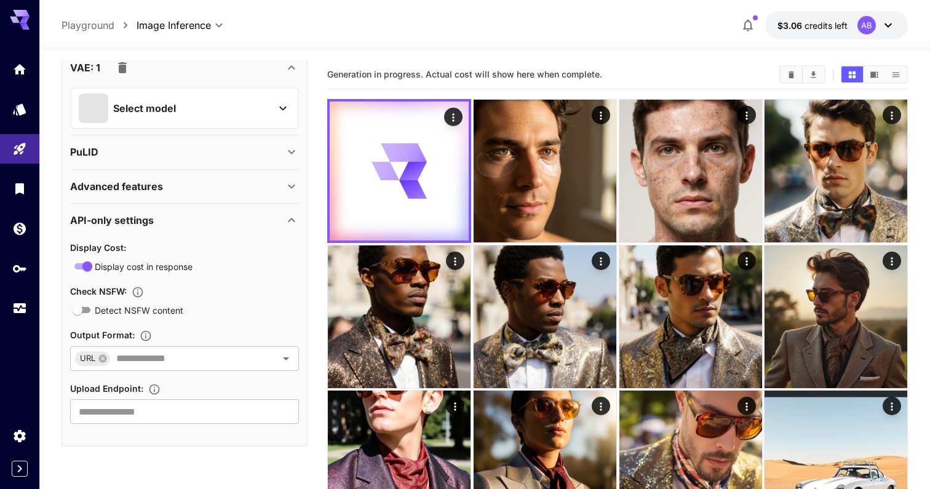
click at [240, 113] on div "Select model" at bounding box center [175, 109] width 192 height 30
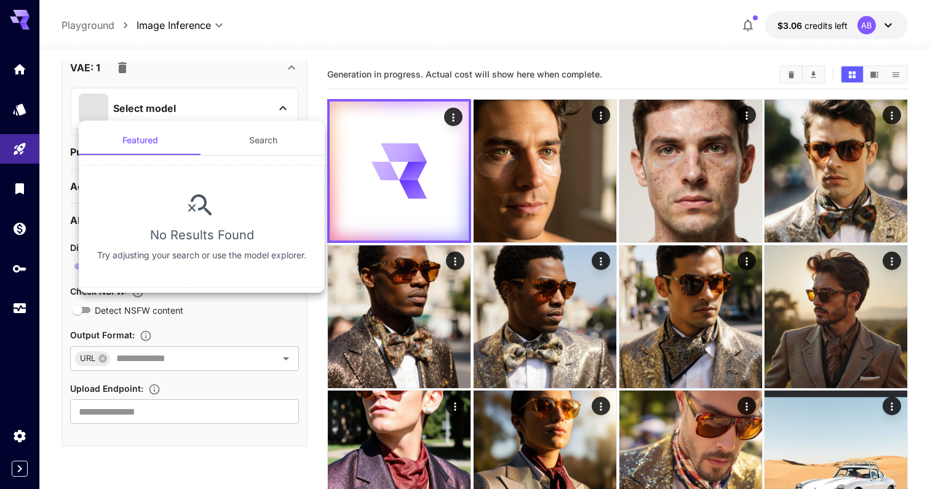
click at [268, 137] on button "Search" at bounding box center [263, 141] width 123 height 30
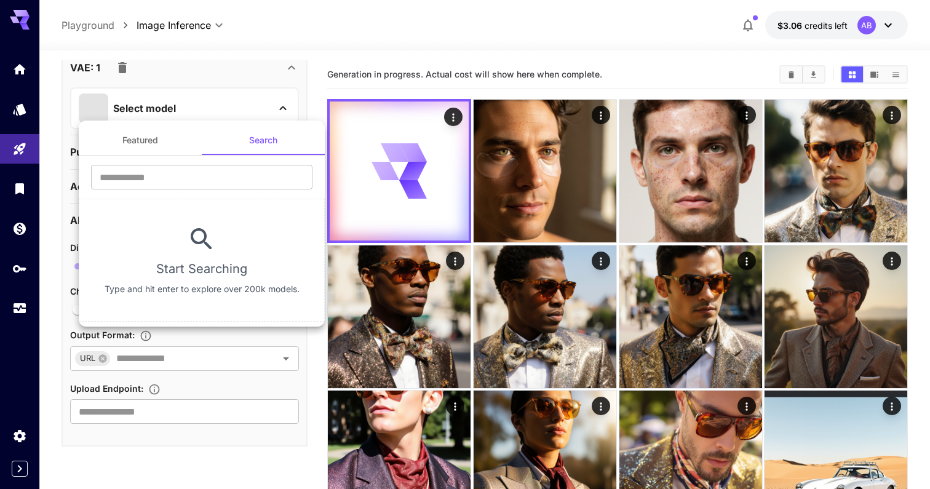
click at [301, 107] on div at bounding box center [465, 244] width 930 height 489
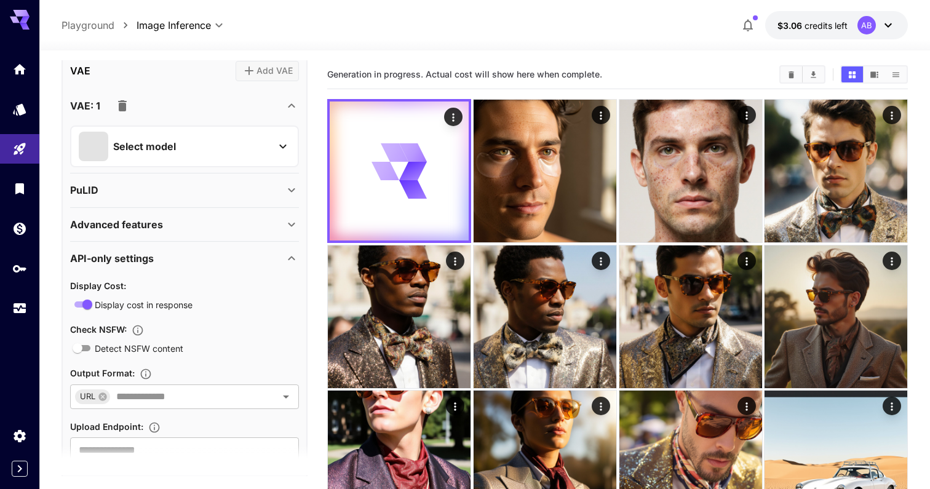
click at [131, 101] on button "button" at bounding box center [122, 106] width 25 height 25
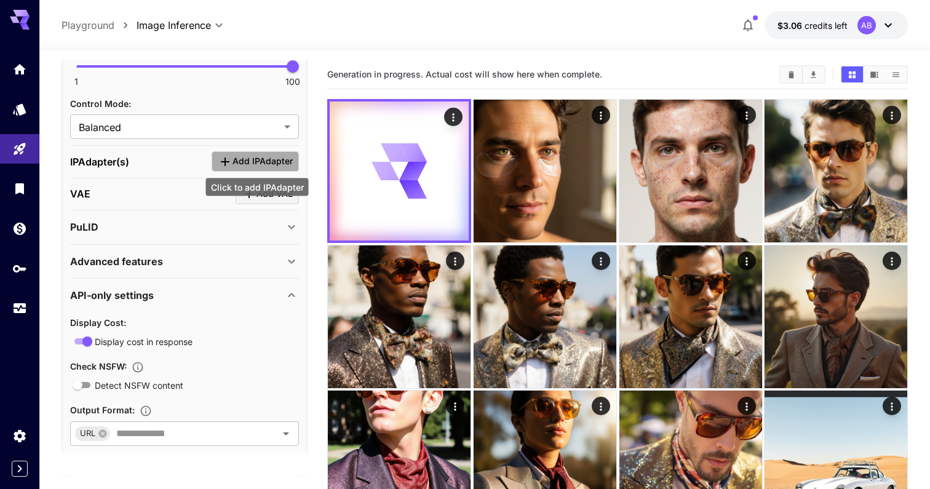
click at [252, 160] on span "Add IPAdapter" at bounding box center [263, 161] width 60 height 15
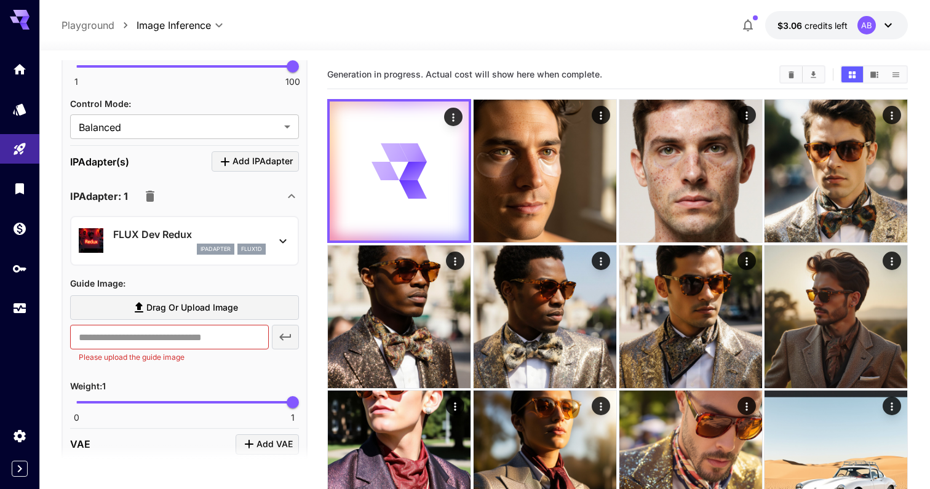
click at [229, 229] on p "FLUX Dev Redux" at bounding box center [189, 234] width 153 height 15
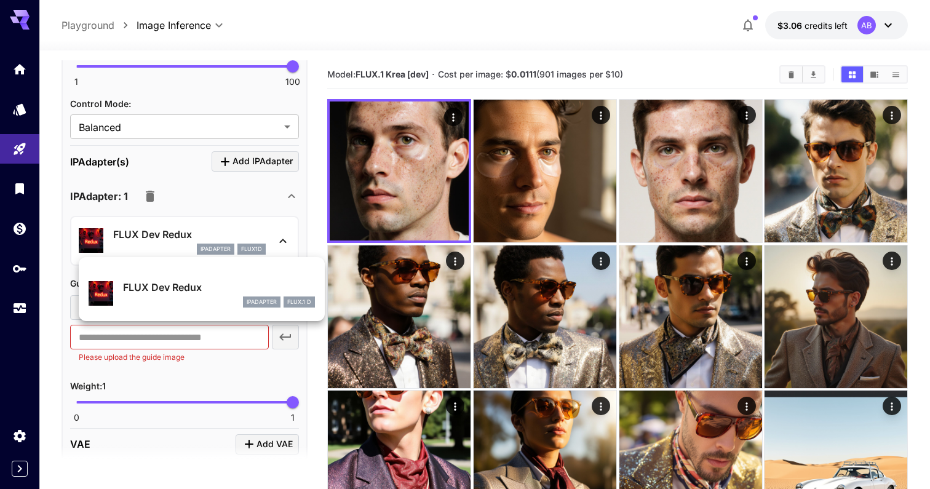
click at [260, 189] on div at bounding box center [465, 244] width 930 height 489
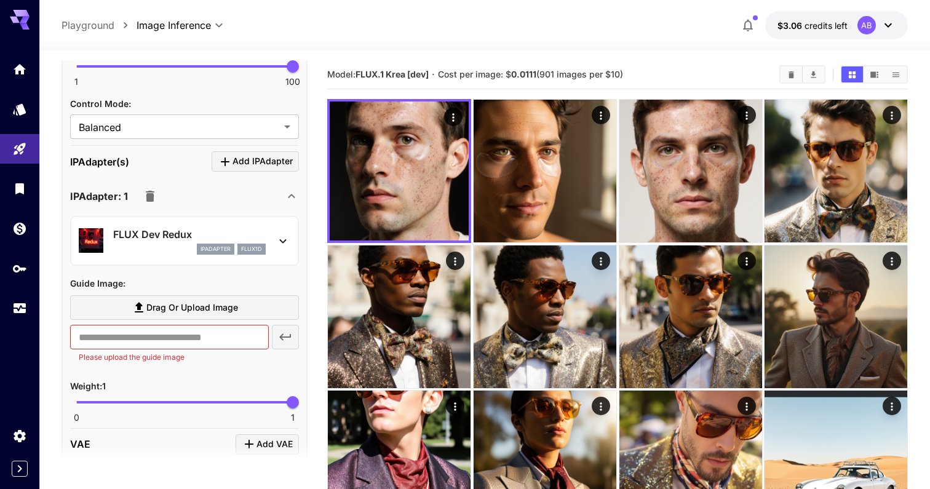
click at [146, 189] on icon "button" at bounding box center [150, 196] width 15 height 15
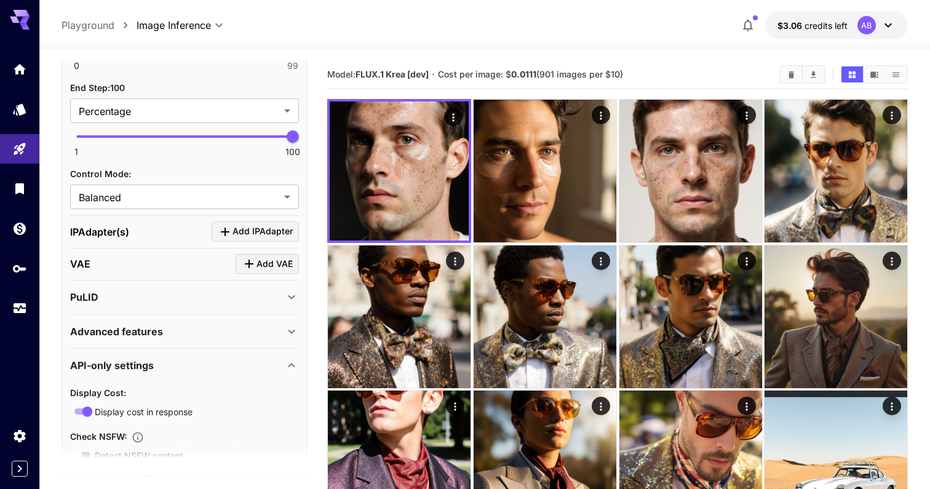
scroll to position [1655, 0]
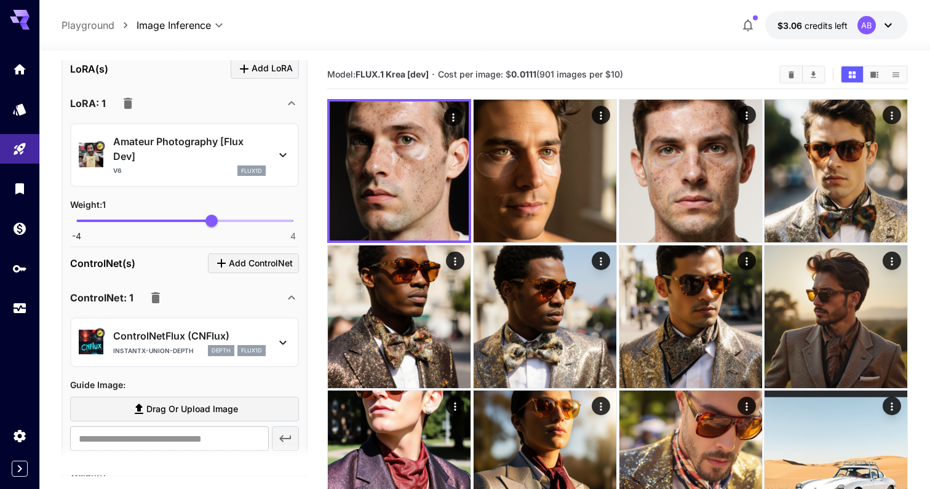
scroll to position [1134, 0]
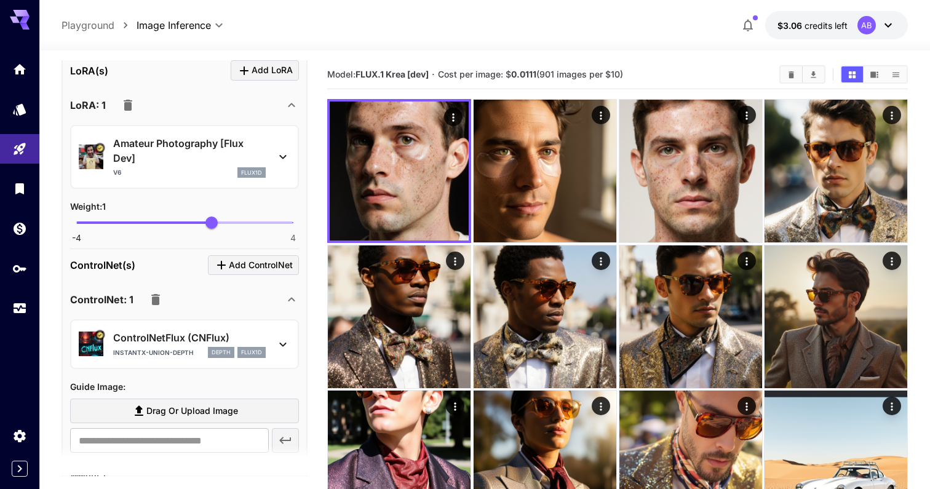
click at [203, 147] on p "Amateur Photography [Flux Dev]" at bounding box center [189, 151] width 153 height 30
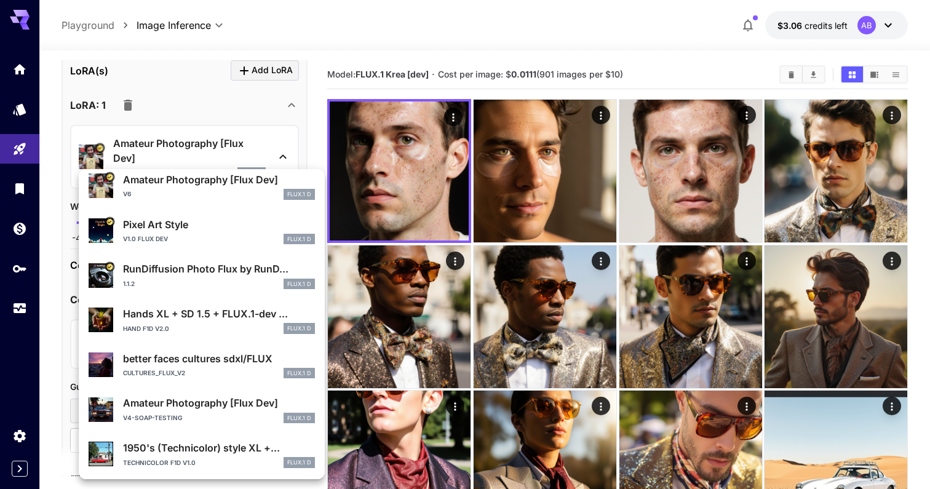
scroll to position [50, 0]
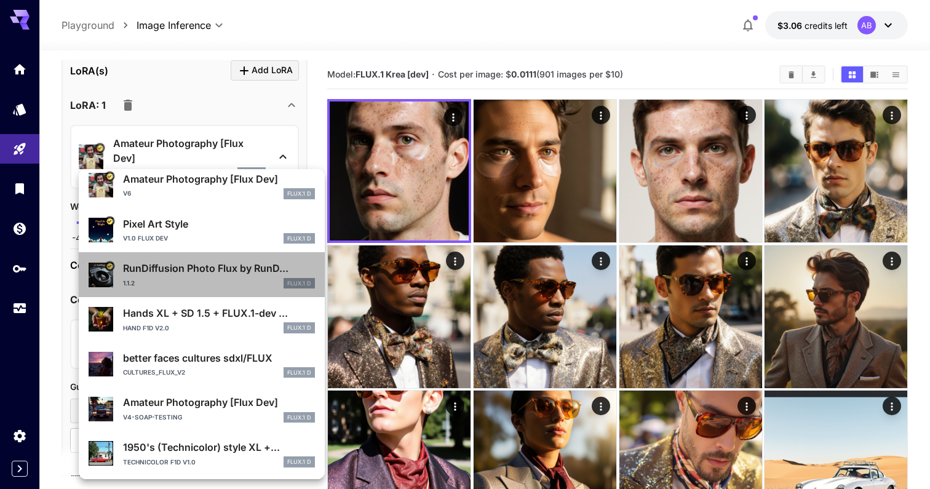
click at [241, 278] on div "1.1.2 FLUX.1 D" at bounding box center [219, 283] width 192 height 11
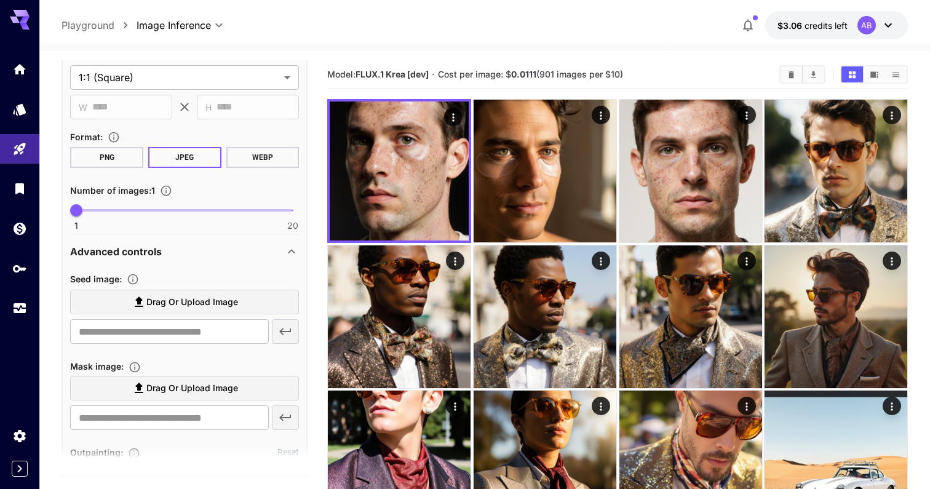
scroll to position [0, 0]
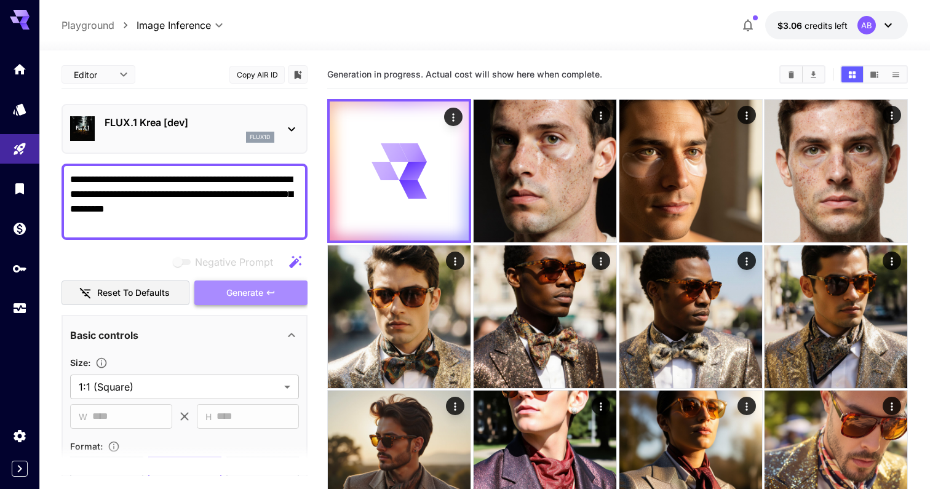
click at [262, 287] on span "Generate" at bounding box center [244, 292] width 37 height 15
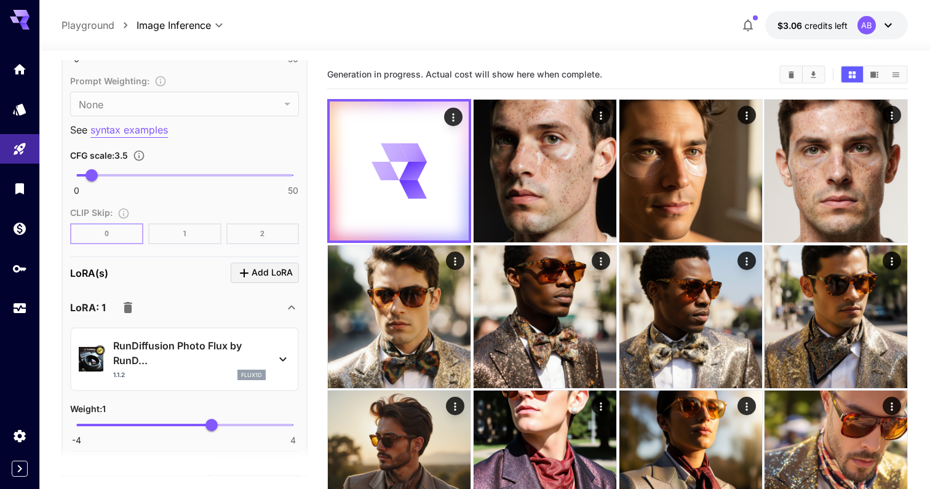
scroll to position [926, 0]
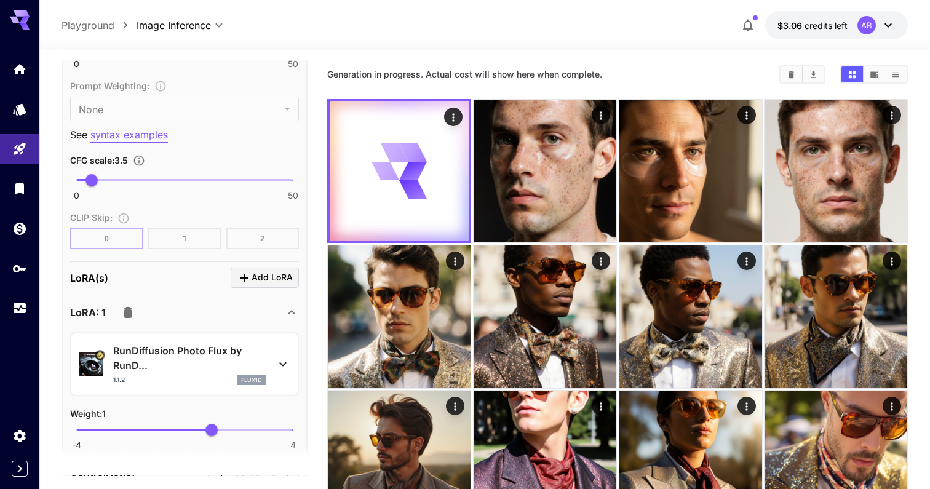
click at [262, 287] on section "[PERSON_NAME](s) Add [PERSON_NAME]: 1 RunDiffusion Photo Flux by RunD... 1.1.2 …" at bounding box center [184, 359] width 229 height 182
click at [253, 340] on div "RunDiffusion Photo Flux by RunD... 1.1.2 flux1d" at bounding box center [185, 364] width 212 height 52
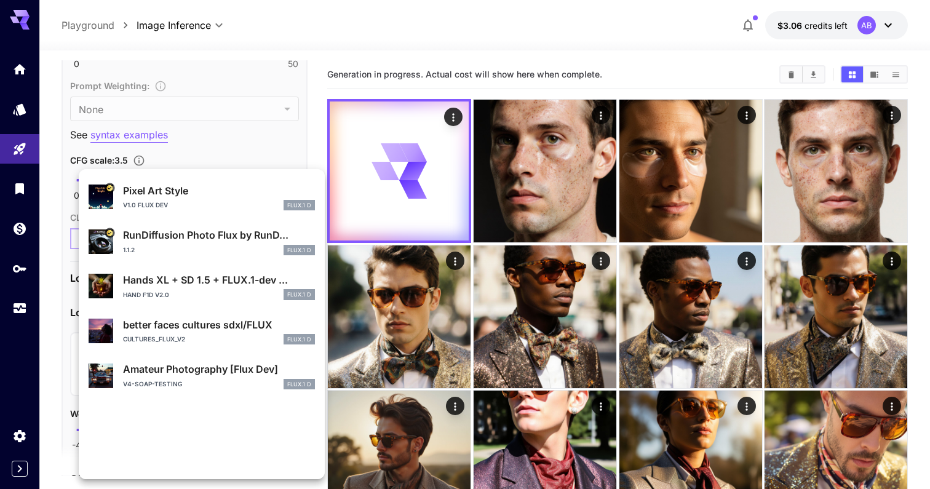
scroll to position [97, 0]
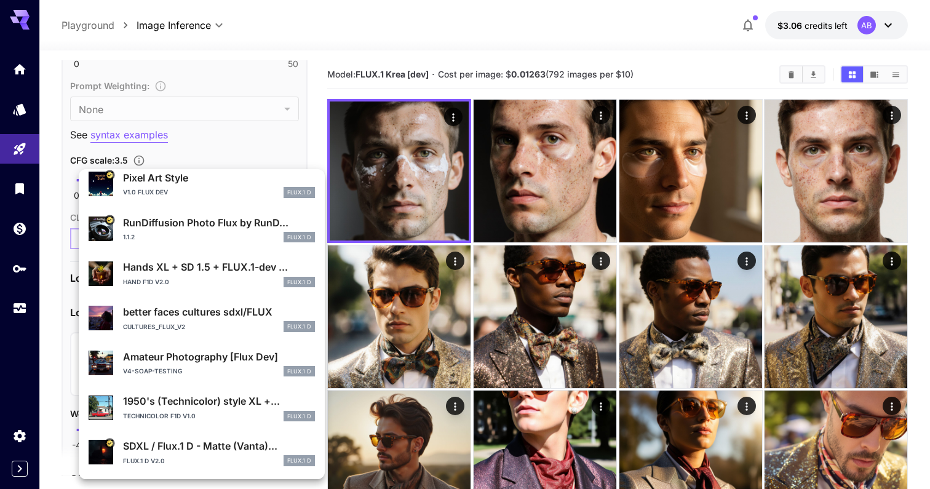
click at [247, 317] on p "better faces cultures sdxl/FLUX" at bounding box center [219, 312] width 192 height 15
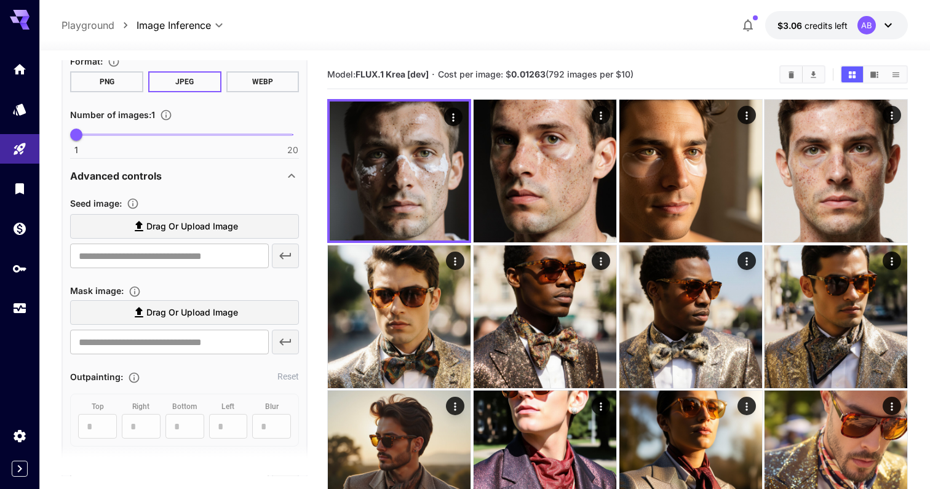
scroll to position [0, 0]
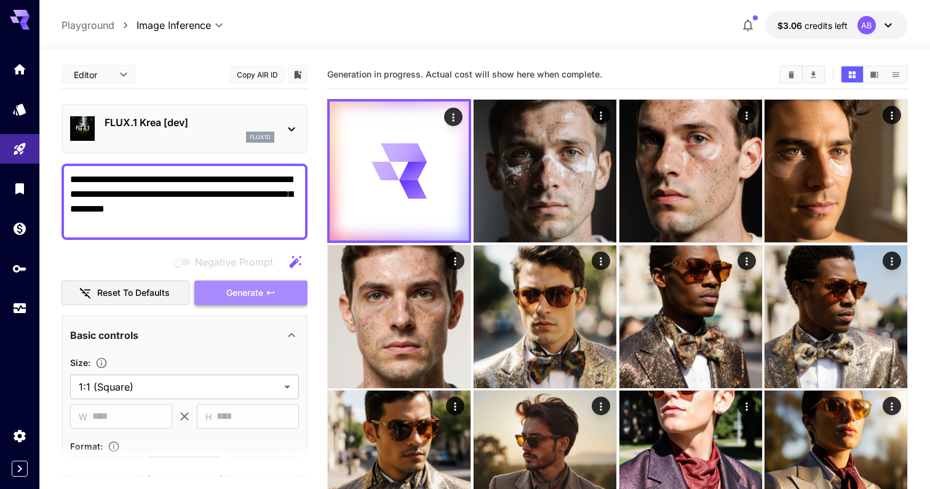
click at [258, 291] on span "Generate" at bounding box center [244, 292] width 37 height 15
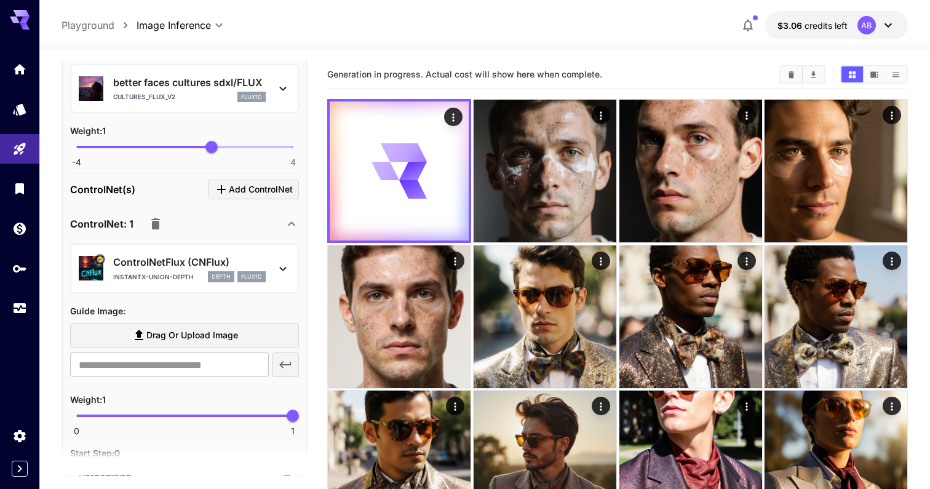
scroll to position [1201, 0]
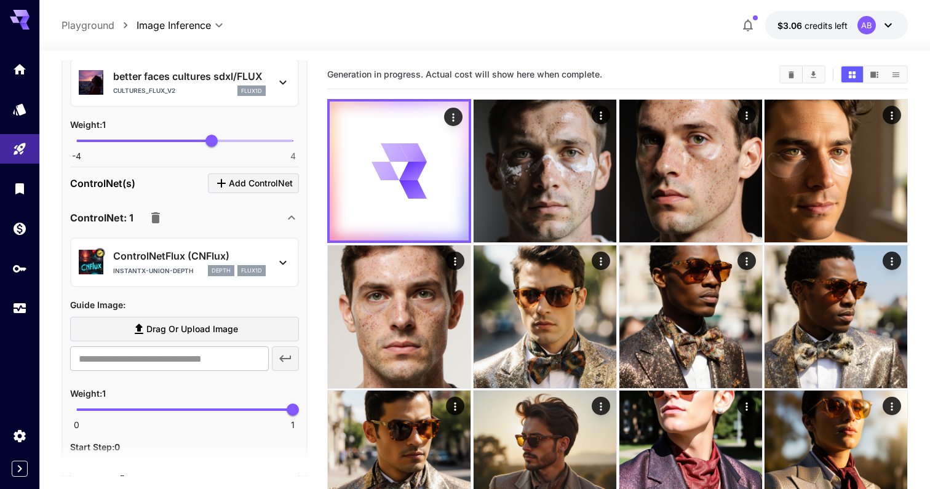
click at [260, 261] on p "ControlNetFlux (CNFlux)" at bounding box center [189, 256] width 153 height 15
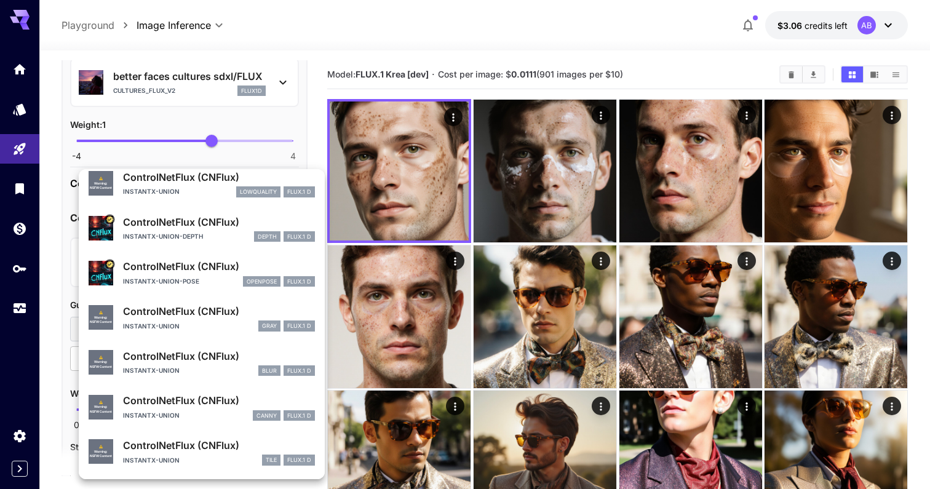
scroll to position [0, 0]
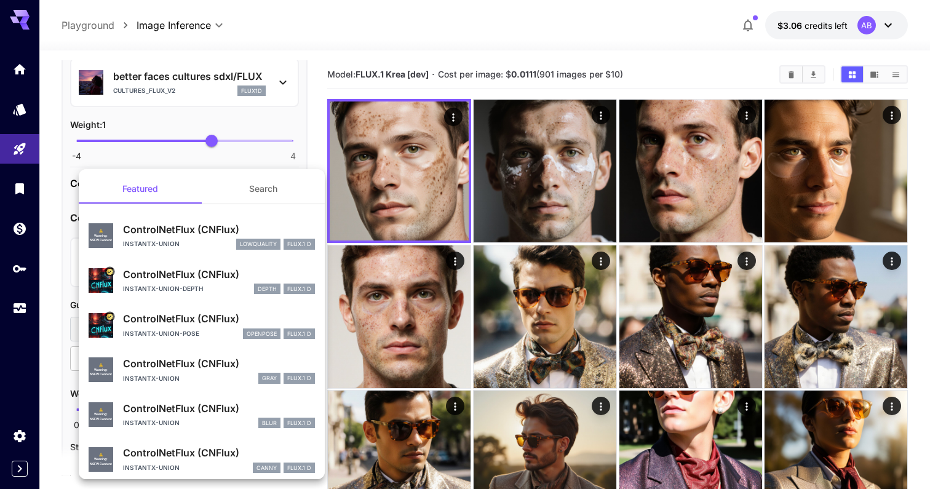
click at [271, 184] on button "Search" at bounding box center [263, 189] width 123 height 30
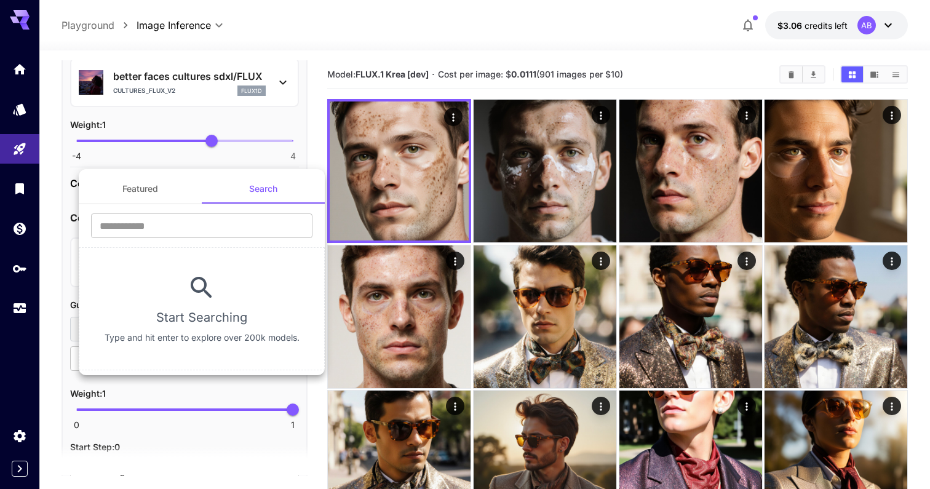
click at [249, 156] on div at bounding box center [465, 244] width 930 height 489
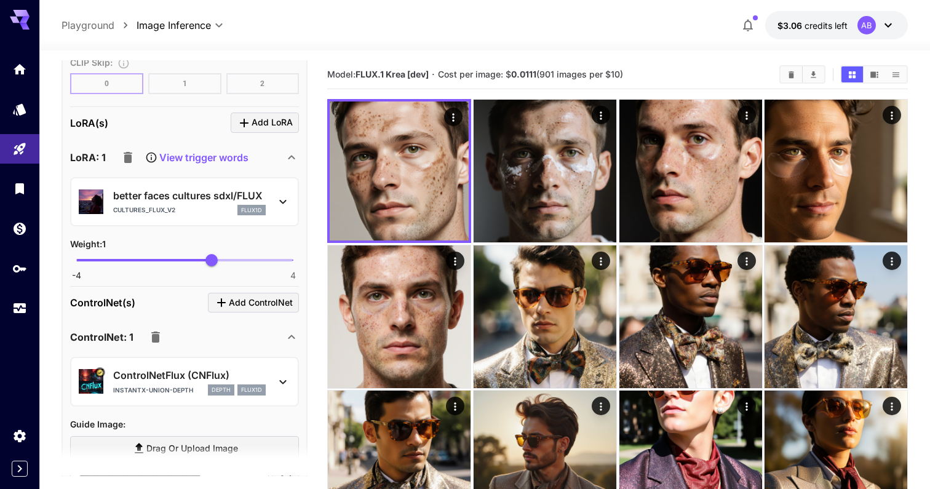
scroll to position [1078, 0]
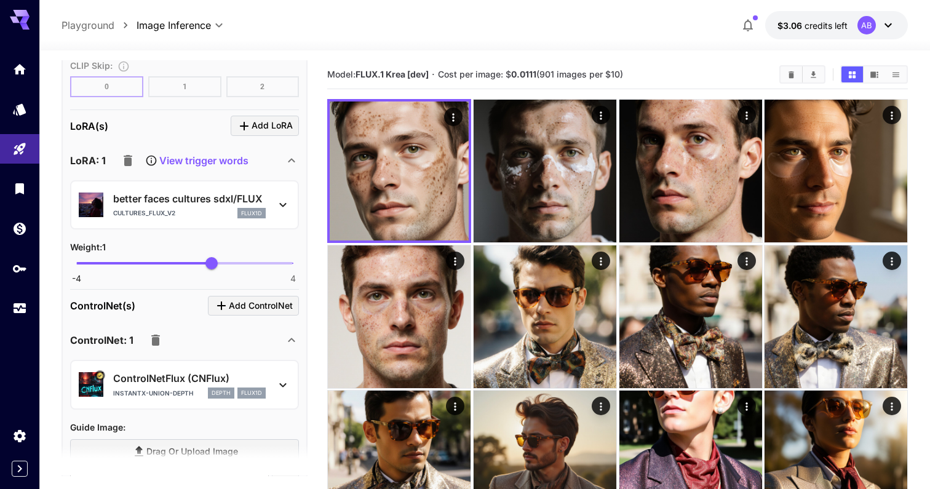
click at [255, 201] on p "better faces cultures sdxl/FLUX" at bounding box center [189, 198] width 153 height 15
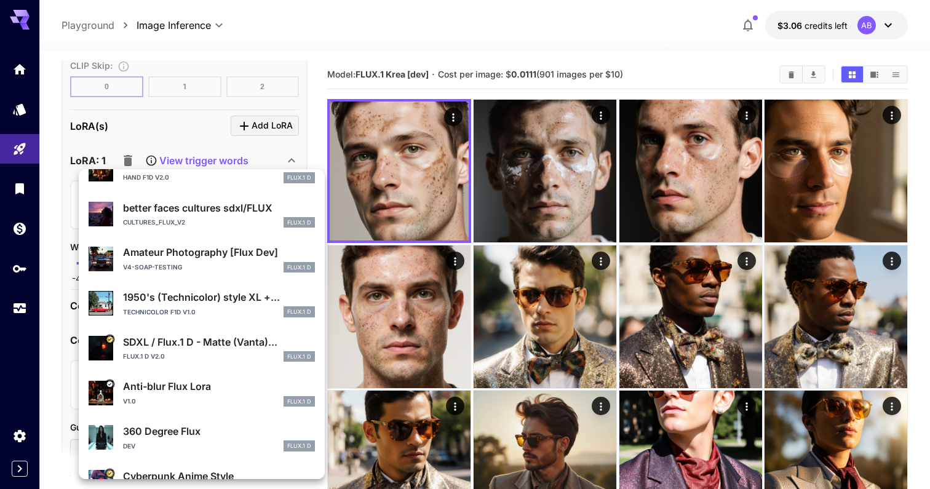
scroll to position [232, 0]
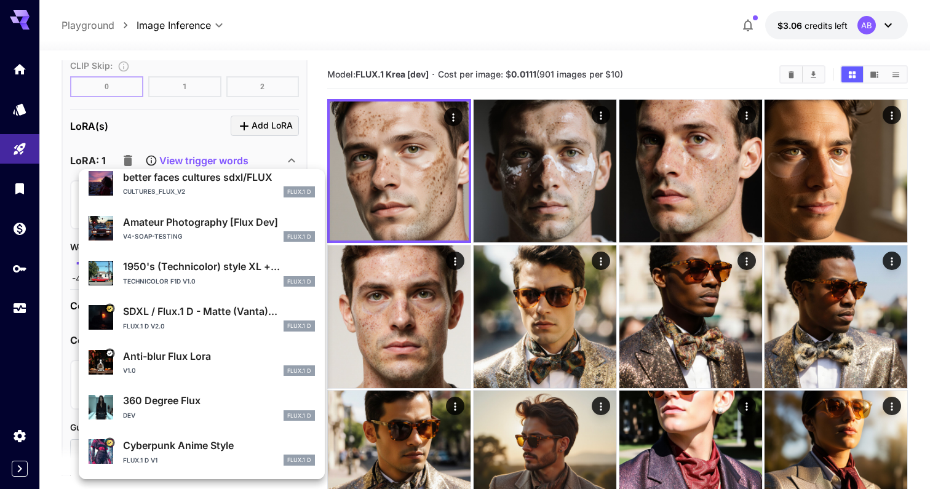
click at [250, 353] on p "Anti-blur Flux Lora" at bounding box center [219, 356] width 192 height 15
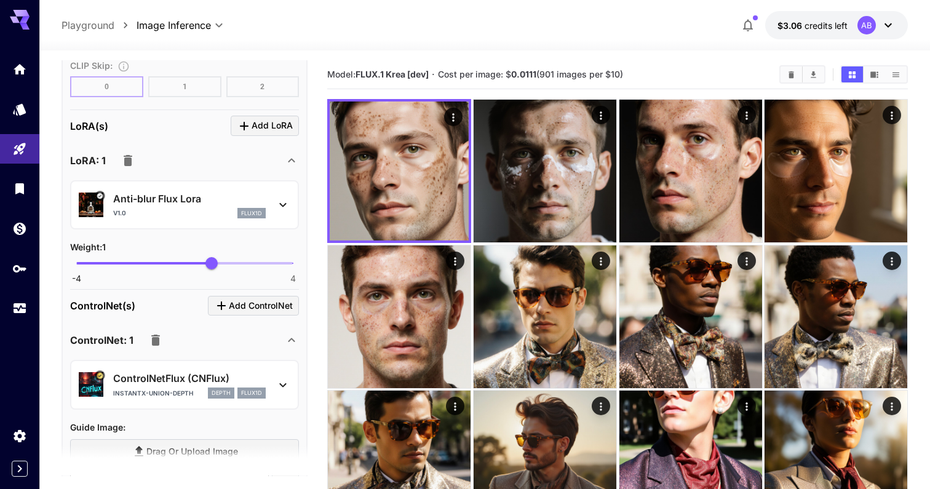
scroll to position [1025, 0]
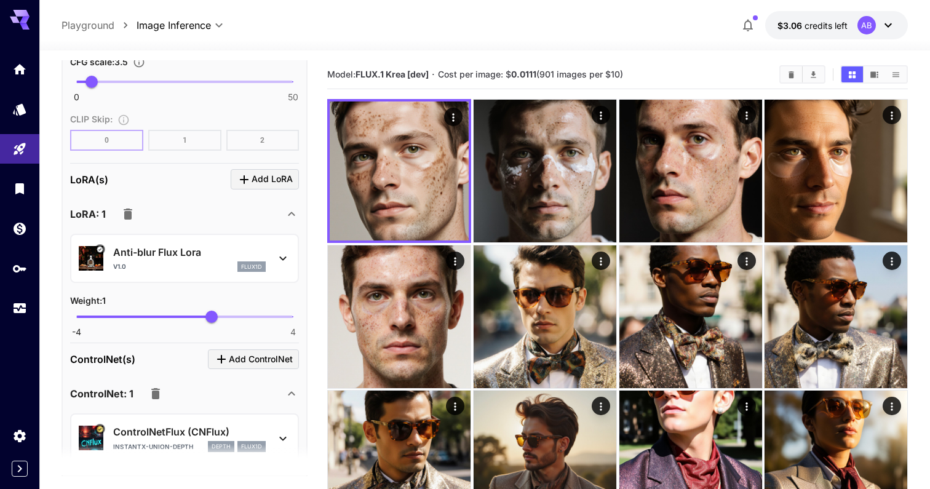
click at [249, 246] on p "Anti-blur Flux Lora" at bounding box center [189, 252] width 153 height 15
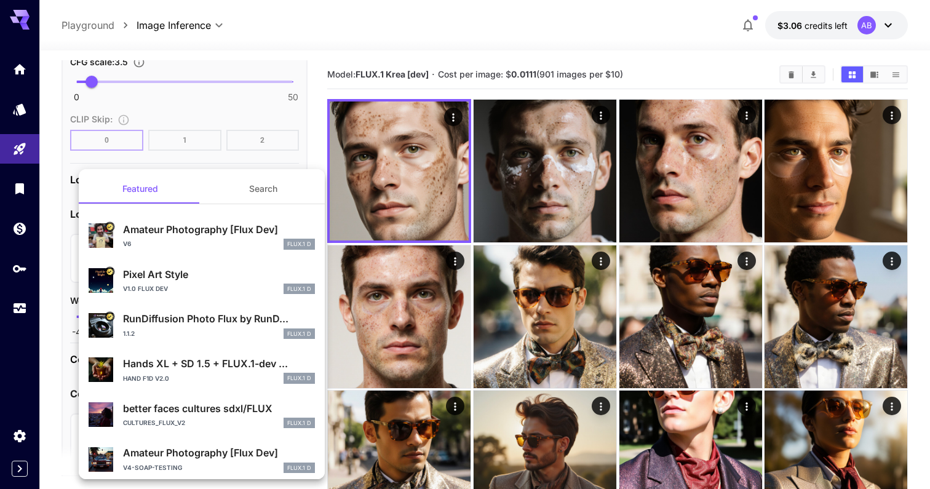
click at [269, 182] on button "Search" at bounding box center [263, 189] width 123 height 30
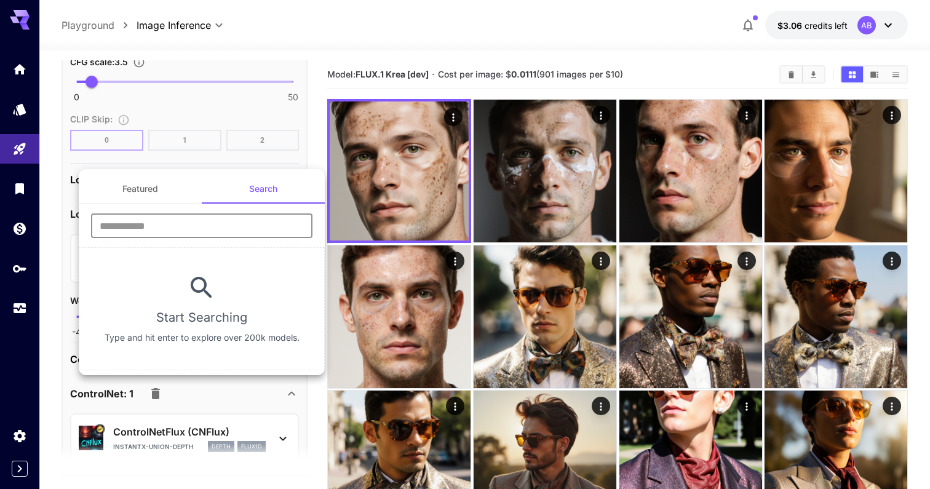
click at [234, 221] on input "text" at bounding box center [201, 225] width 221 height 25
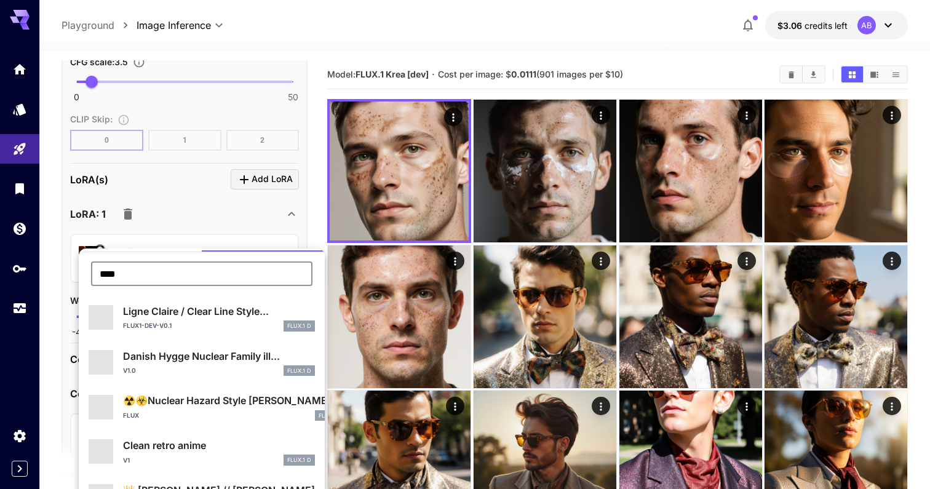
scroll to position [33, 0]
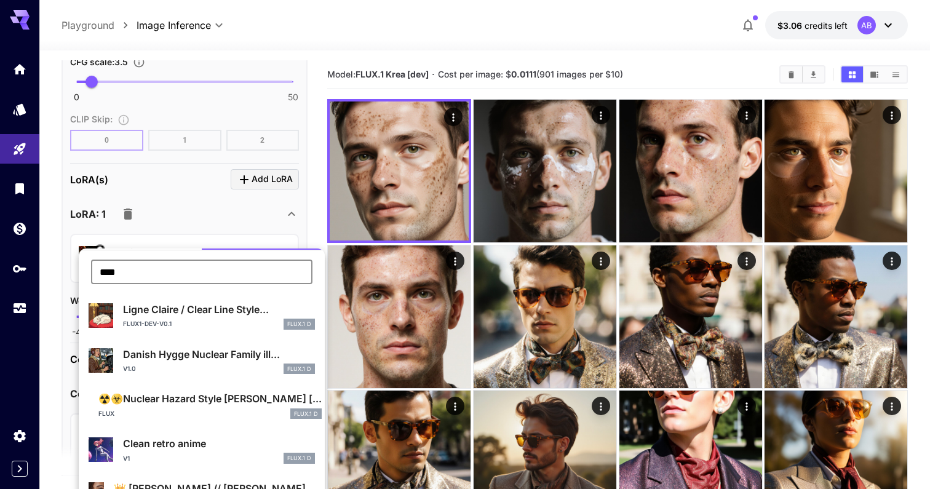
click at [225, 276] on input "****" at bounding box center [201, 272] width 221 height 25
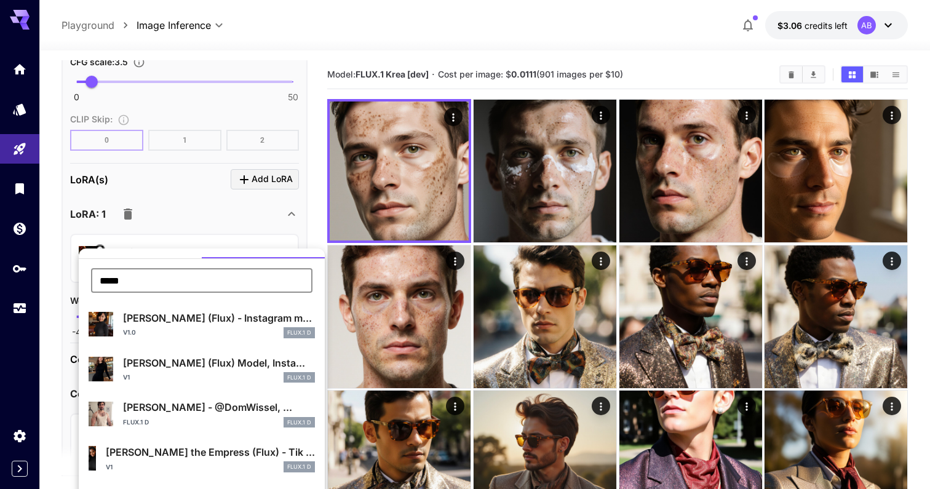
scroll to position [27, 0]
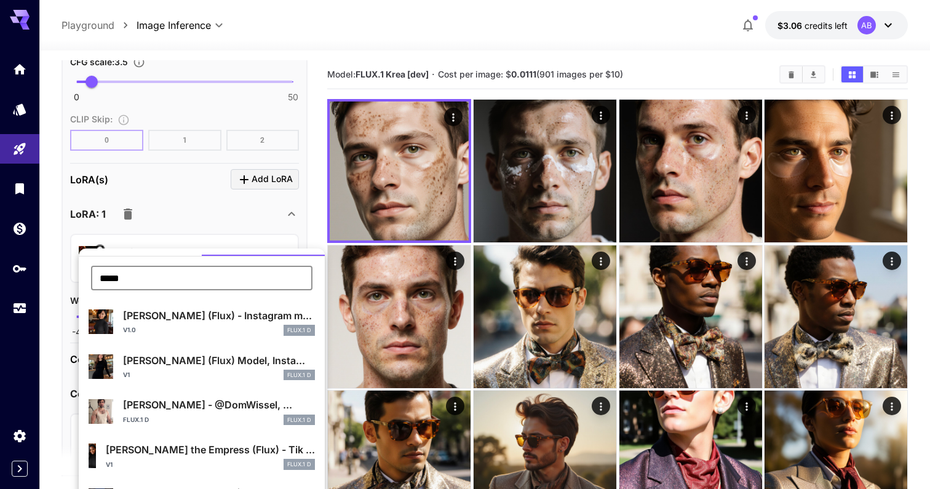
type input "*****"
click at [245, 361] on p "[PERSON_NAME] (Flux) Model, Insta..." at bounding box center [219, 360] width 192 height 15
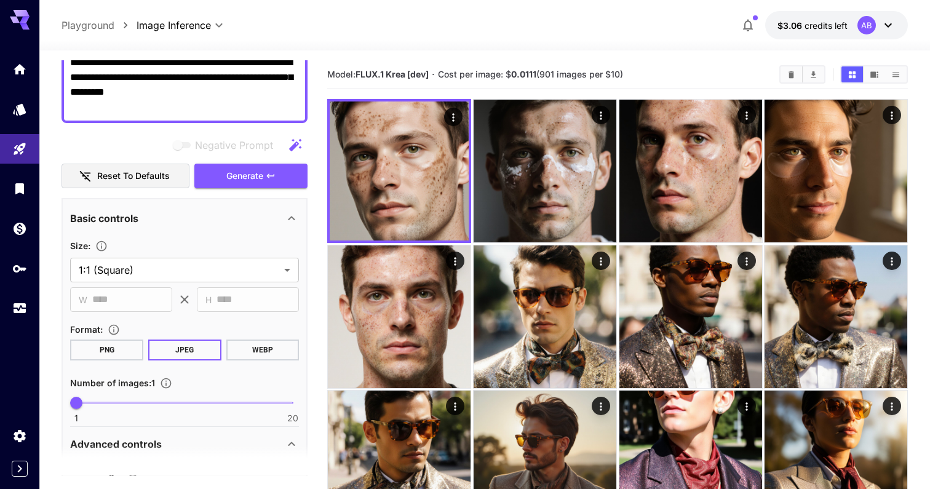
scroll to position [0, 0]
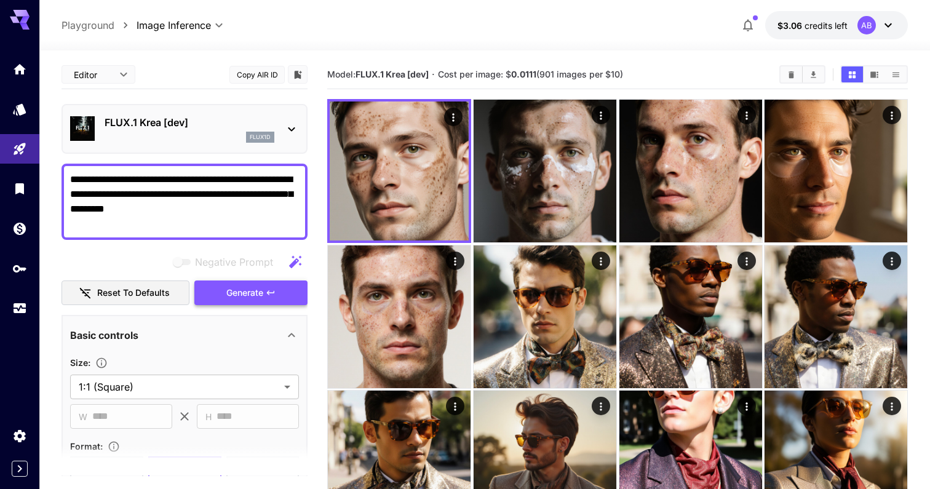
click at [258, 293] on span "Generate" at bounding box center [244, 292] width 37 height 15
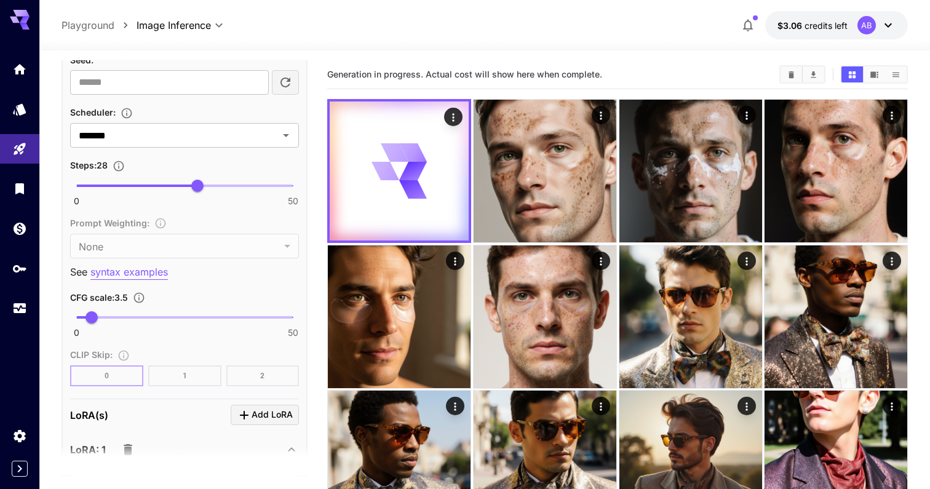
scroll to position [1000, 0]
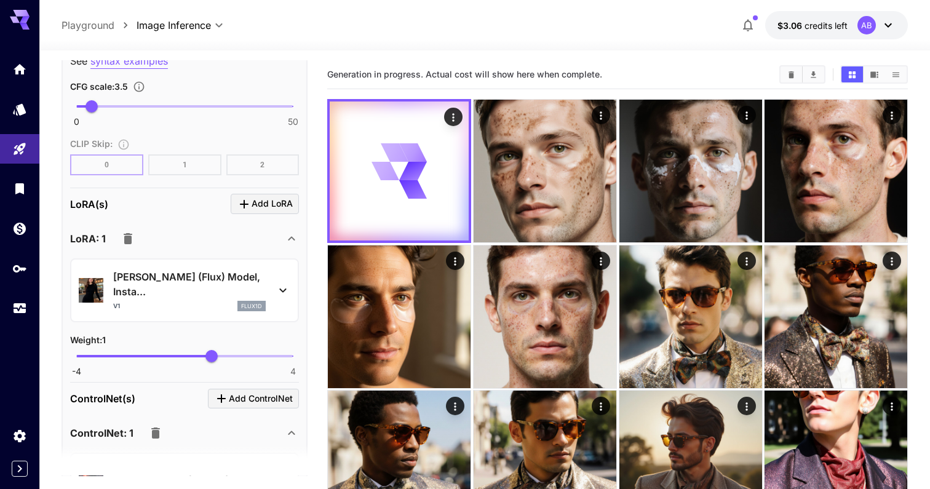
click at [263, 273] on p "[PERSON_NAME] (Flux) Model, Insta..." at bounding box center [189, 284] width 153 height 30
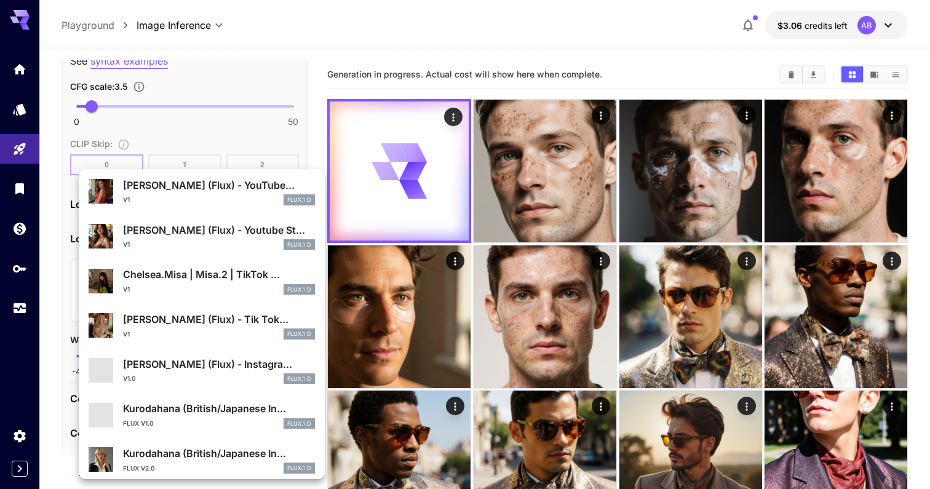
scroll to position [670, 0]
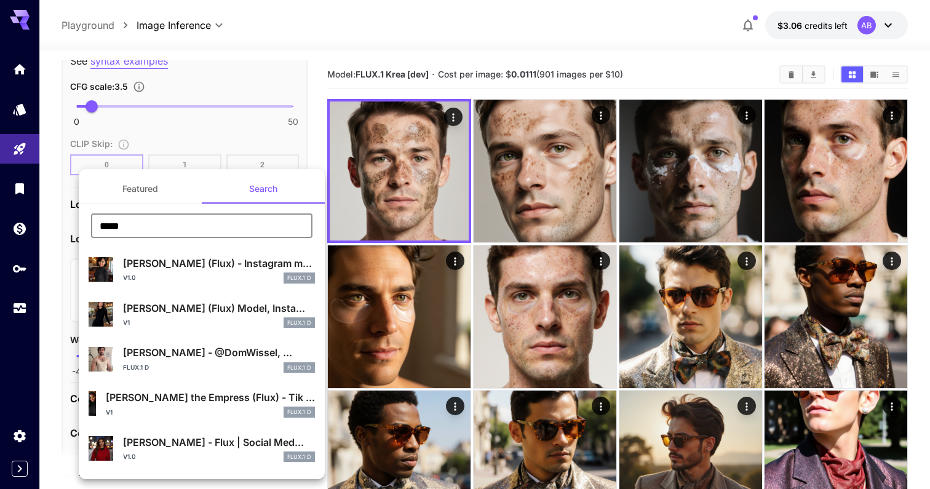
click at [193, 229] on input "*****" at bounding box center [201, 225] width 221 height 25
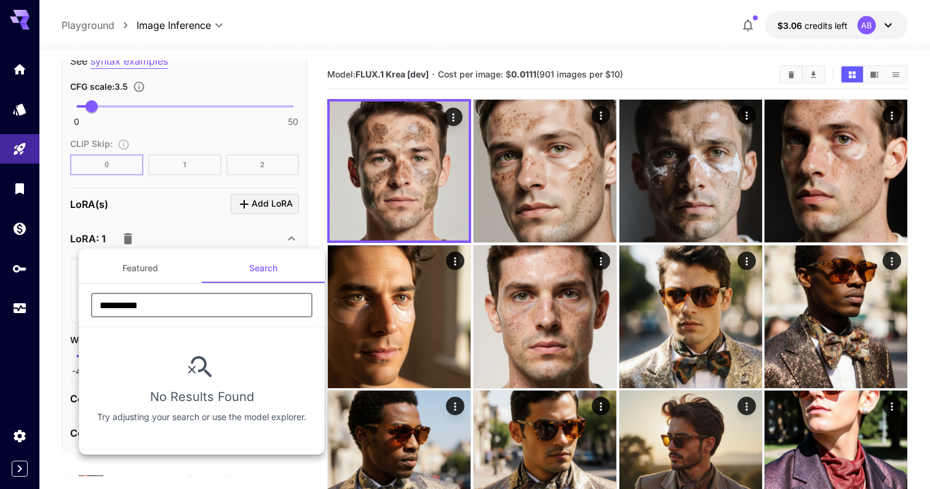
click at [191, 293] on input "**********" at bounding box center [201, 305] width 221 height 25
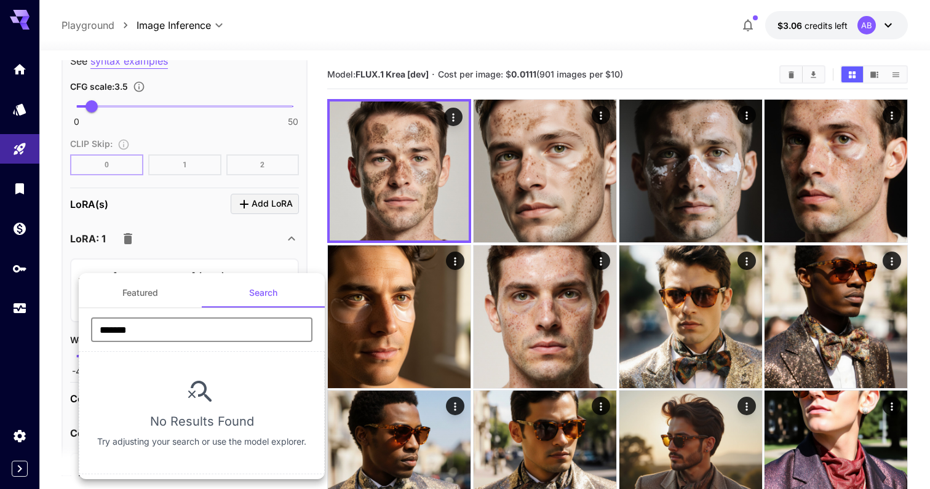
type input "*******"
click at [209, 245] on div at bounding box center [465, 244] width 930 height 489
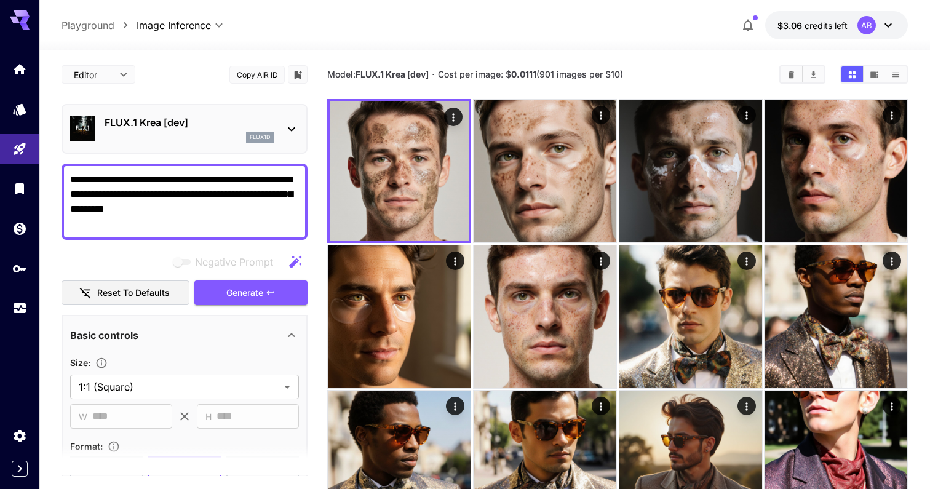
click at [167, 108] on div "FLUX.1 Krea [dev] flux1d" at bounding box center [185, 129] width 246 height 50
click at [177, 137] on div "flux1d" at bounding box center [190, 137] width 170 height 11
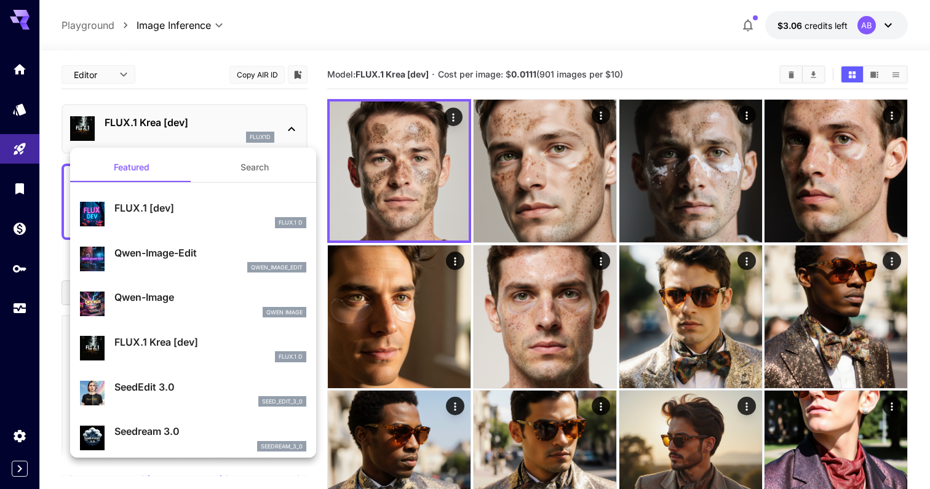
click at [250, 170] on button "Search" at bounding box center [254, 168] width 123 height 30
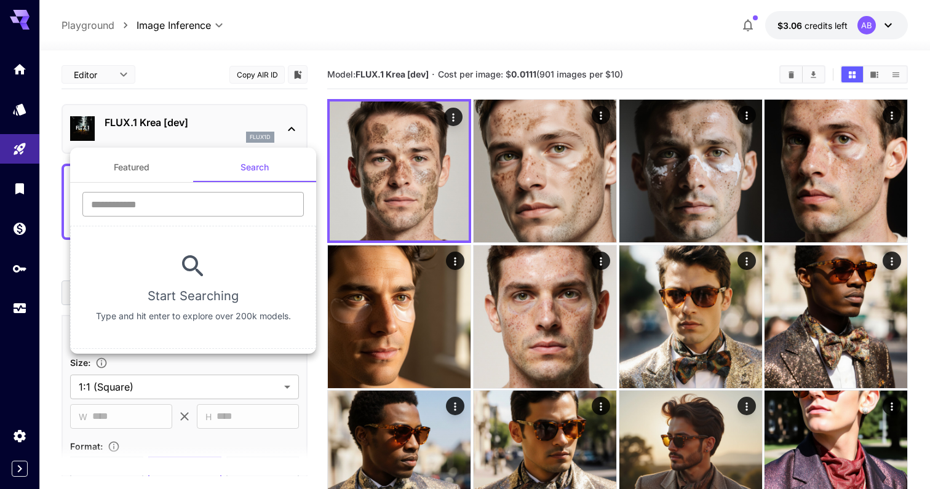
click at [170, 199] on input "text" at bounding box center [192, 204] width 221 height 25
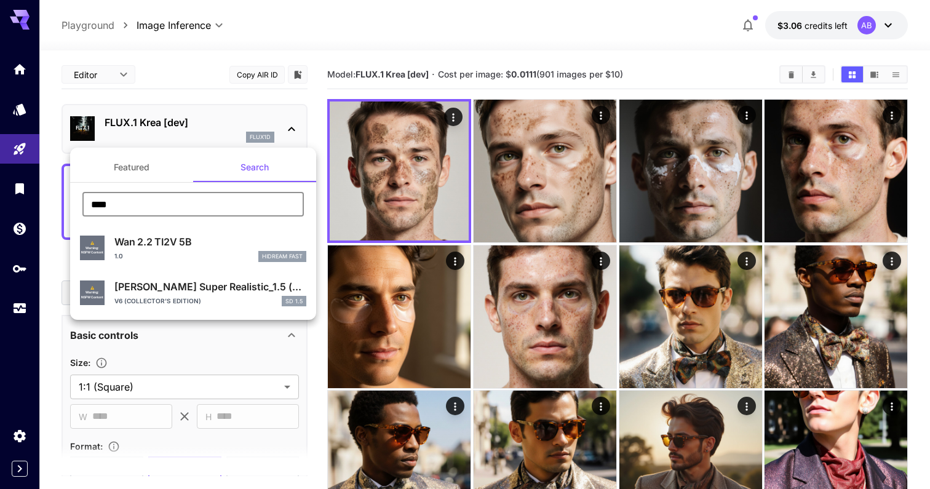
type input "***"
click at [212, 298] on div "V6 (Collector's Edition) SD 1.5" at bounding box center [210, 301] width 192 height 11
type input "**********"
type input "***"
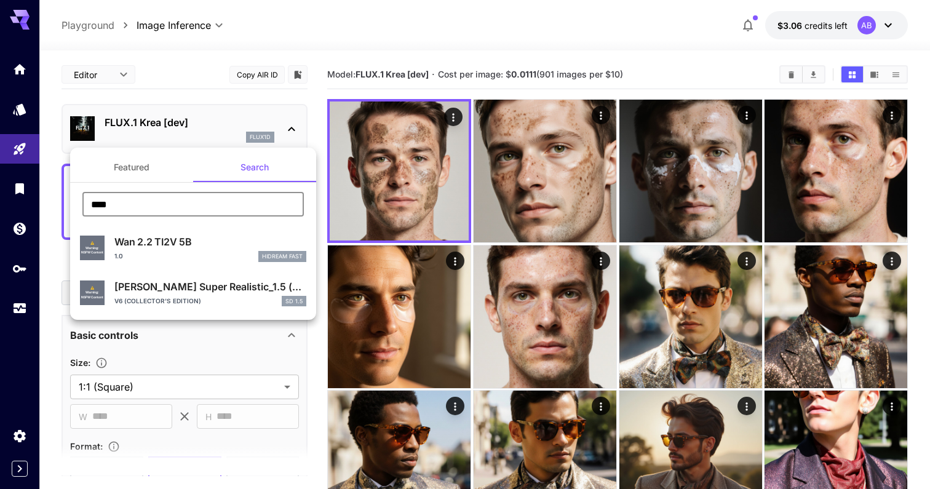
type input "**"
type input "***"
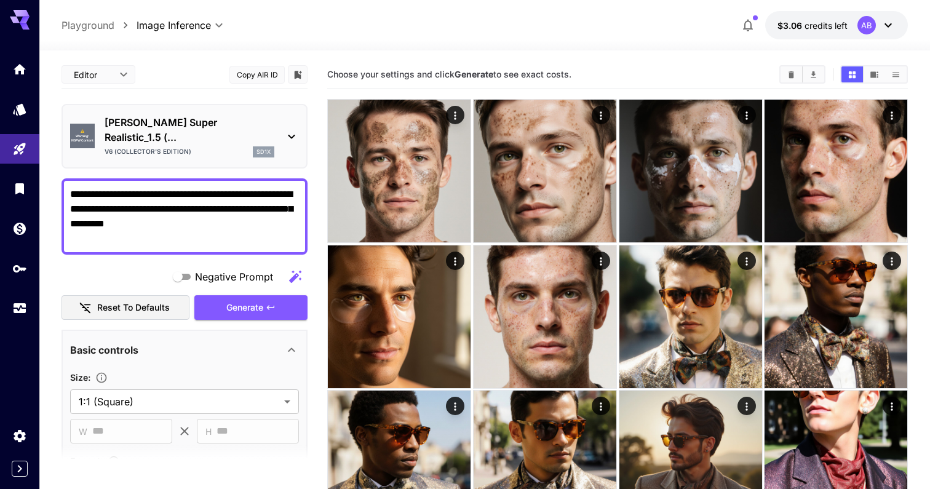
click at [212, 298] on button "Generate" at bounding box center [250, 307] width 113 height 25
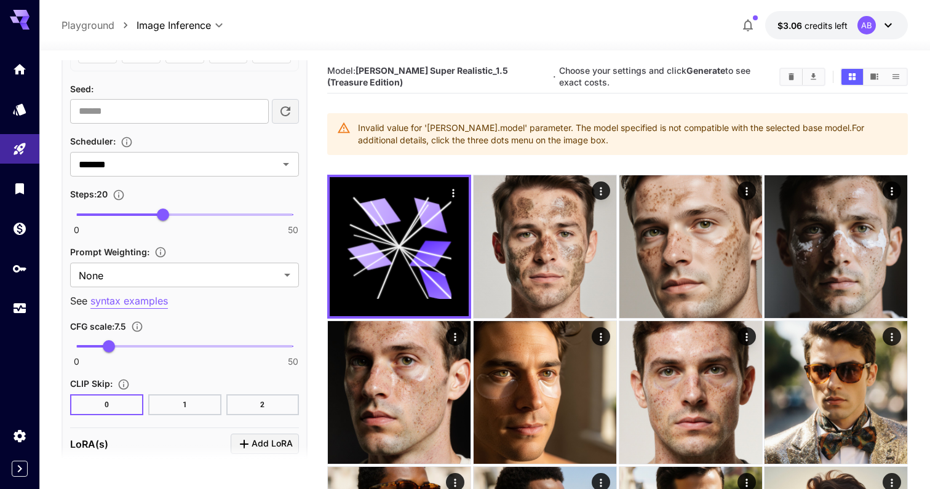
scroll to position [984, 0]
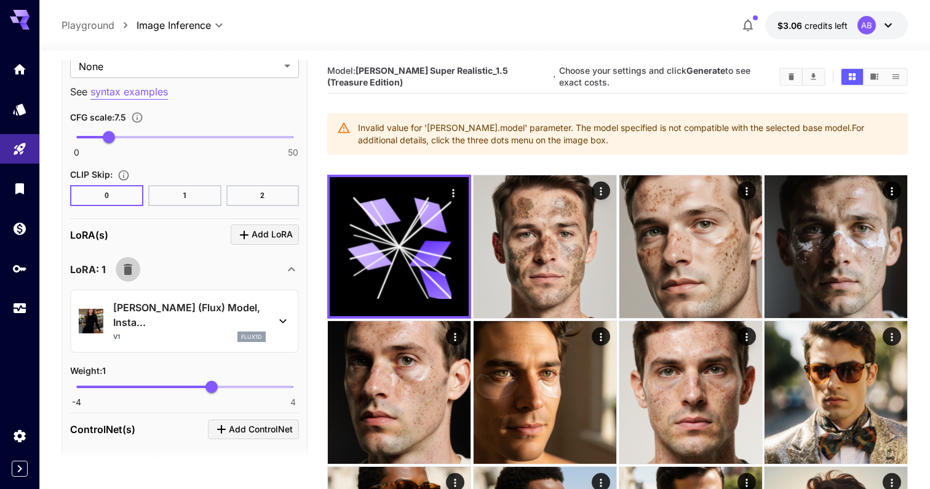
click at [133, 262] on icon "button" at bounding box center [128, 269] width 15 height 15
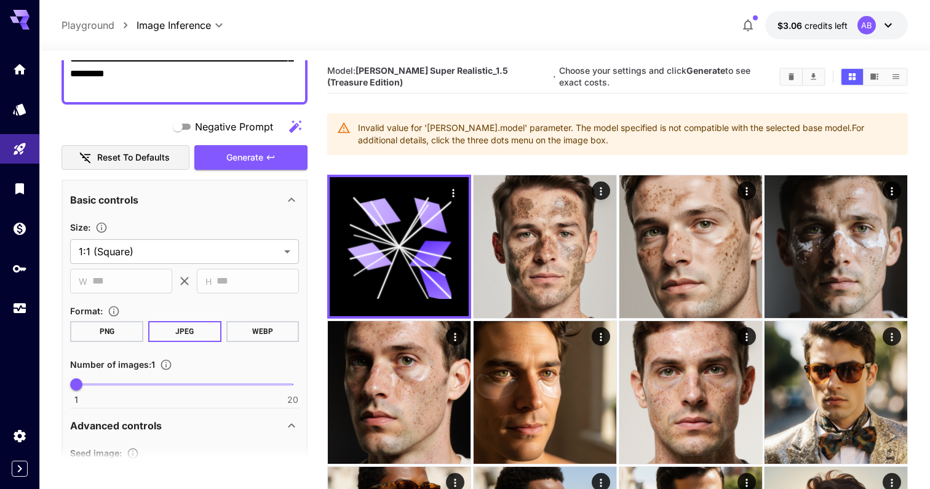
scroll to position [0, 0]
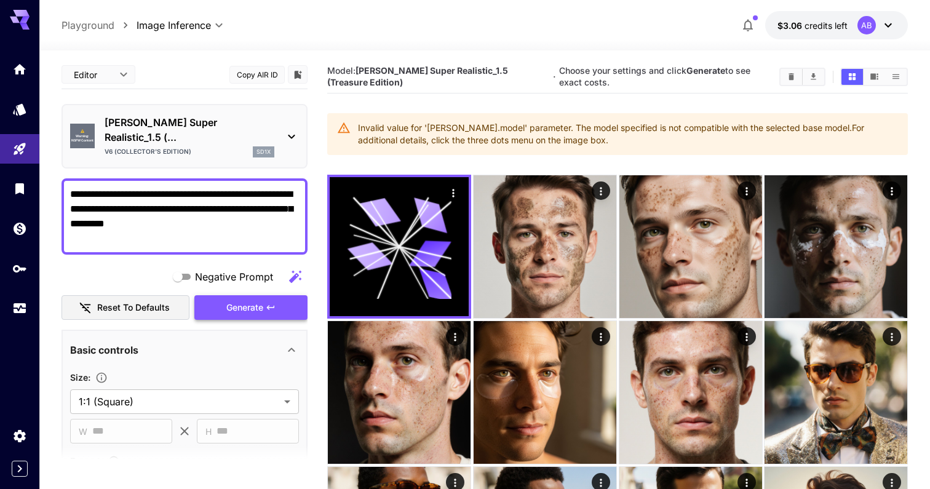
click at [245, 300] on span "Generate" at bounding box center [244, 307] width 37 height 15
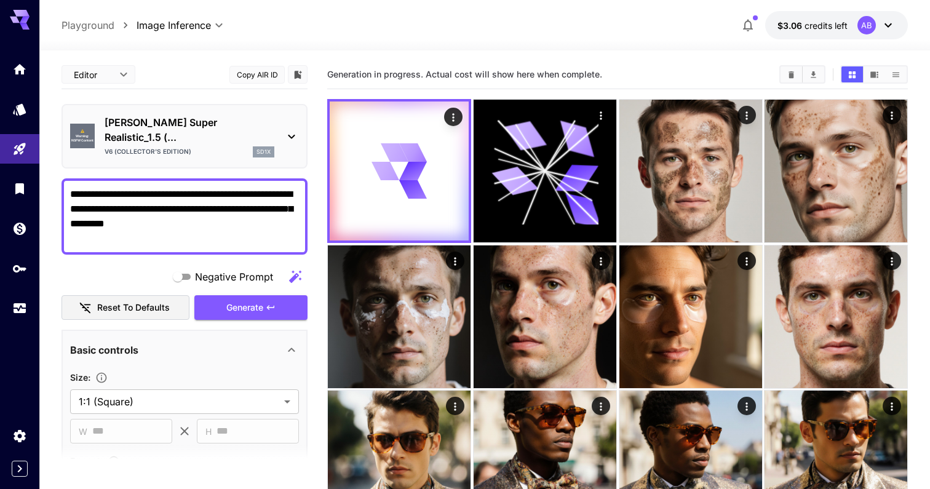
click at [200, 130] on div "Wan Xiang Super Realistic_1.5 (... V6 (Collector's Edition) sd1x" at bounding box center [190, 136] width 170 height 42
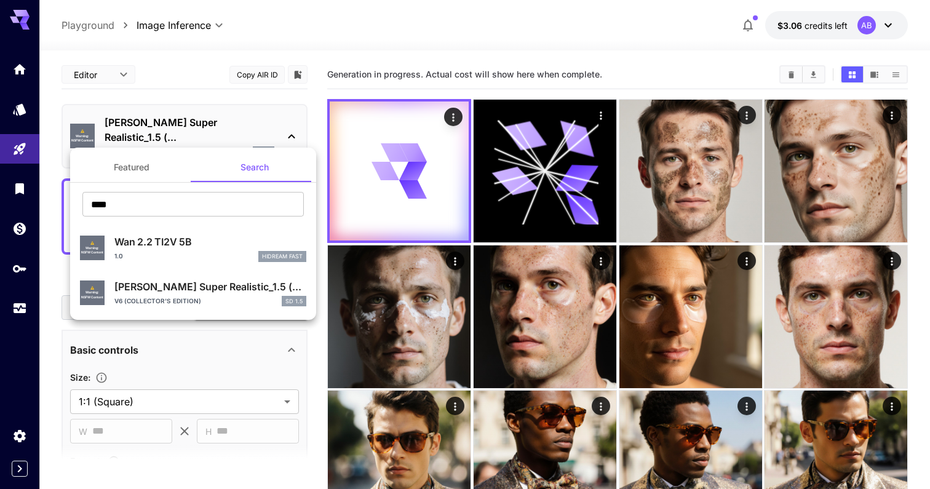
click at [185, 238] on p "Wan 2.2 TI2V 5B" at bounding box center [210, 241] width 192 height 15
type input "**********"
type input "****"
type input "*"
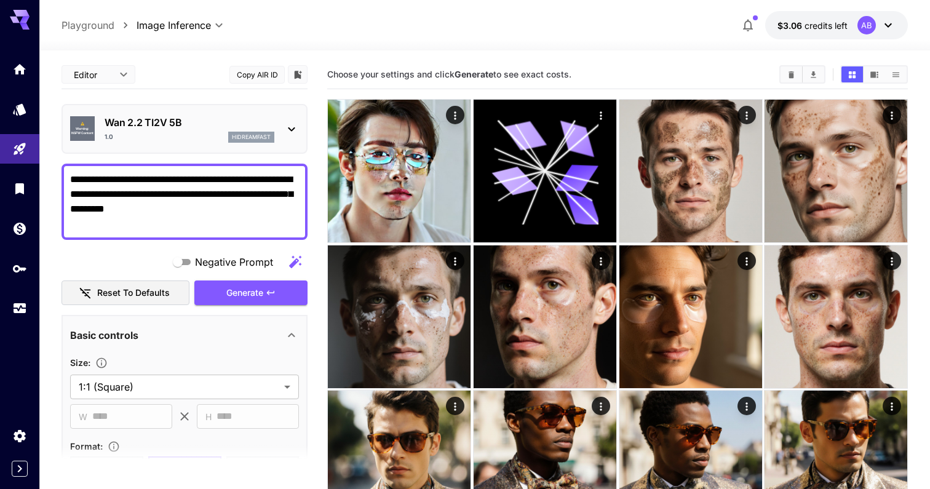
click at [196, 199] on textarea "**********" at bounding box center [184, 201] width 229 height 59
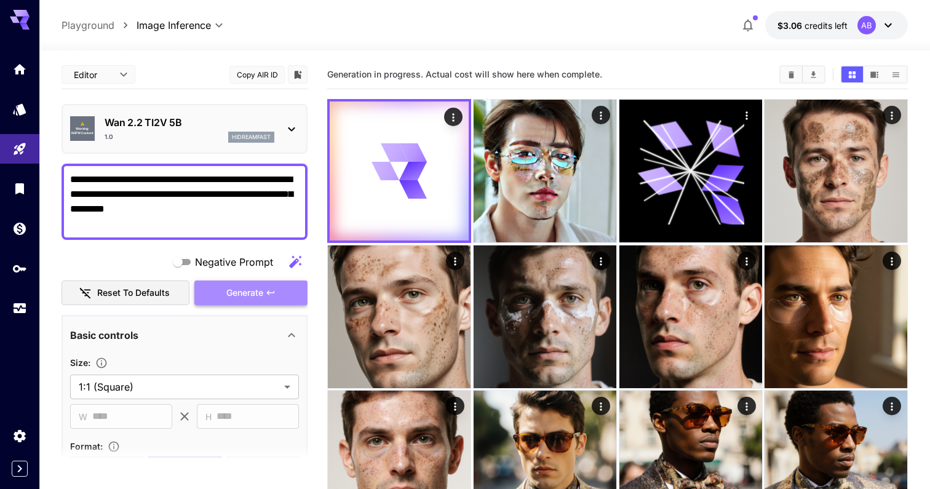
click at [242, 289] on span "Generate" at bounding box center [244, 292] width 37 height 15
click at [233, 146] on div "⚠️ Warning: NSFW Content Wan 2.2 TI2V 5B 1.0 hidreamfast" at bounding box center [184, 129] width 229 height 38
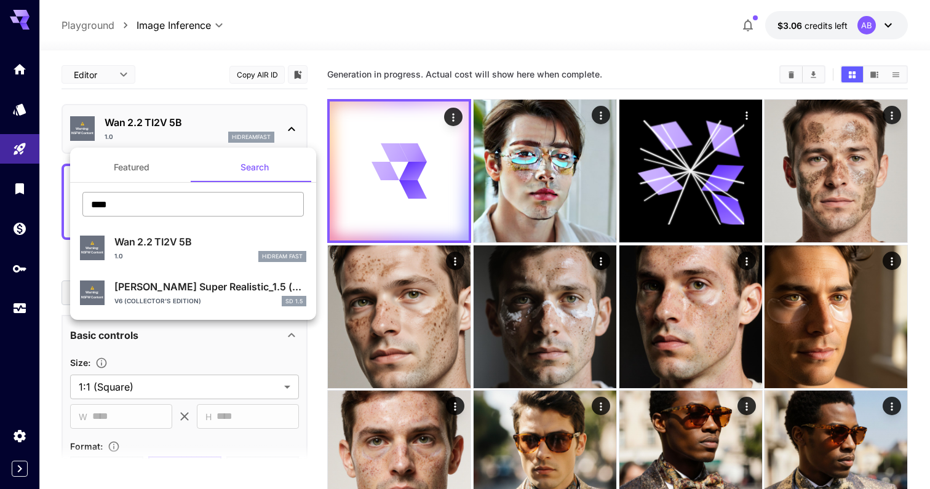
click at [237, 197] on input "***" at bounding box center [192, 204] width 221 height 25
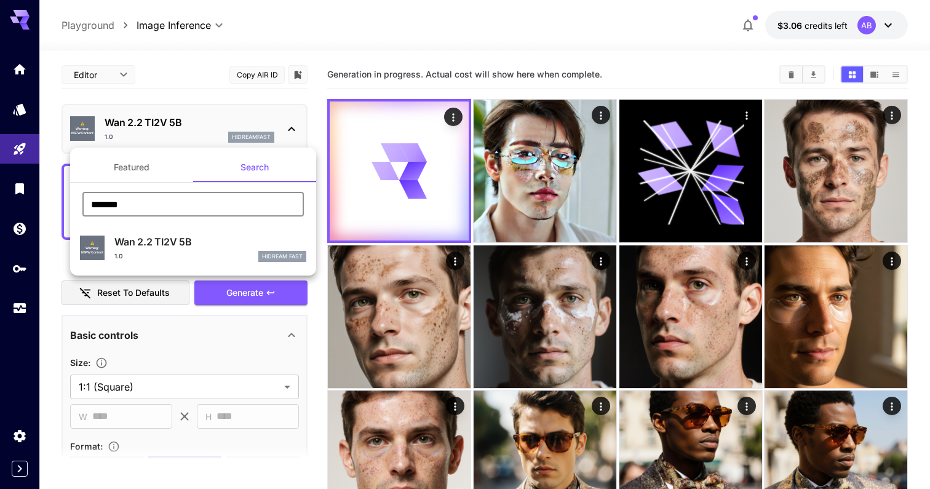
type input "*******"
click at [183, 165] on button "Featured" at bounding box center [131, 168] width 123 height 30
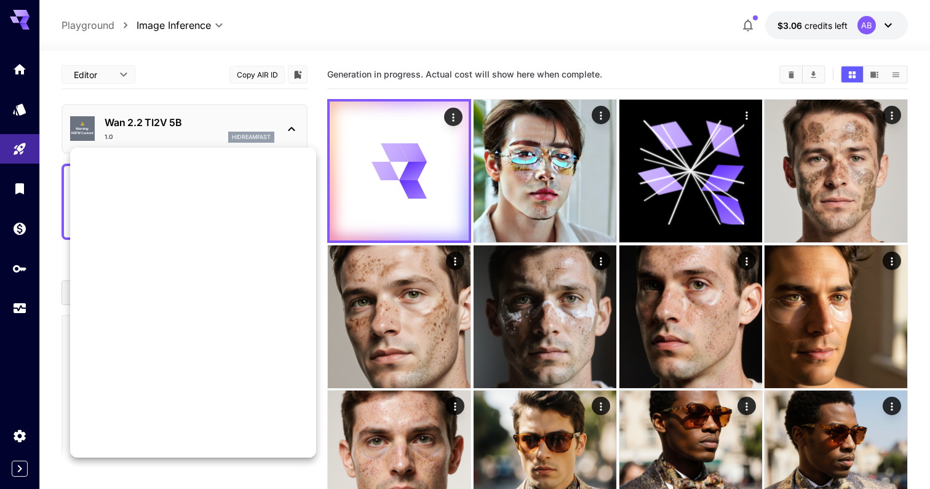
scroll to position [831, 0]
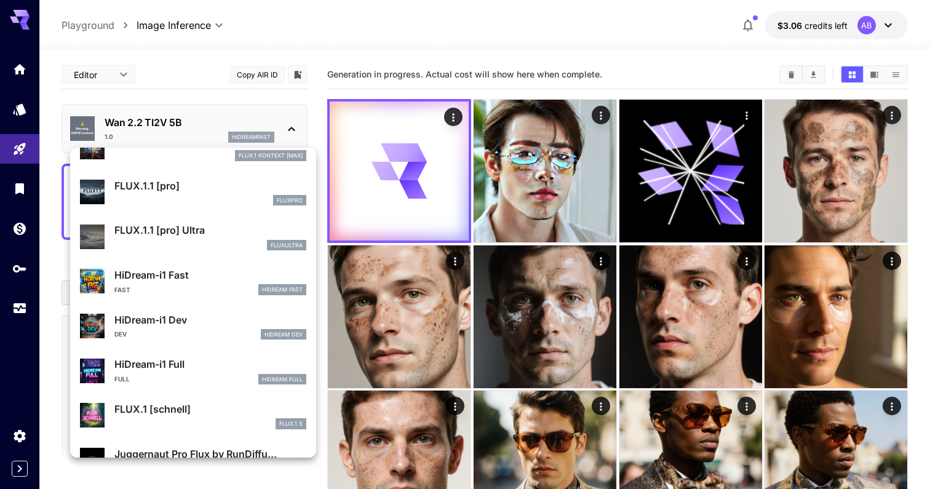
click at [245, 361] on p "HiDream-i1 Full" at bounding box center [210, 364] width 192 height 15
type input "**"
type input "***"
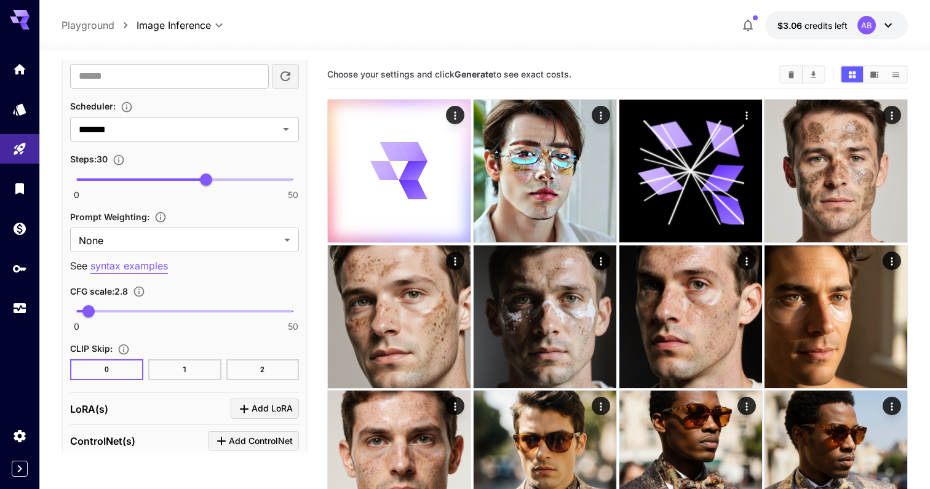
scroll to position [965, 0]
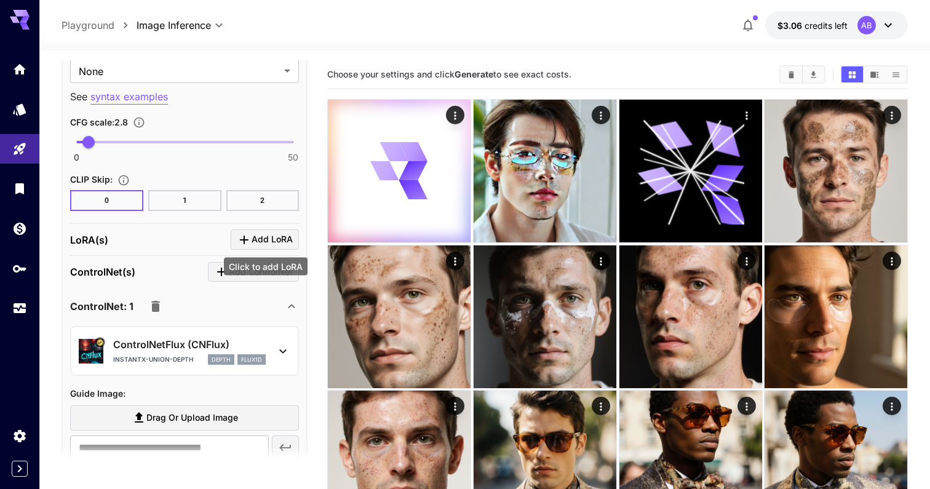
click at [273, 240] on span "Add LoRA" at bounding box center [272, 239] width 41 height 15
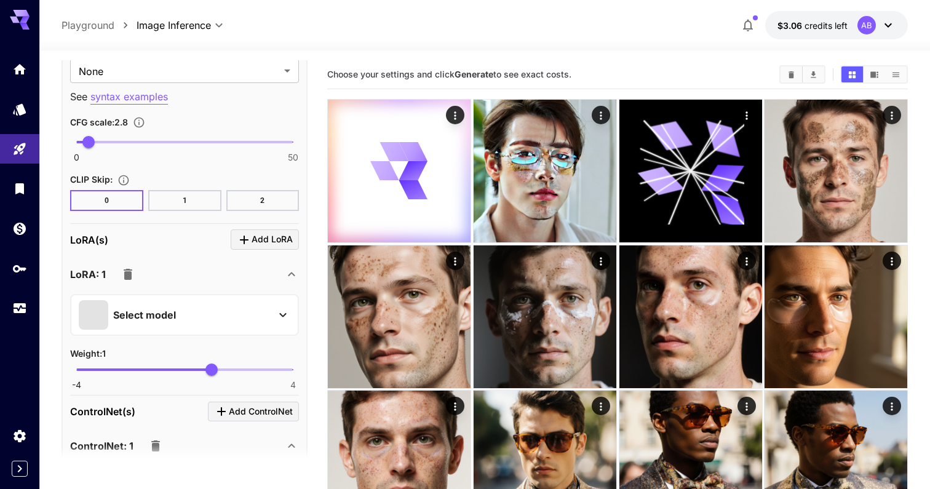
click at [265, 309] on div "Select model" at bounding box center [175, 315] width 192 height 30
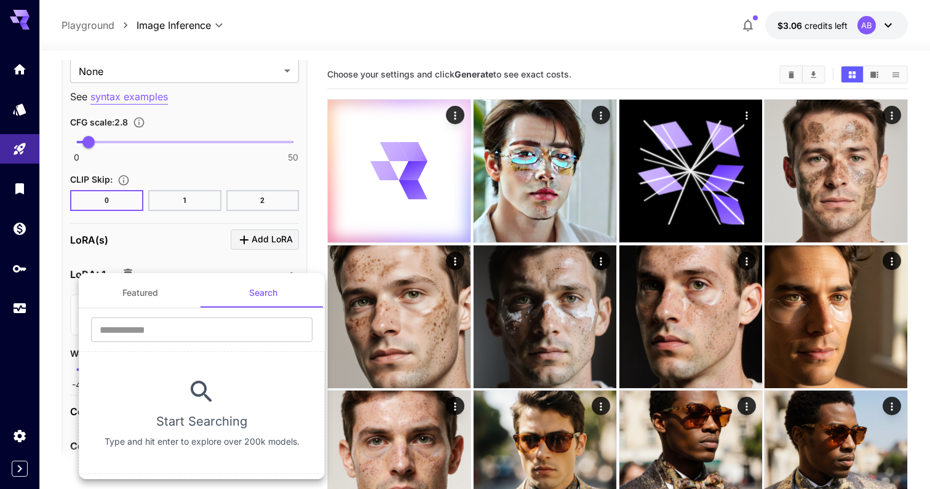
click at [119, 281] on button "Featured" at bounding box center [140, 293] width 123 height 30
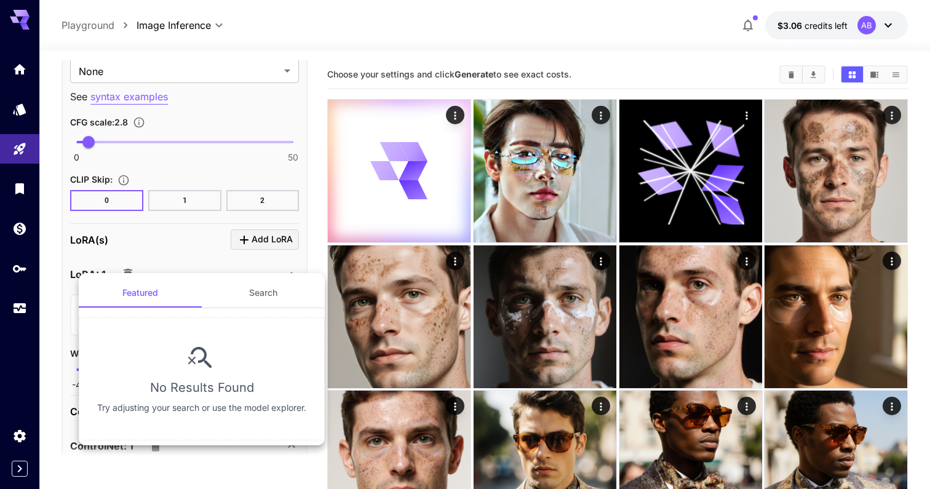
click at [233, 292] on button "Search" at bounding box center [263, 293] width 123 height 30
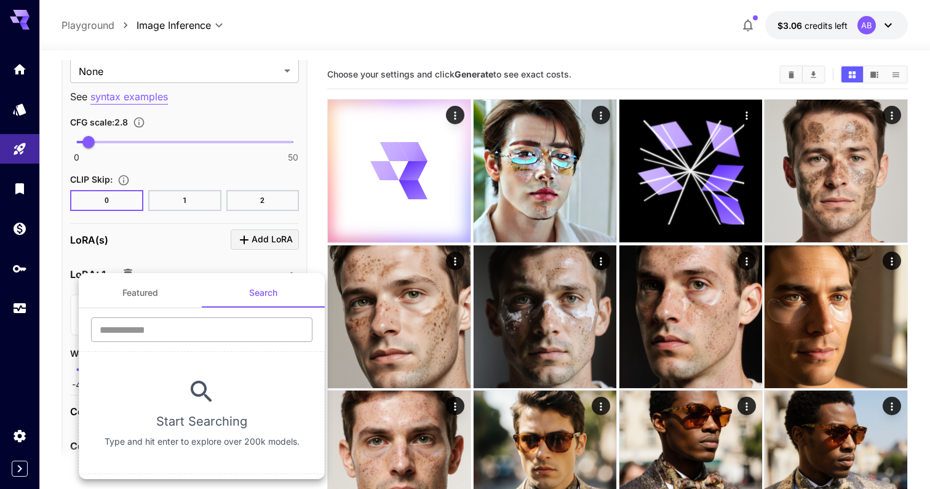
click at [207, 338] on input "text" at bounding box center [201, 329] width 221 height 25
type input "*"
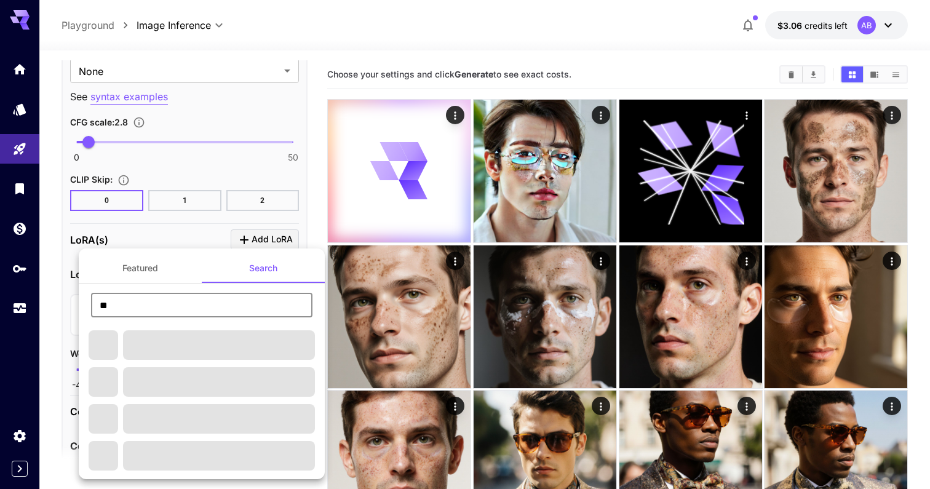
type input "*"
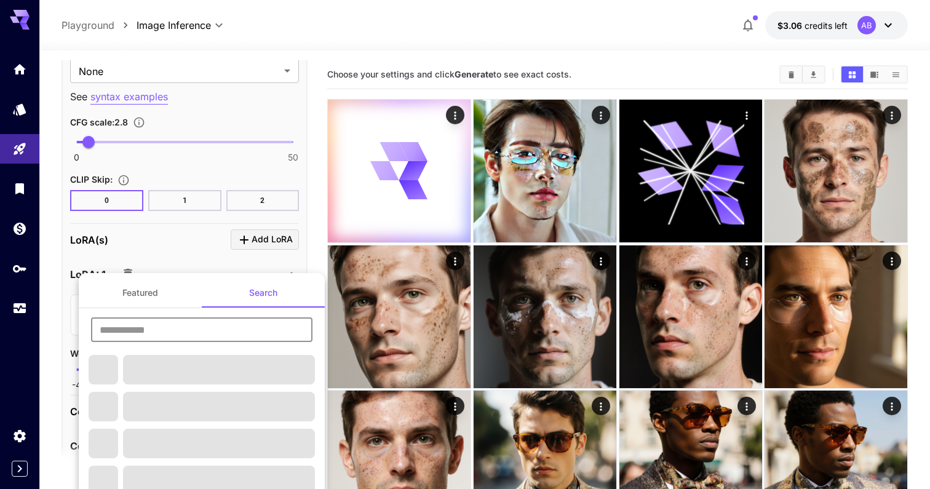
click at [157, 218] on div at bounding box center [465, 244] width 930 height 489
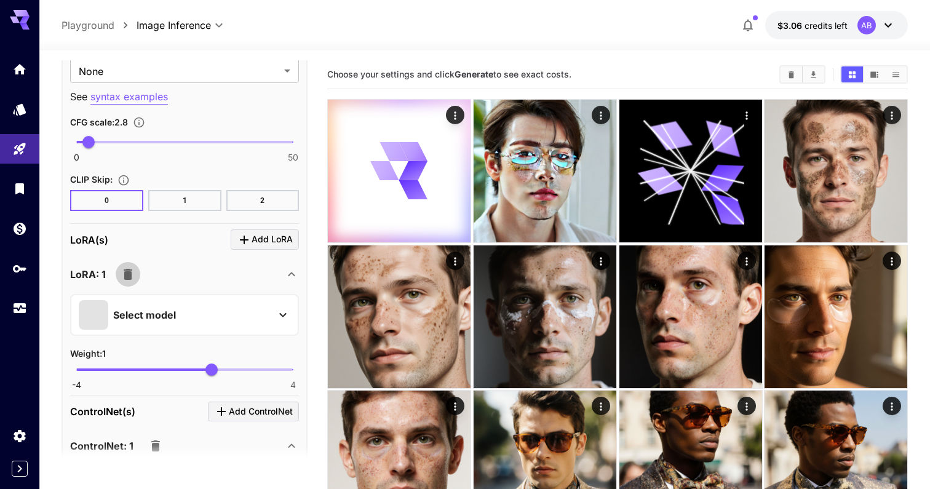
click at [132, 269] on icon "button" at bounding box center [128, 274] width 9 height 11
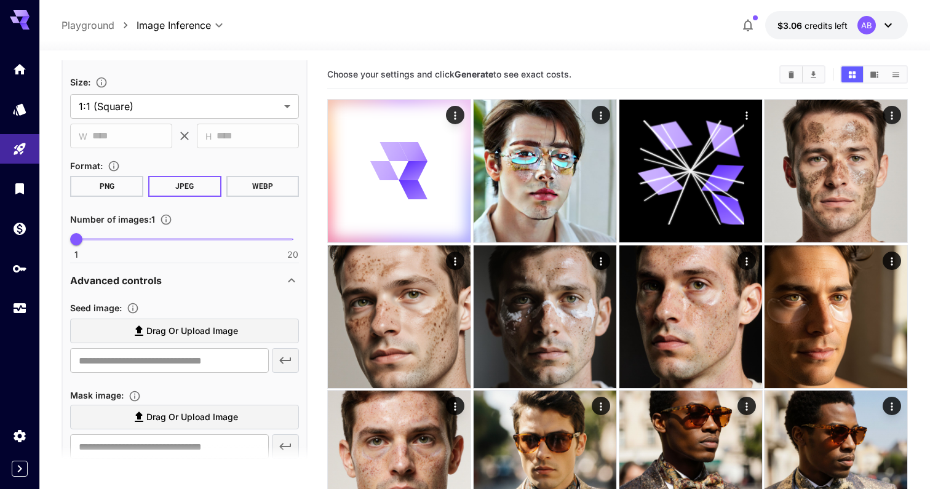
scroll to position [0, 0]
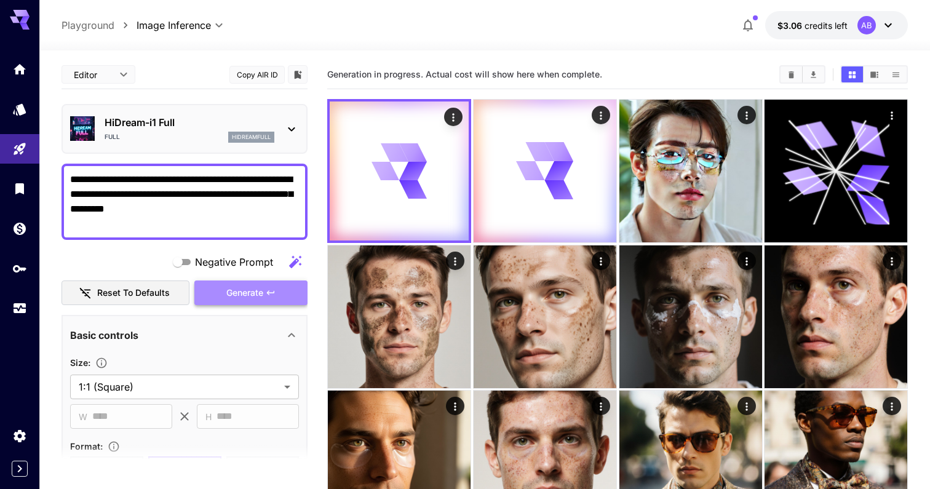
click at [225, 287] on button "Generate" at bounding box center [250, 293] width 113 height 25
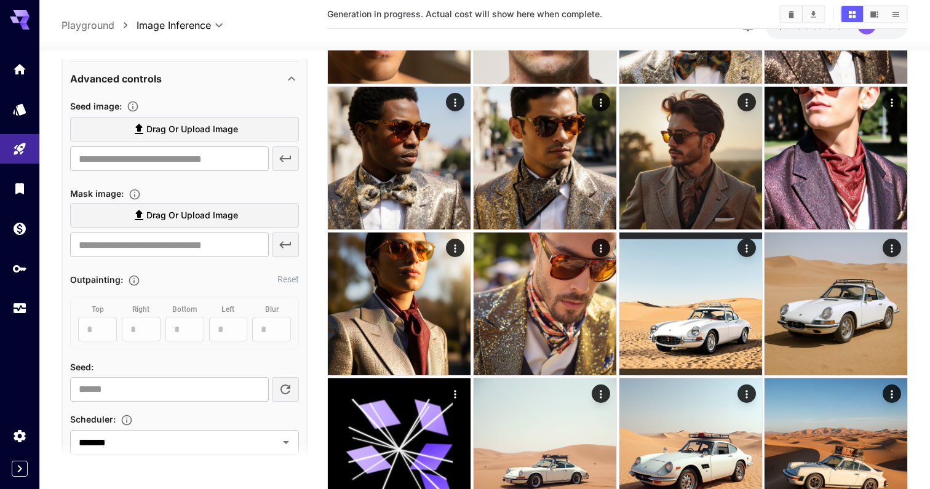
scroll to position [641, 0]
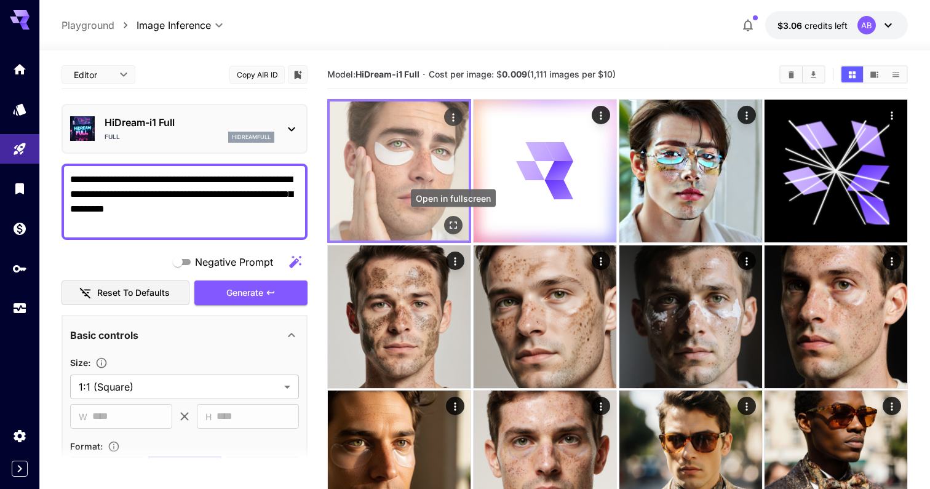
click at [455, 230] on icon "Open in fullscreen" at bounding box center [453, 225] width 12 height 12
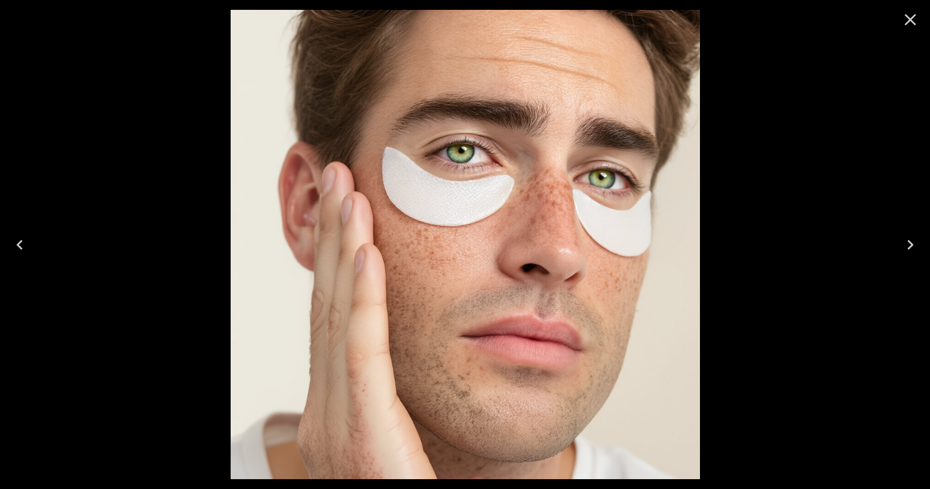
click at [908, 16] on icon "Close" at bounding box center [911, 20] width 20 height 20
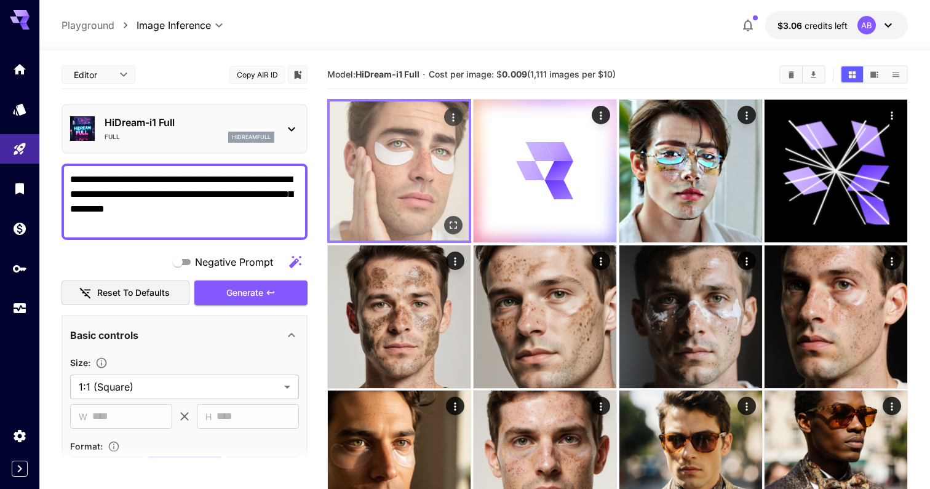
click at [420, 162] on img at bounding box center [399, 171] width 139 height 139
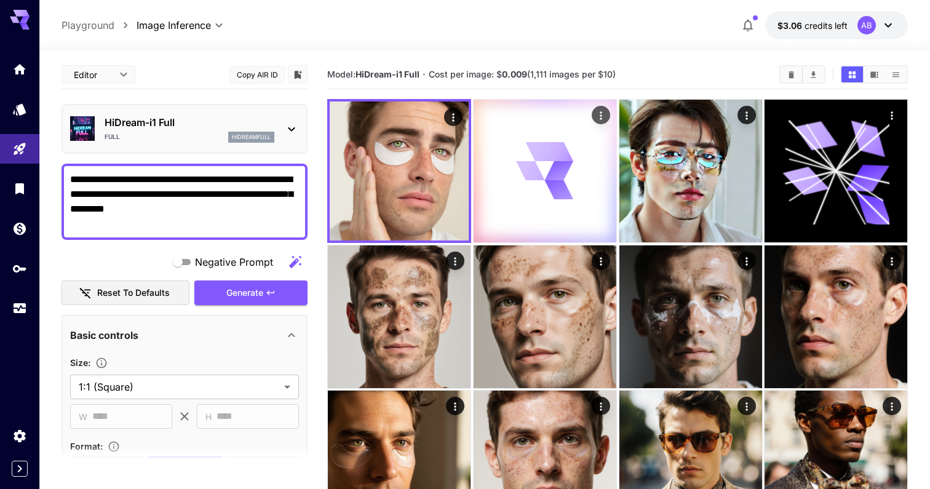
click at [538, 167] on icon at bounding box center [544, 170] width 57 height 57
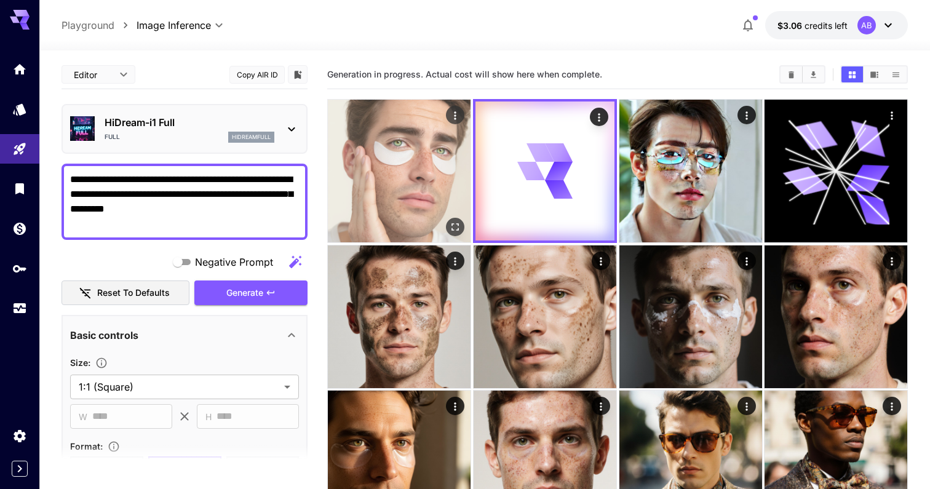
click at [380, 164] on img at bounding box center [399, 171] width 143 height 143
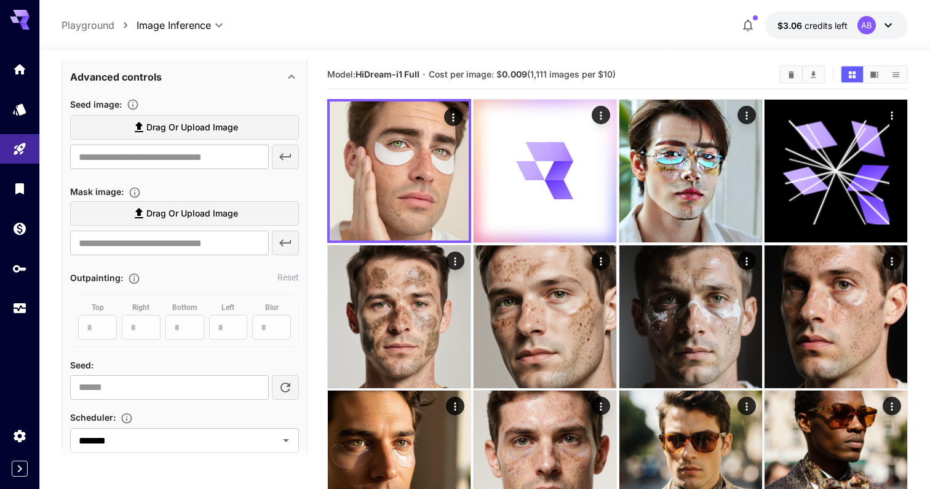
scroll to position [600, 0]
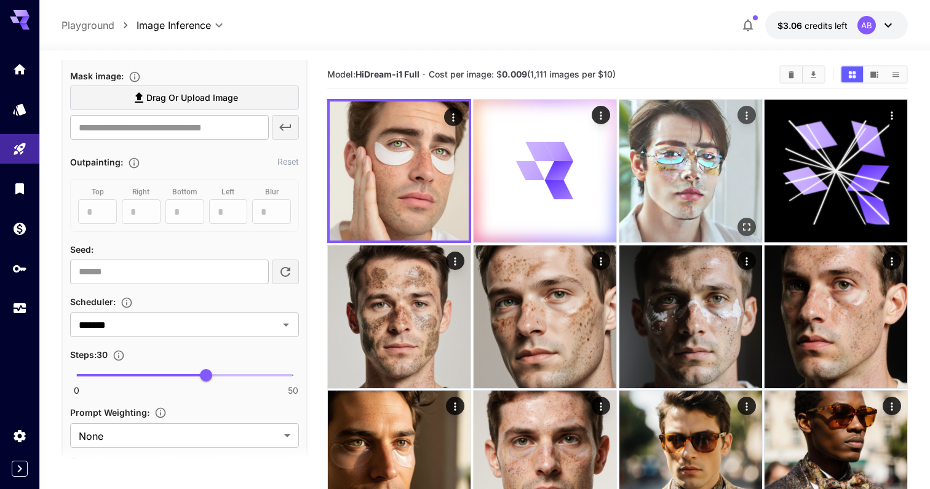
click at [664, 161] on img at bounding box center [691, 171] width 143 height 143
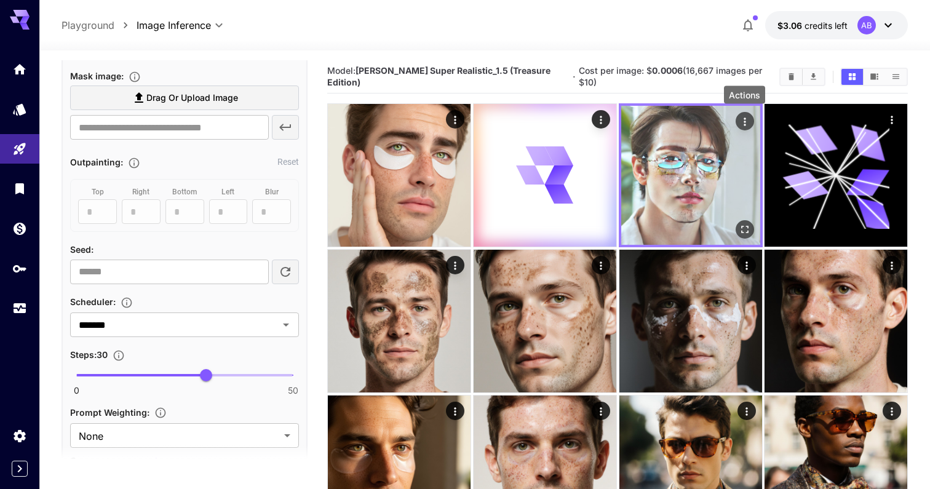
click at [747, 126] on icon "Actions" at bounding box center [744, 122] width 12 height 12
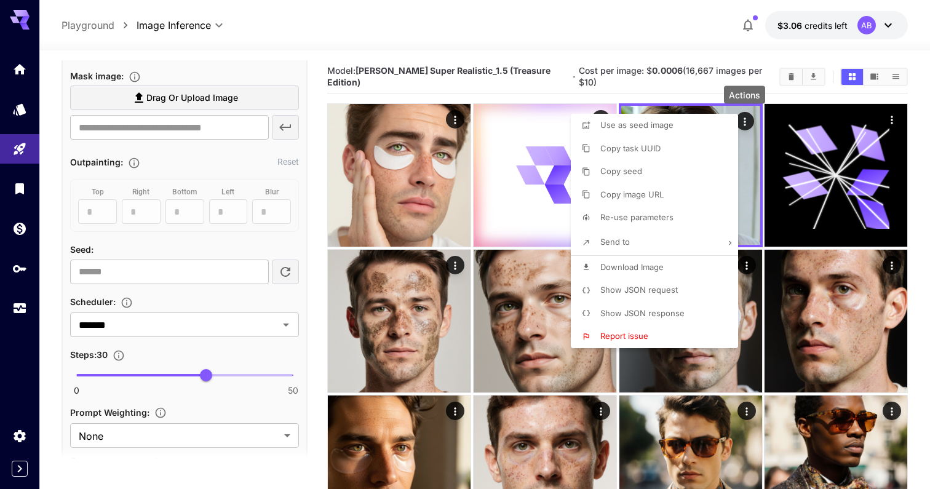
click at [721, 71] on div at bounding box center [465, 244] width 930 height 489
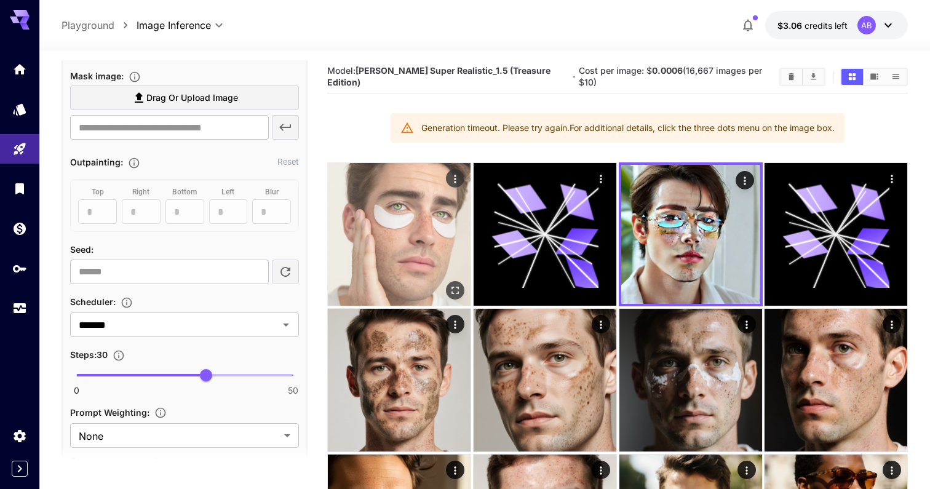
click at [404, 173] on img at bounding box center [399, 234] width 143 height 143
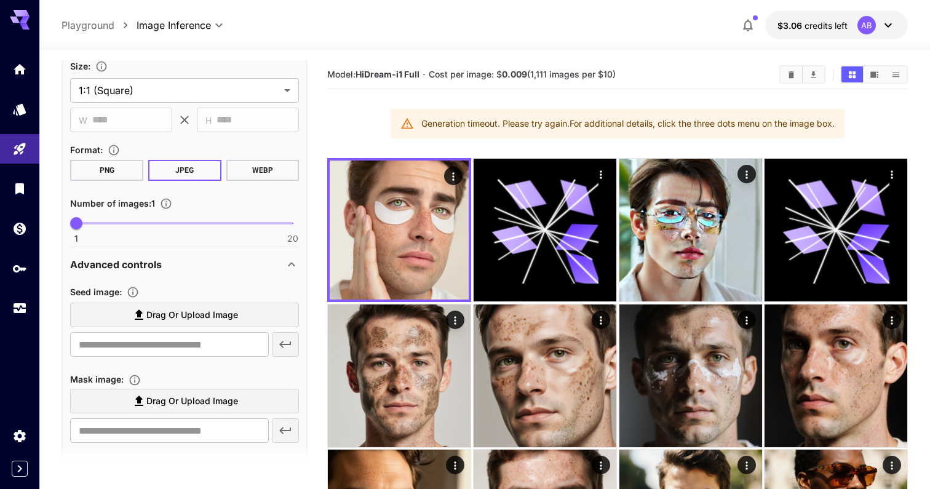
scroll to position [0, 0]
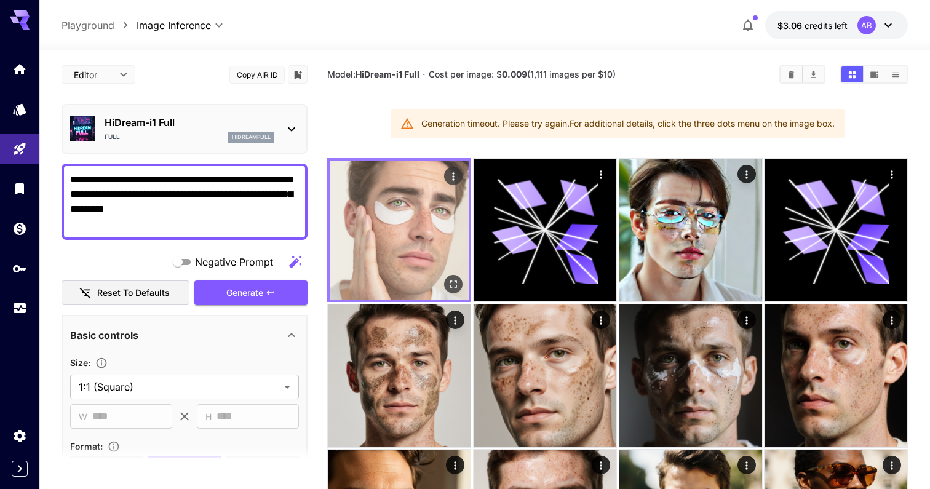
click at [439, 223] on img at bounding box center [399, 230] width 139 height 139
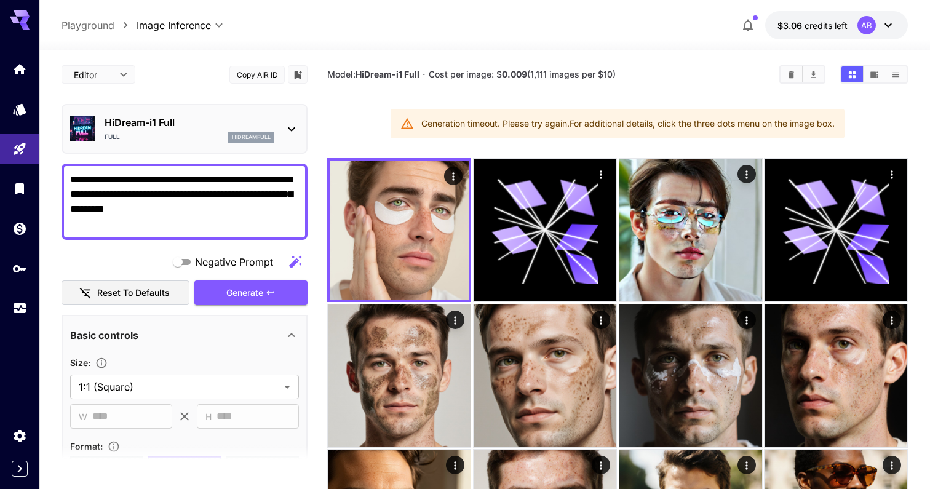
click at [215, 144] on div "HiDream-i1 Full Full hidreamfull" at bounding box center [184, 129] width 229 height 38
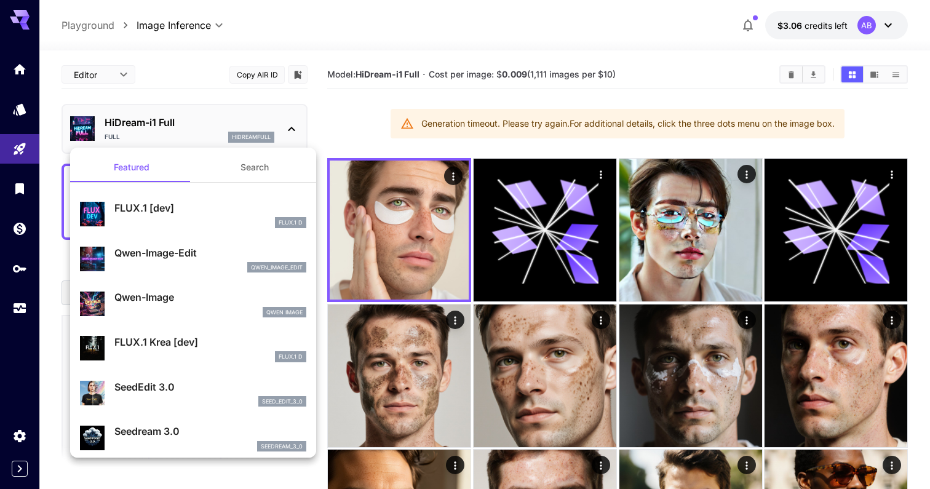
click at [268, 111] on div at bounding box center [465, 244] width 930 height 489
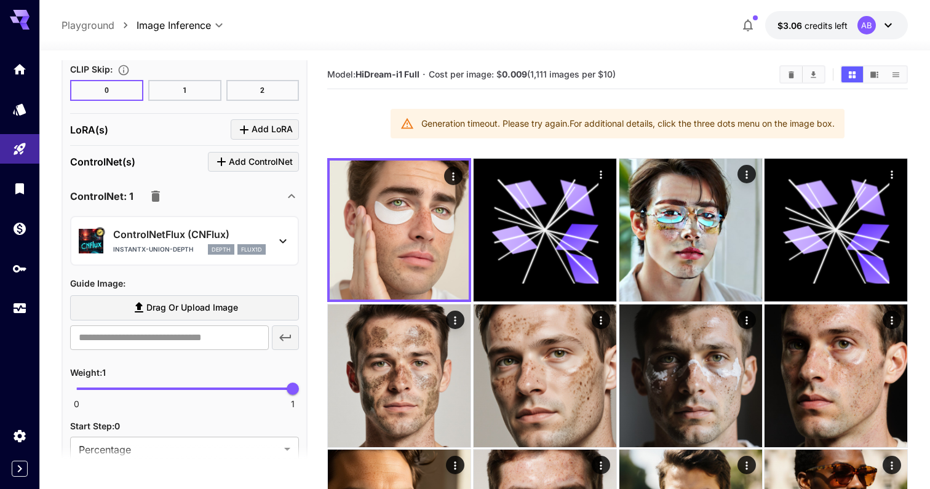
scroll to position [1075, 0]
click at [154, 193] on icon "button" at bounding box center [155, 195] width 9 height 11
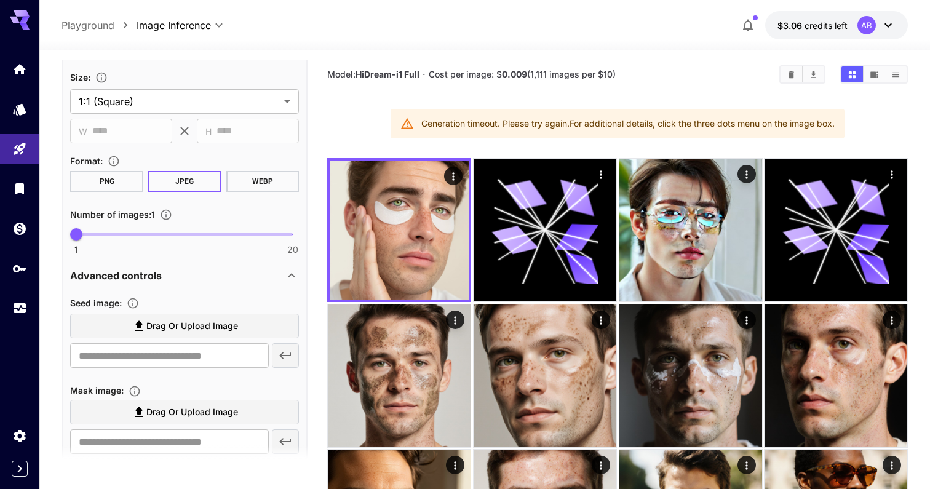
scroll to position [0, 0]
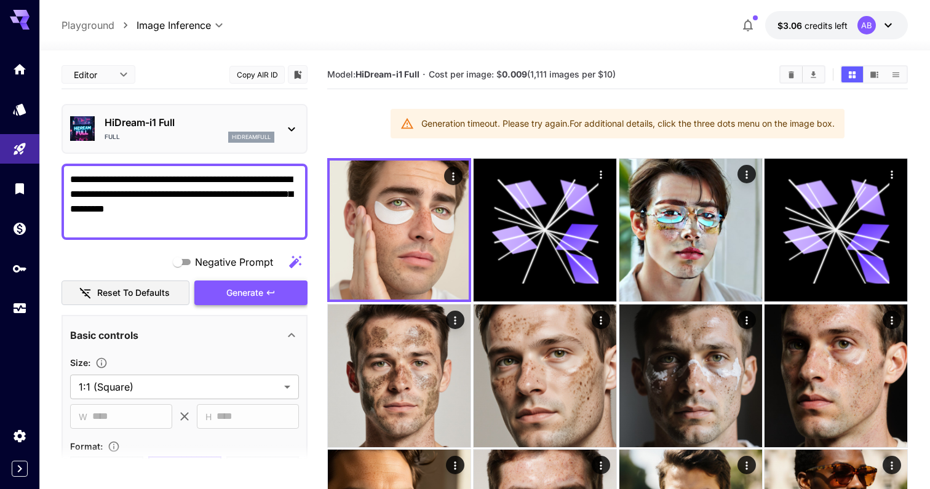
click at [260, 290] on span "Generate" at bounding box center [244, 292] width 37 height 15
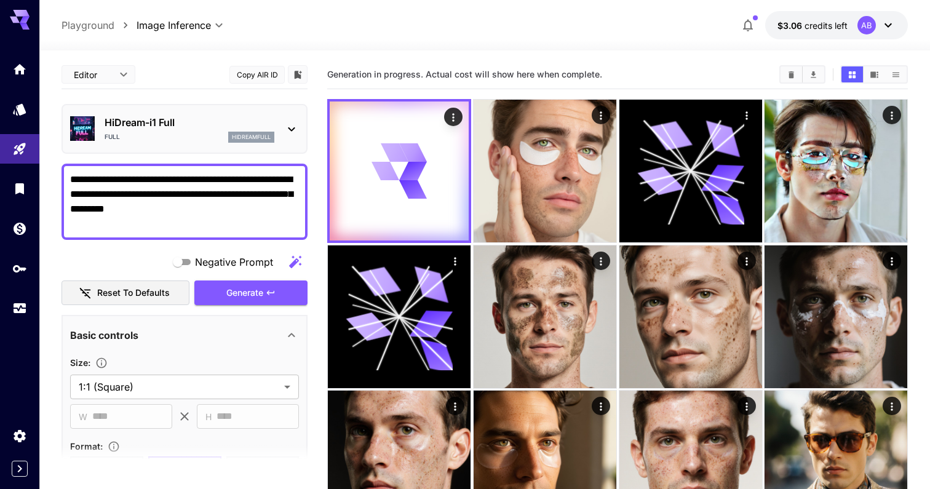
click at [292, 263] on icon "button" at bounding box center [295, 261] width 12 height 12
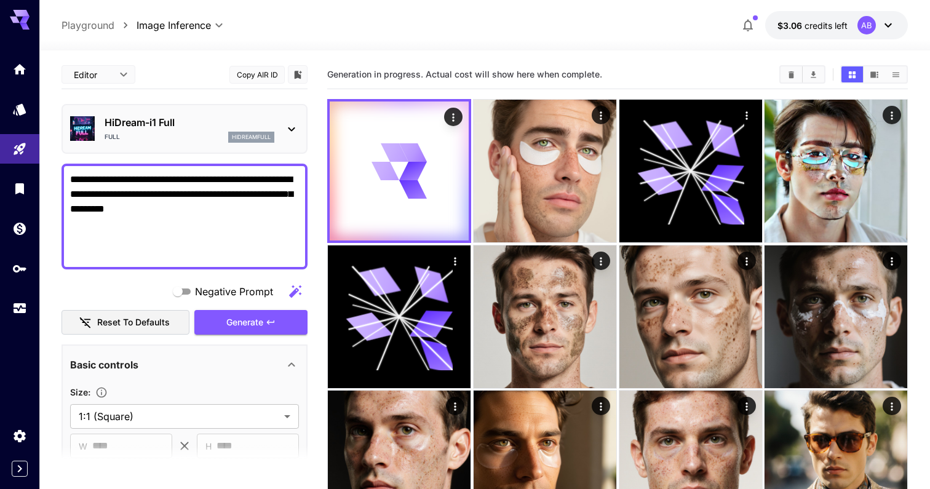
click at [260, 214] on textarea "**********" at bounding box center [184, 216] width 229 height 89
click at [268, 247] on textarea "**********" at bounding box center [184, 216] width 229 height 89
click at [243, 141] on div "hidreamfull" at bounding box center [251, 137] width 46 height 11
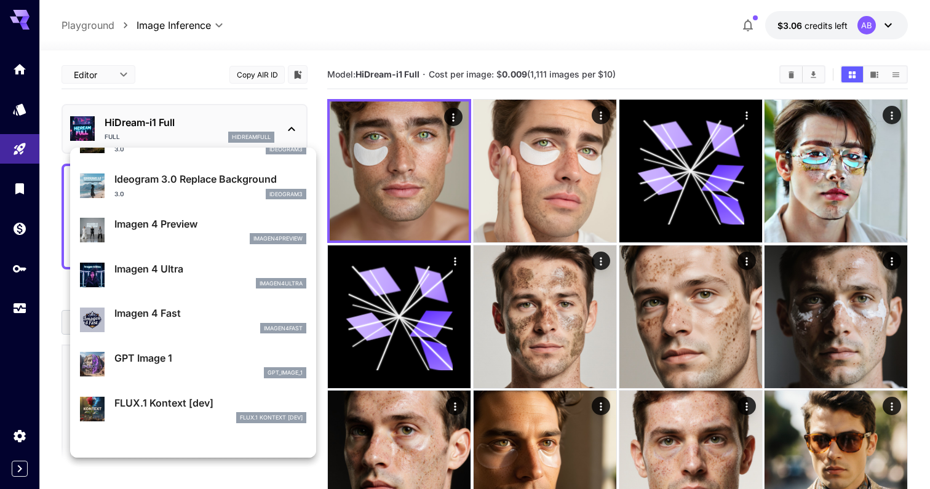
scroll to position [480, 0]
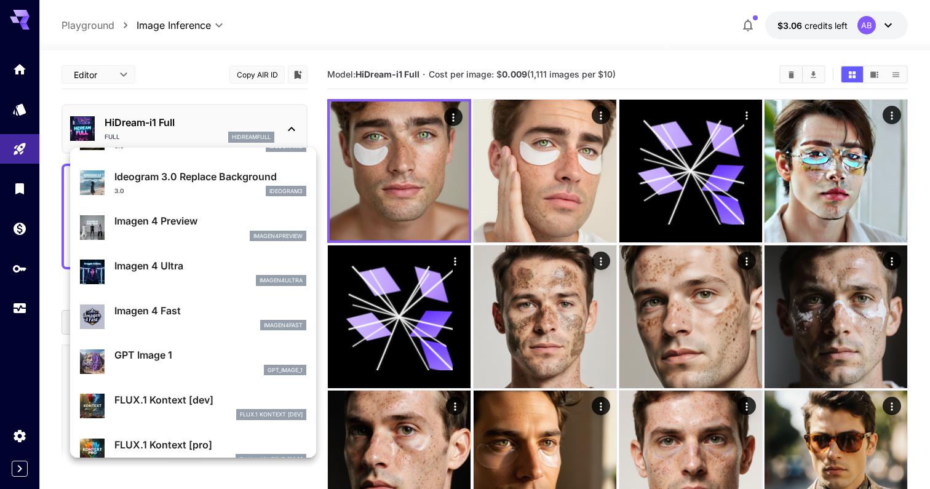
click at [247, 270] on p "Imagen 4 Ultra" at bounding box center [210, 265] width 192 height 15
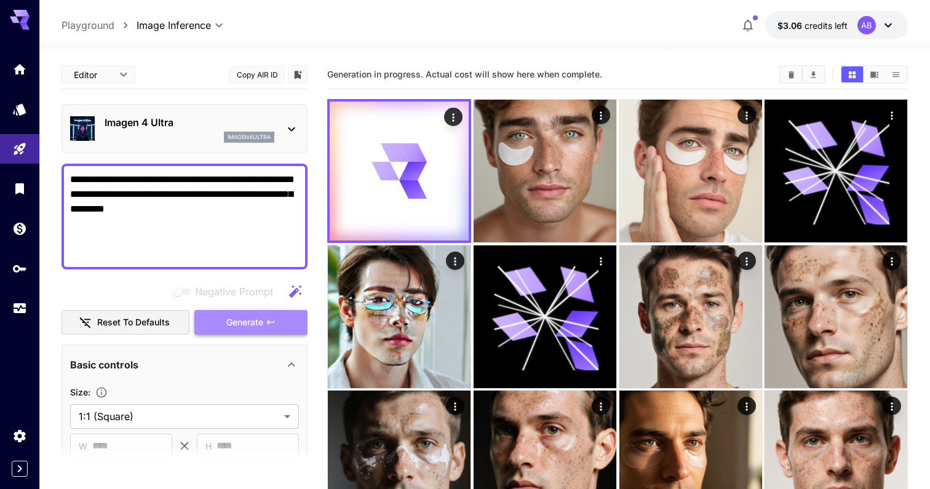
click at [259, 318] on span "Generate" at bounding box center [244, 322] width 37 height 15
click at [218, 144] on div "Imagen 4 Ultra imagen4ultra" at bounding box center [184, 129] width 229 height 38
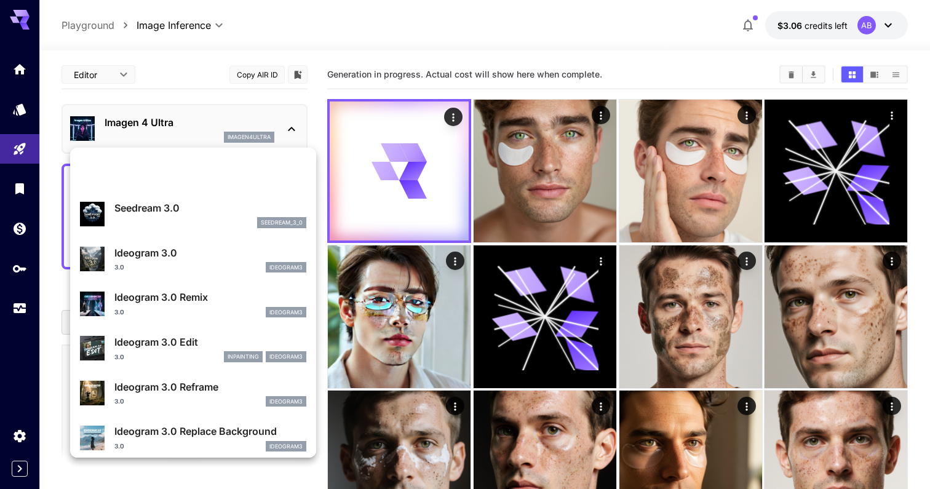
scroll to position [389, 0]
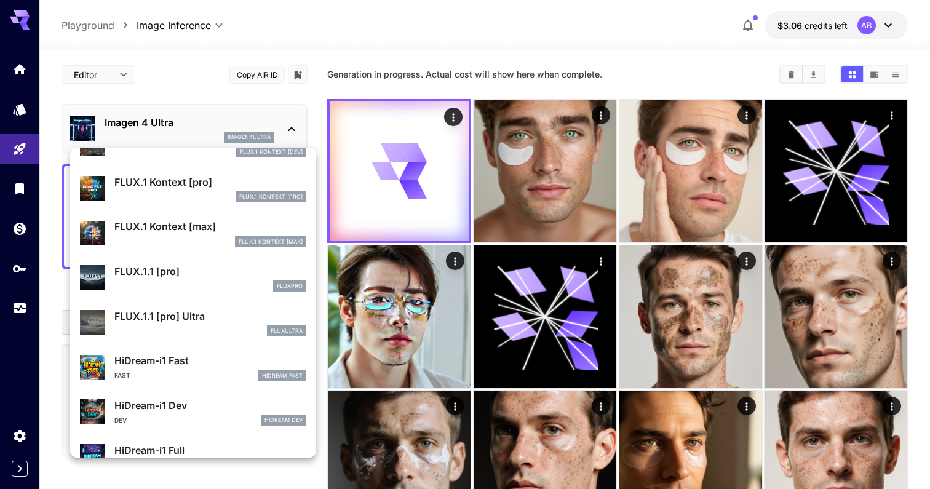
scroll to position [906, 0]
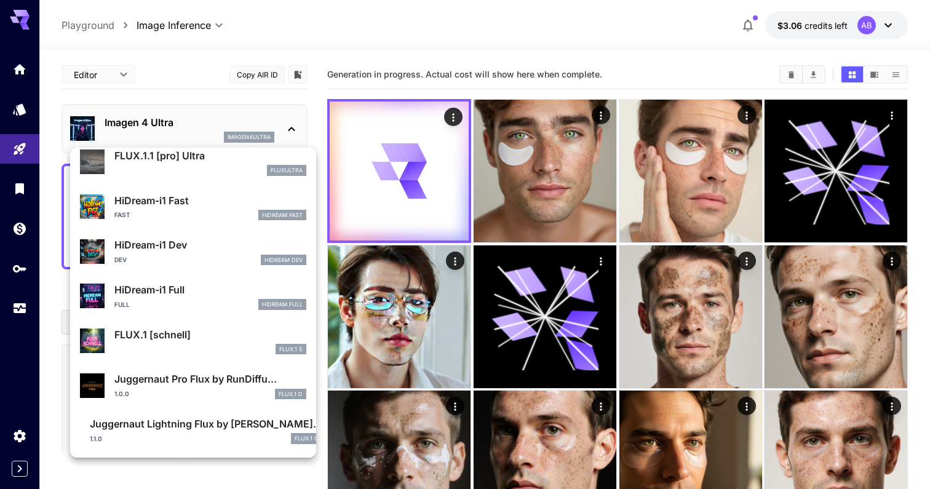
click at [435, 36] on div at bounding box center [465, 244] width 930 height 489
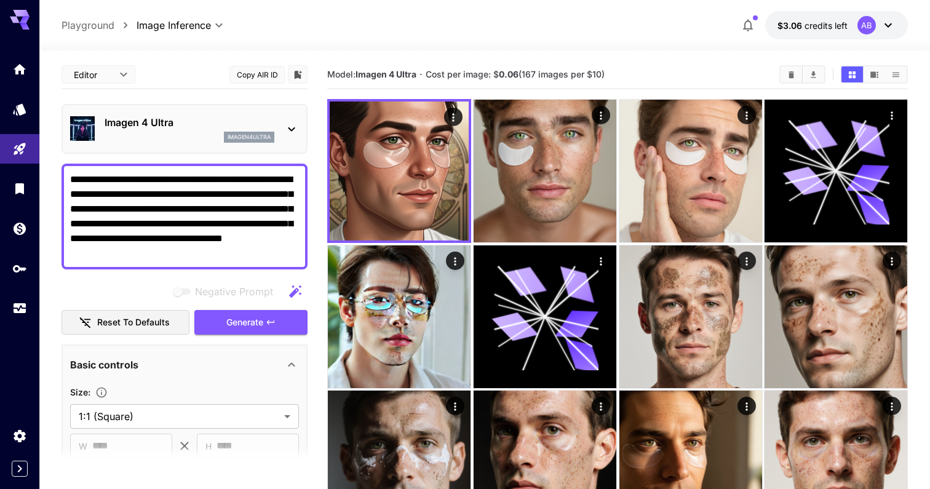
drag, startPoint x: 257, startPoint y: 209, endPoint x: 109, endPoint y: 225, distance: 148.4
click at [109, 225] on textarea "**********" at bounding box center [184, 216] width 229 height 89
drag, startPoint x: 105, startPoint y: 226, endPoint x: 235, endPoint y: 263, distance: 135.7
click at [235, 264] on div "**********" at bounding box center [185, 217] width 246 height 106
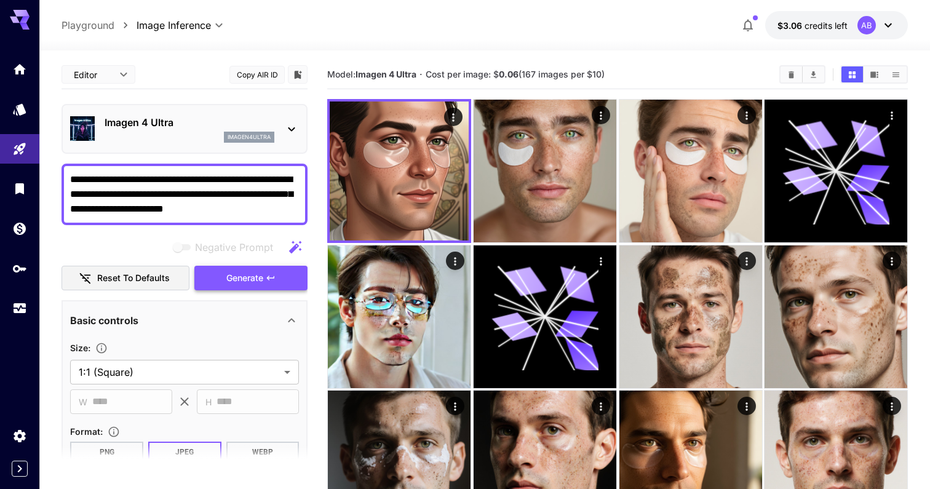
type textarea "**********"
click at [247, 266] on button "Generate" at bounding box center [250, 278] width 113 height 25
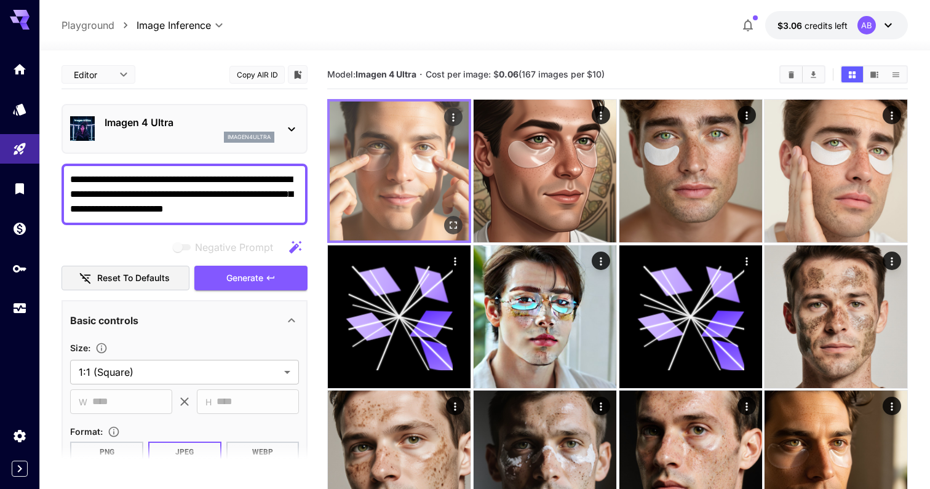
click at [455, 228] on icon "Open in fullscreen" at bounding box center [453, 225] width 12 height 12
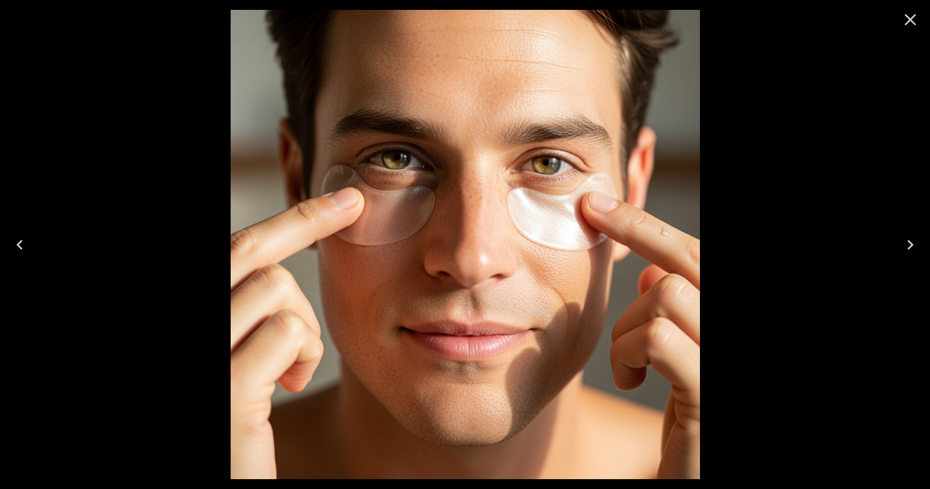
click at [914, 15] on icon "Close" at bounding box center [911, 20] width 12 height 12
